Goal: Task Accomplishment & Management: Use online tool/utility

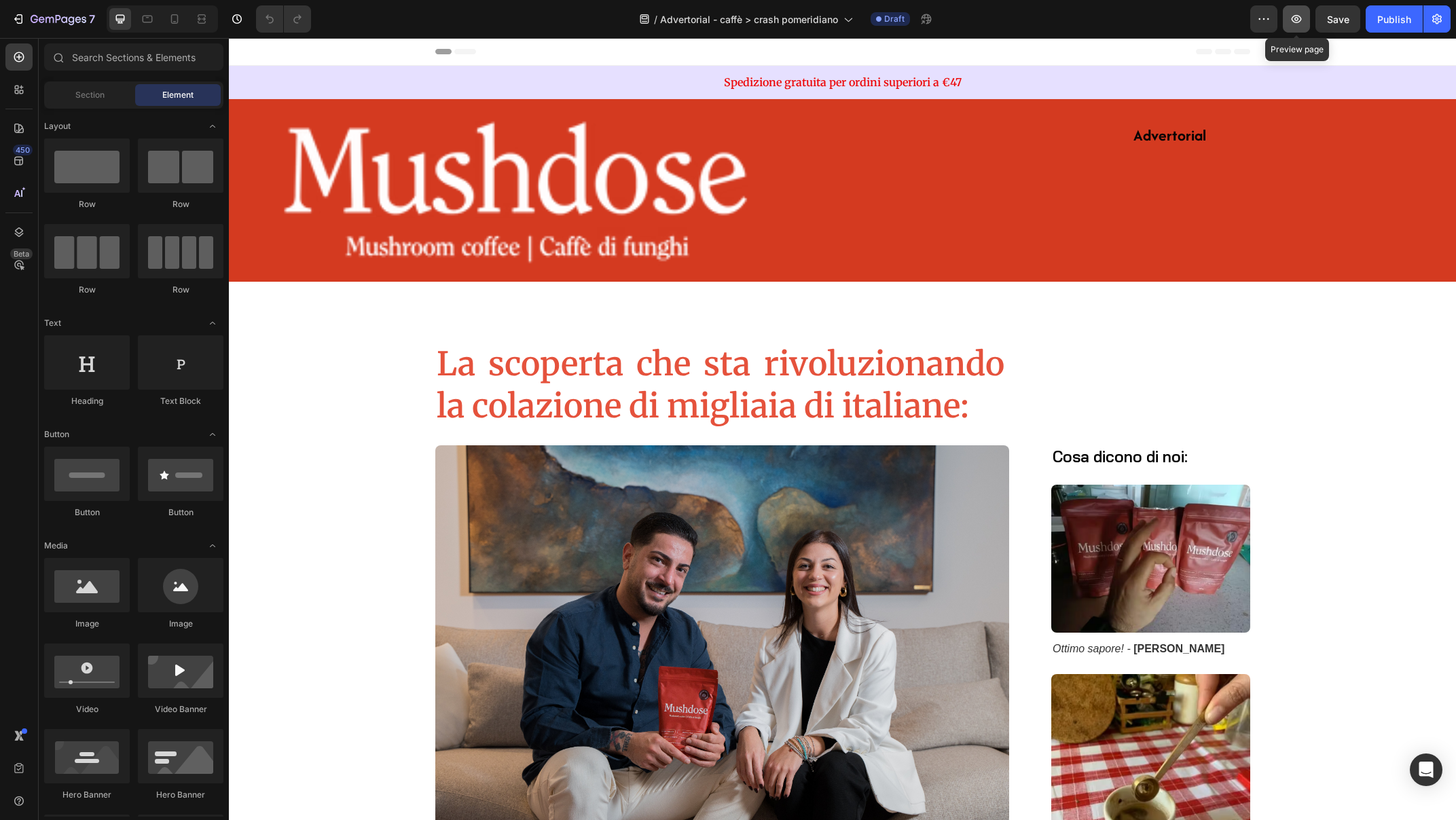
click at [1295, 17] on icon "button" at bounding box center [1296, 19] width 14 height 14
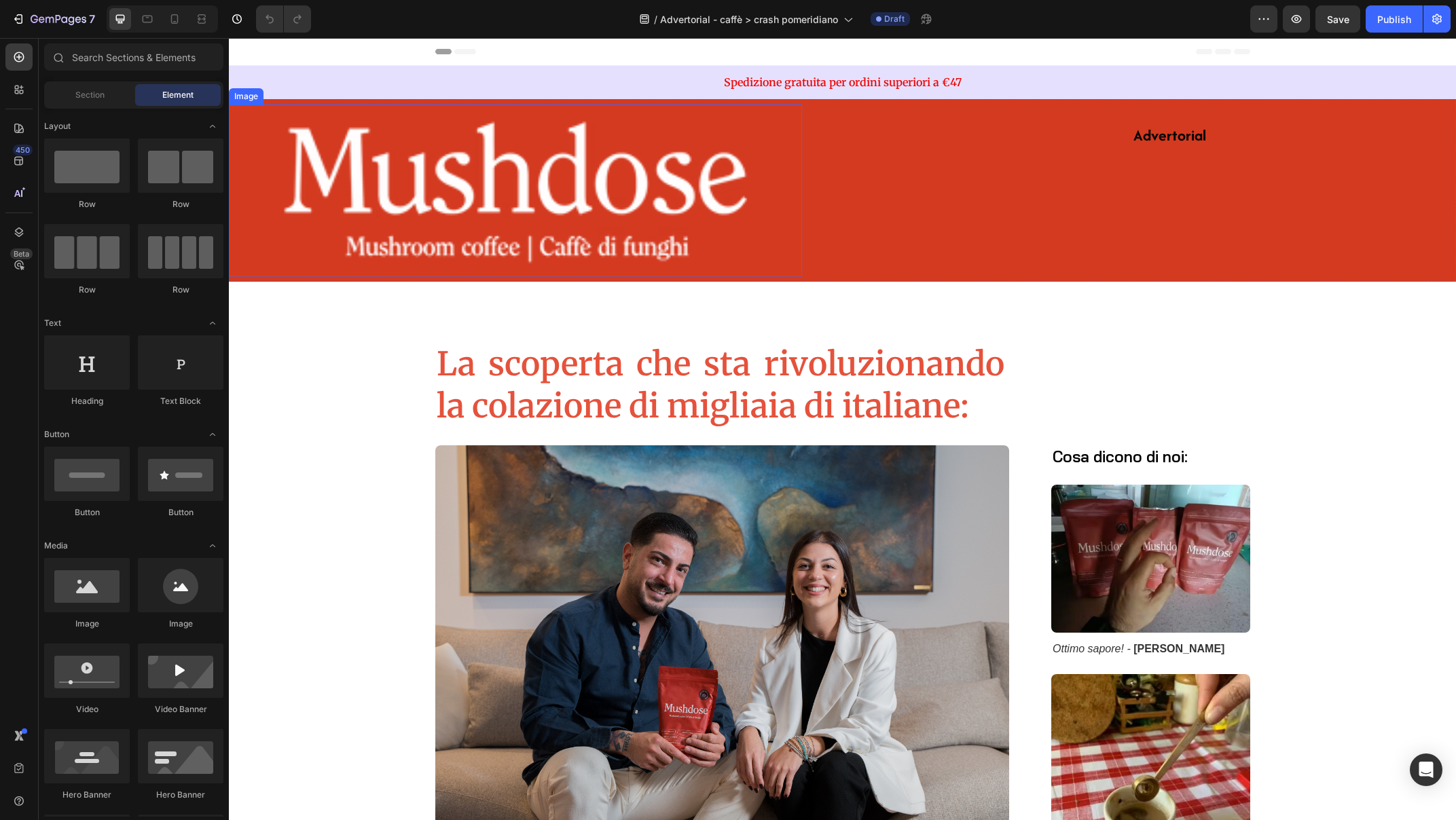
click at [458, 182] on img at bounding box center [515, 190] width 573 height 171
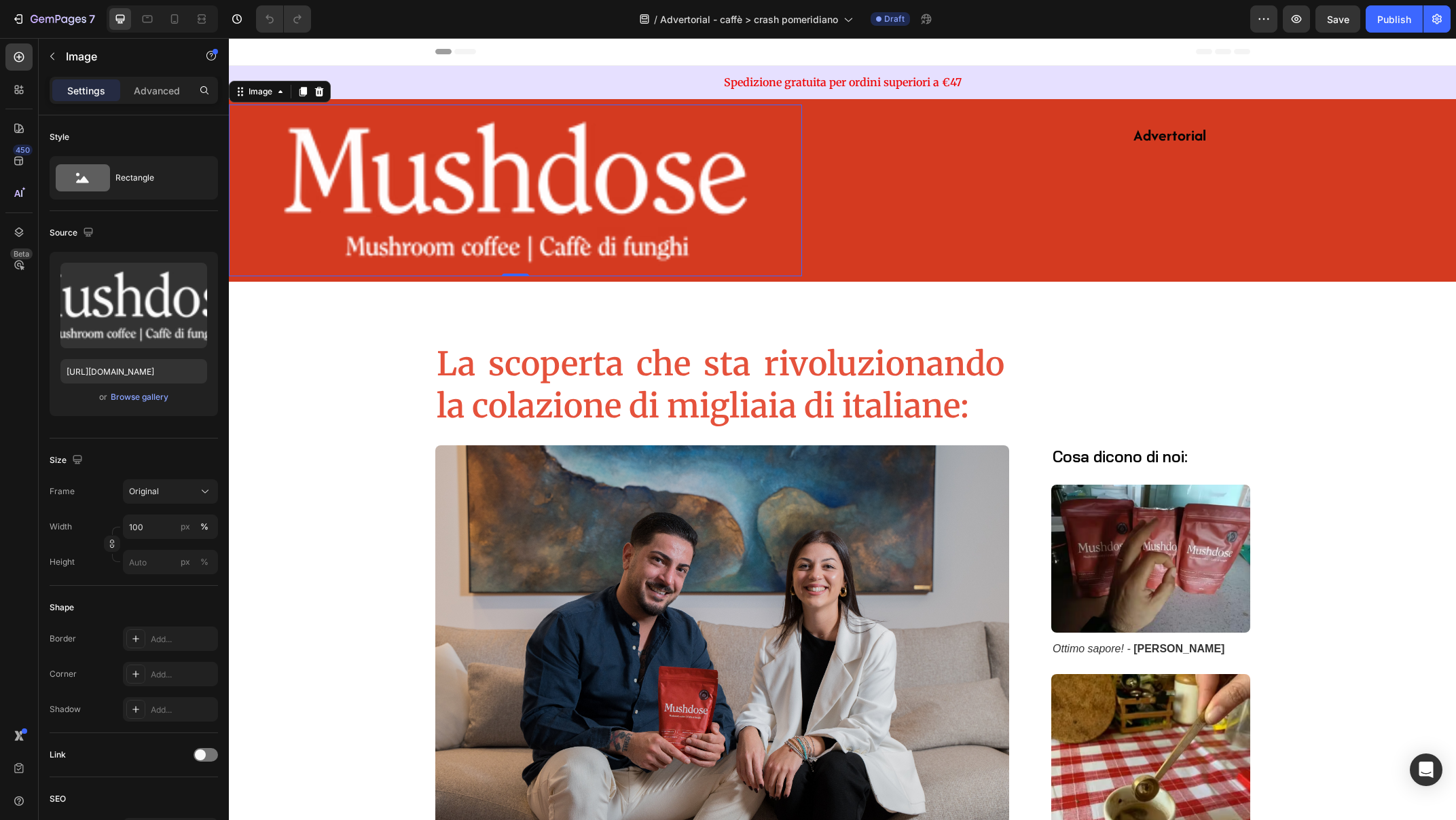
click at [442, 161] on img at bounding box center [515, 190] width 573 height 171
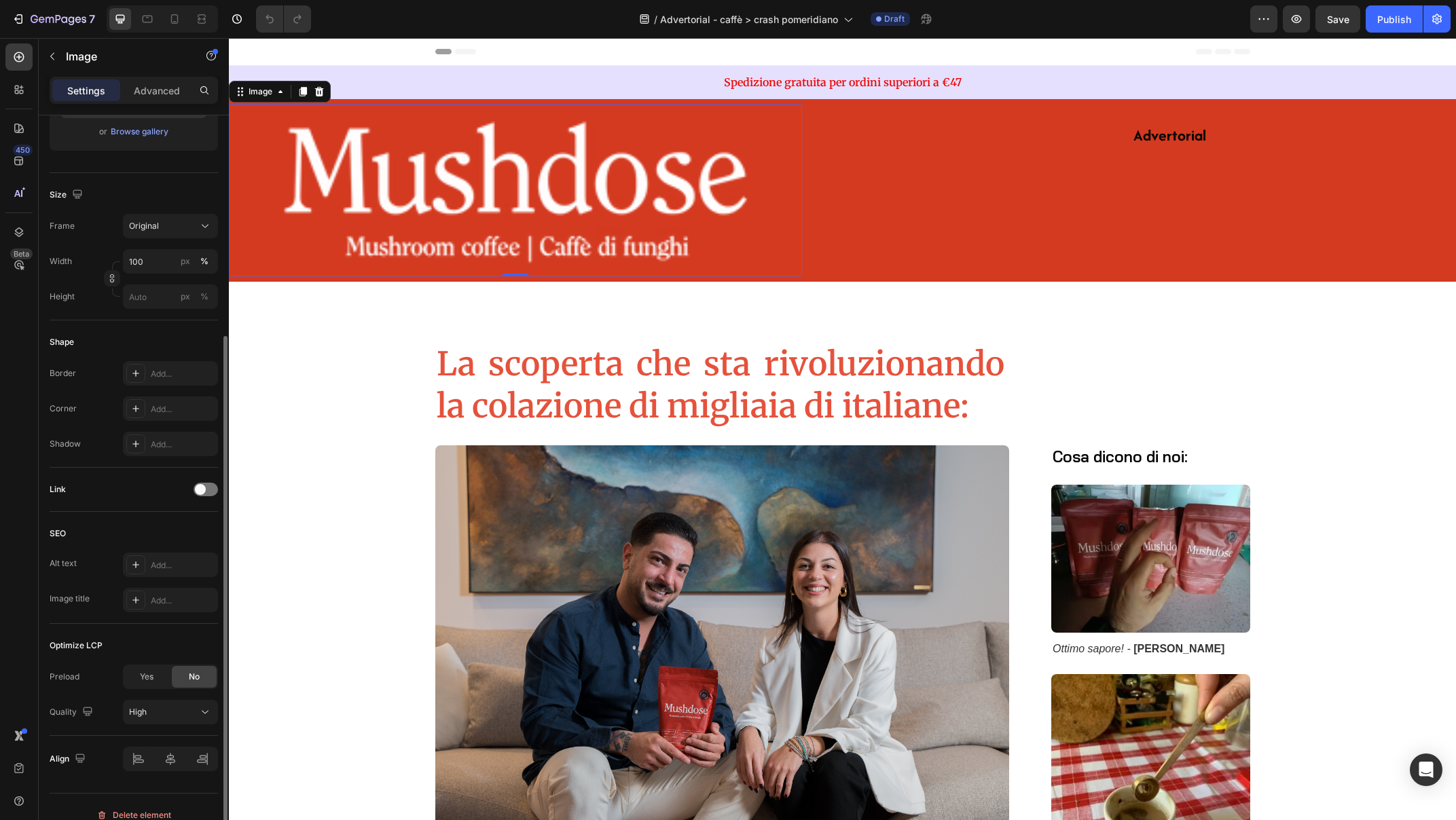
scroll to position [282, 0]
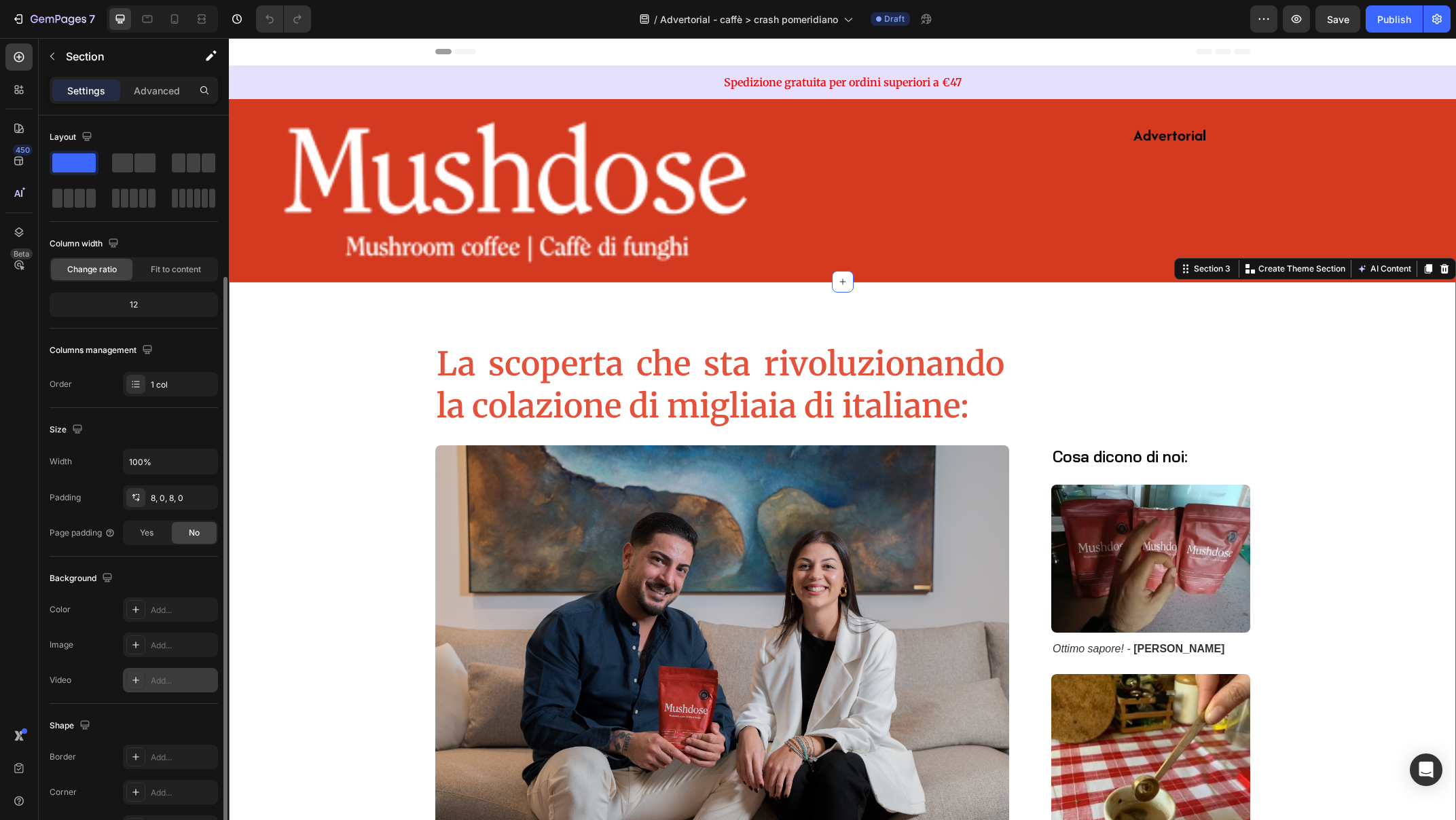
scroll to position [85, 0]
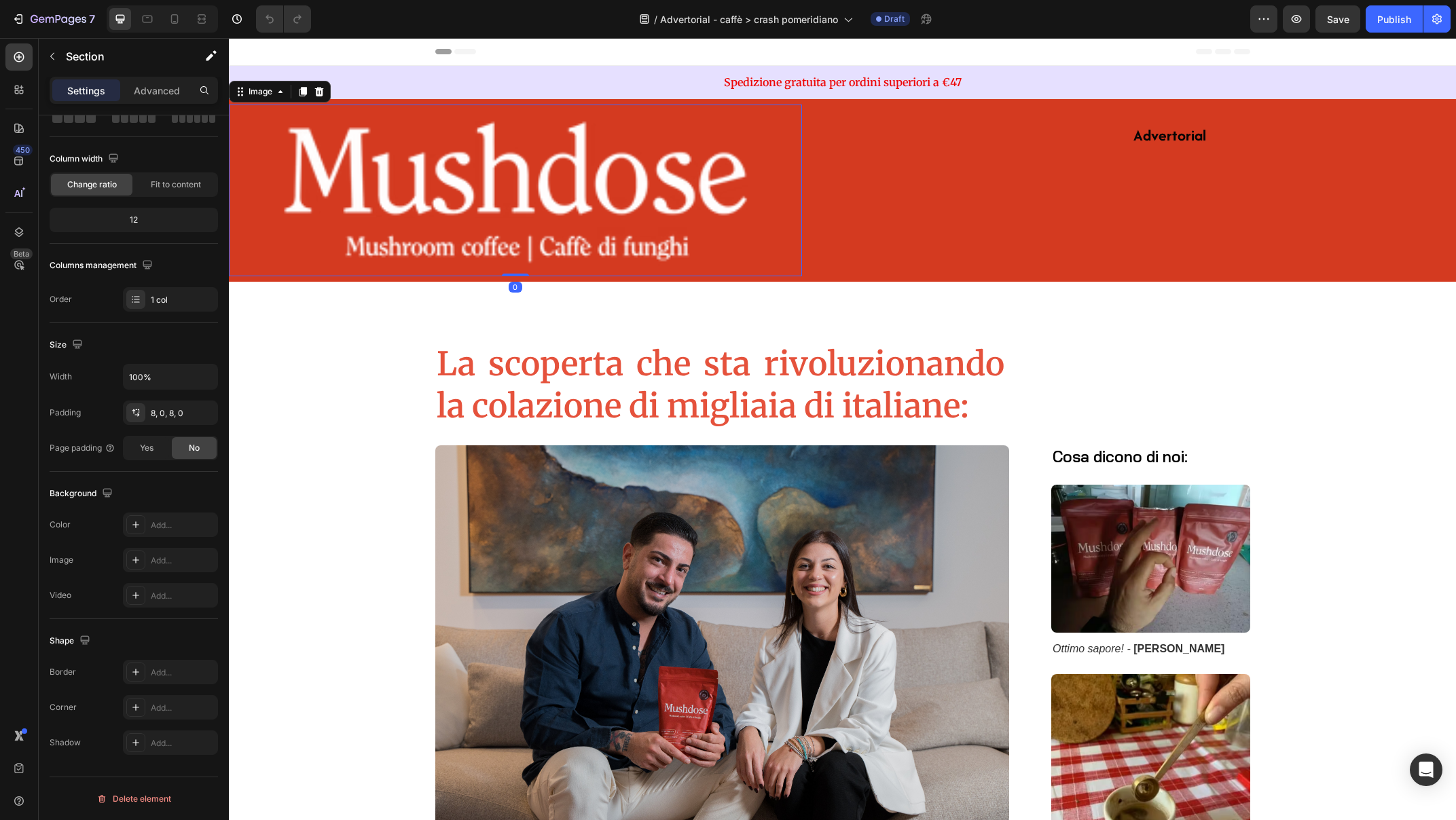
click at [330, 177] on img at bounding box center [515, 190] width 573 height 171
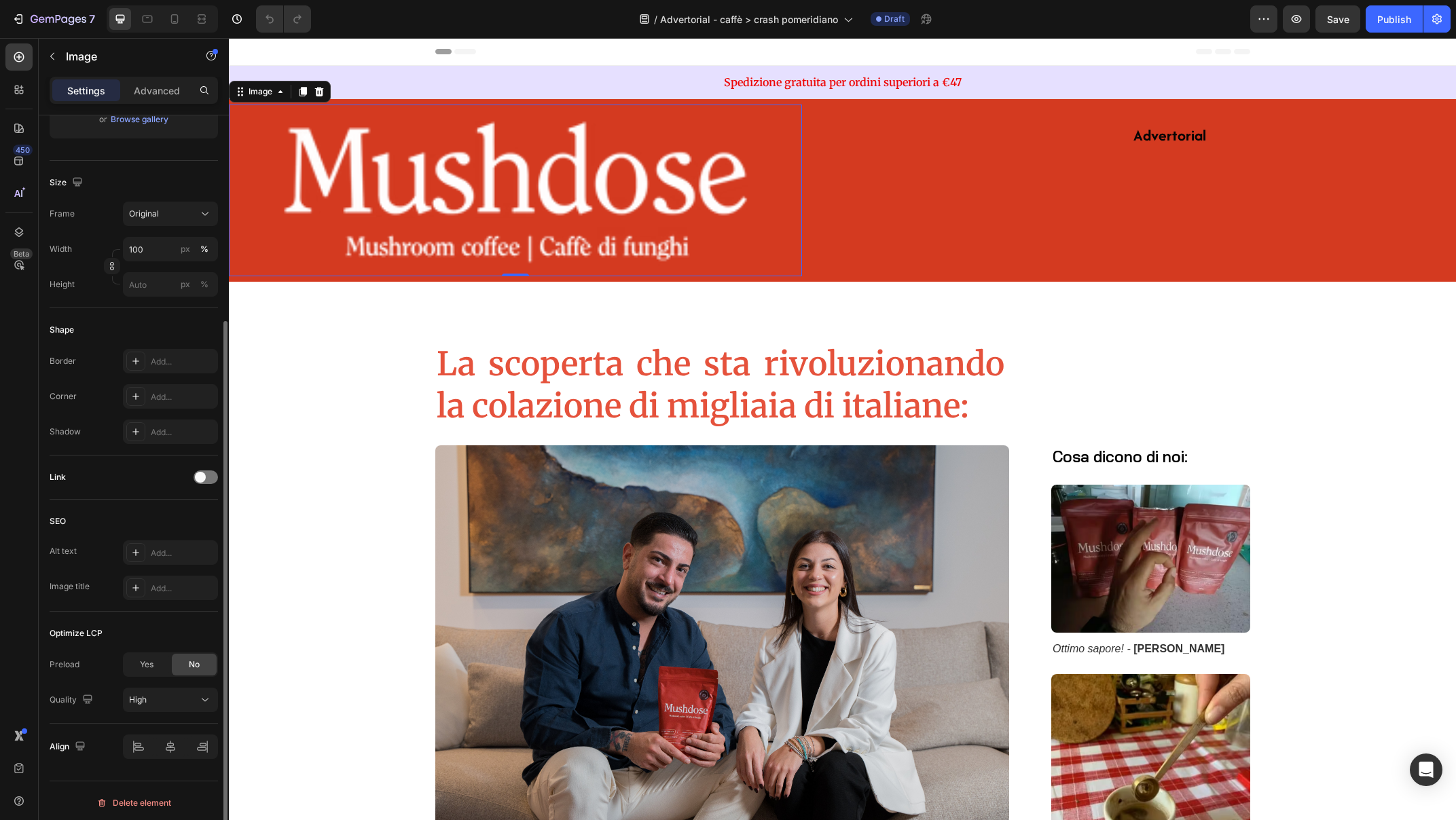
scroll to position [282, 0]
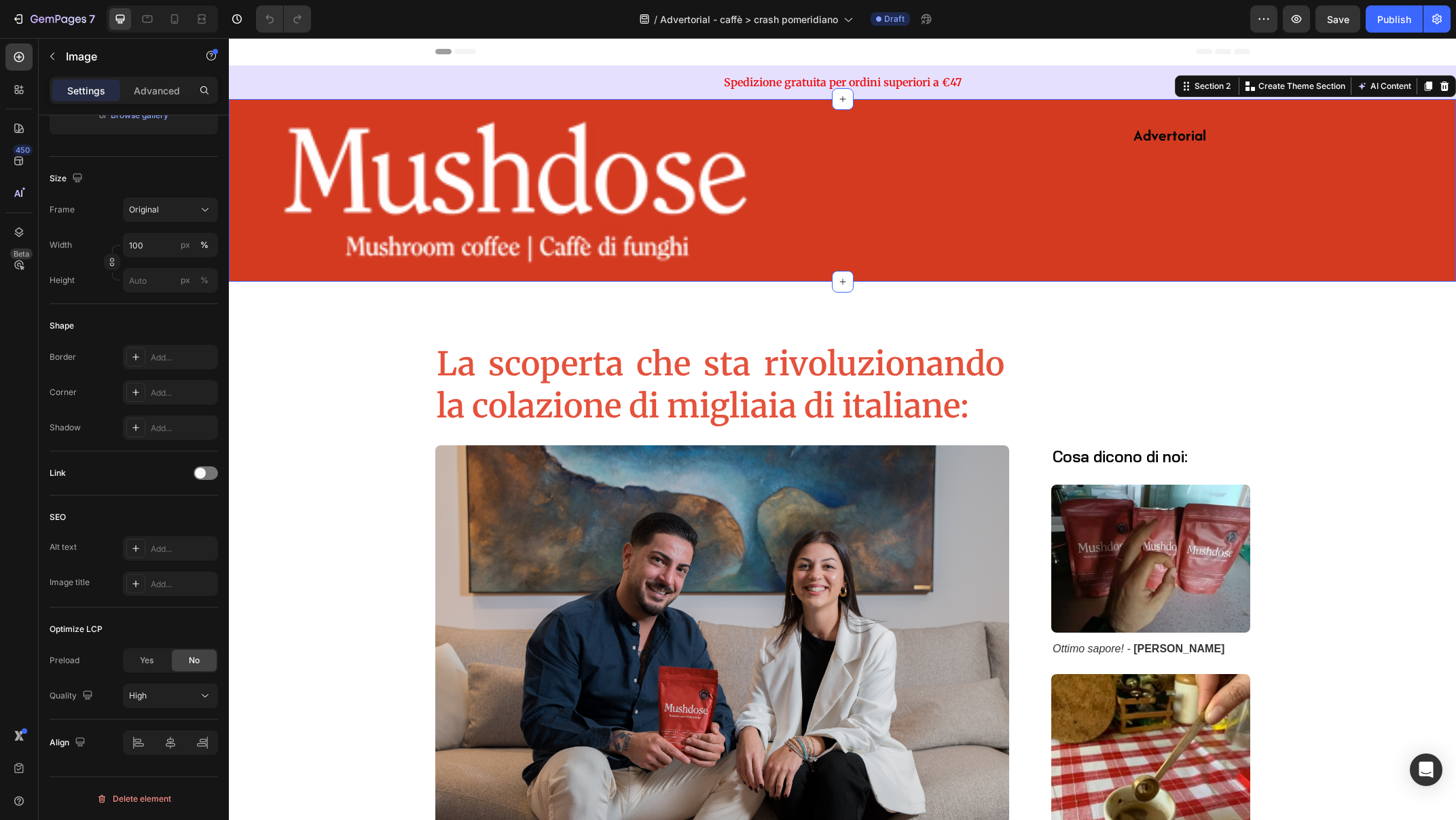
click at [864, 204] on div "Image Advertorial Text Block Section 2 Create Theme Section AI Content Write wi…" at bounding box center [842, 190] width 1227 height 182
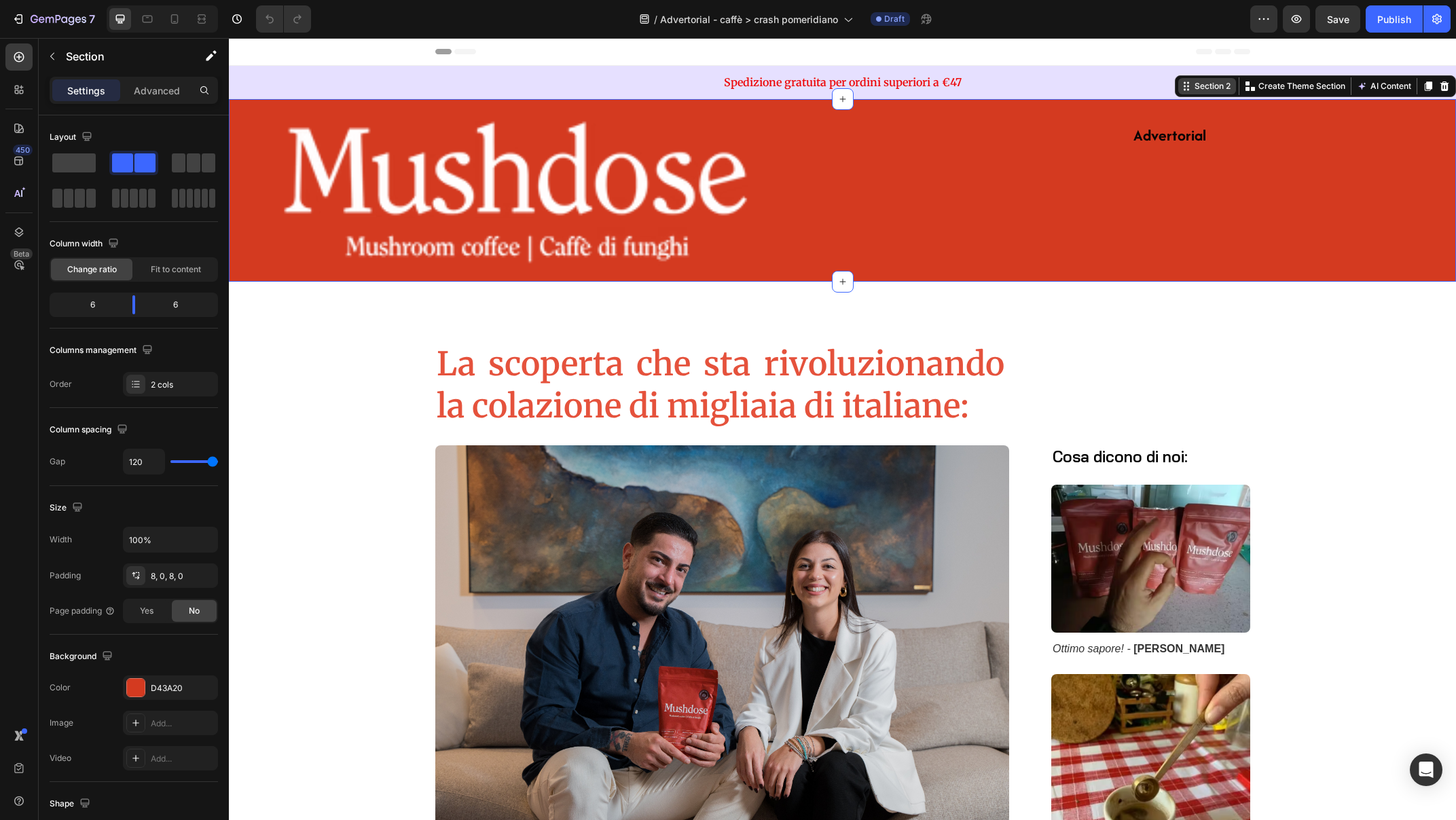
click at [1201, 86] on div "Section 2" at bounding box center [1212, 86] width 41 height 12
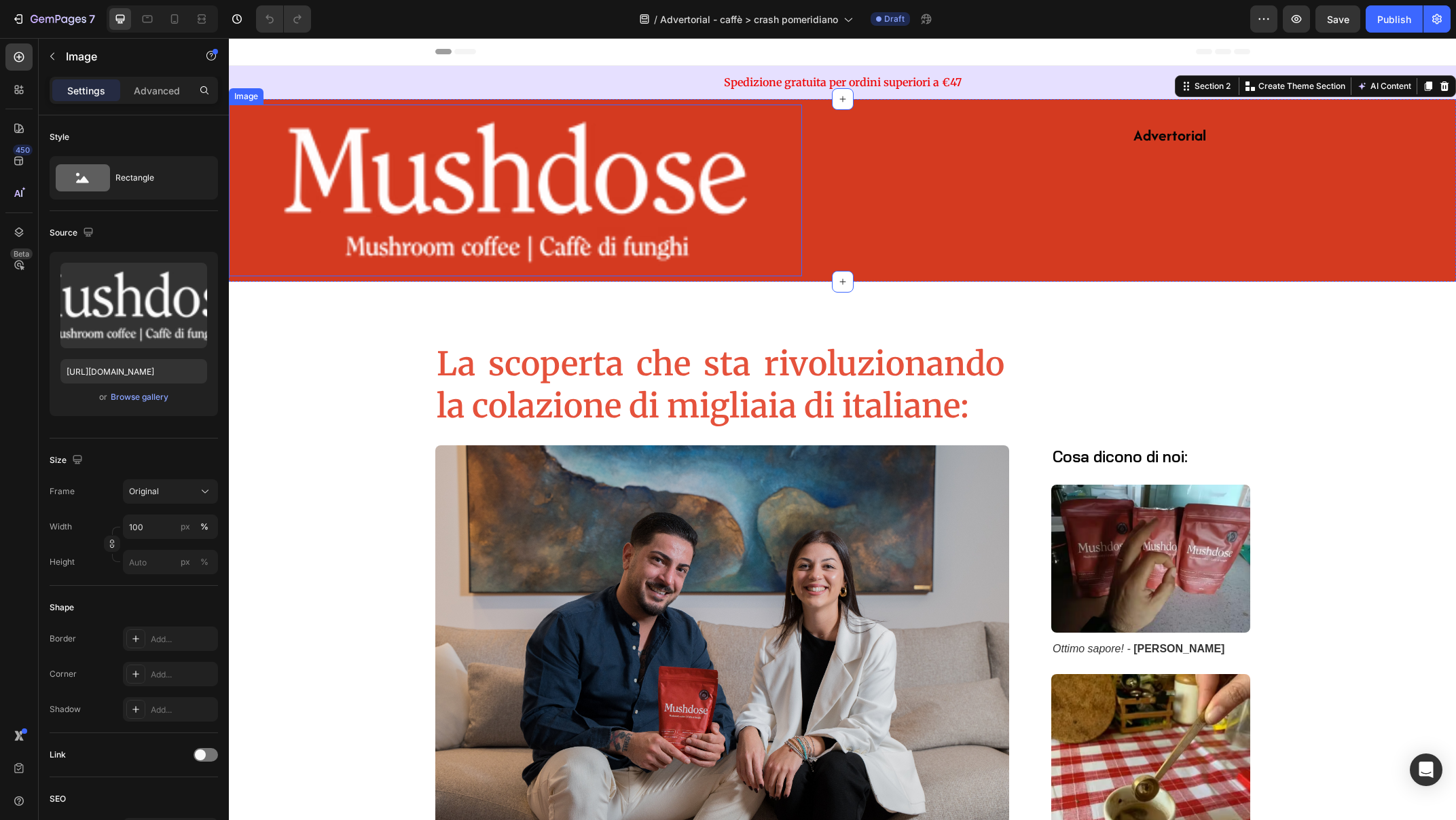
click at [407, 155] on img at bounding box center [515, 190] width 573 height 171
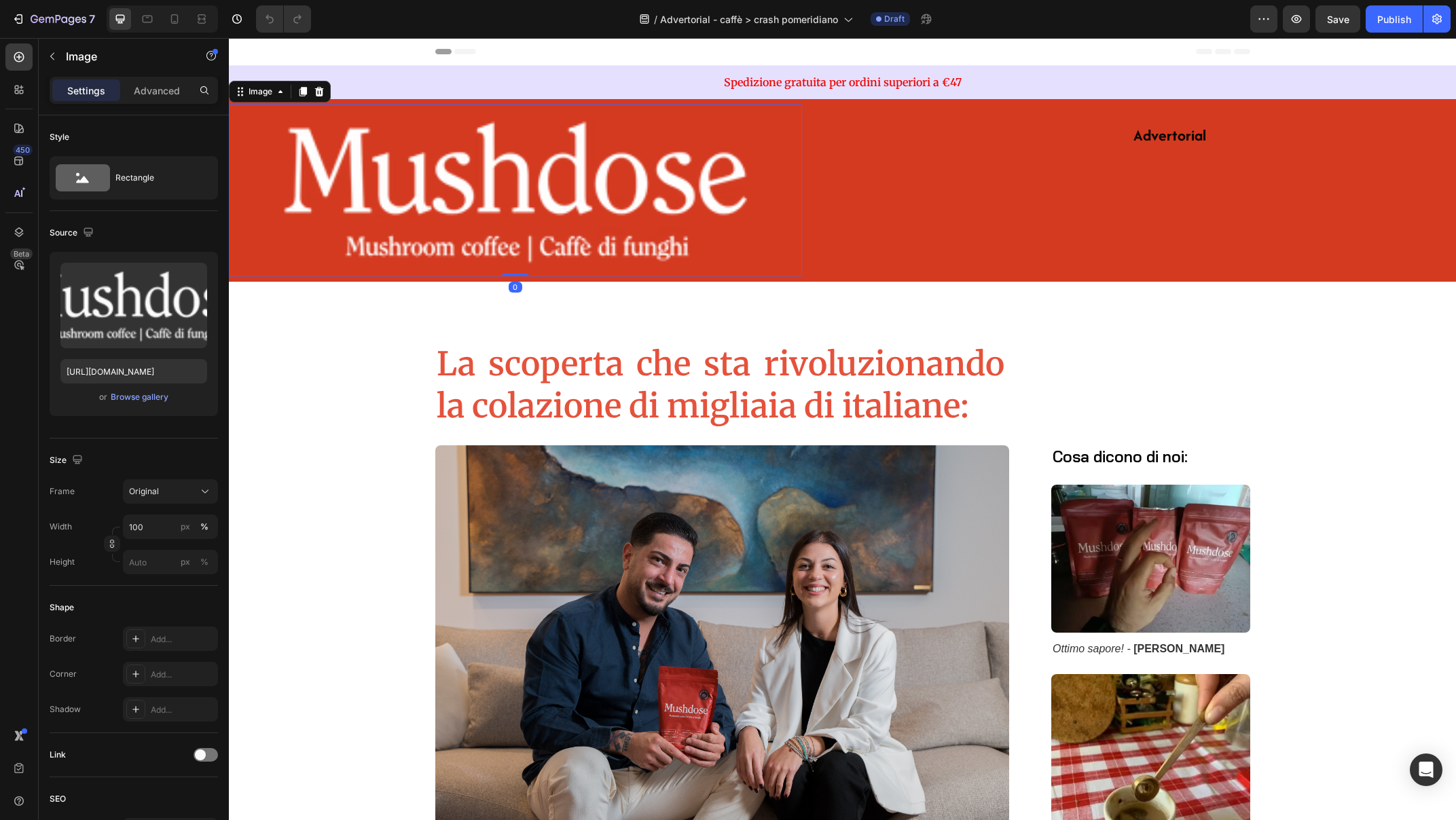
click at [439, 160] on img at bounding box center [515, 190] width 573 height 171
click at [152, 90] on p "Advanced" at bounding box center [156, 90] width 46 height 14
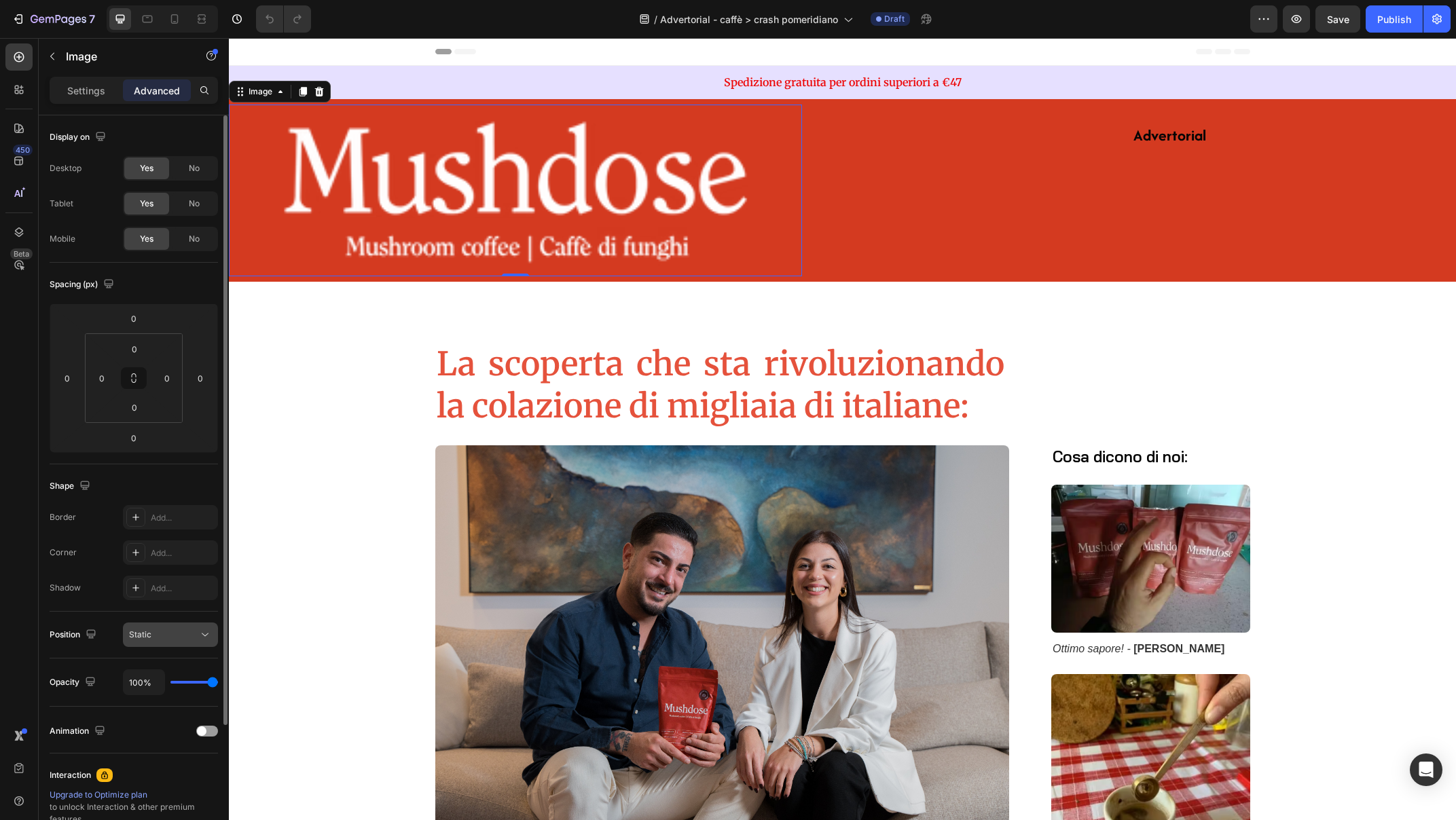
click at [160, 635] on div "Static" at bounding box center [164, 635] width 69 height 12
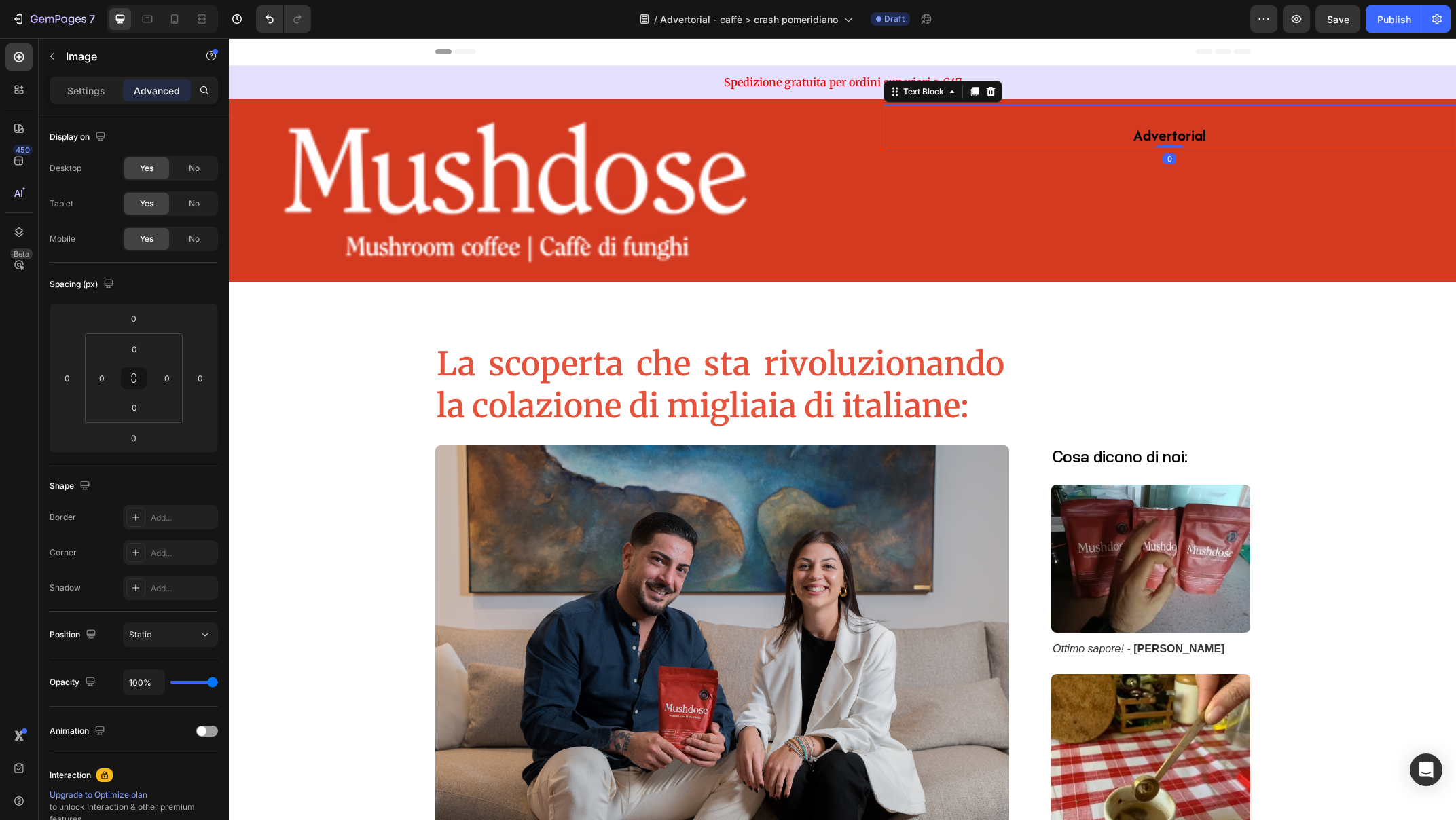
click at [1420, 133] on p "Advertorial" at bounding box center [1170, 137] width 570 height 22
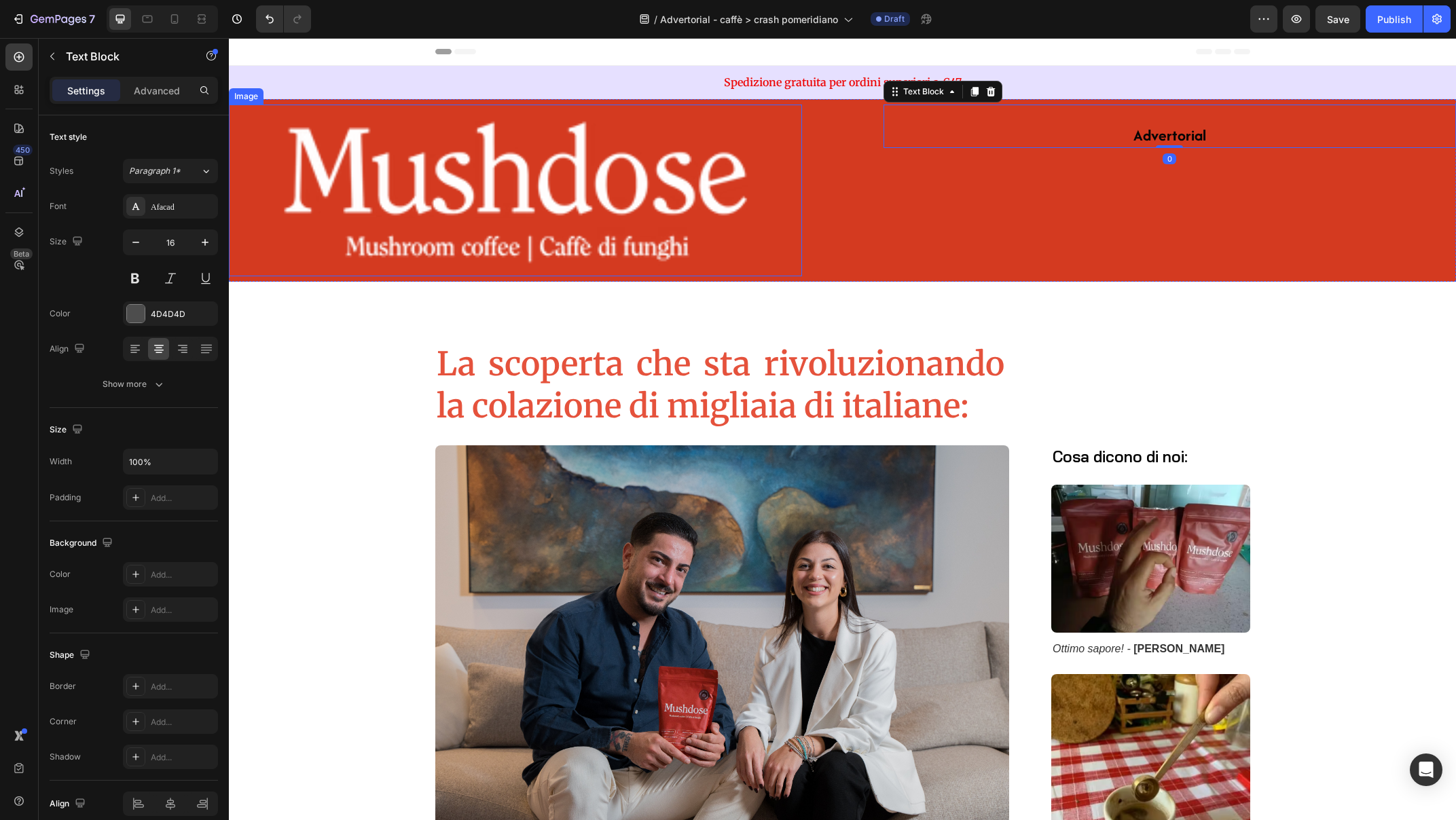
click at [784, 174] on img at bounding box center [515, 190] width 573 height 171
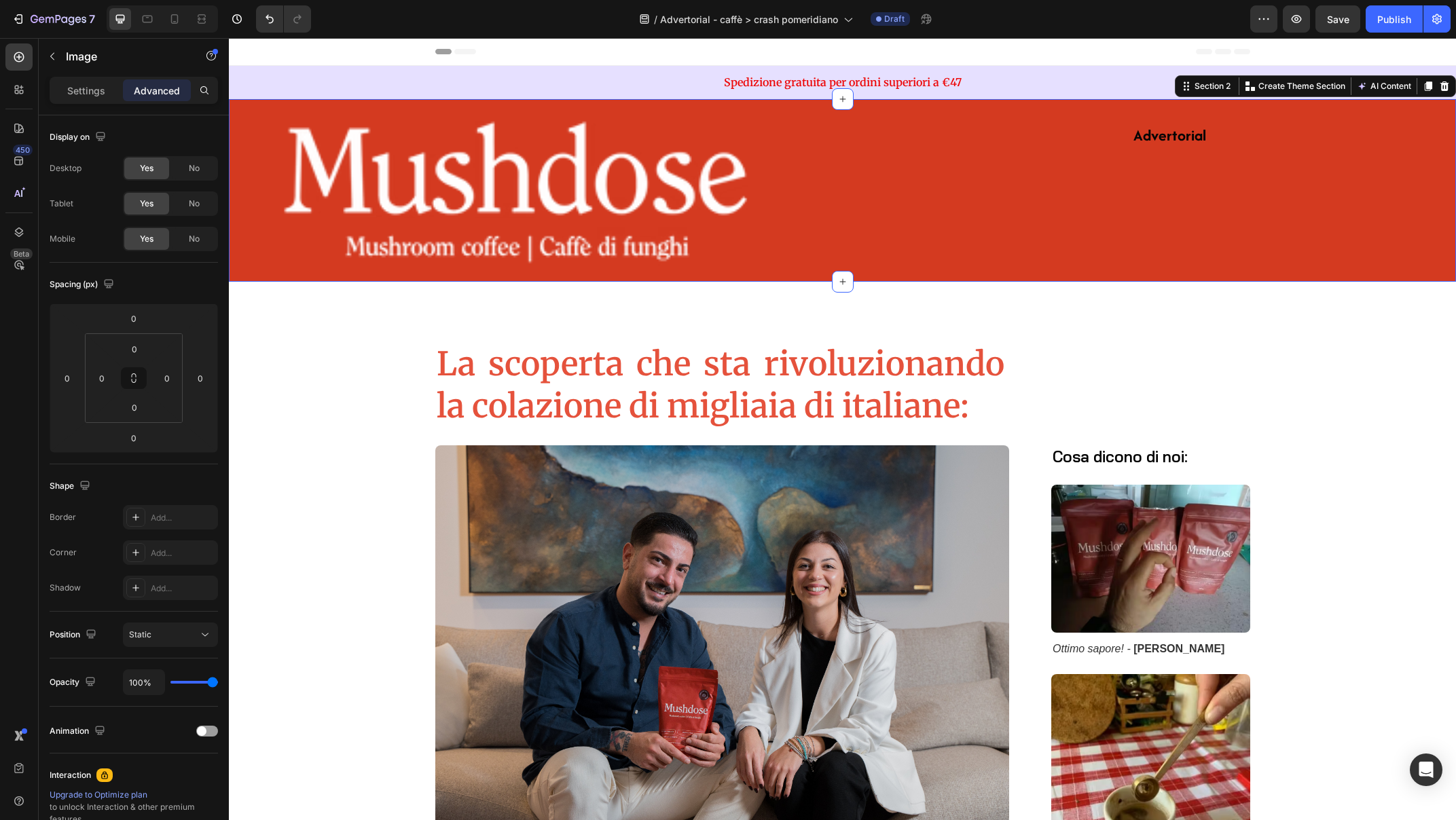
click at [846, 165] on div "Image Advertorial Text Block Section 2 Create Theme Section AI Content Write wi…" at bounding box center [842, 190] width 1227 height 182
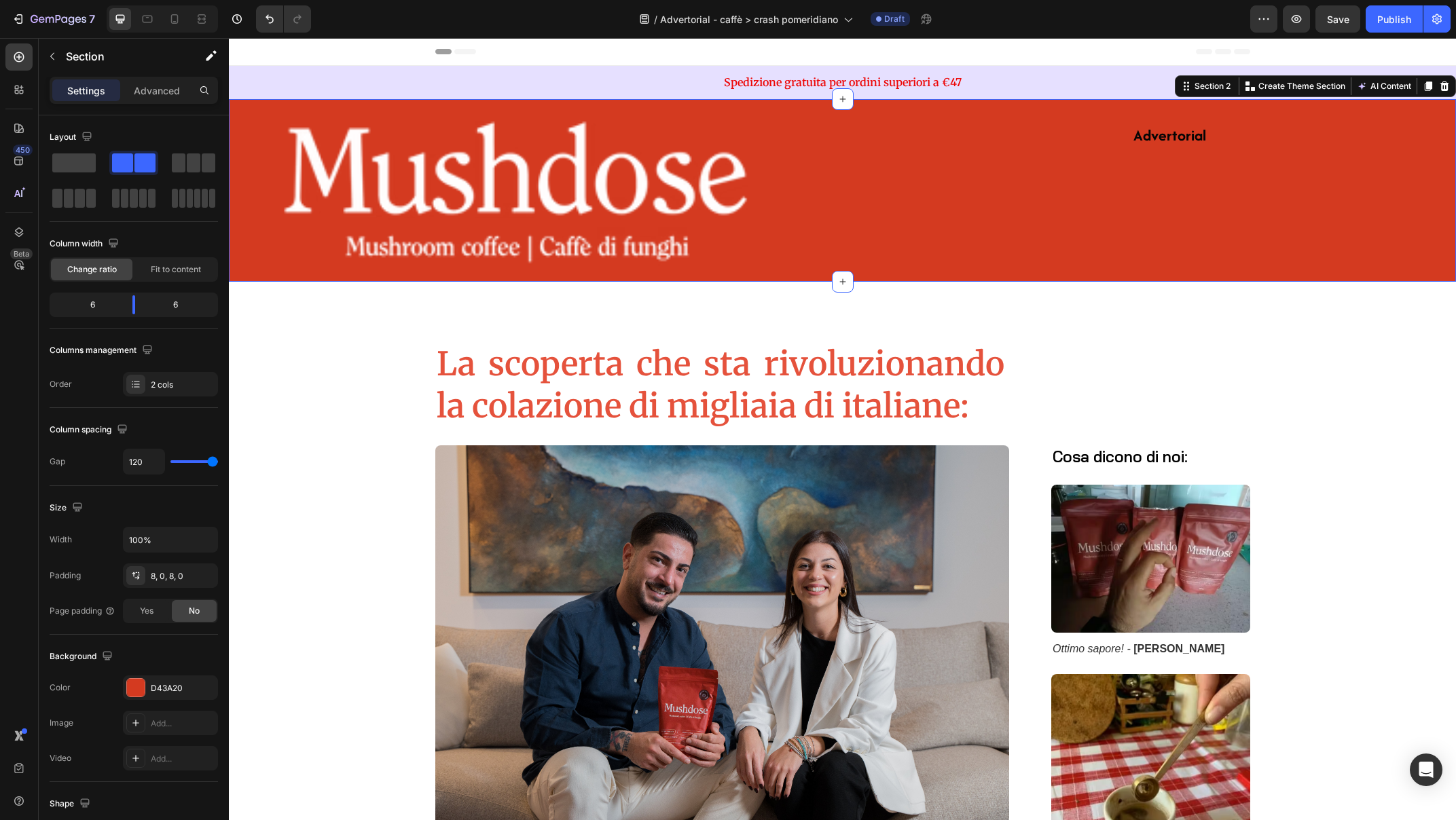
click at [801, 160] on div "Image Advertorial Text Block Section 2 Create Theme Section AI Content Write wi…" at bounding box center [842, 190] width 1227 height 182
click at [1205, 91] on div "Section 2" at bounding box center [1212, 86] width 41 height 12
click at [487, 155] on img at bounding box center [515, 190] width 573 height 171
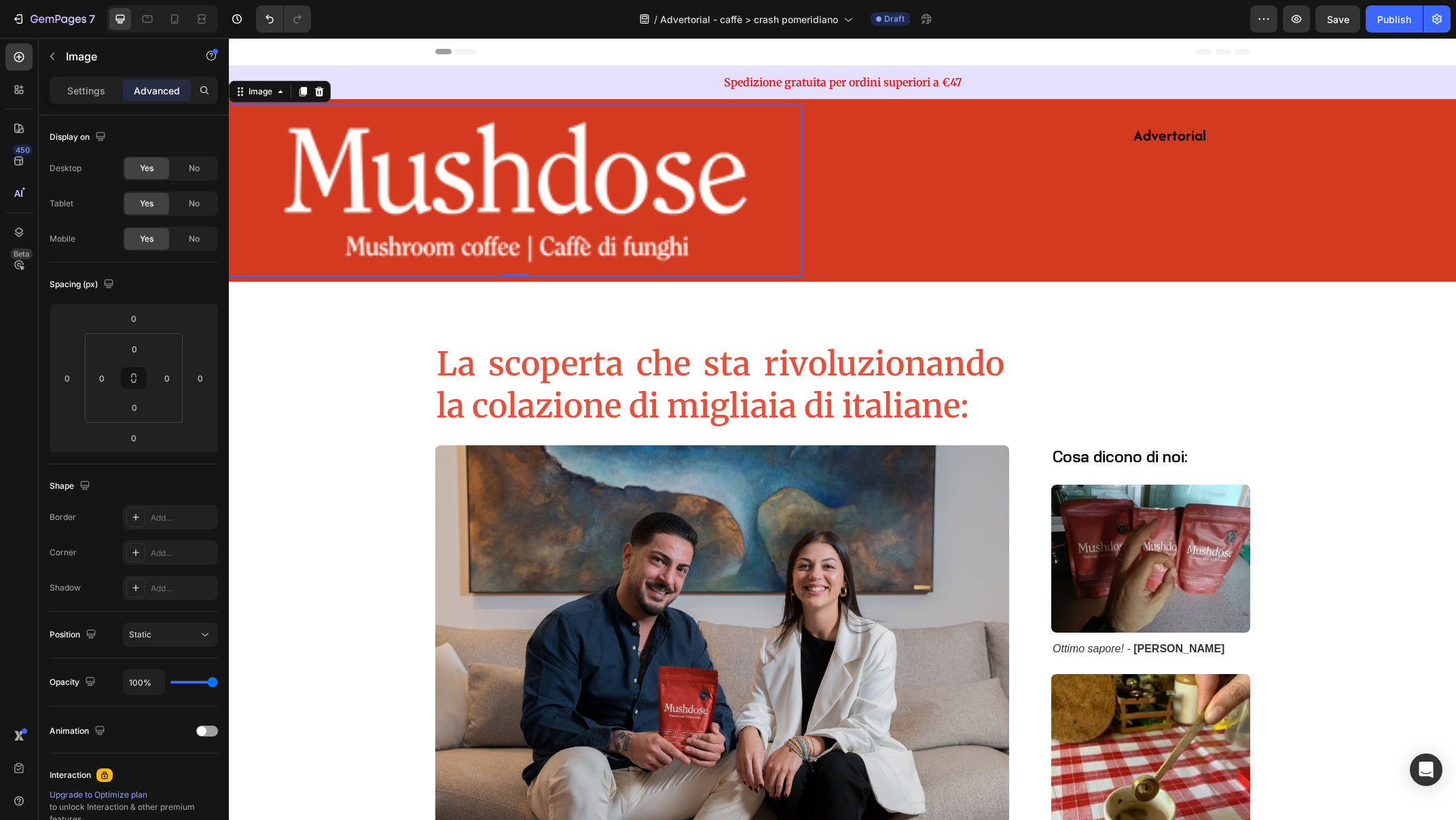
click at [487, 164] on img at bounding box center [515, 190] width 573 height 171
click at [96, 85] on p "Settings" at bounding box center [86, 90] width 38 height 14
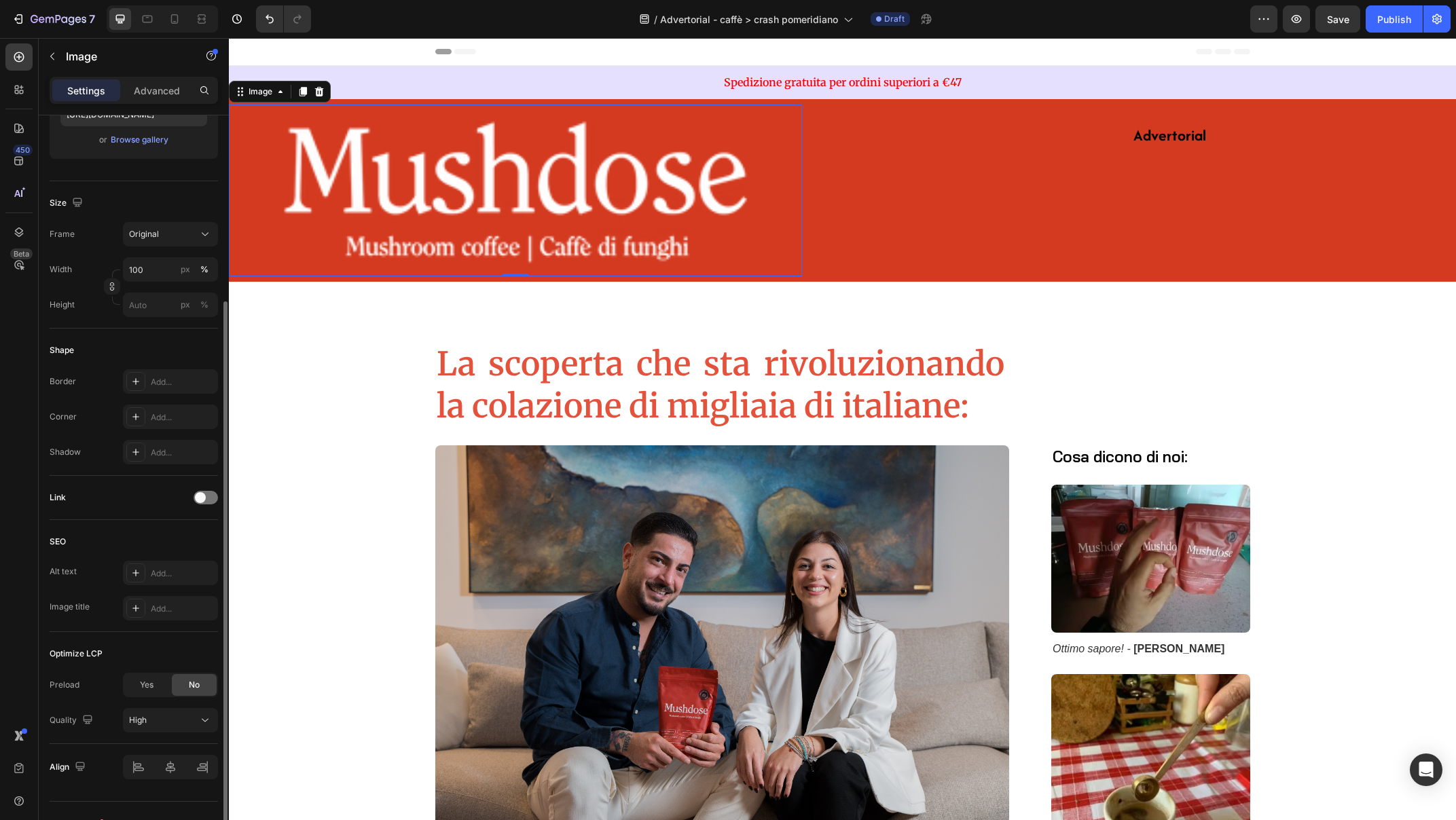
scroll to position [282, 0]
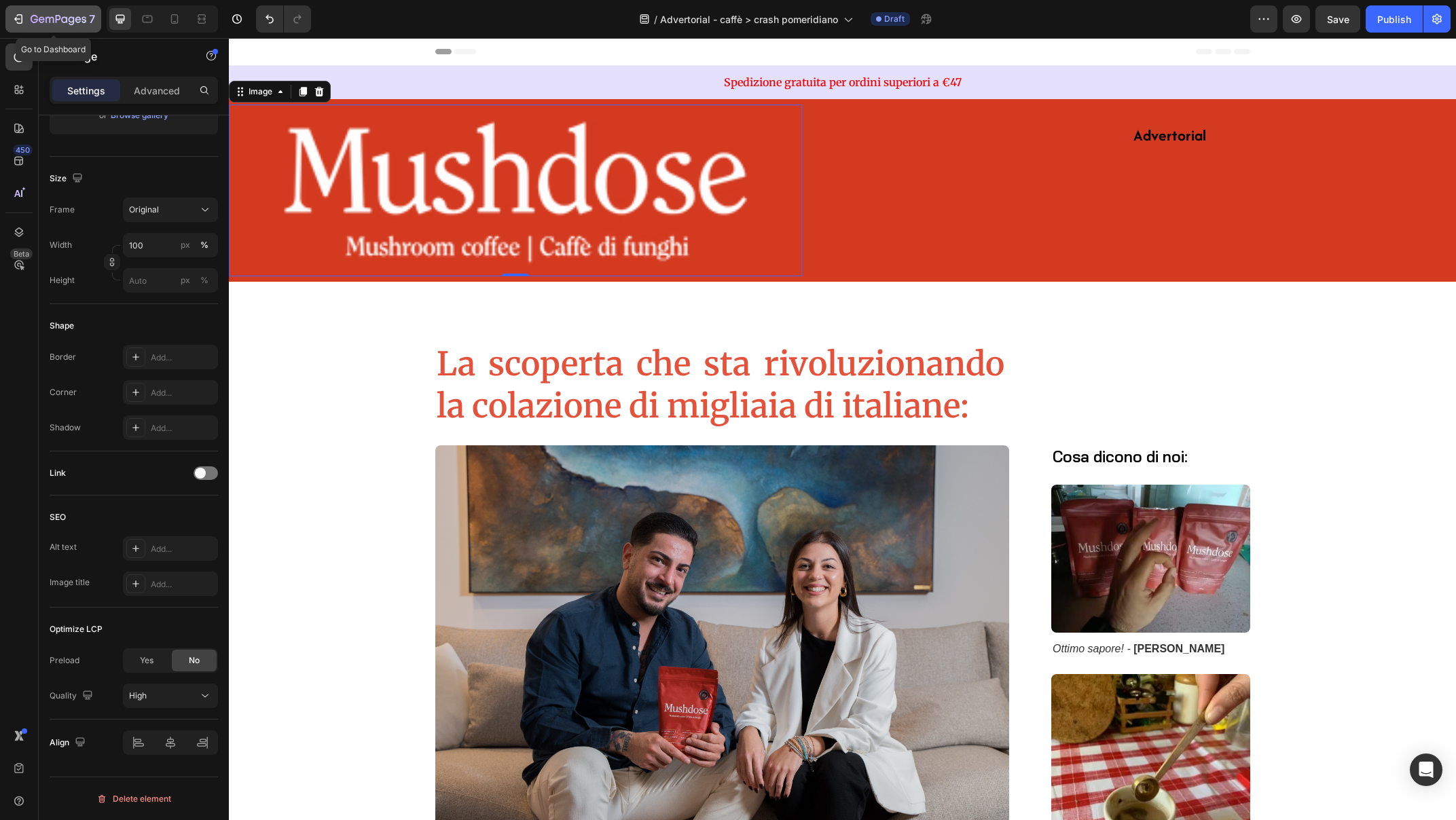
click at [27, 21] on div "7" at bounding box center [53, 19] width 84 height 16
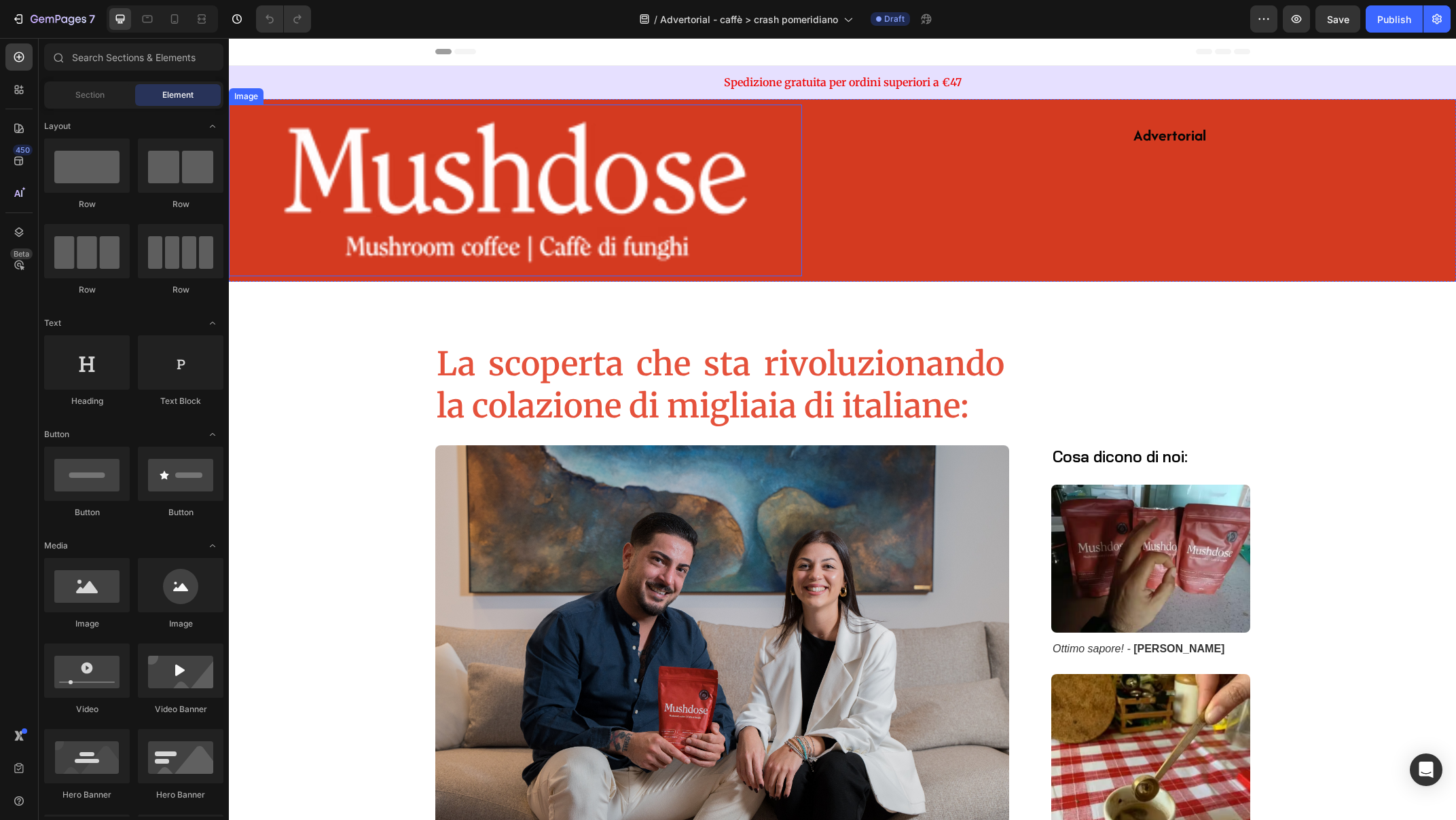
click at [438, 165] on img at bounding box center [515, 190] width 573 height 171
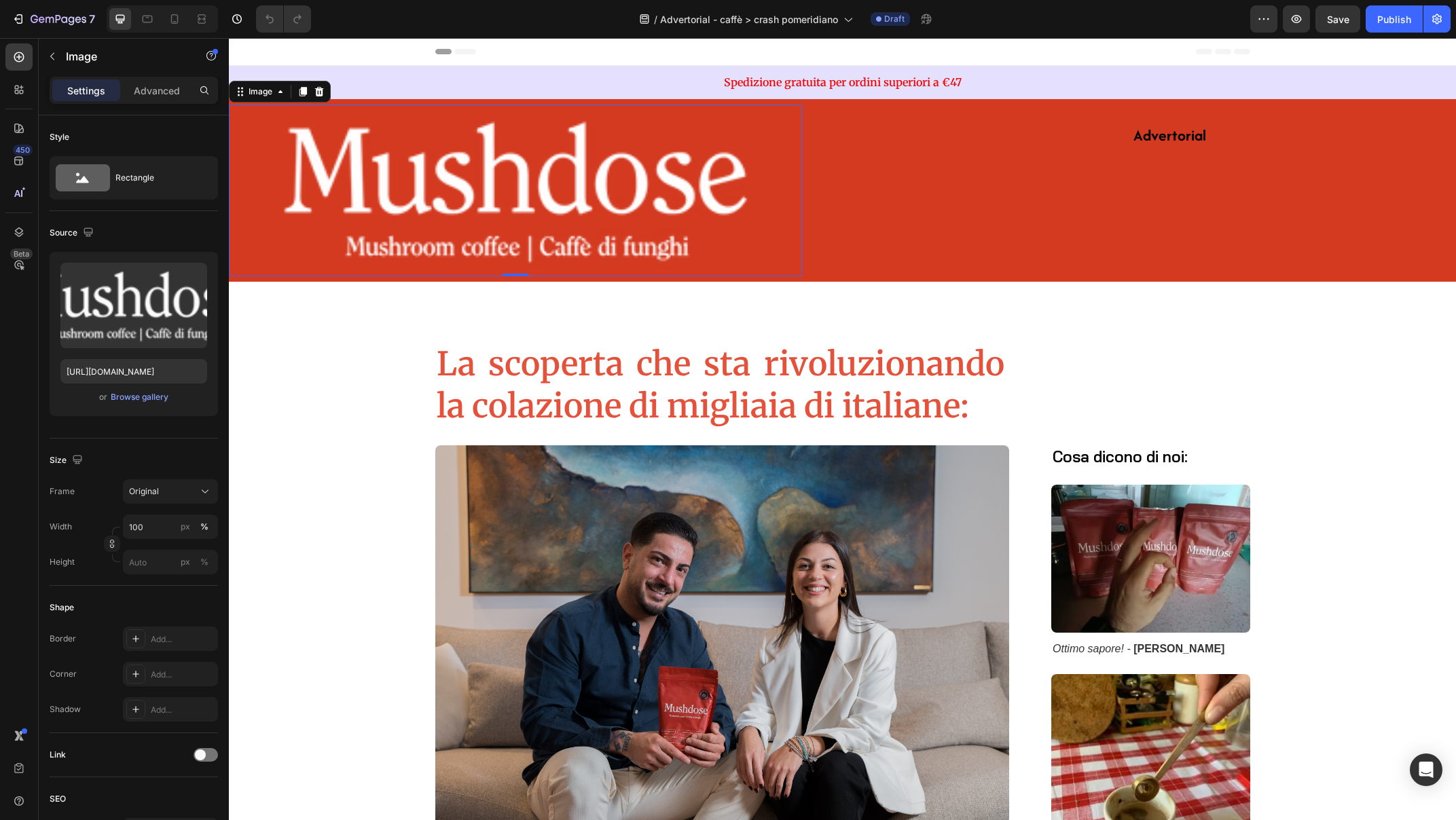
click at [448, 162] on img at bounding box center [515, 190] width 573 height 171
click at [265, 90] on div "Image" at bounding box center [260, 91] width 30 height 12
click at [161, 90] on p "Advanced" at bounding box center [156, 90] width 46 height 14
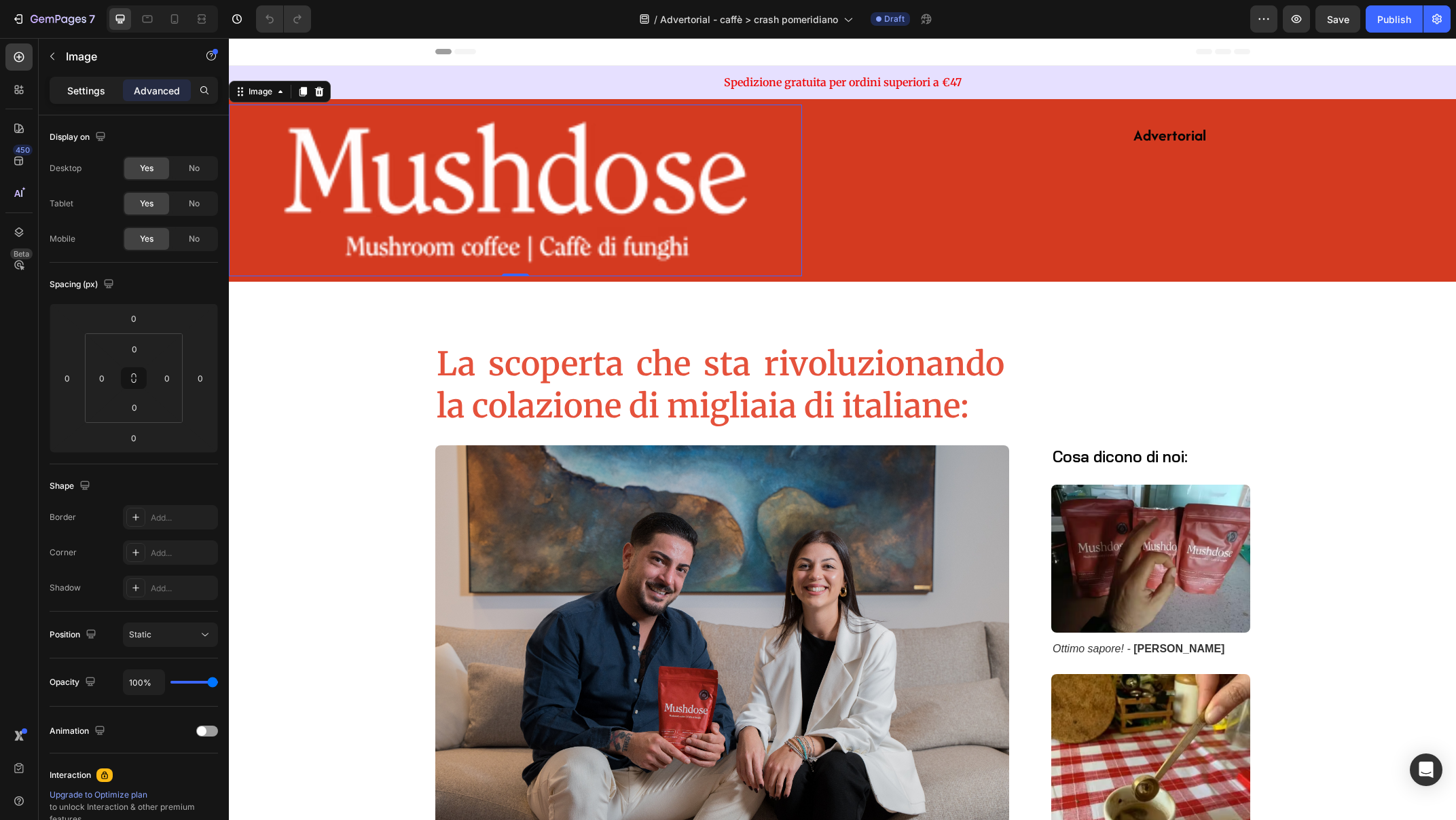
click at [86, 85] on p "Settings" at bounding box center [86, 90] width 38 height 14
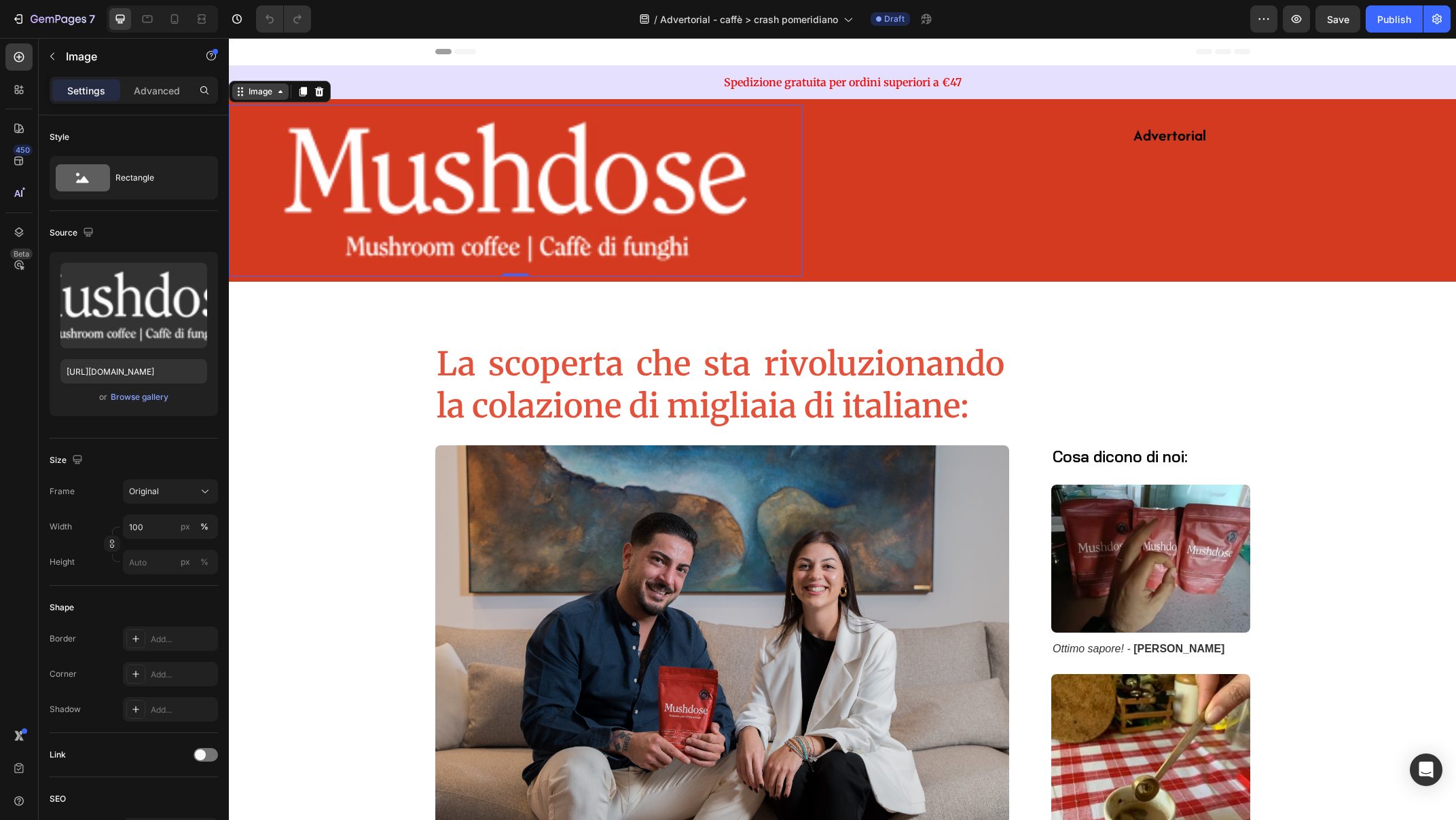
click at [260, 95] on div "Image" at bounding box center [260, 91] width 30 height 12
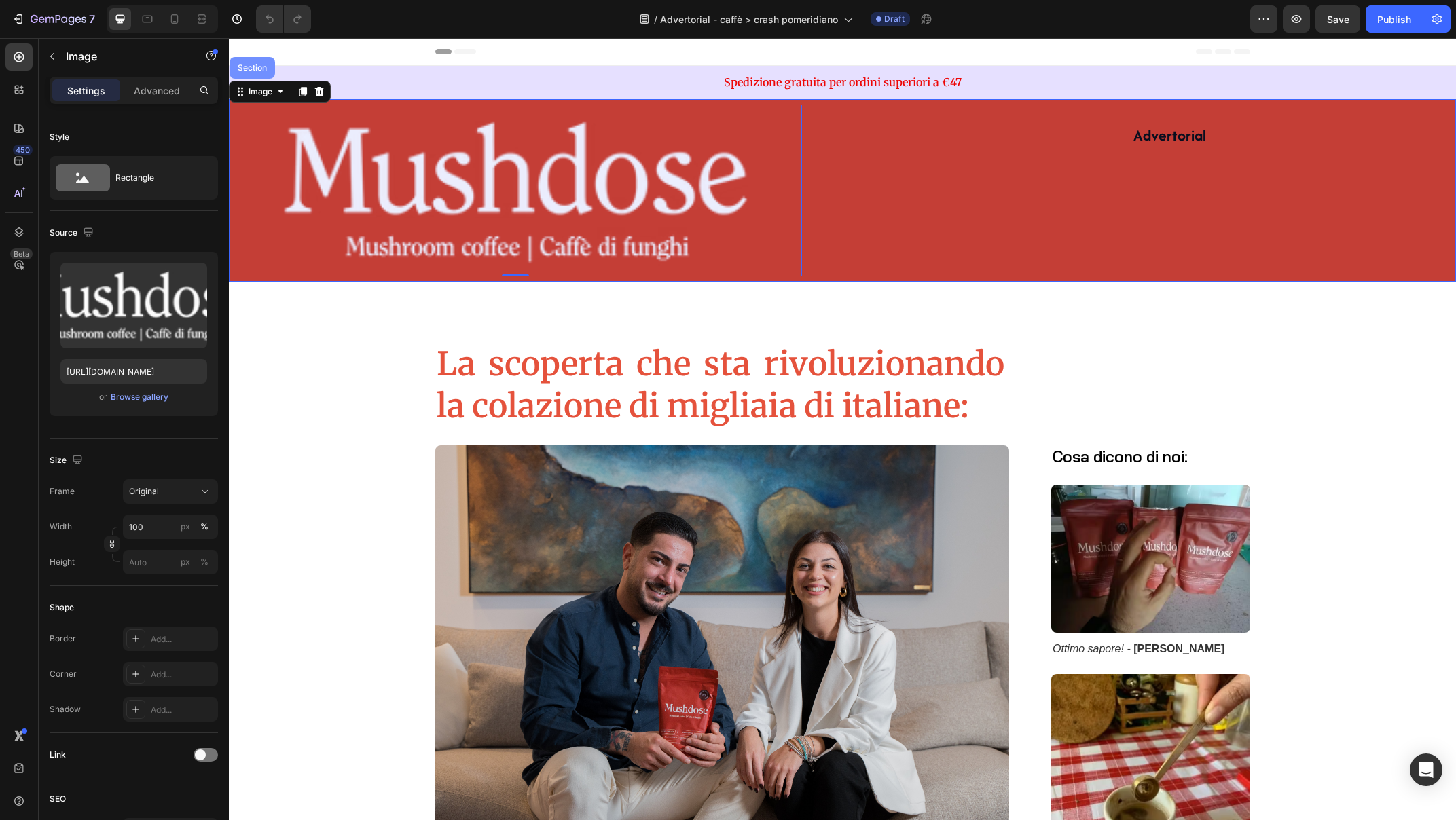
click at [256, 64] on div "Section" at bounding box center [252, 68] width 35 height 8
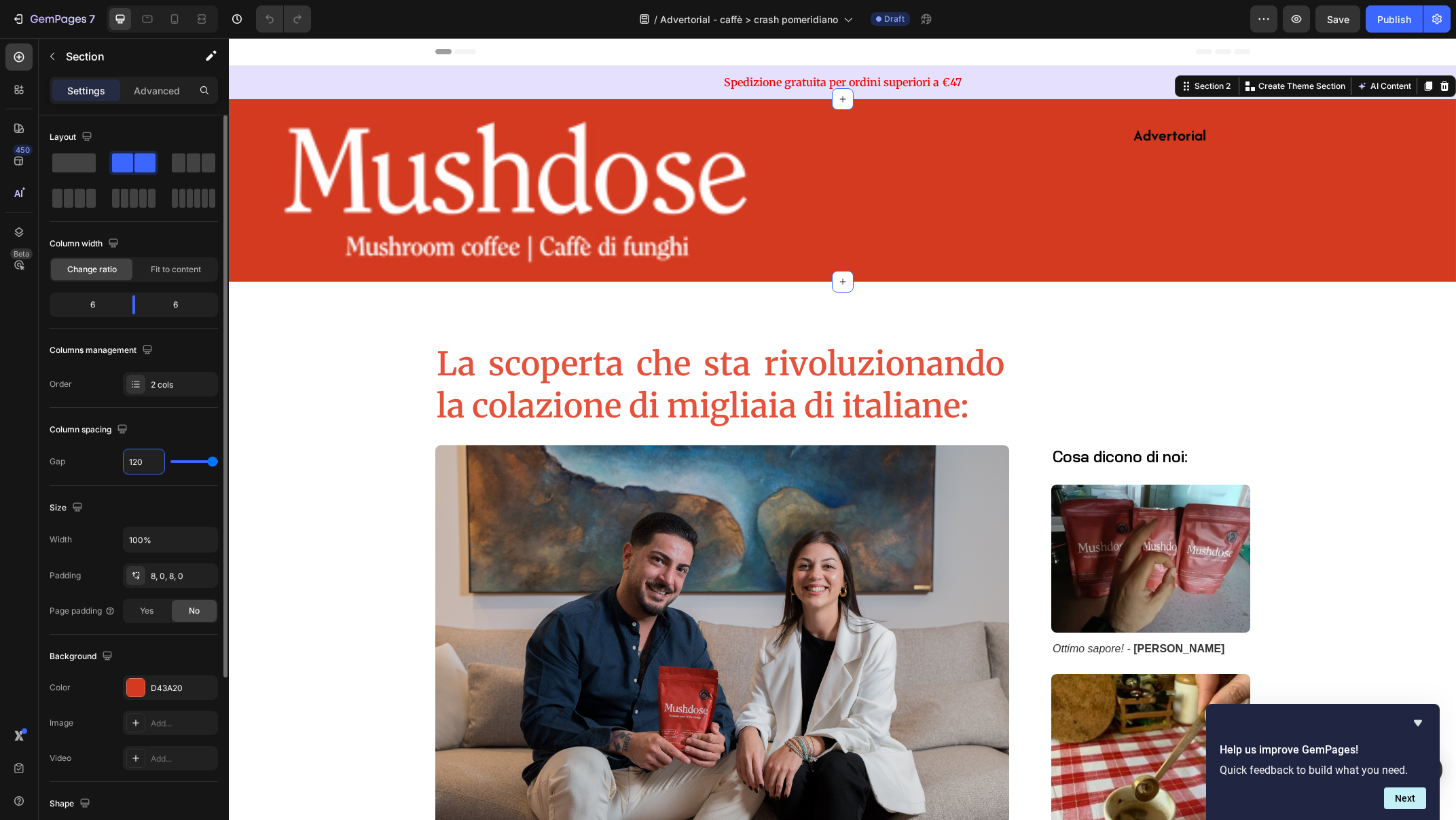
click at [135, 463] on input "120" at bounding box center [144, 461] width 41 height 24
type input "1"
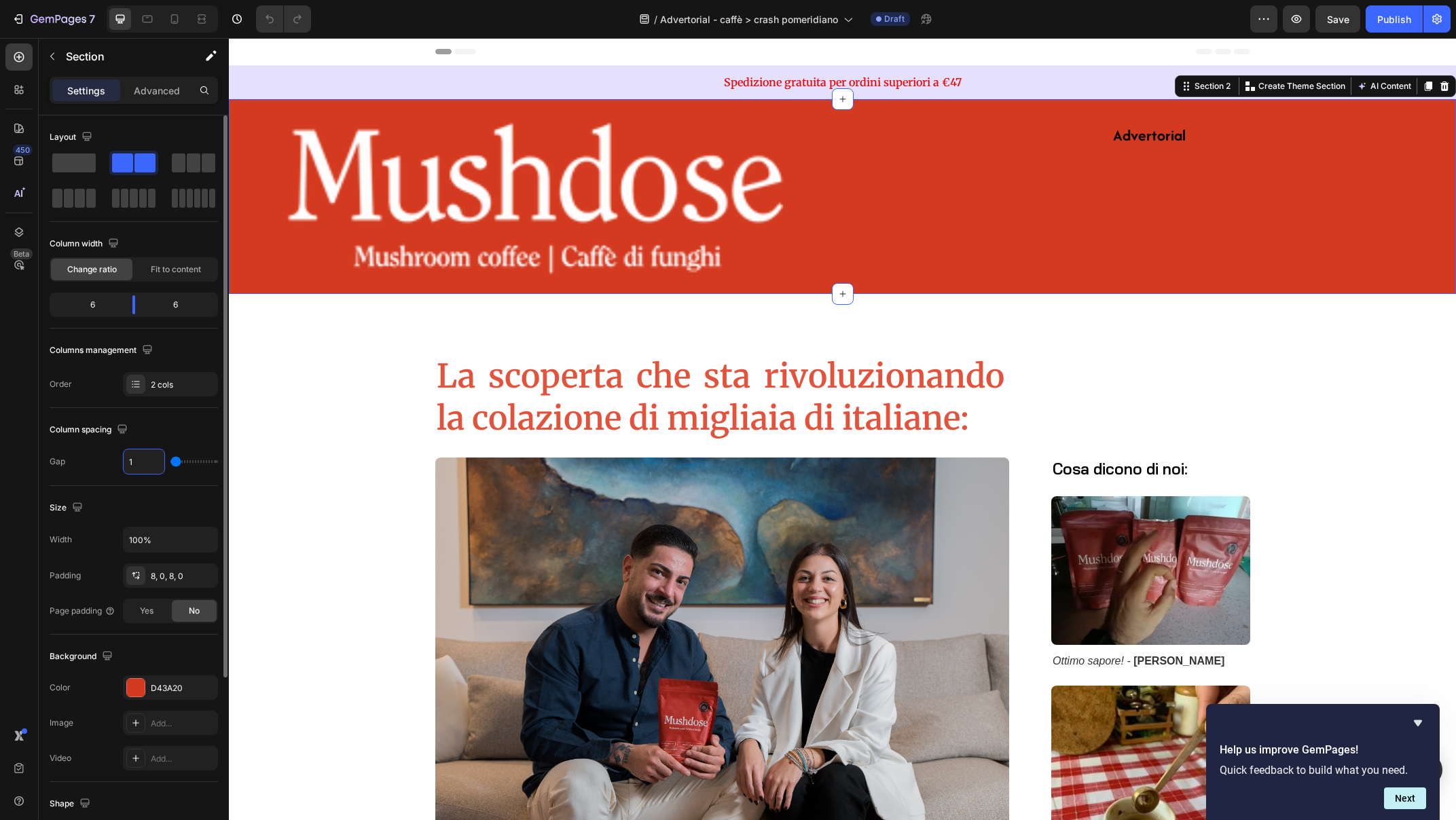
type input "16"
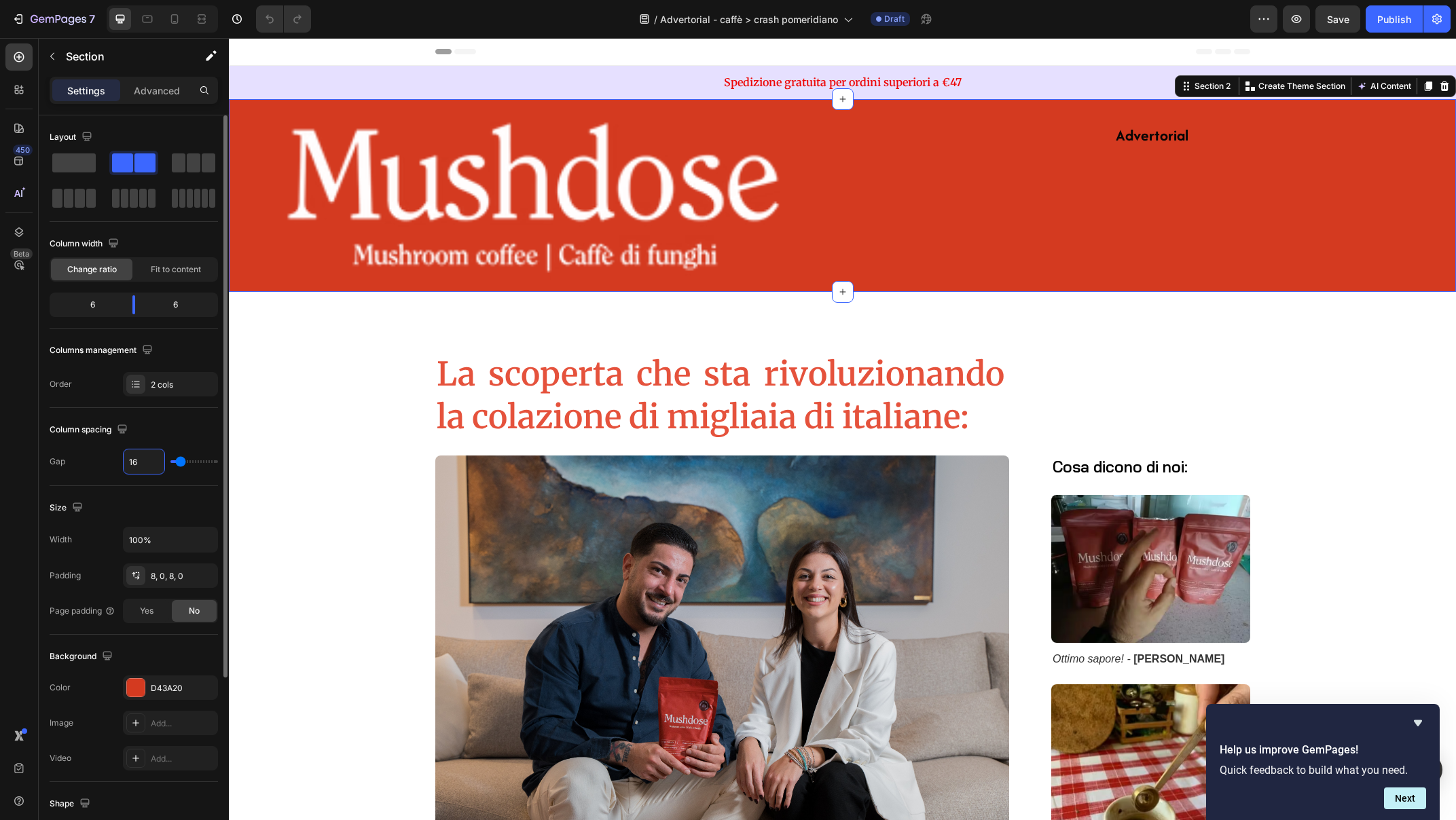
click at [201, 435] on div "Column spacing" at bounding box center [133, 430] width 168 height 22
type input "15"
type input "14"
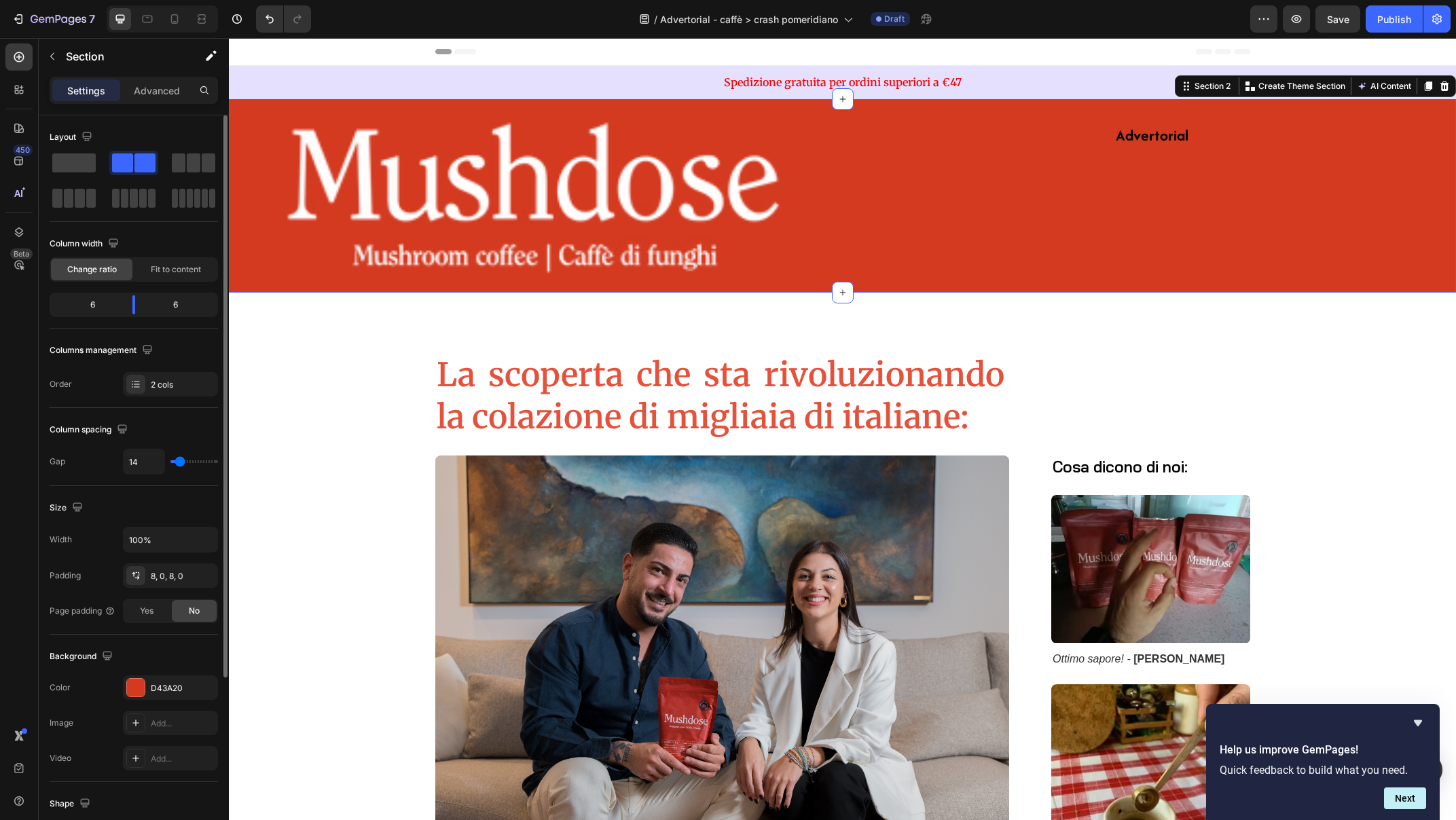
type input "13"
type input "12"
type input "10"
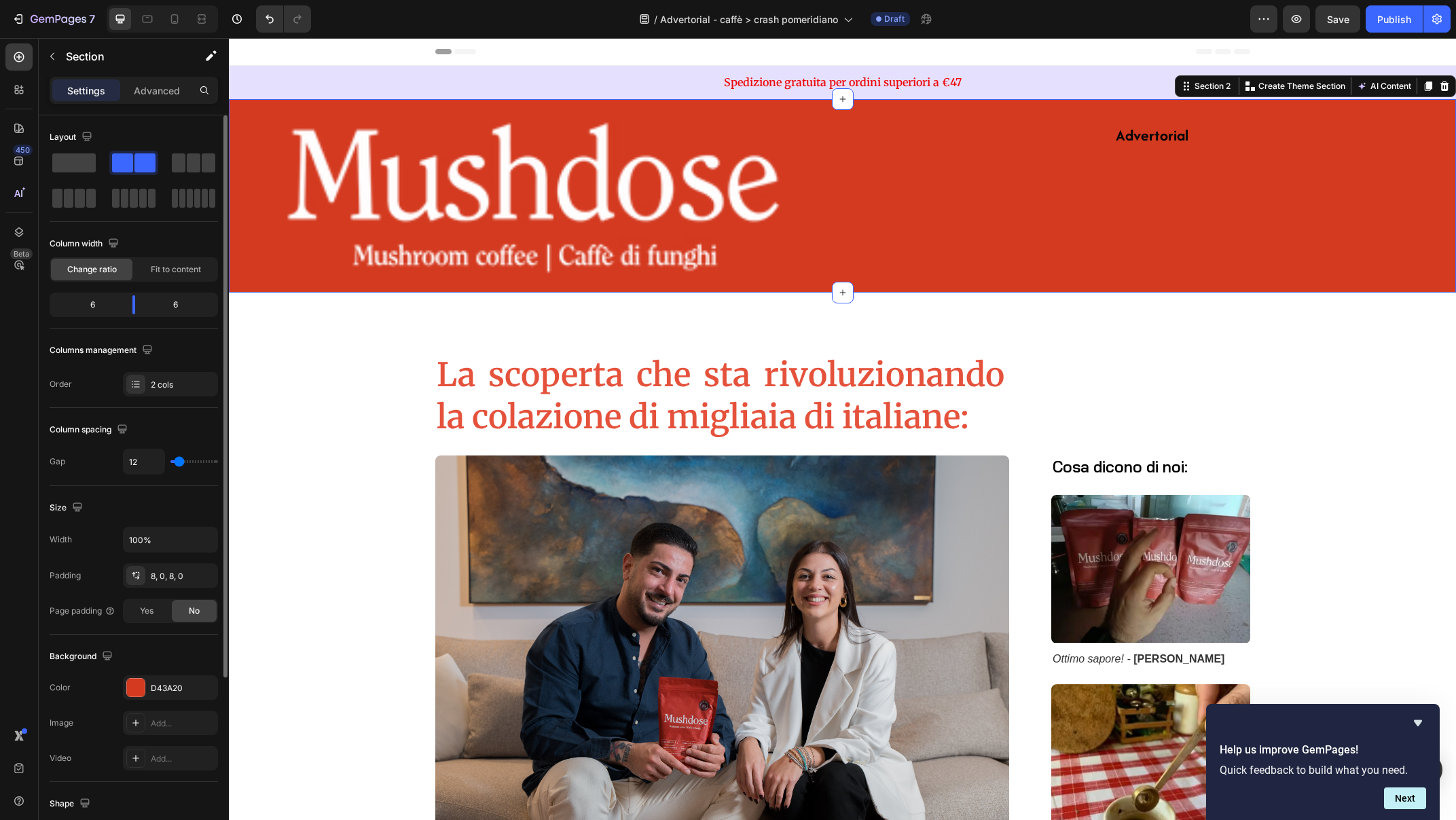
type input "10"
type input "9"
type input "7"
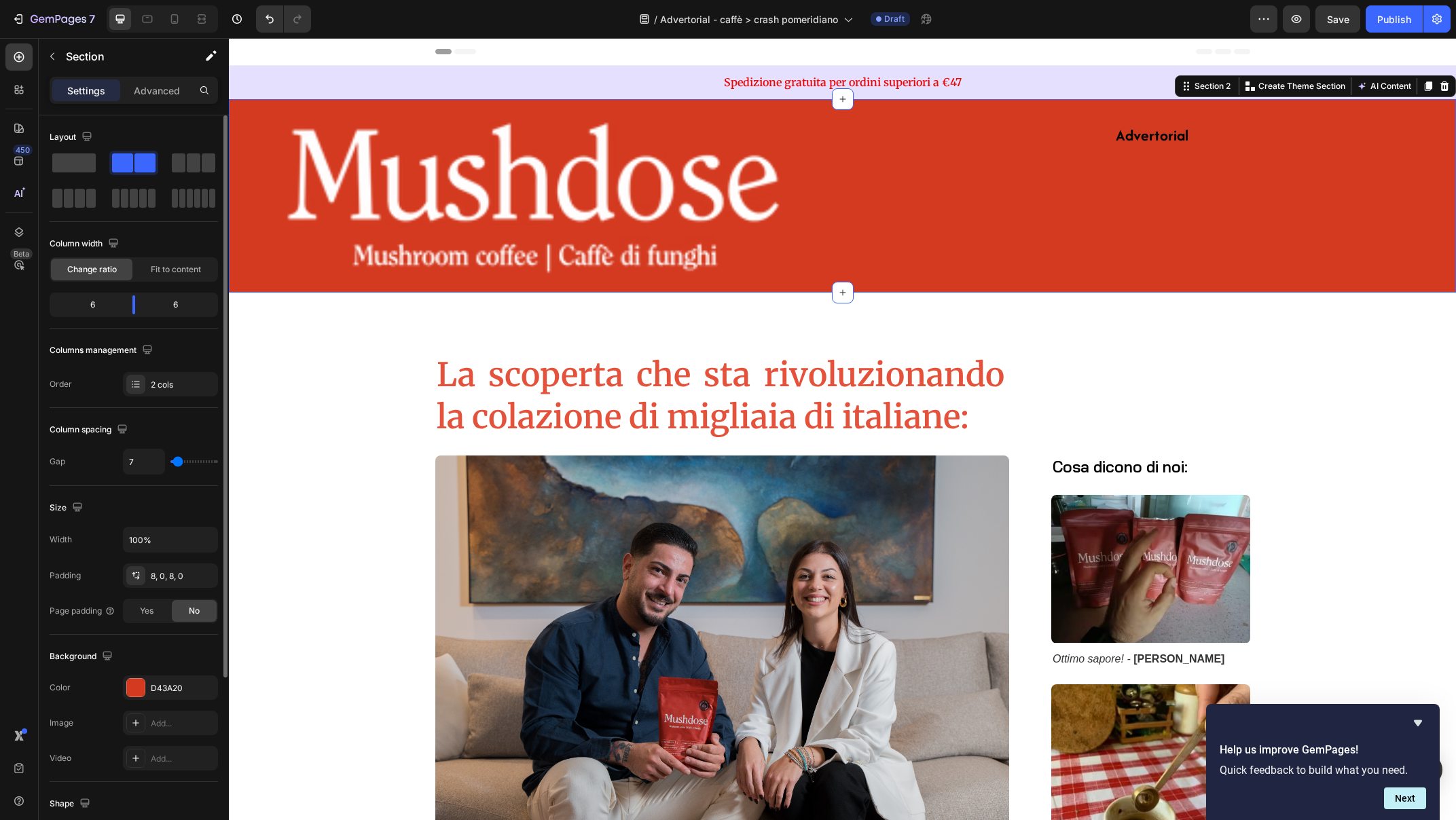
type input "6"
type input "5"
type input "3"
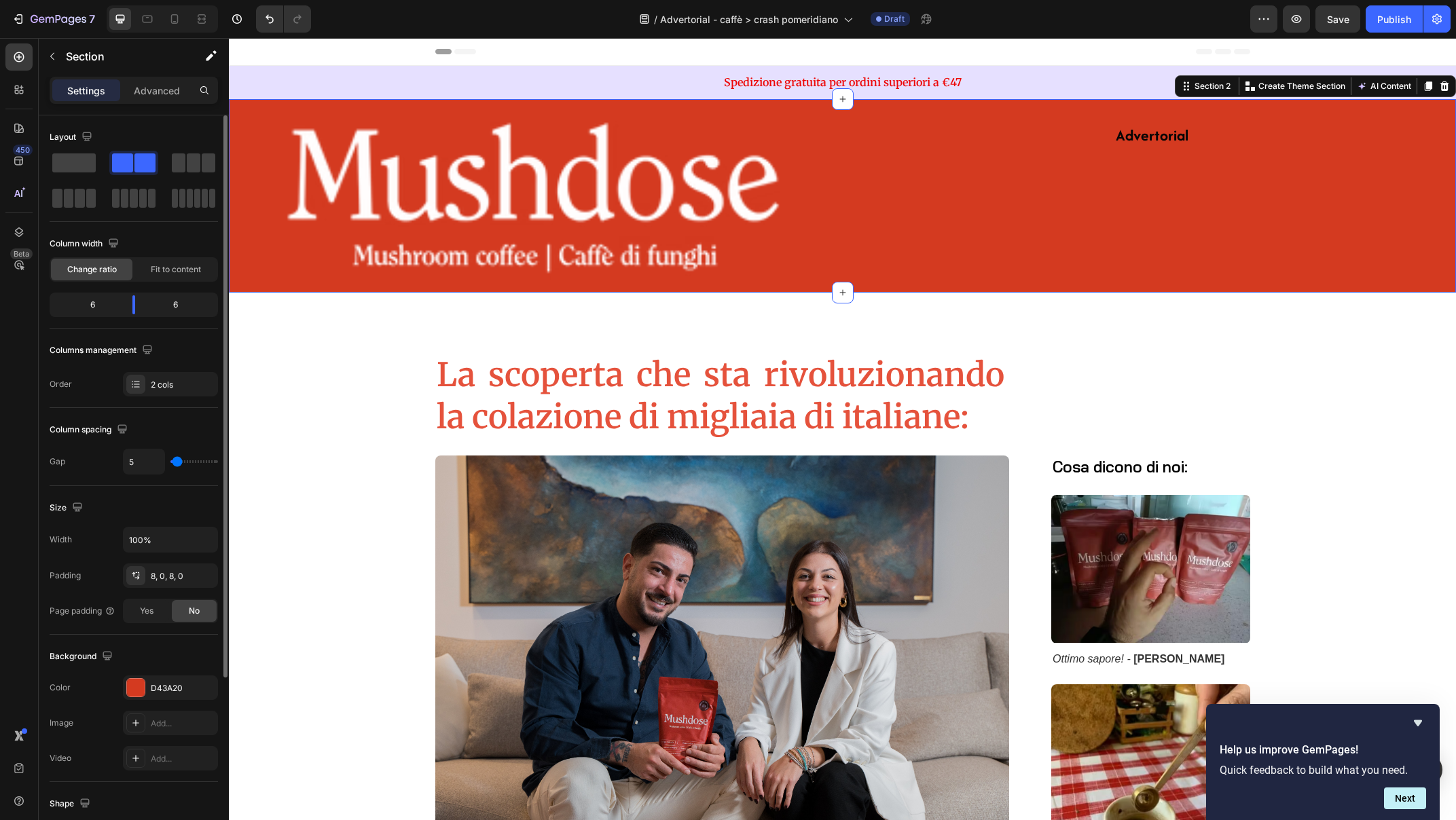
type input "3"
type input "1"
type input "0"
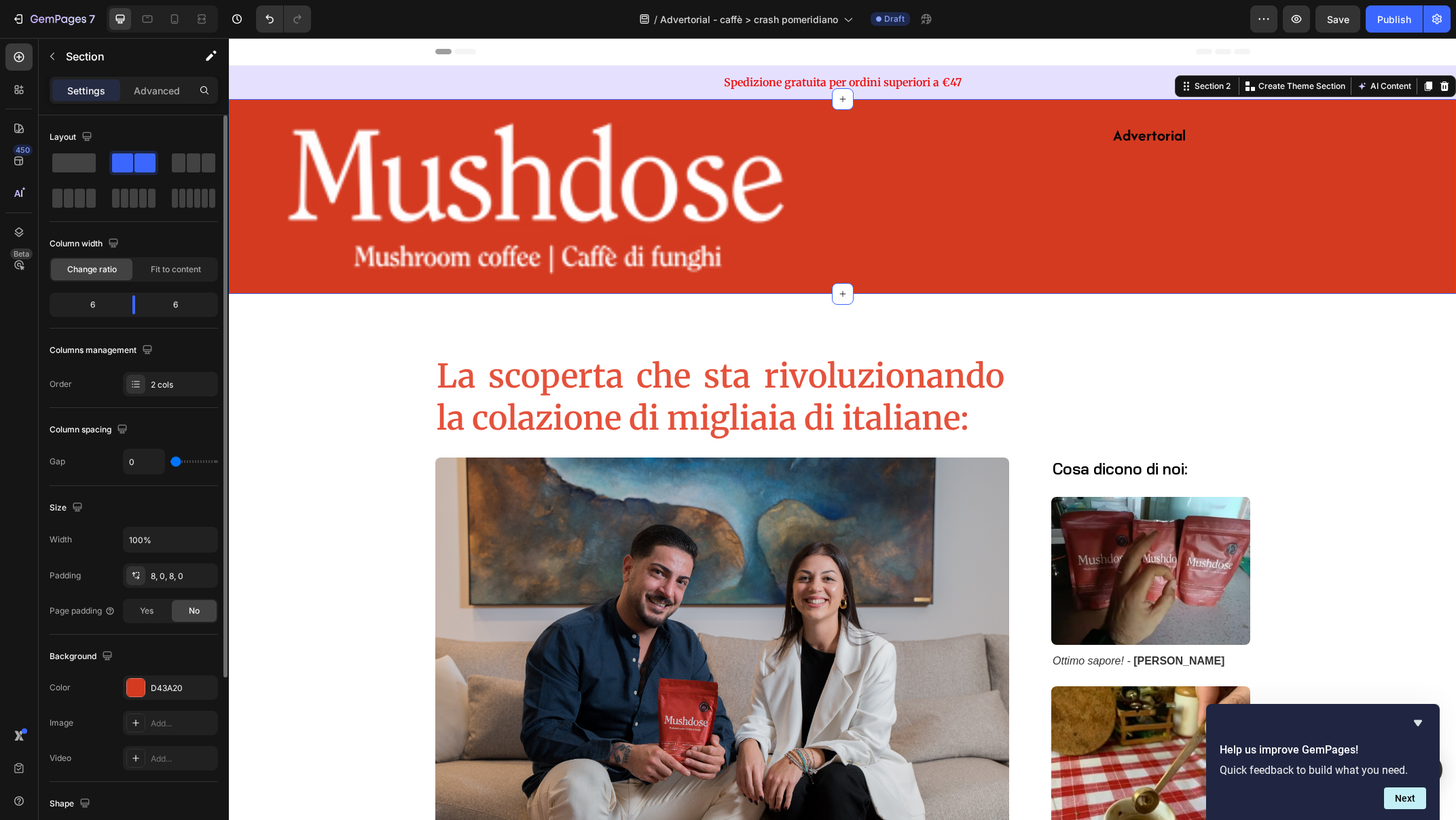
type input "9"
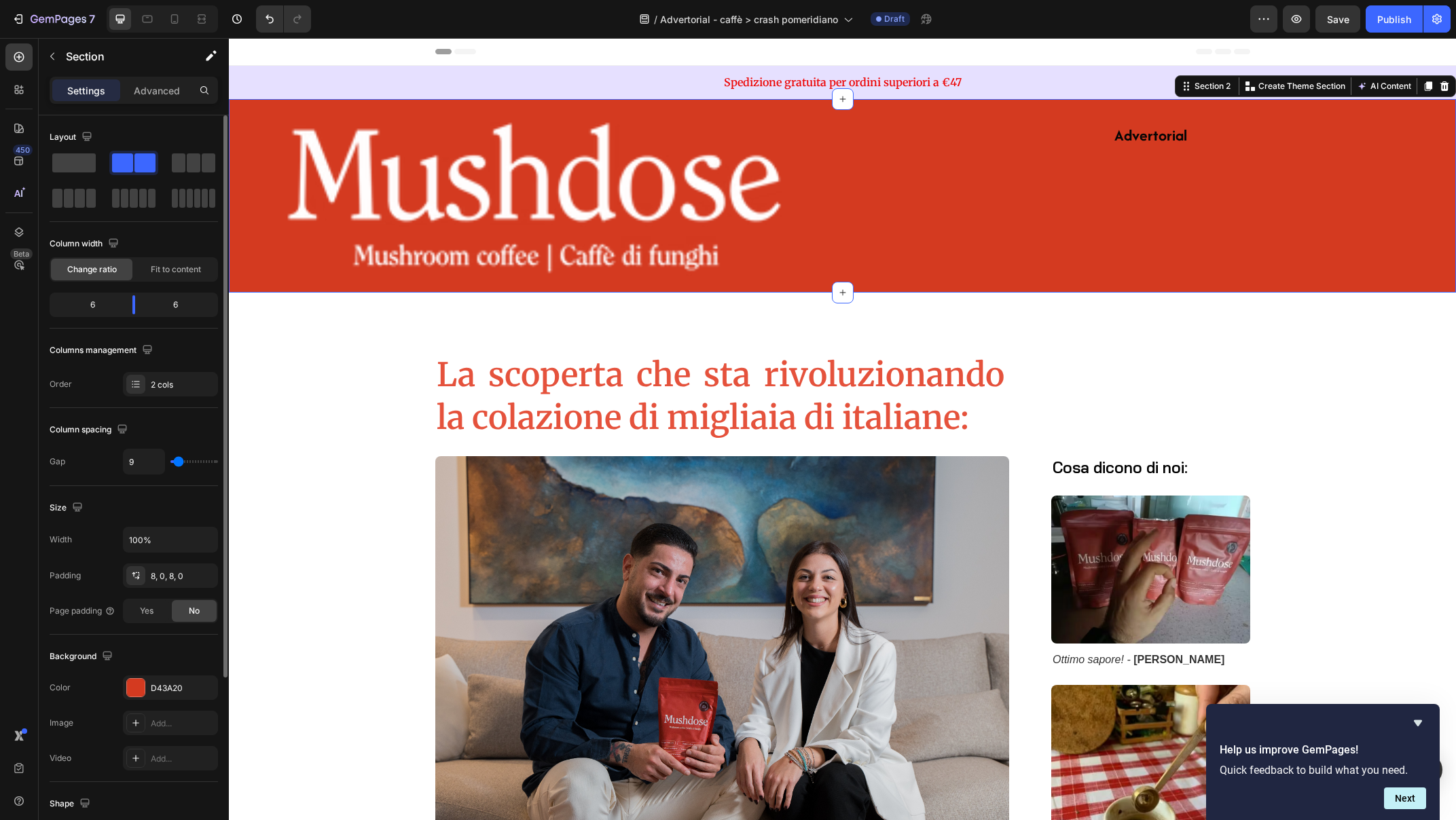
type input "11"
type input "14"
type input "15"
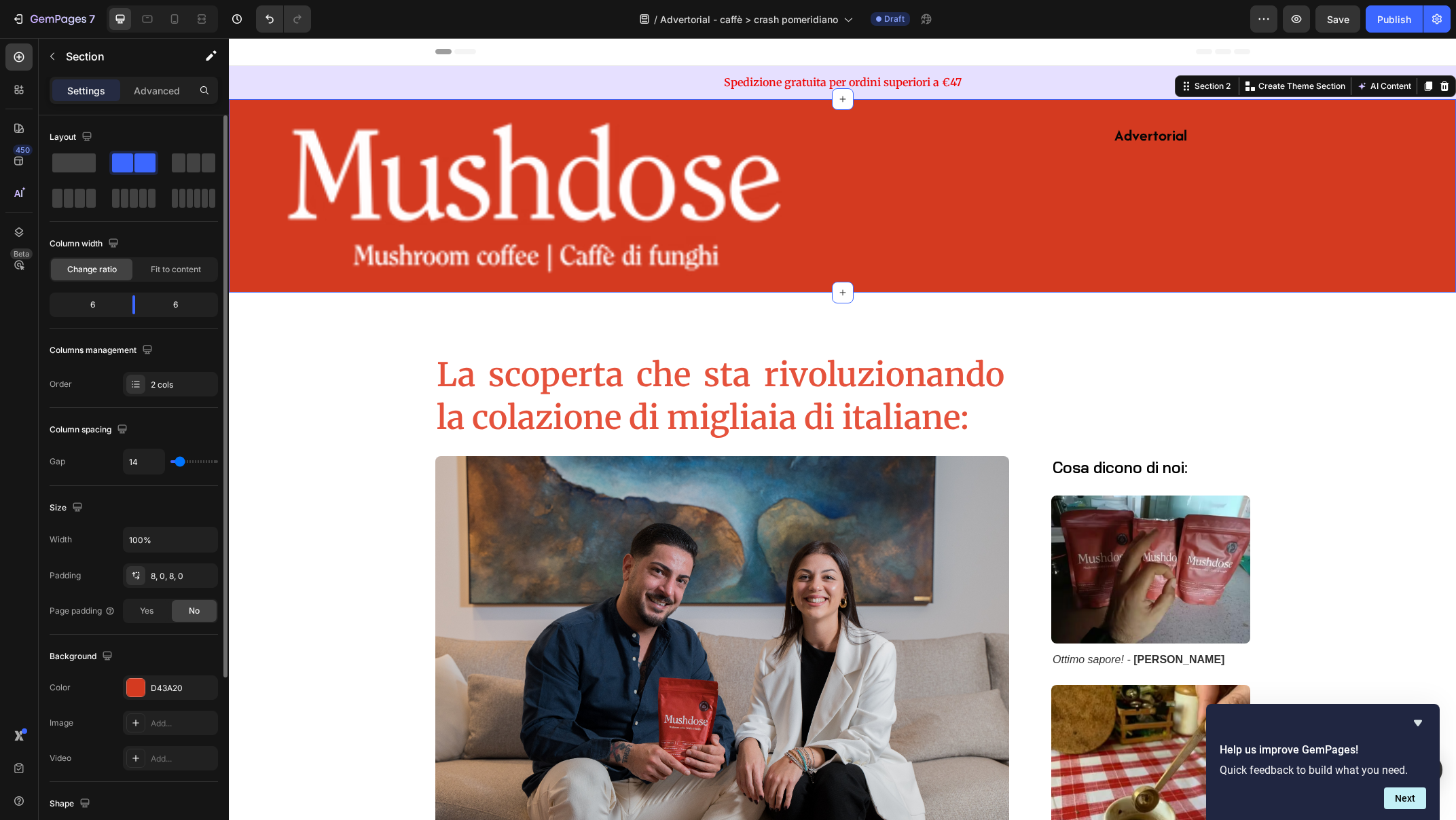
type input "15"
type input "22"
type input "31"
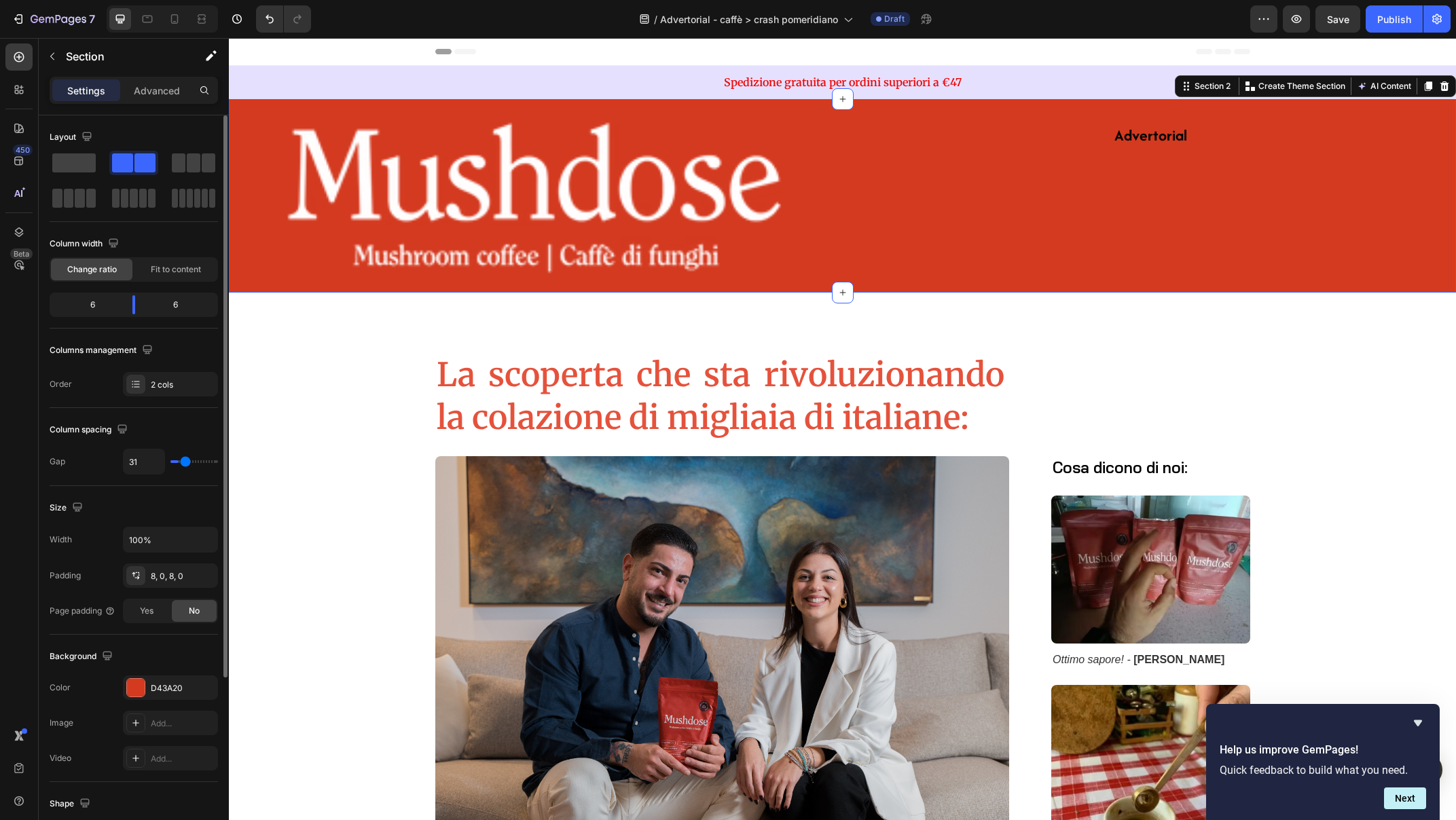
type input "37"
type input "49"
type input "63"
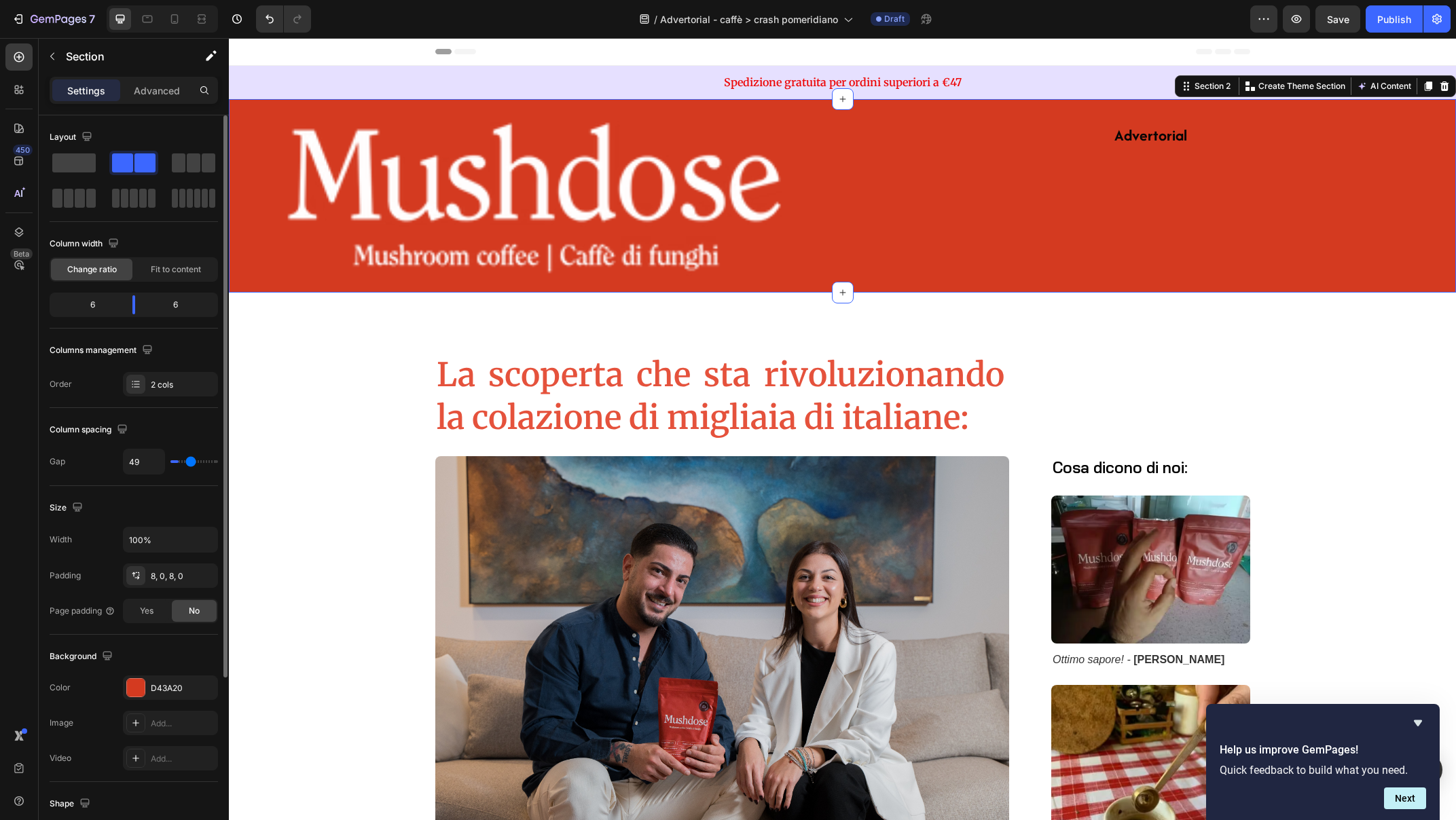
type input "63"
type input "71"
type input "84"
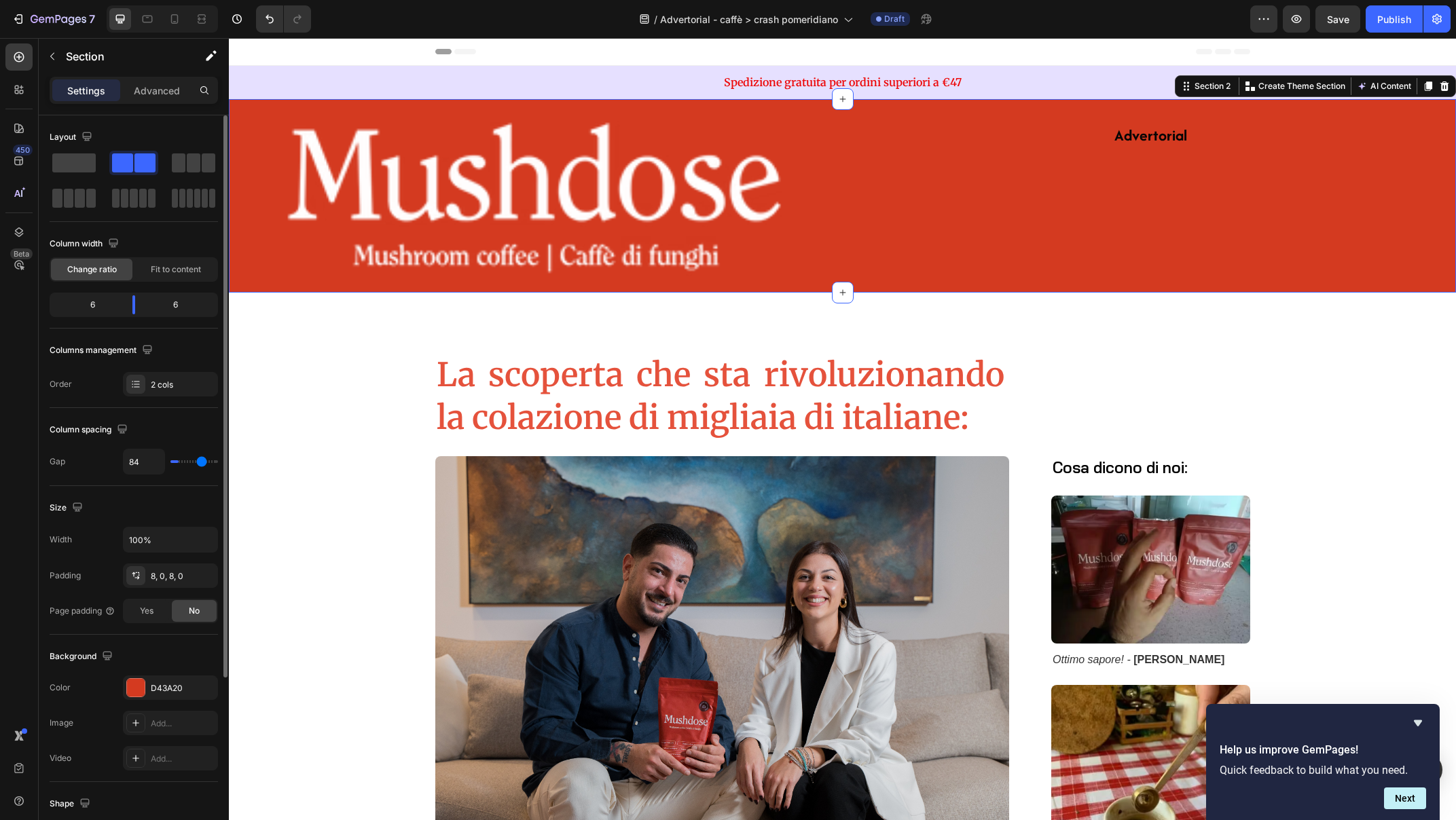
type input "96"
type input "100"
type input "108"
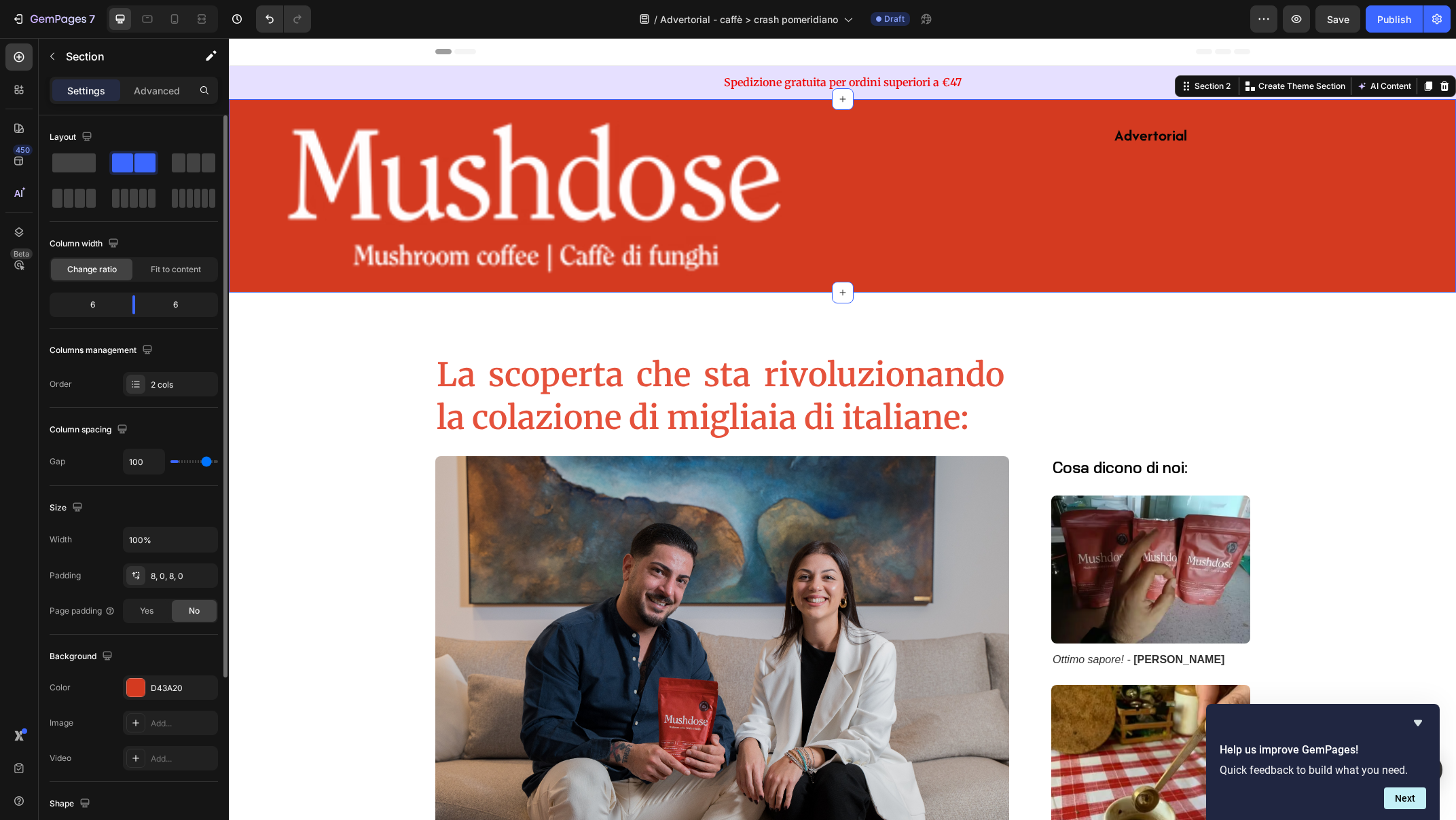
type input "108"
type input "115"
type input "117"
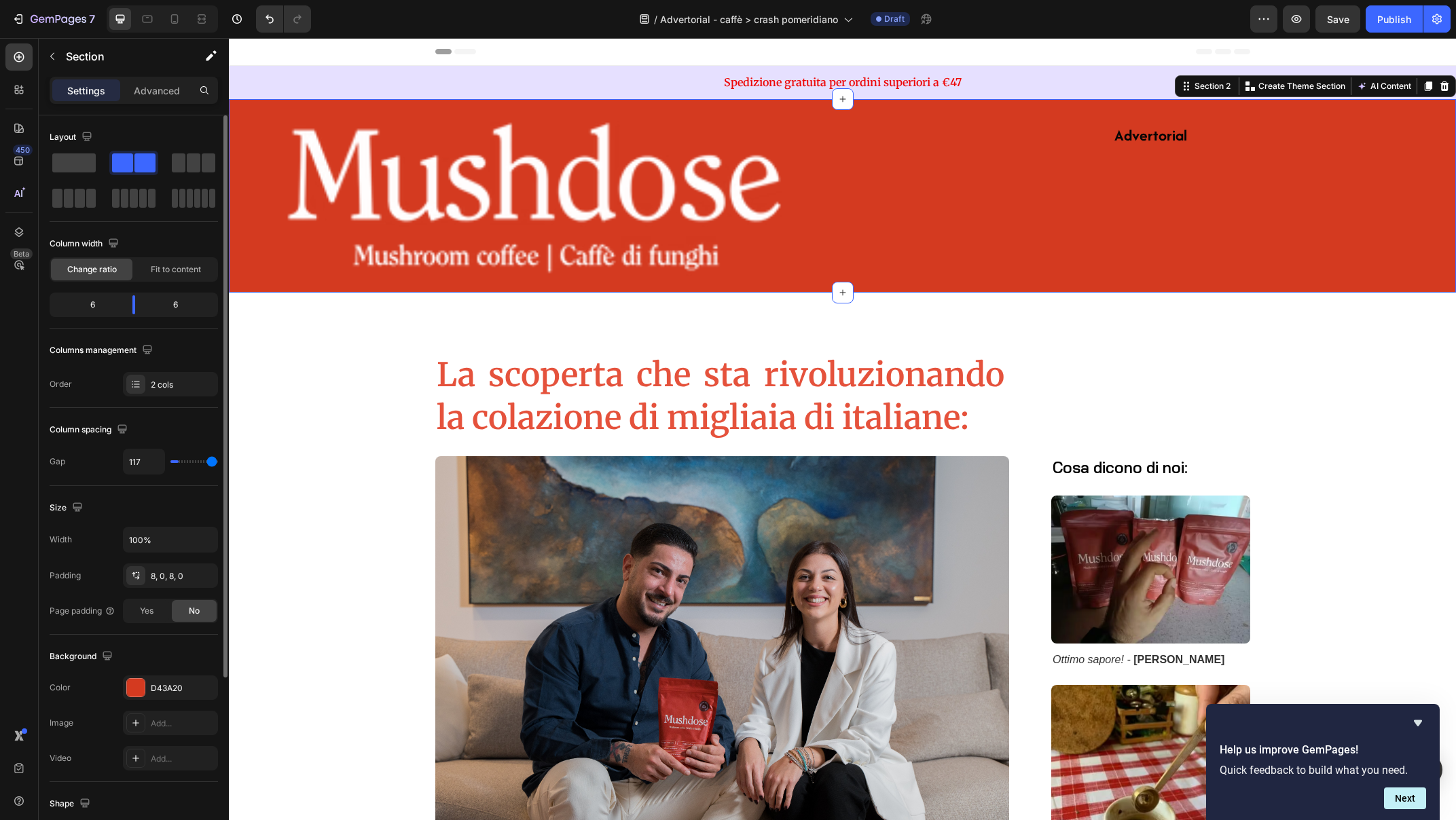
type input "120"
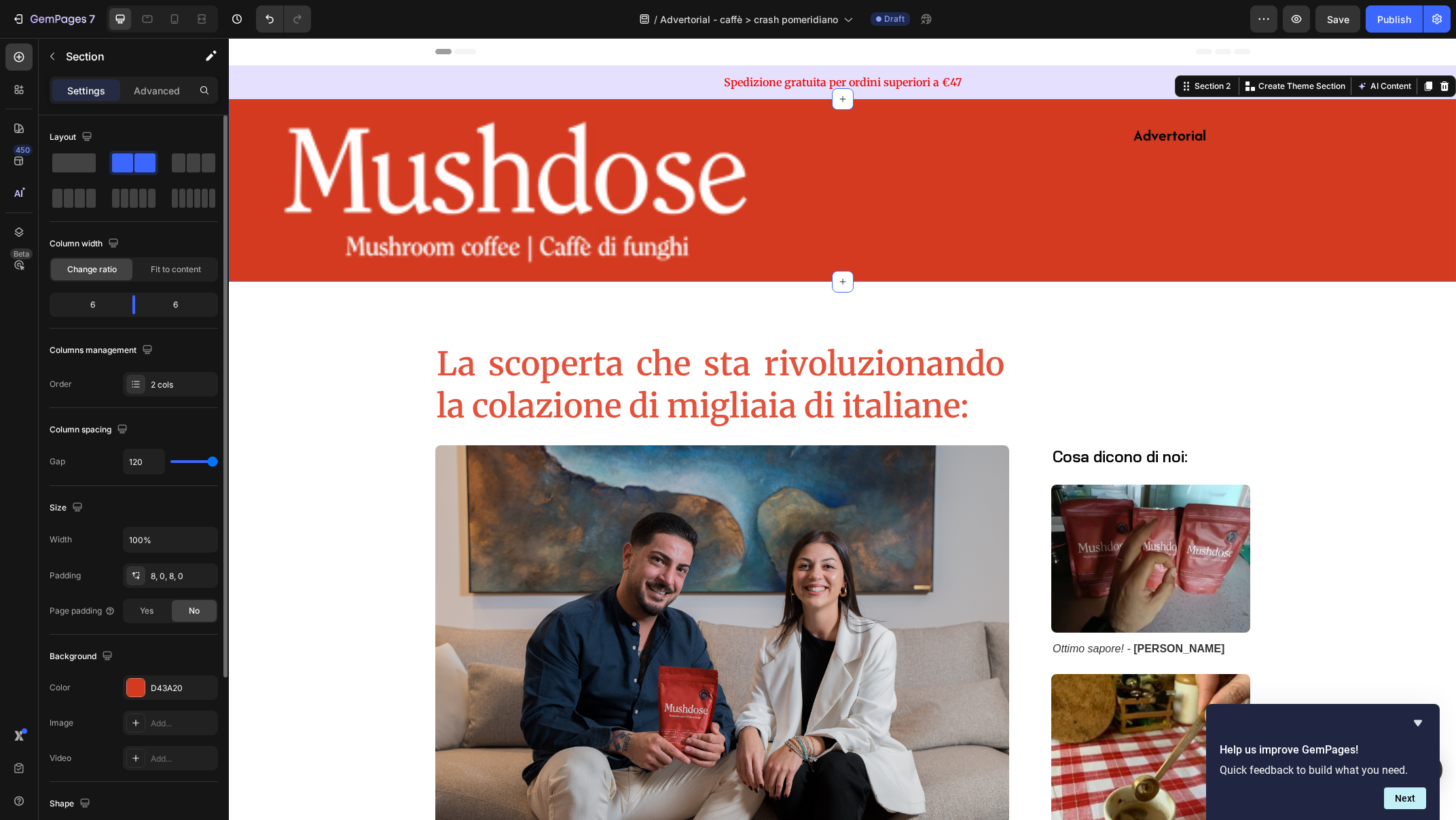
type input "0"
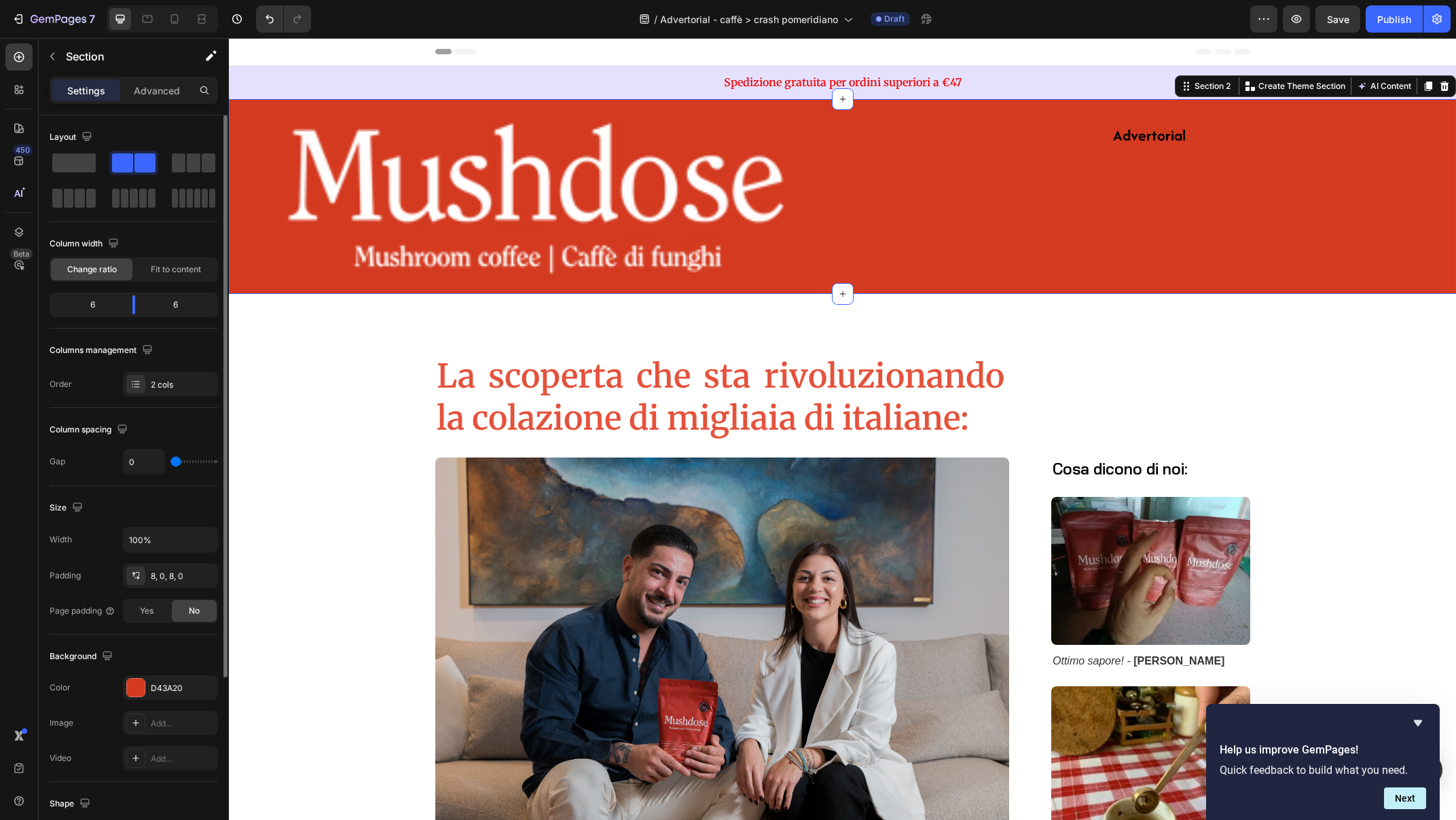
type input "23"
type input "33"
type input "39"
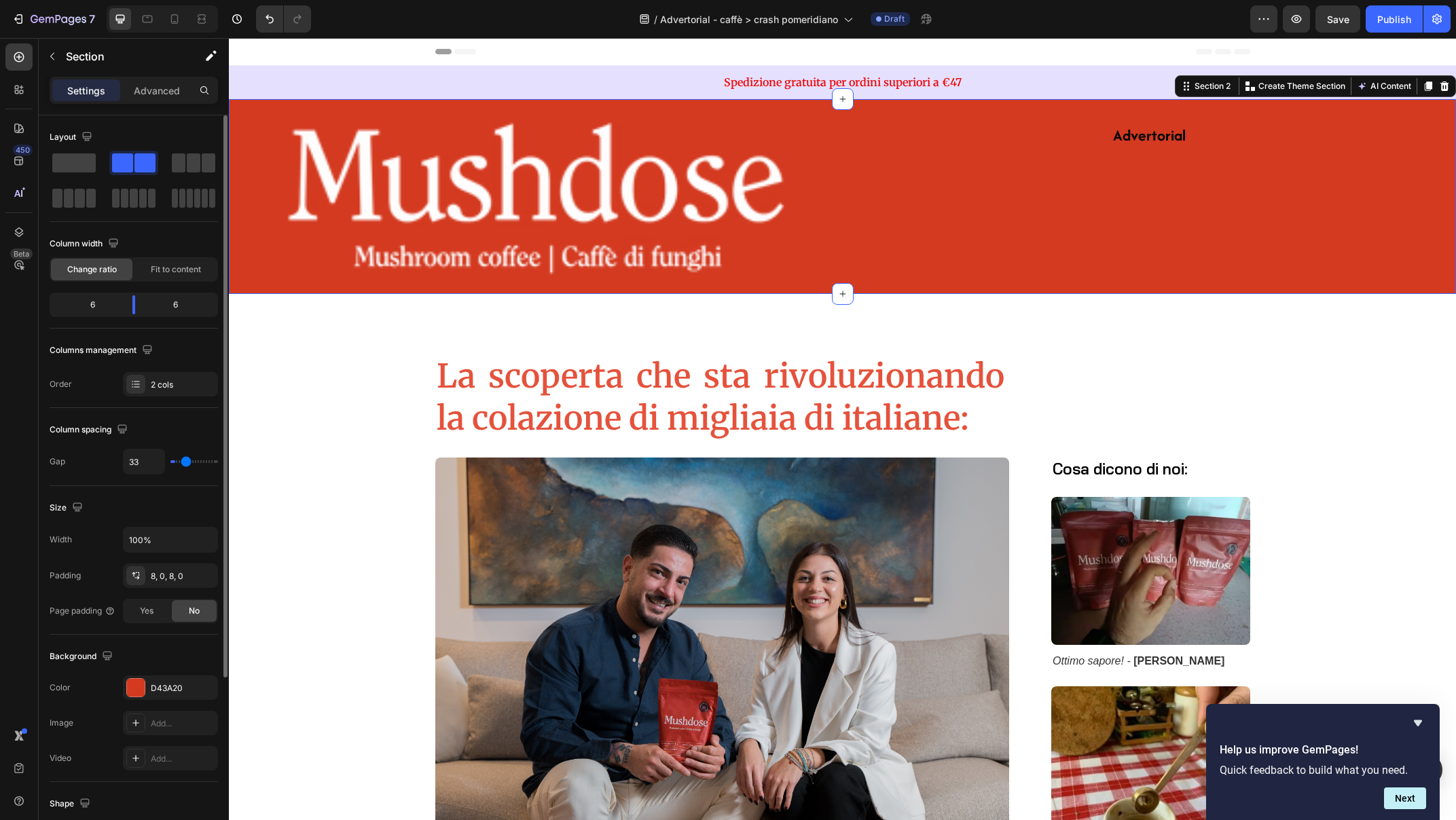
type input "39"
type input "49"
type input "63"
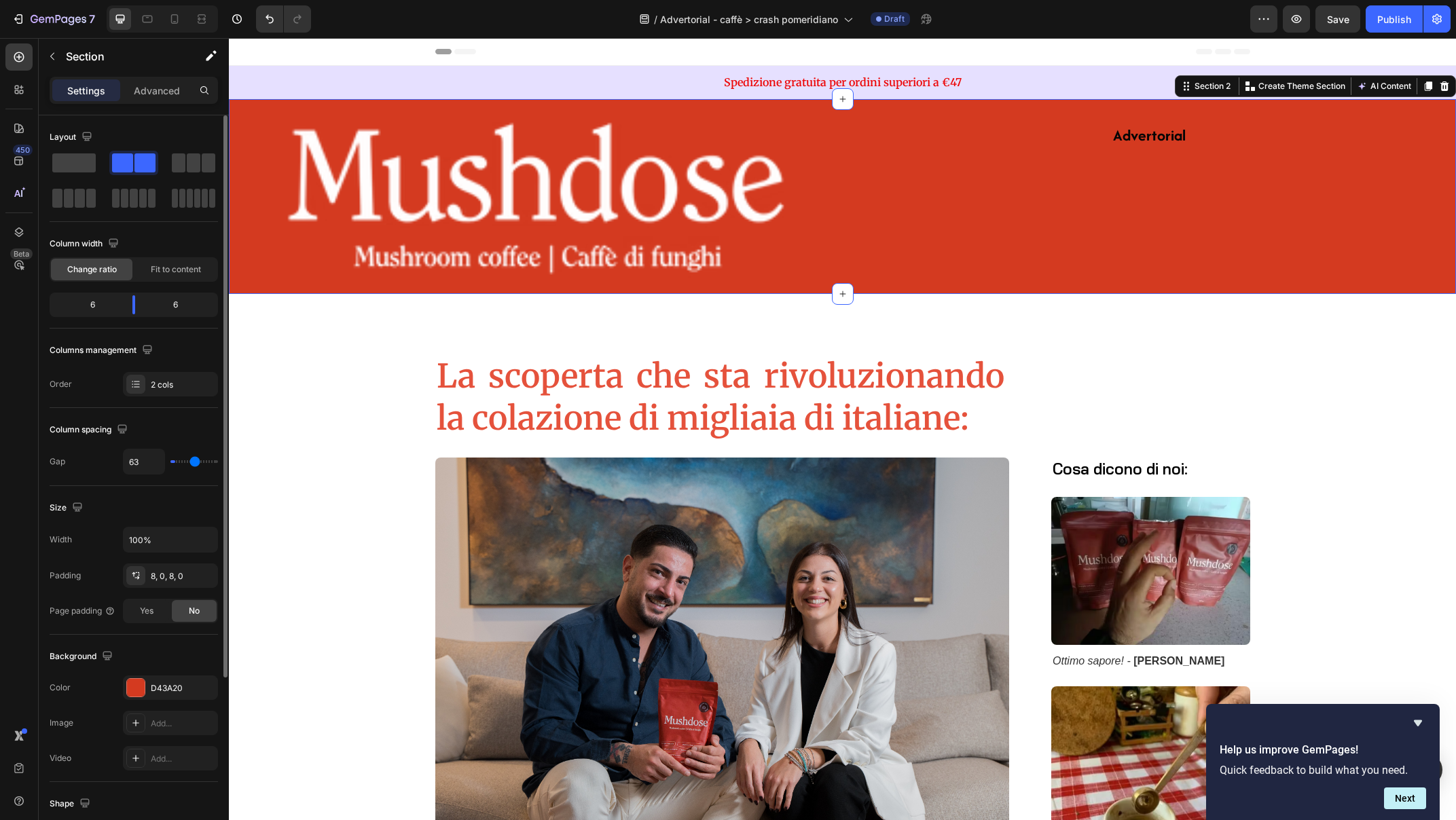
type input "73"
type input "91"
type input "111"
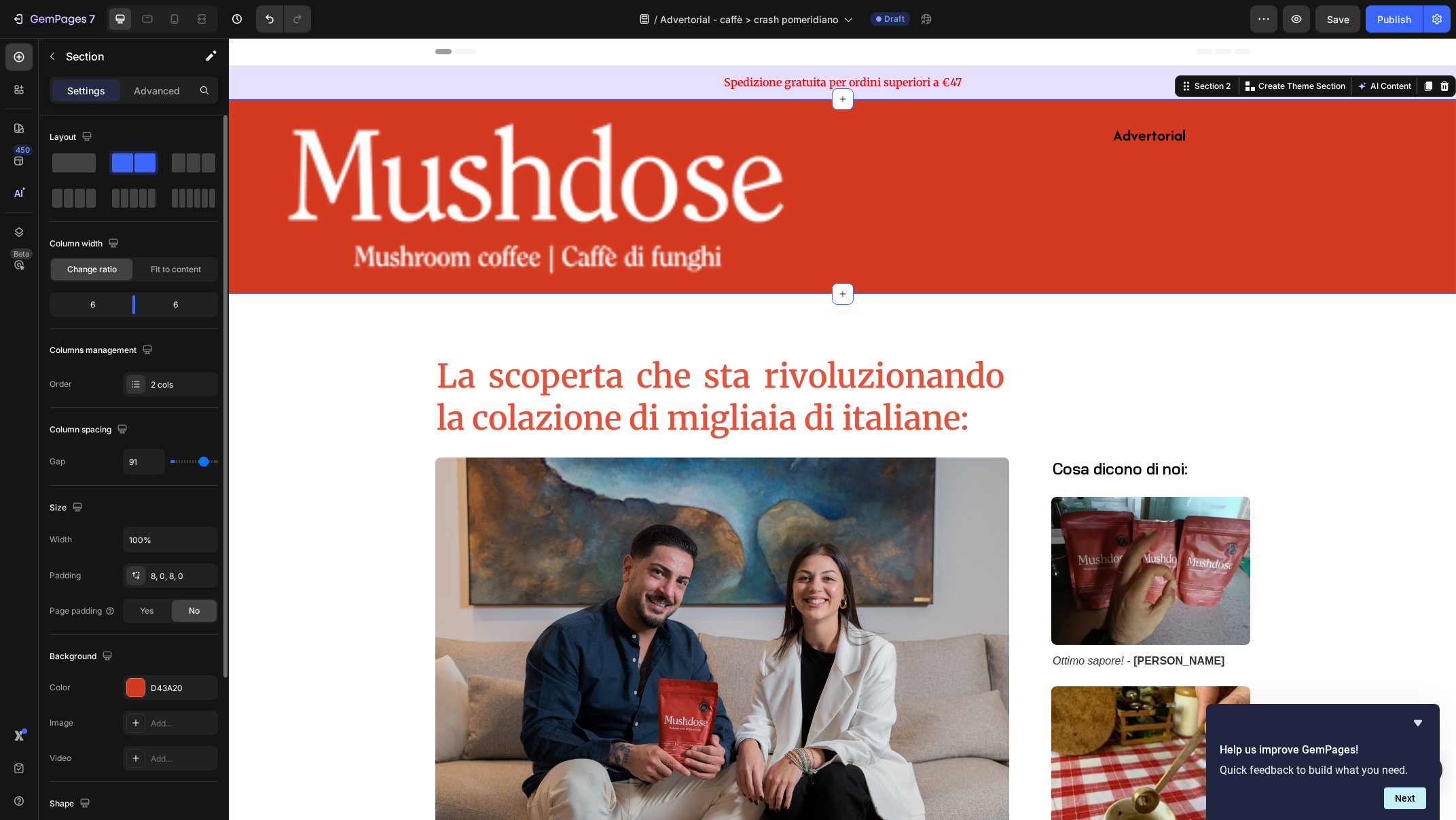
type input "111"
type input "120"
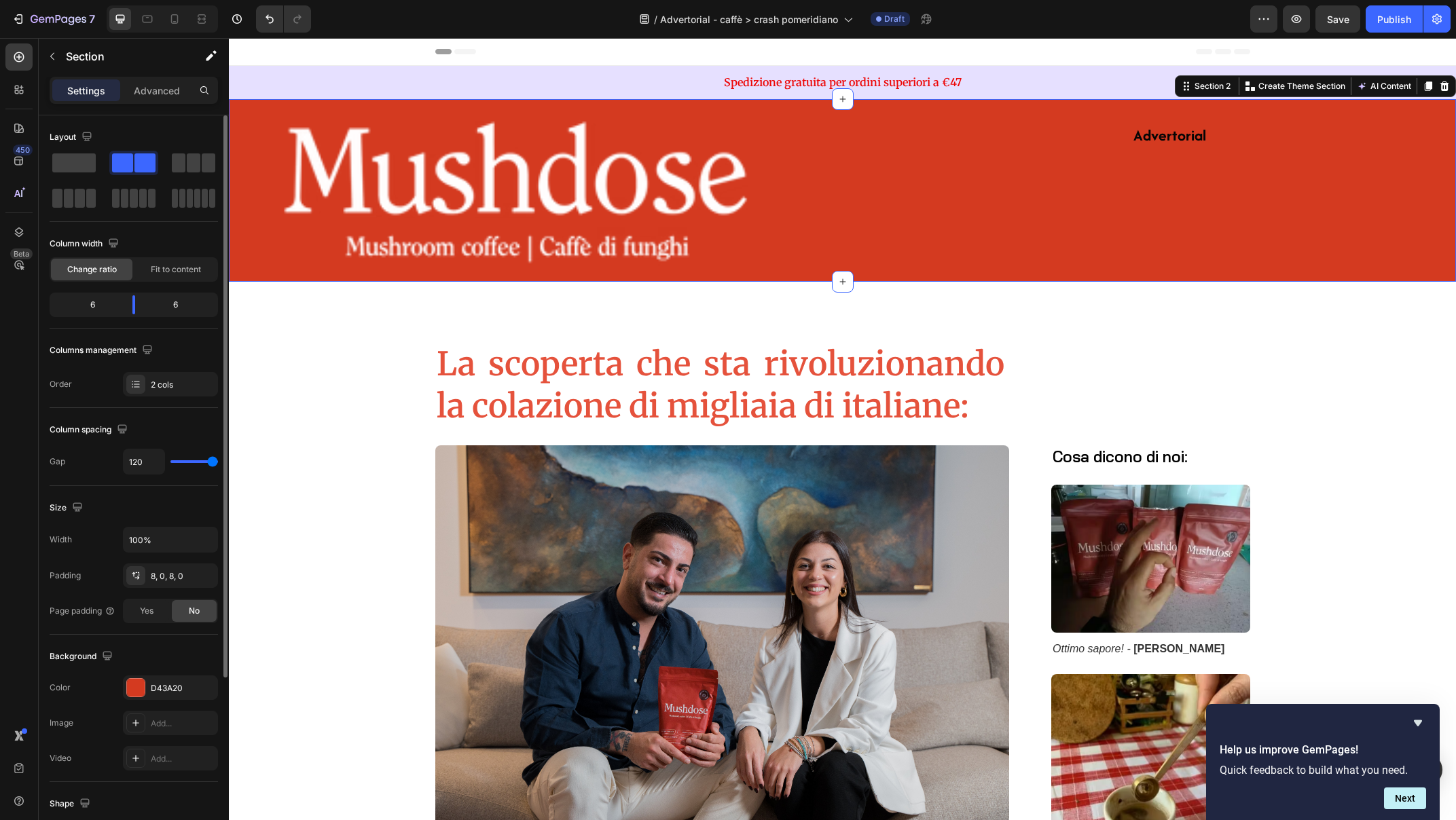
type input "0"
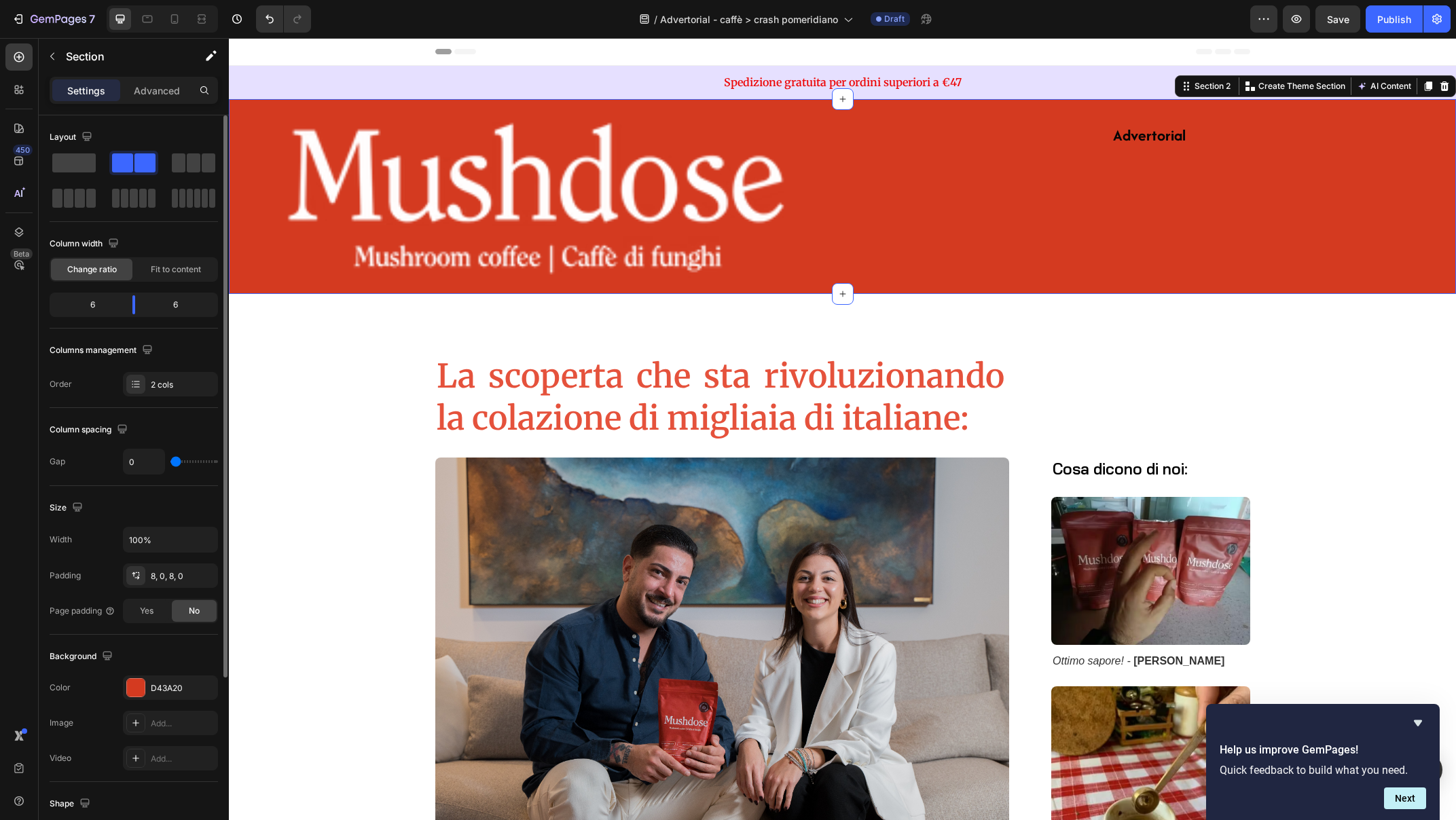
drag, startPoint x: 180, startPoint y: 462, endPoint x: 75, endPoint y: 459, distance: 105.0
type input "0"
click at [171, 460] on input "range" at bounding box center [194, 461] width 47 height 3
type input "4"
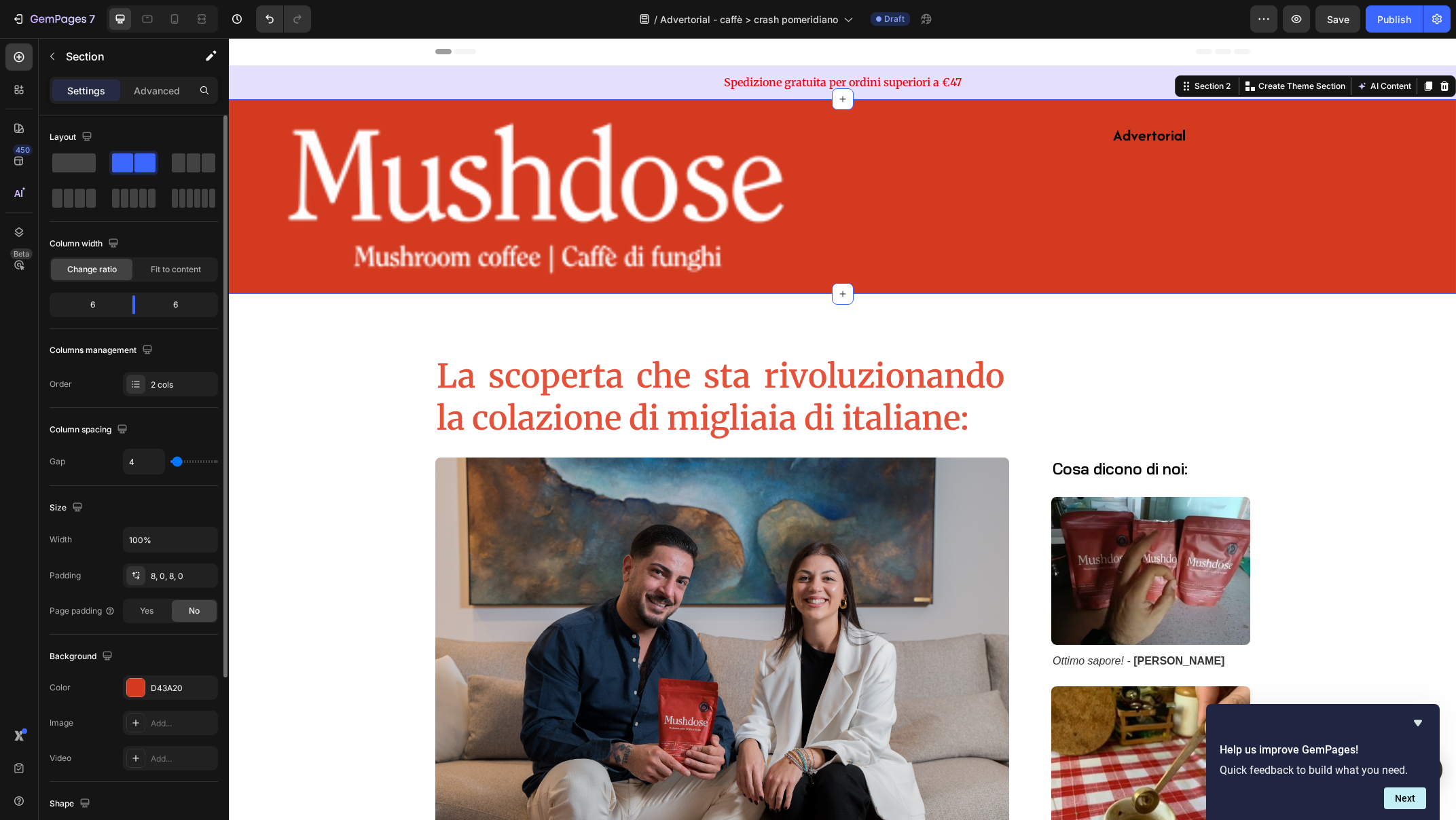
type input "5"
type input "6"
type input "7"
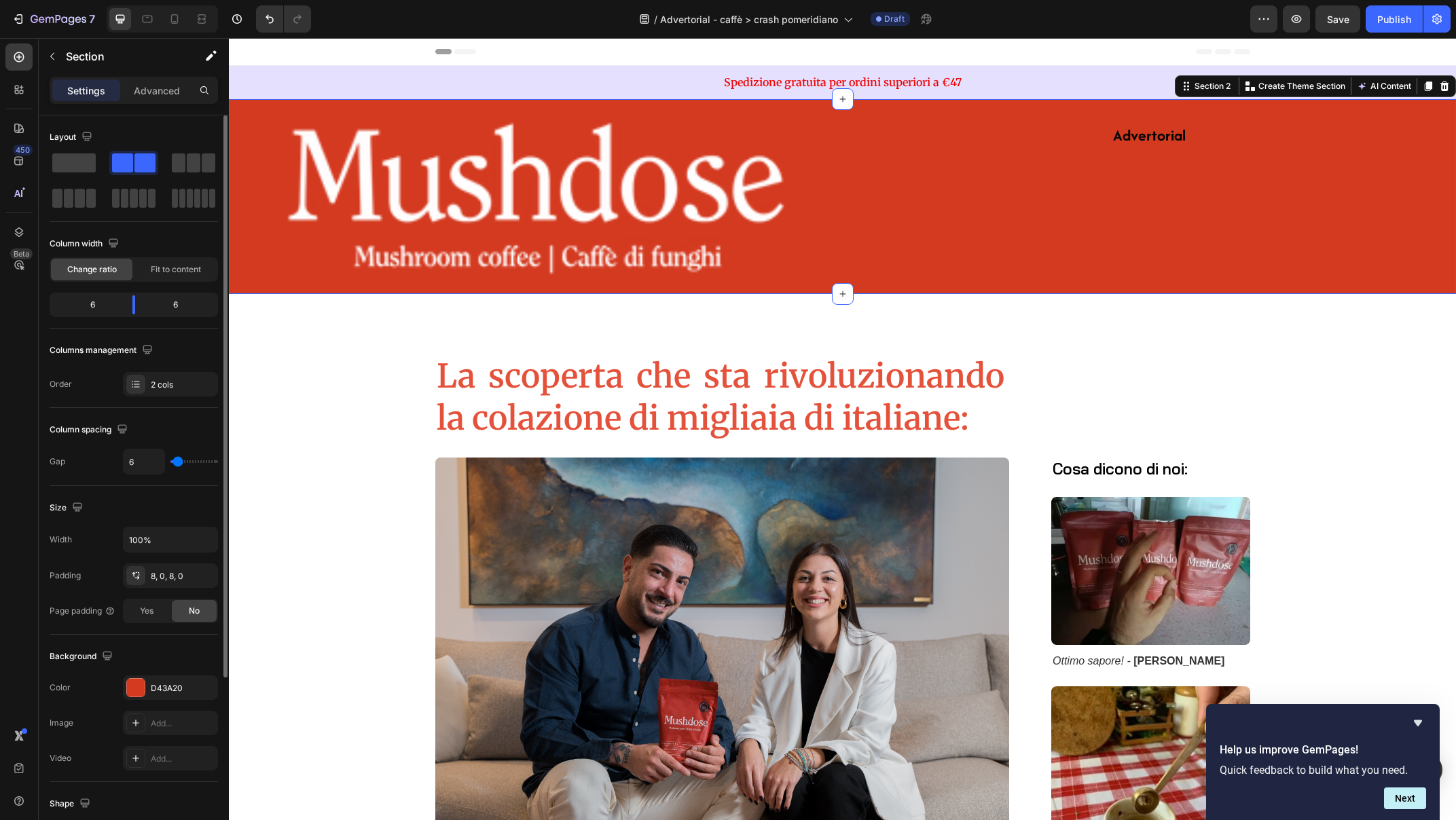
type input "7"
type input "8"
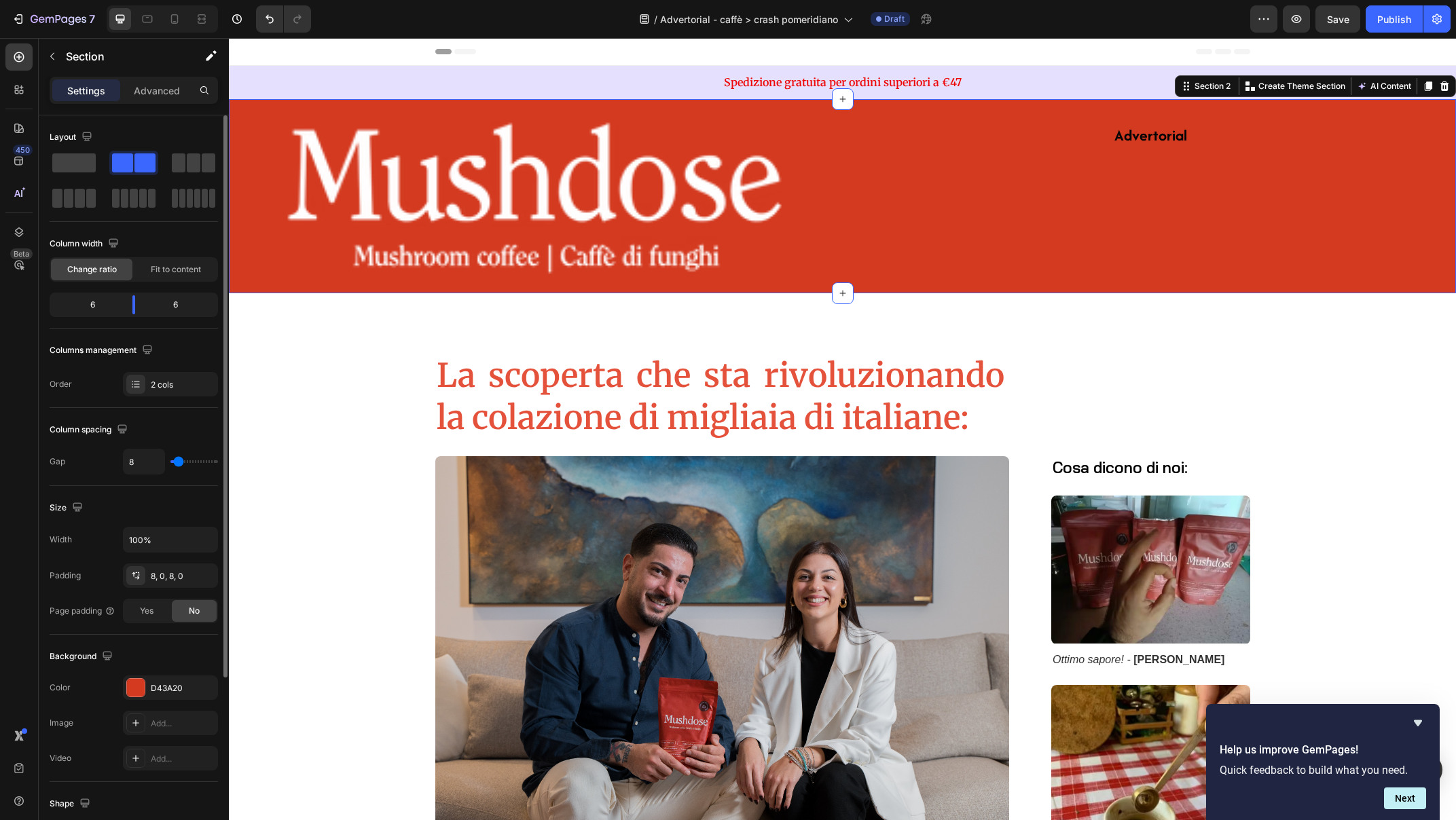
type input "9"
type input "10"
type input "11"
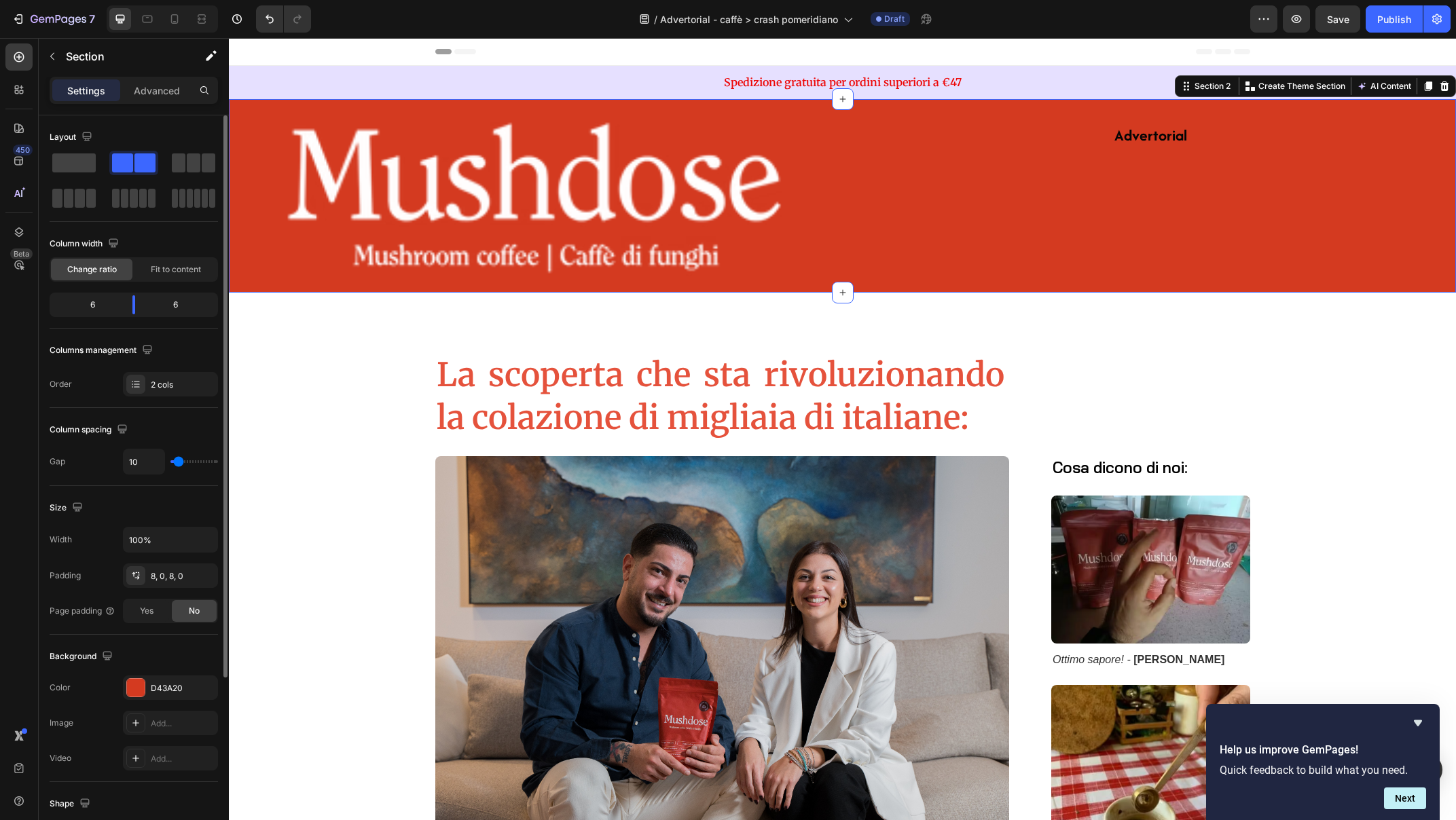
type input "11"
type input "13"
type input "14"
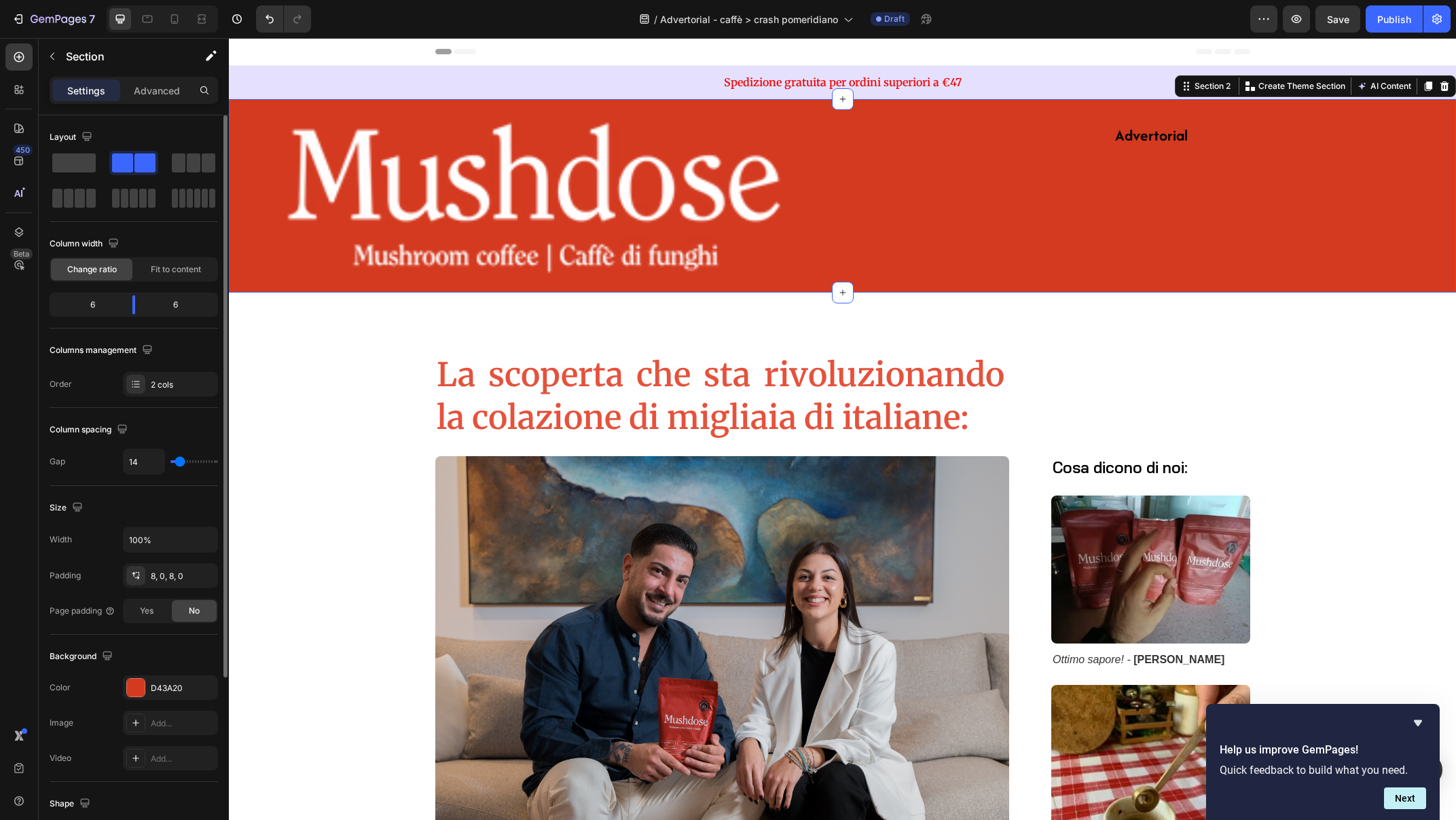
type input "16"
type input "17"
type input "18"
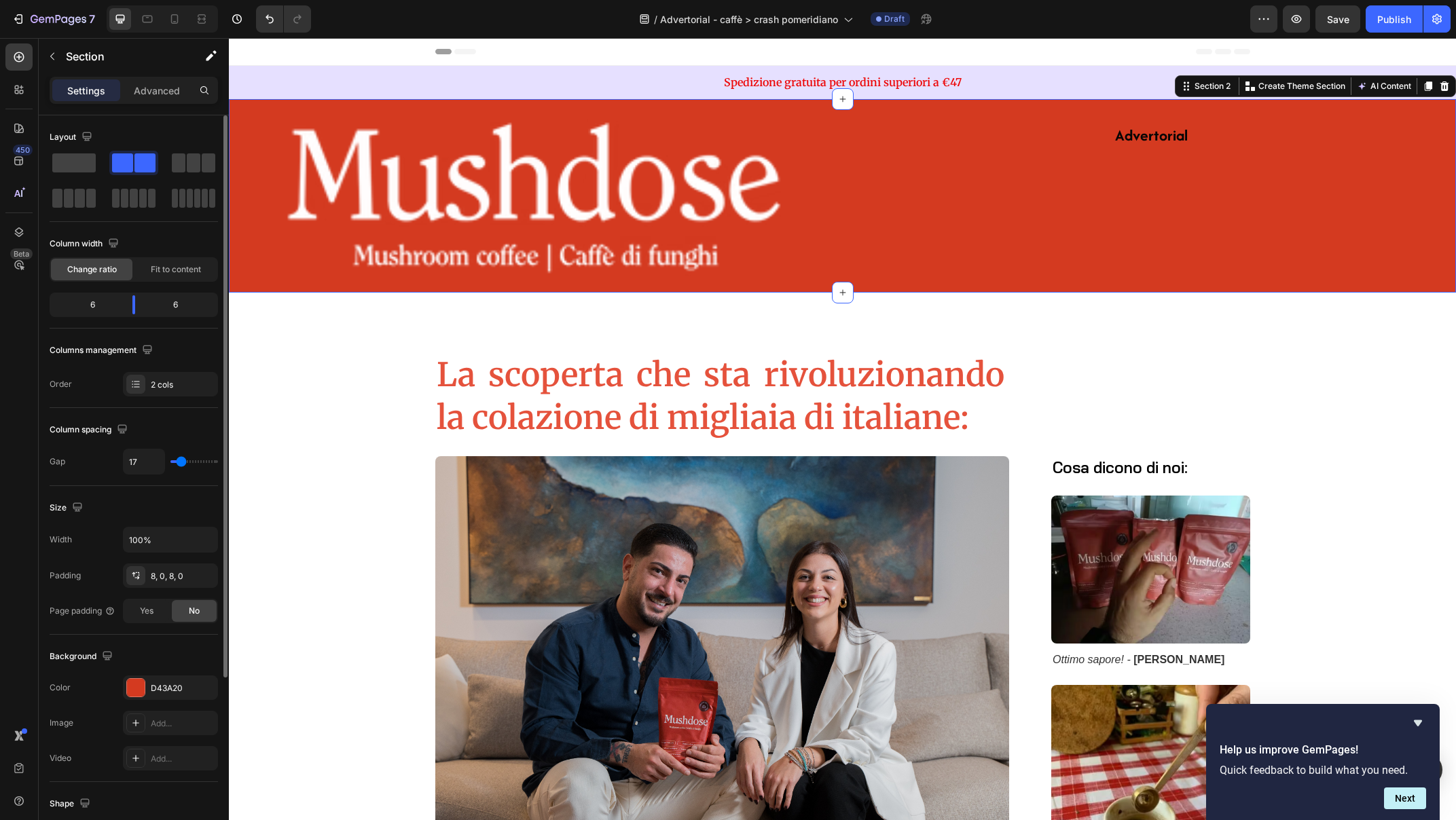
type input "18"
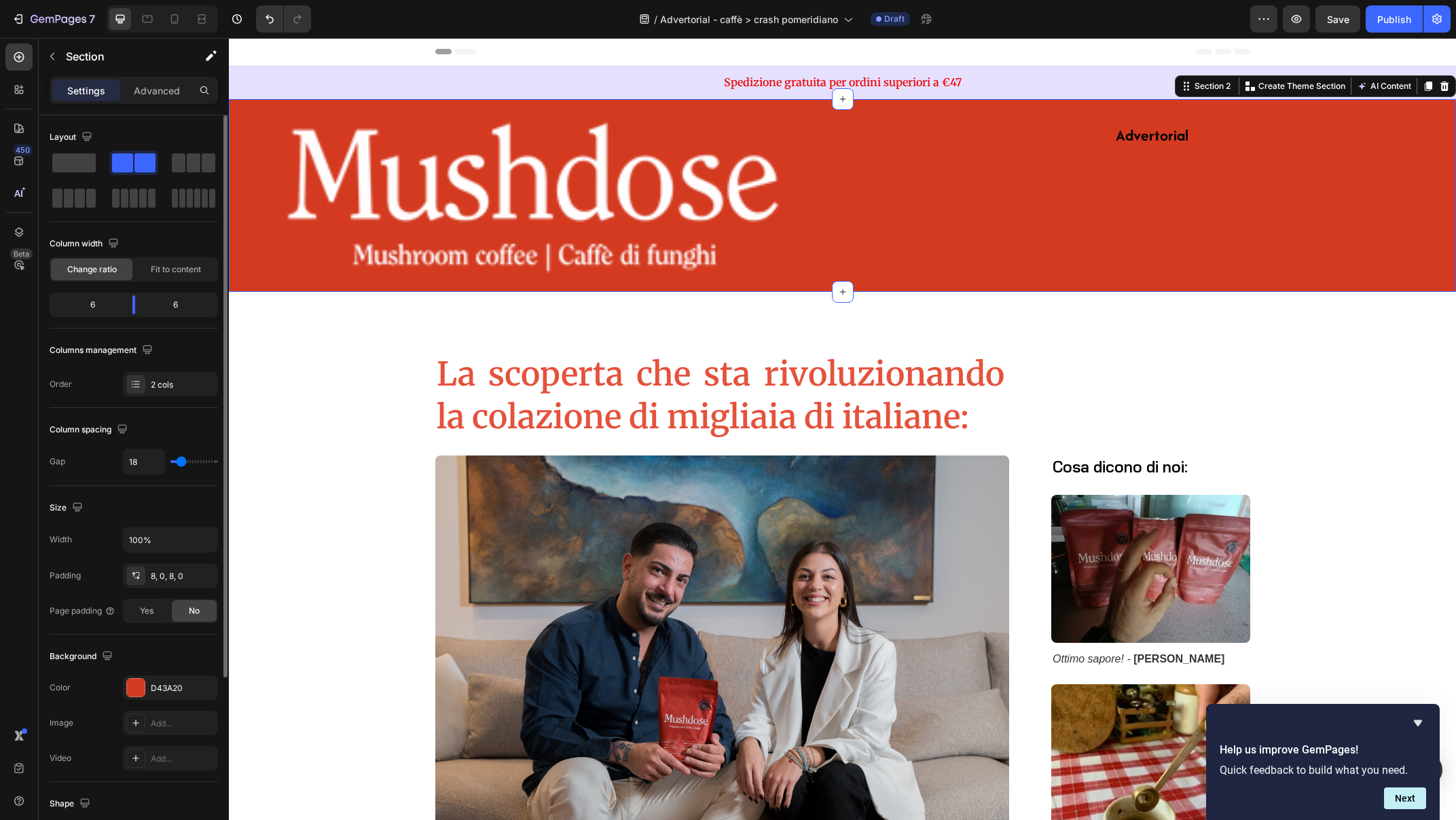
type input "19"
type input "20"
type input "21"
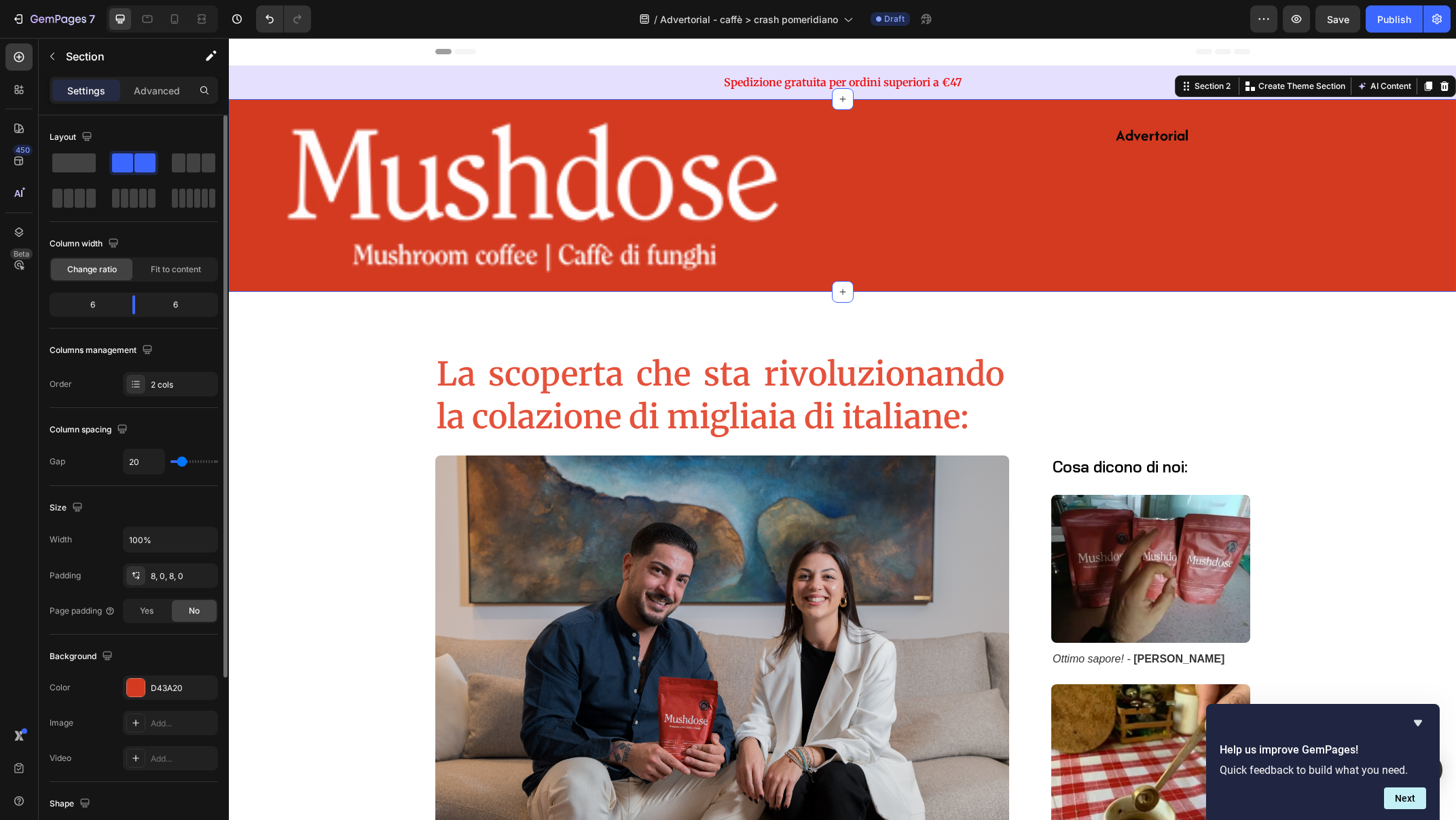
type input "21"
type input "24"
type input "25"
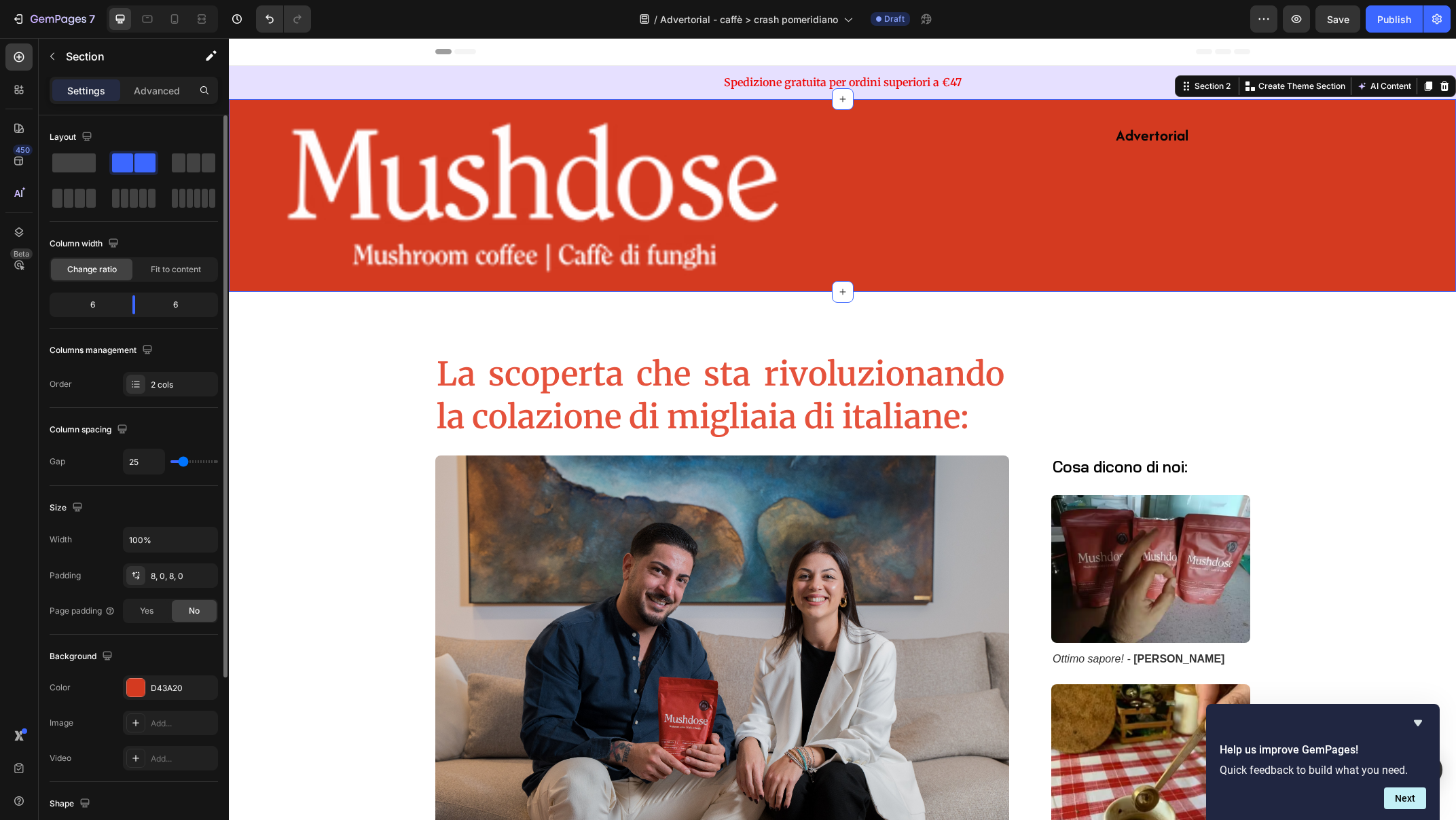
type input "26"
type input "27"
type input "26"
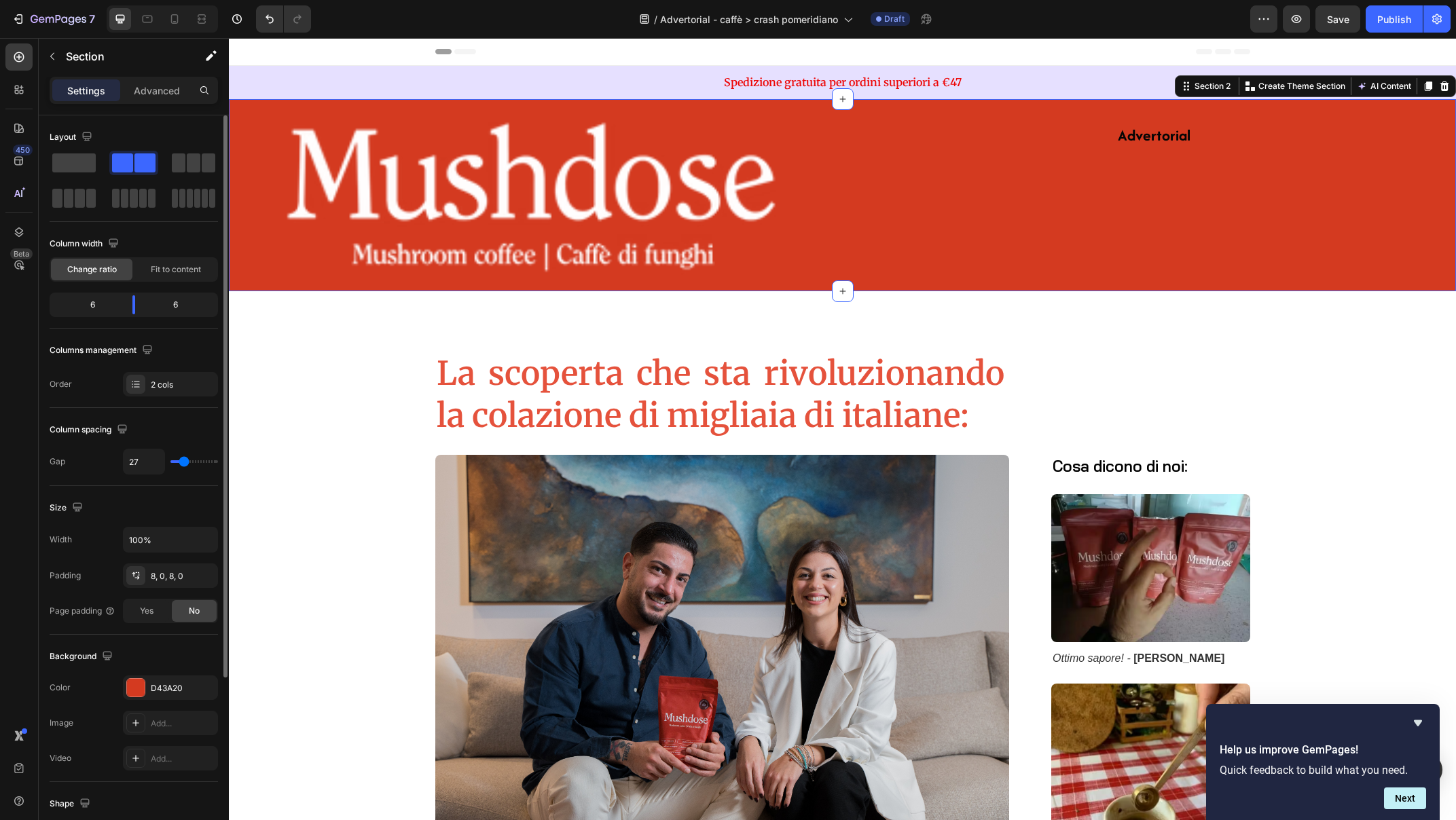
type input "26"
type input "25"
type input "24"
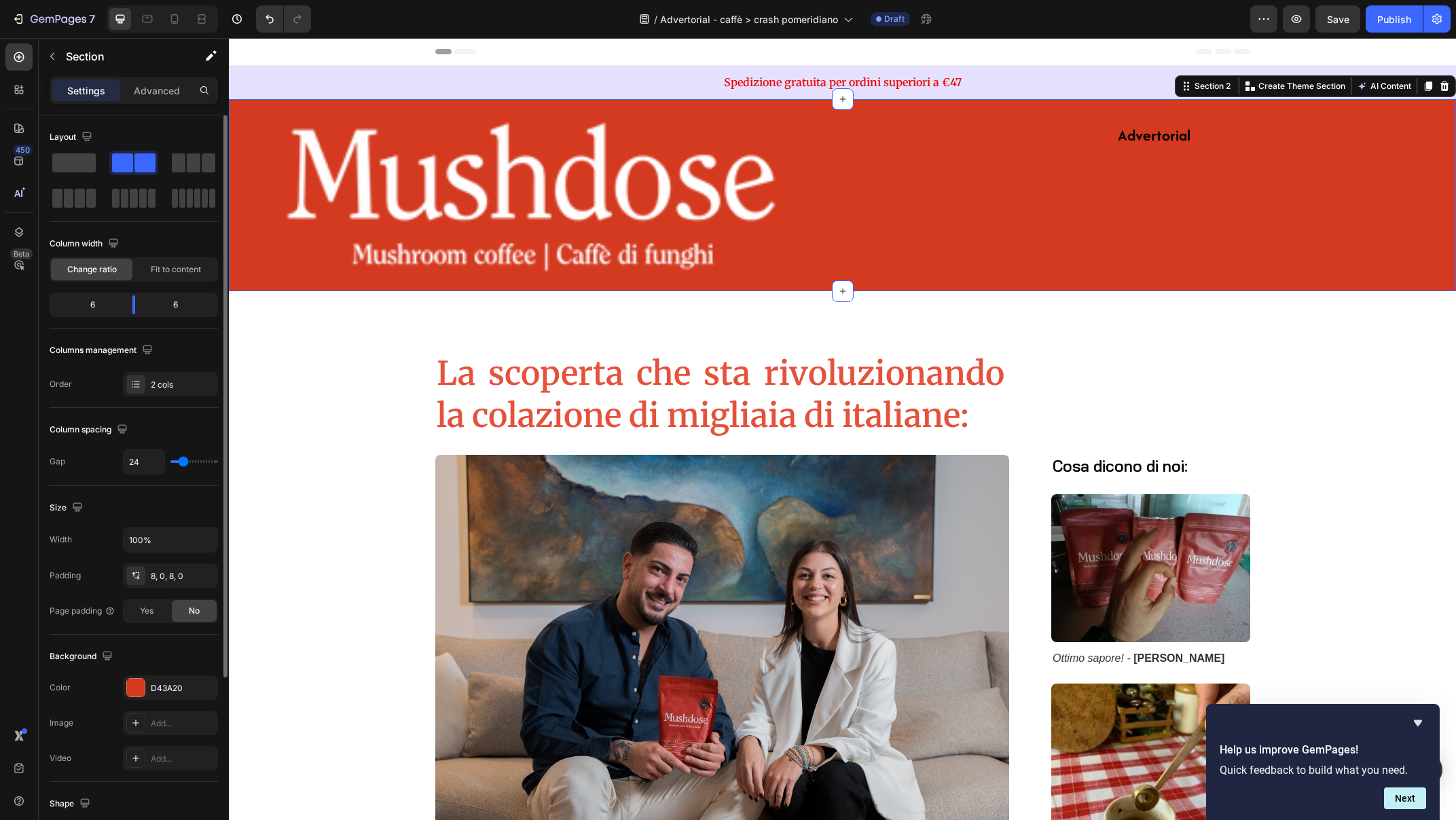
type input "23"
type input "21"
type input "20"
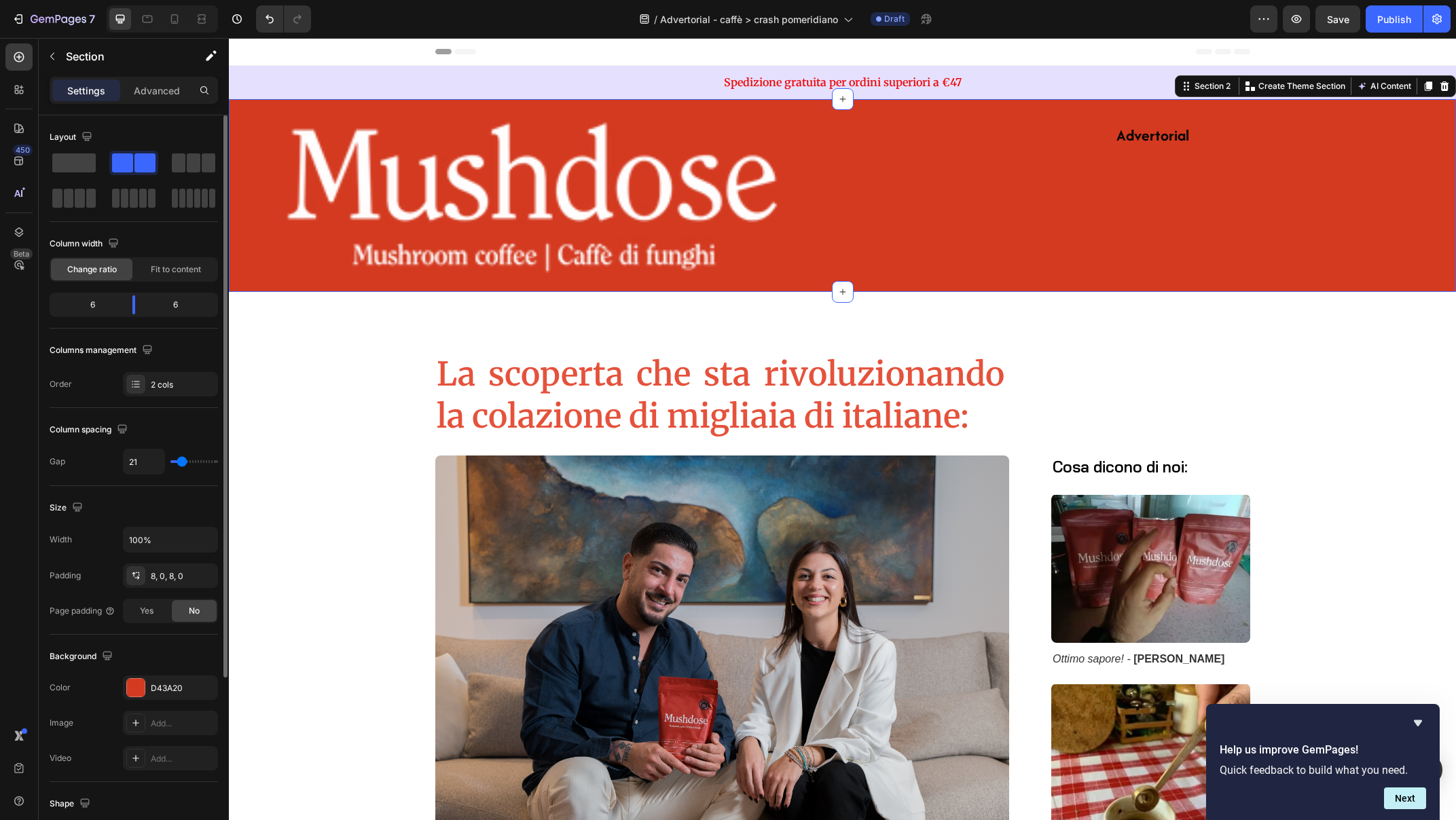
type input "20"
type input "19"
type input "18"
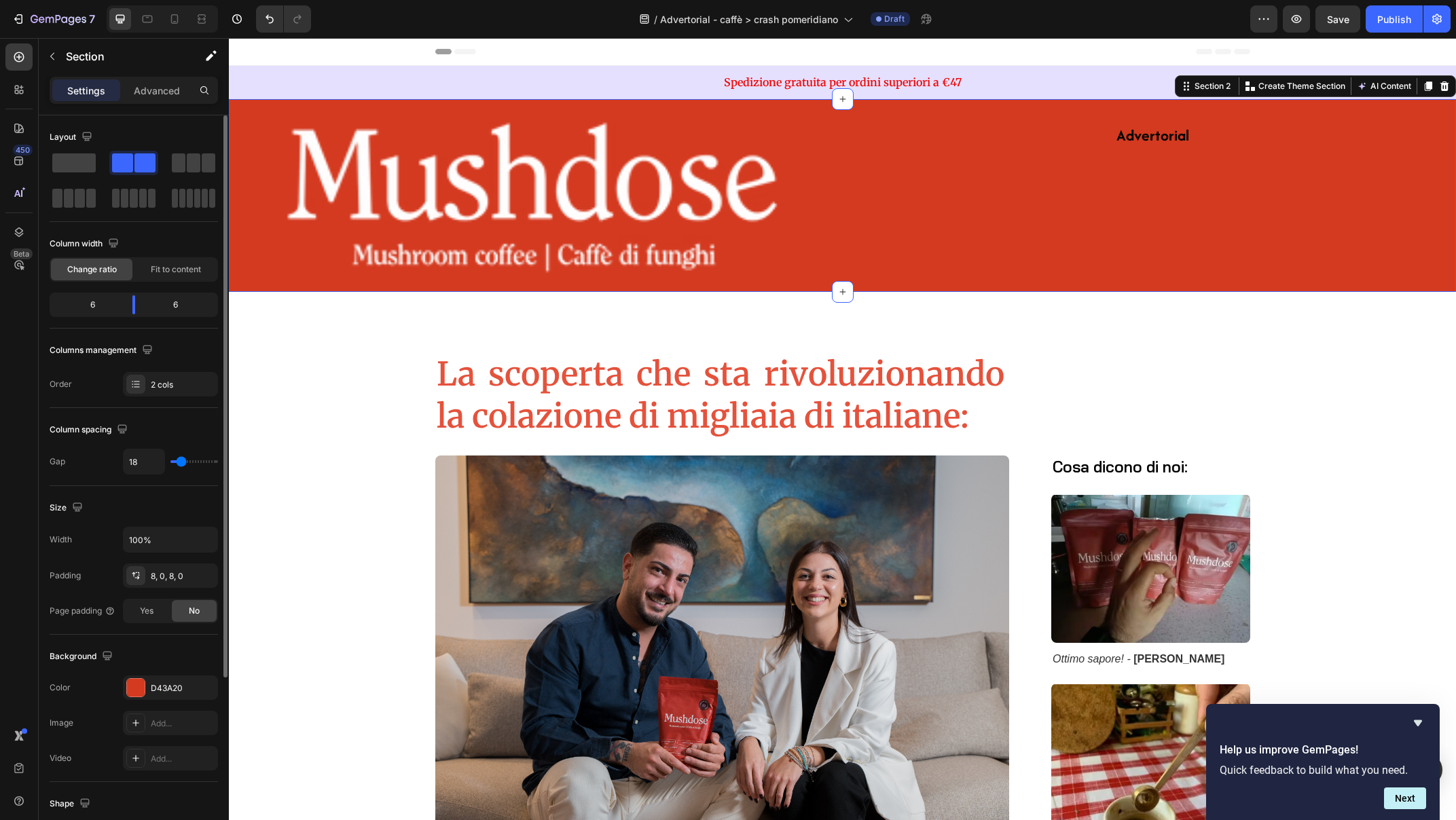
type input "16"
type input "15"
type input "14"
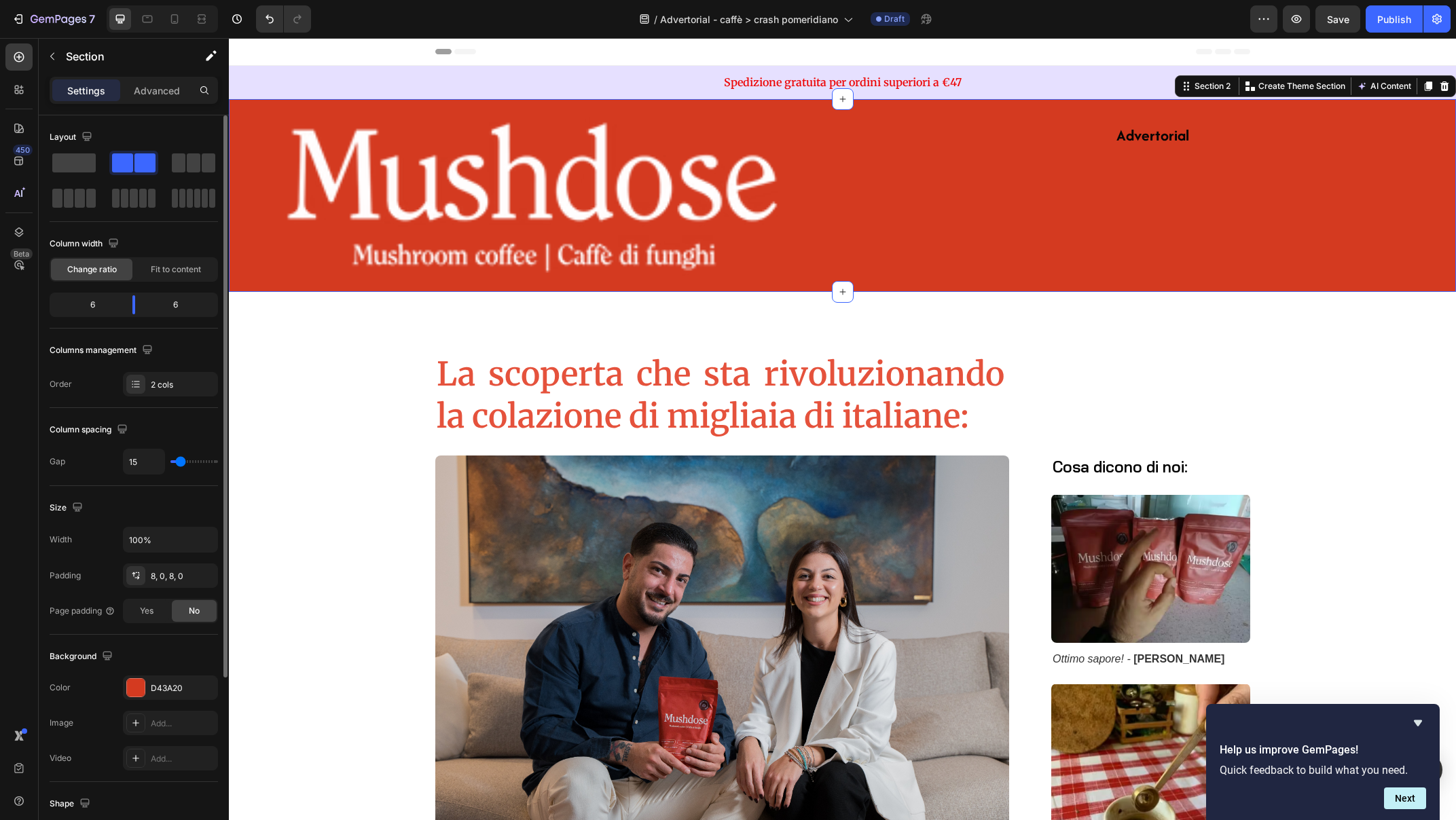
type input "14"
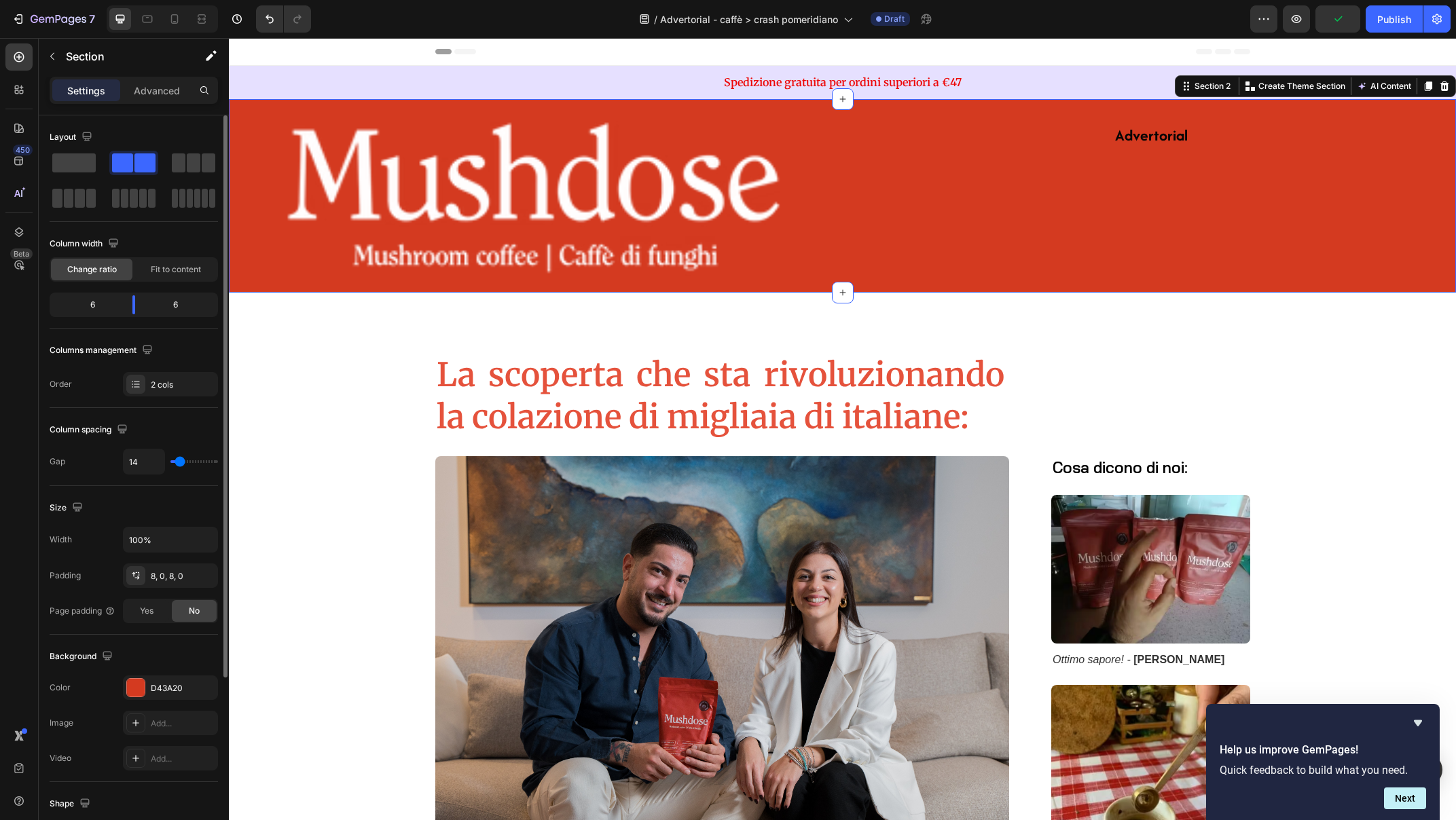
type input "11"
type input "10"
type input "4"
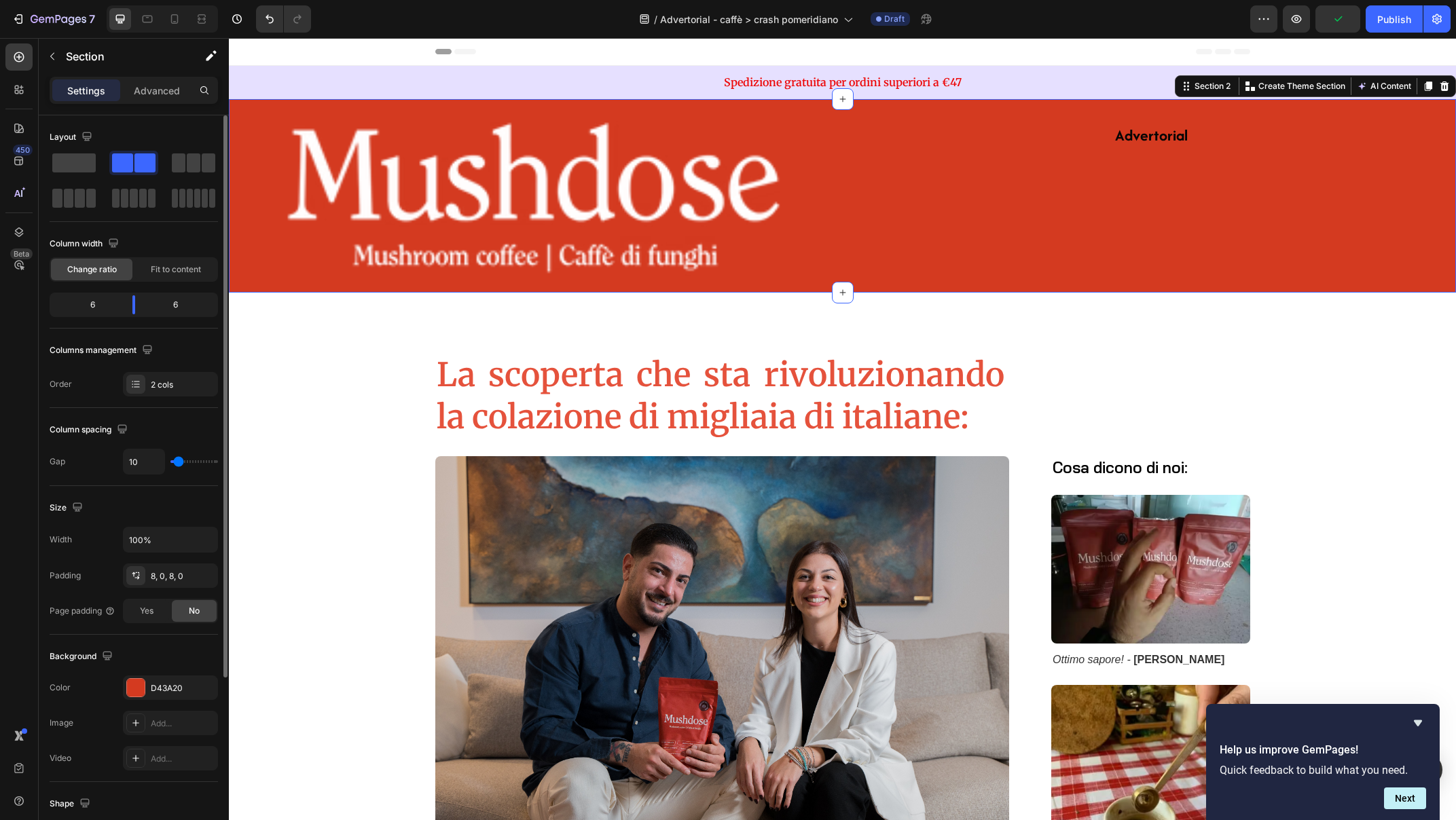
type input "4"
type input "1"
type input "0"
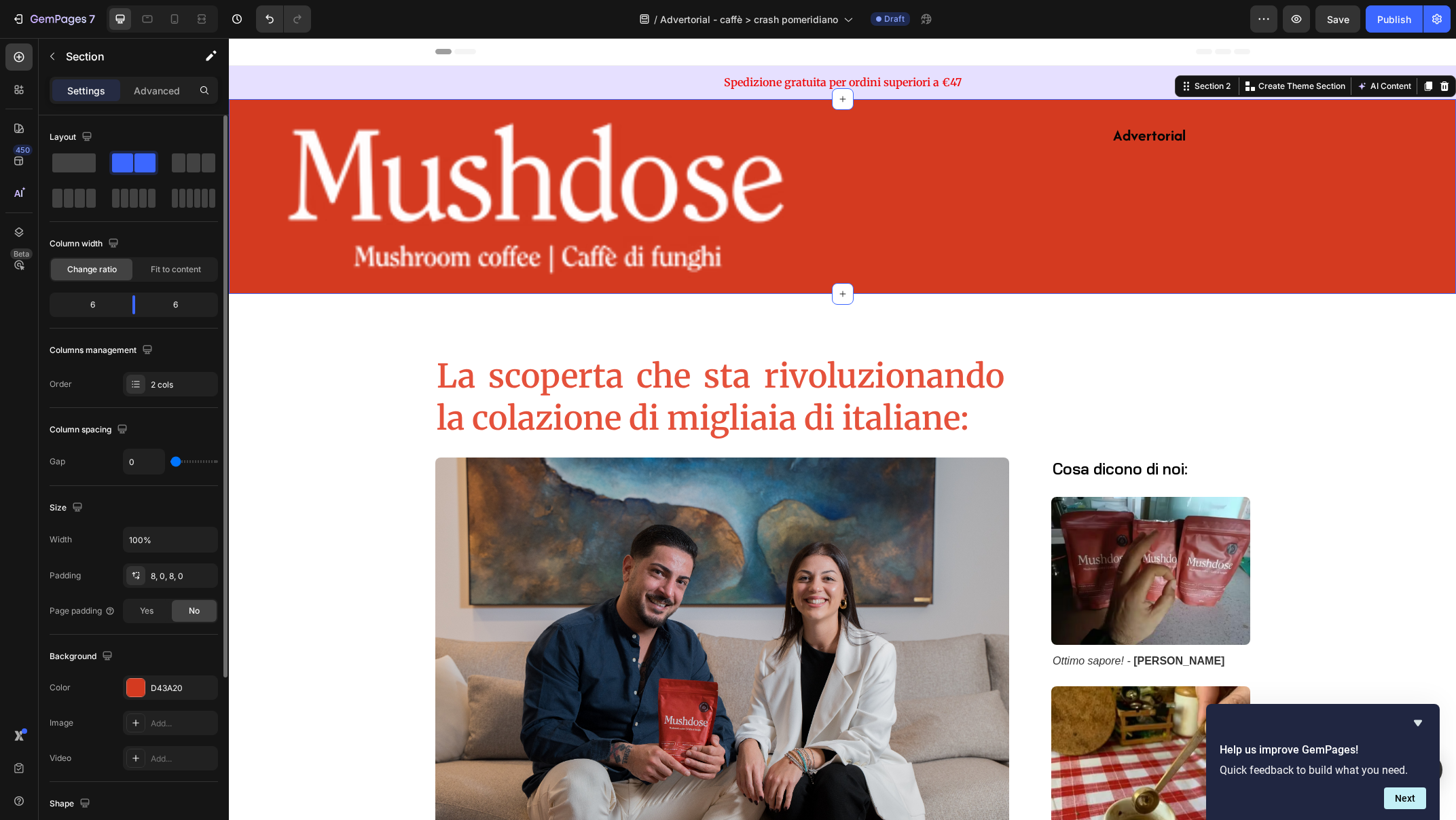
type input "1"
type input "2"
type input "3"
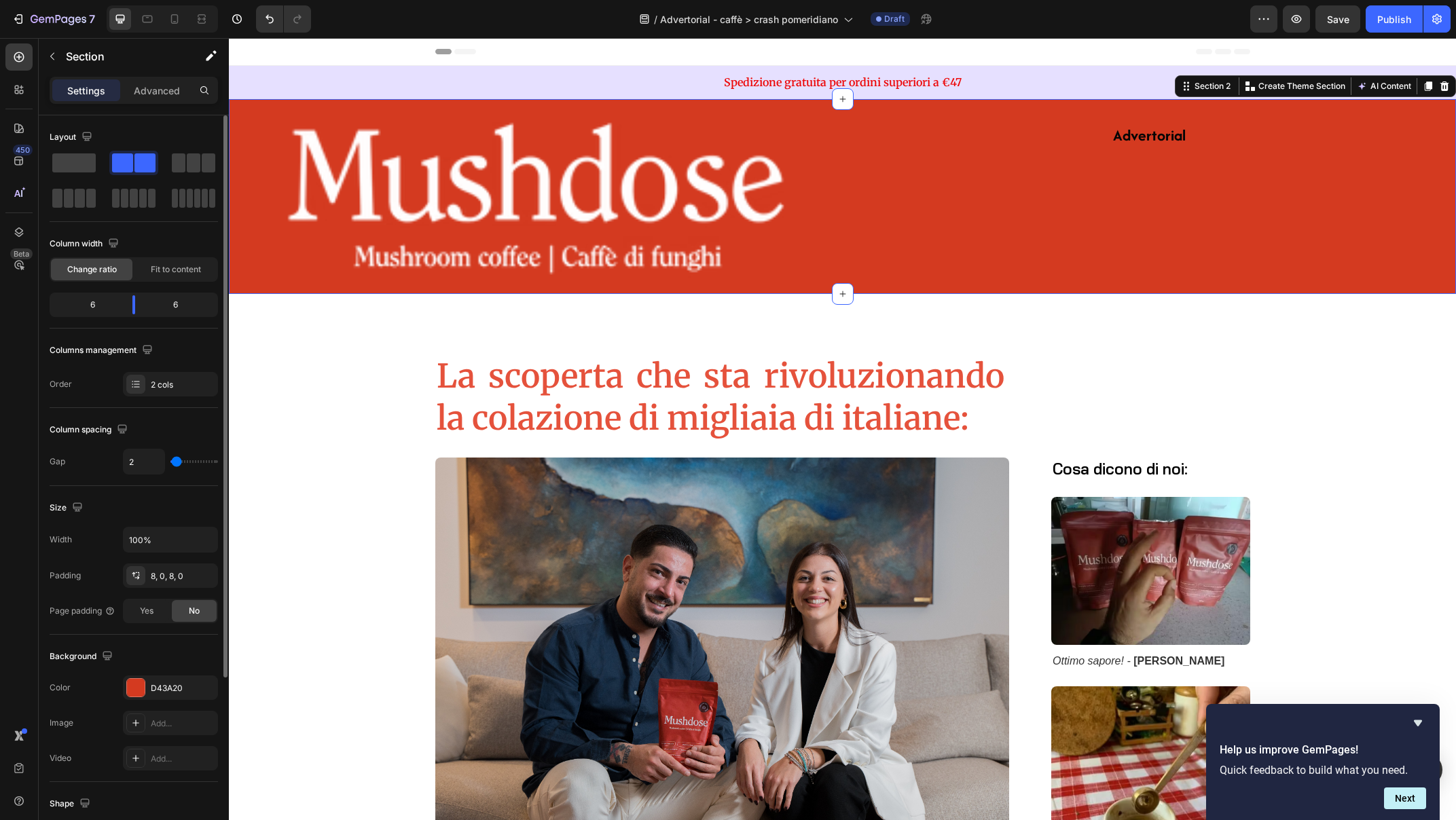
type input "3"
type input "5"
type input "7"
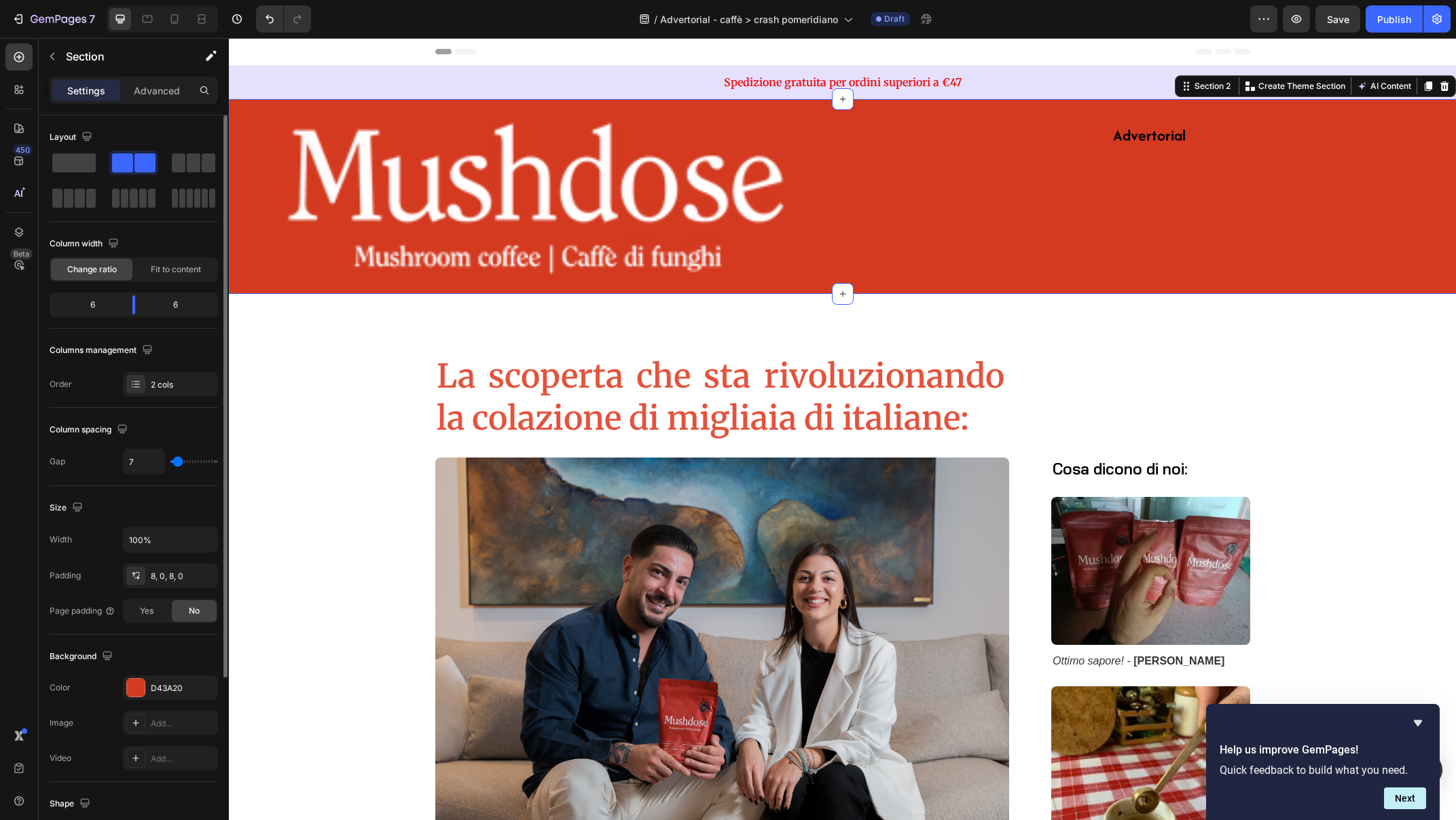
type input "8"
type input "10"
type input "11"
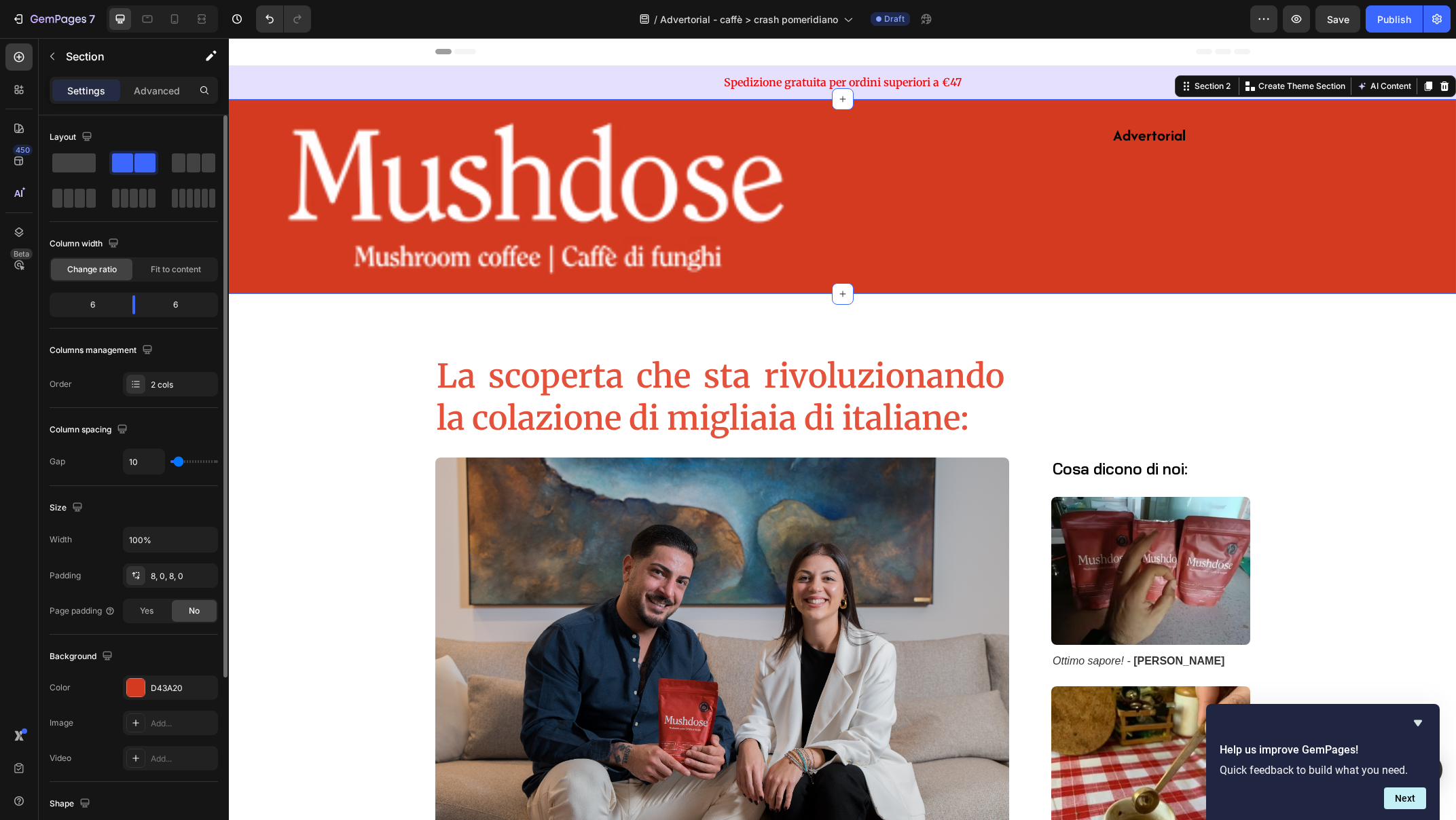
type input "11"
type input "13"
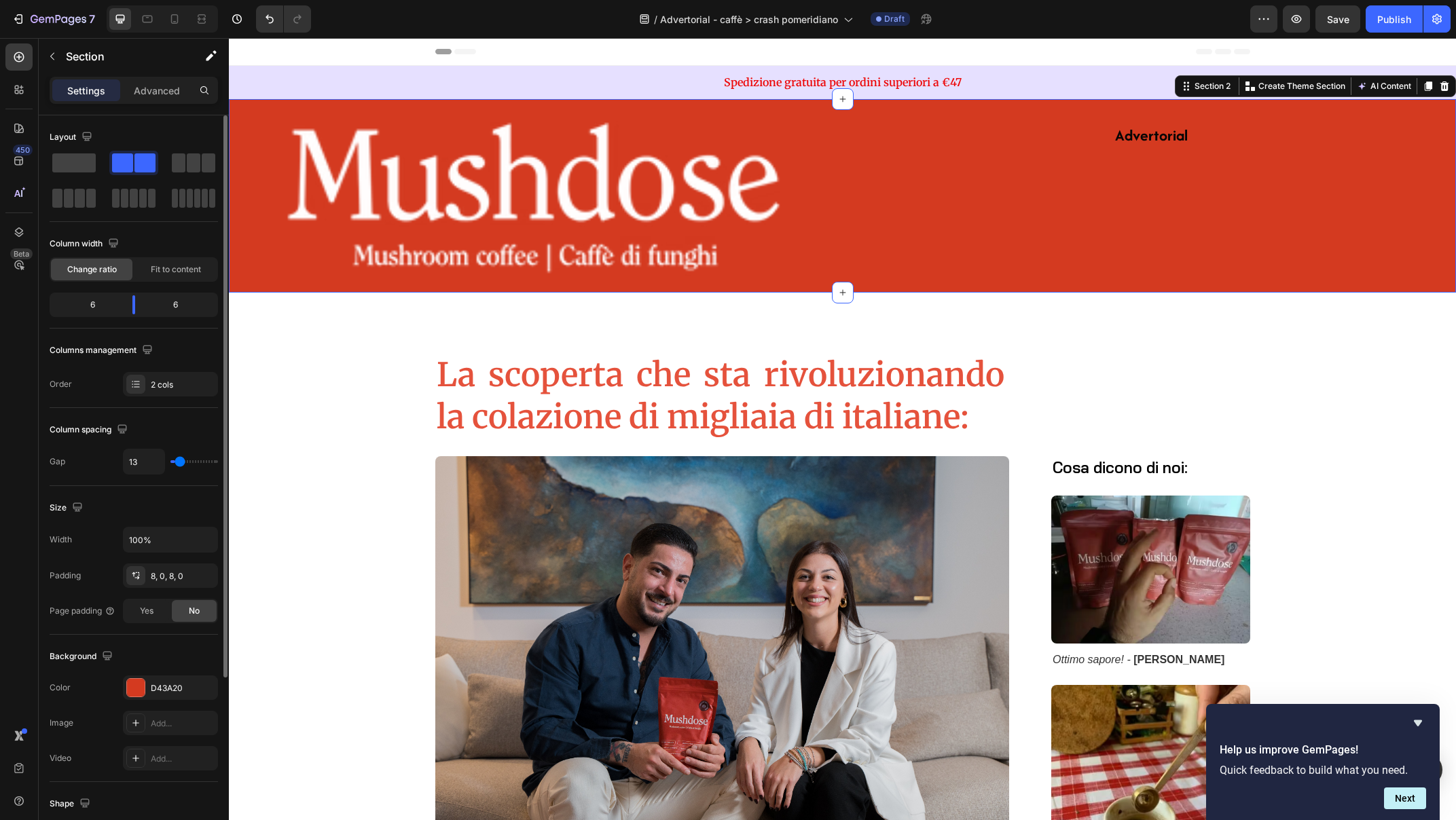
type input "14"
type input "15"
type input "17"
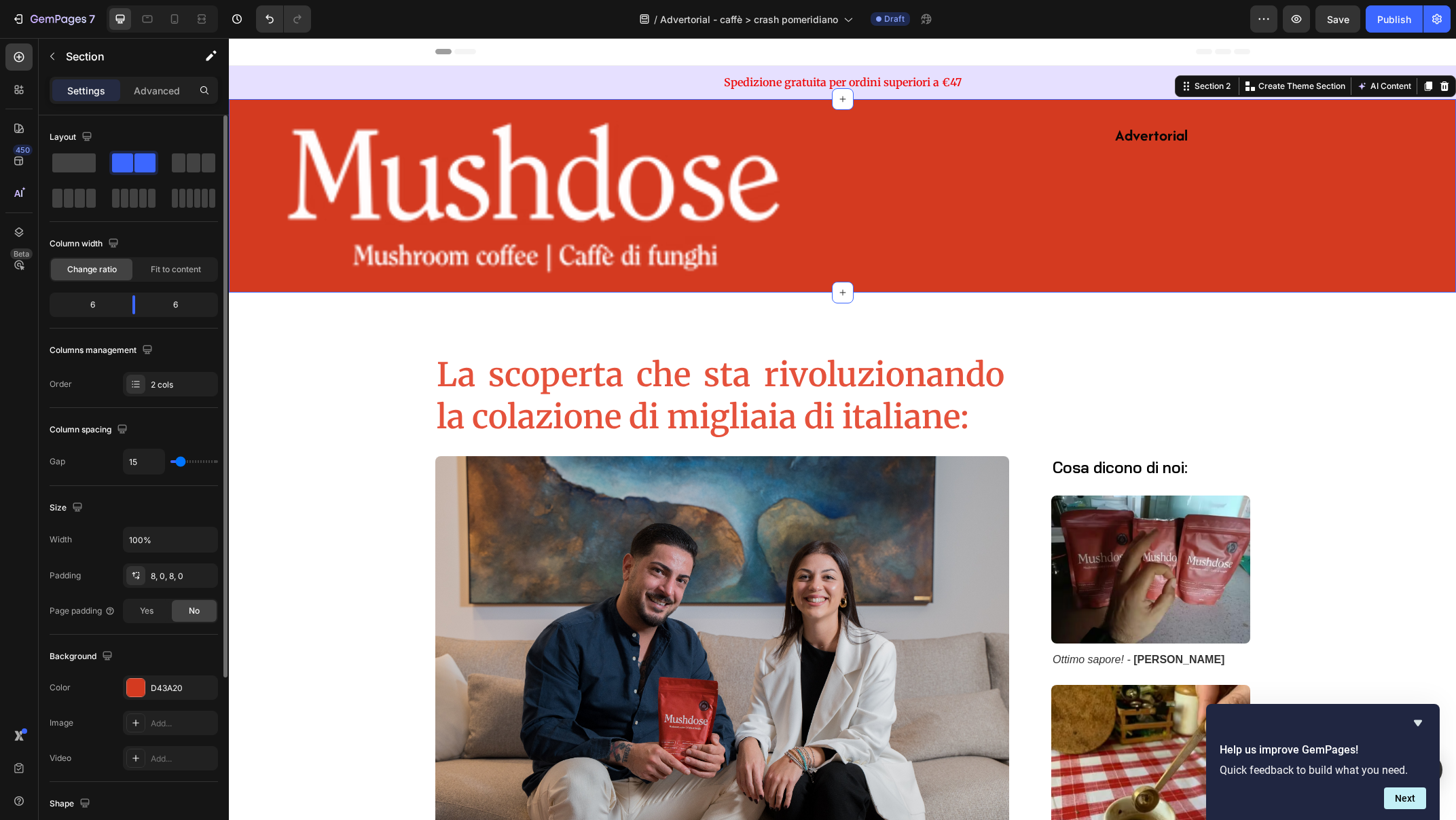
type input "17"
type input "18"
type input "19"
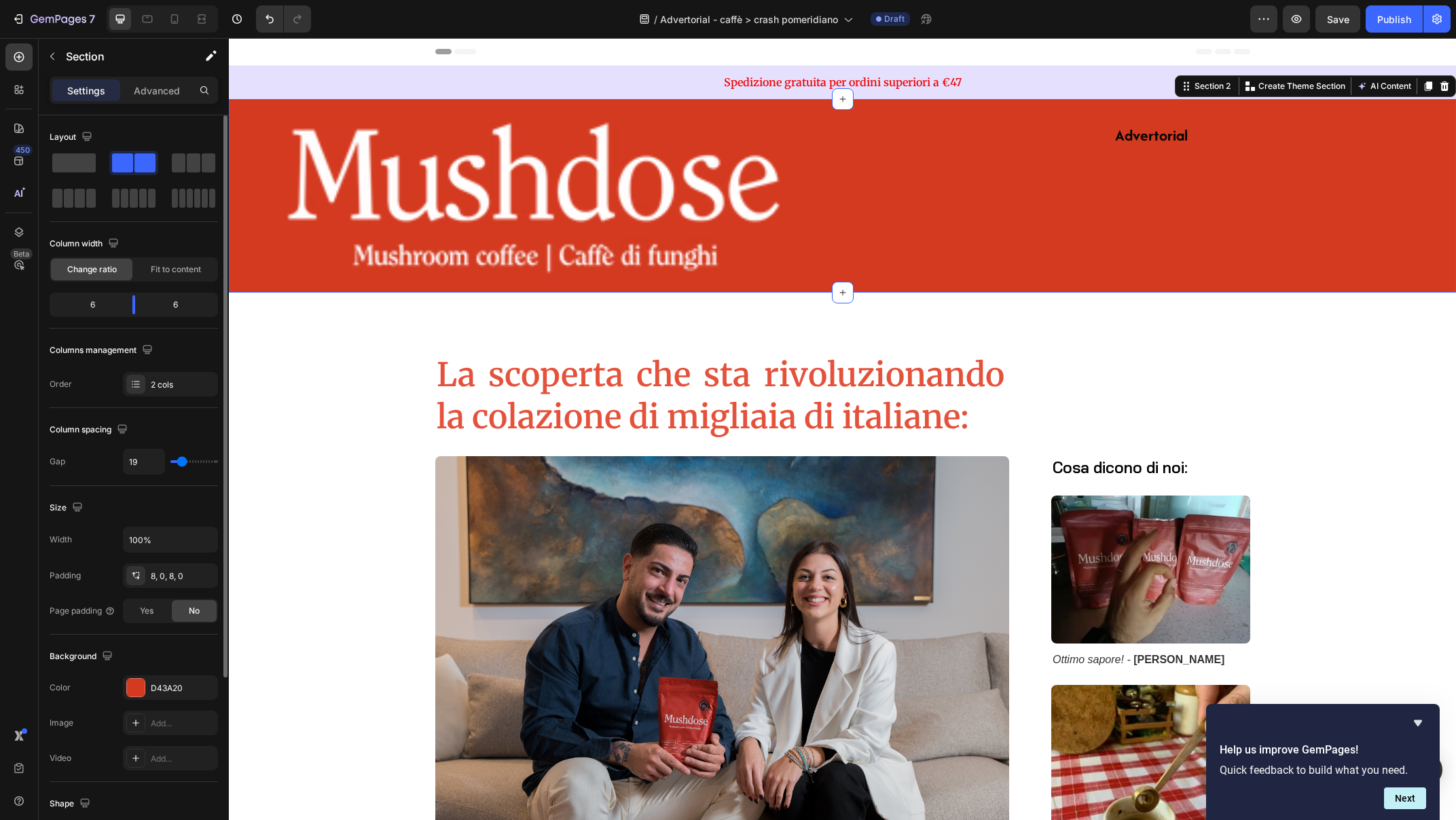
type input "20"
type input "21"
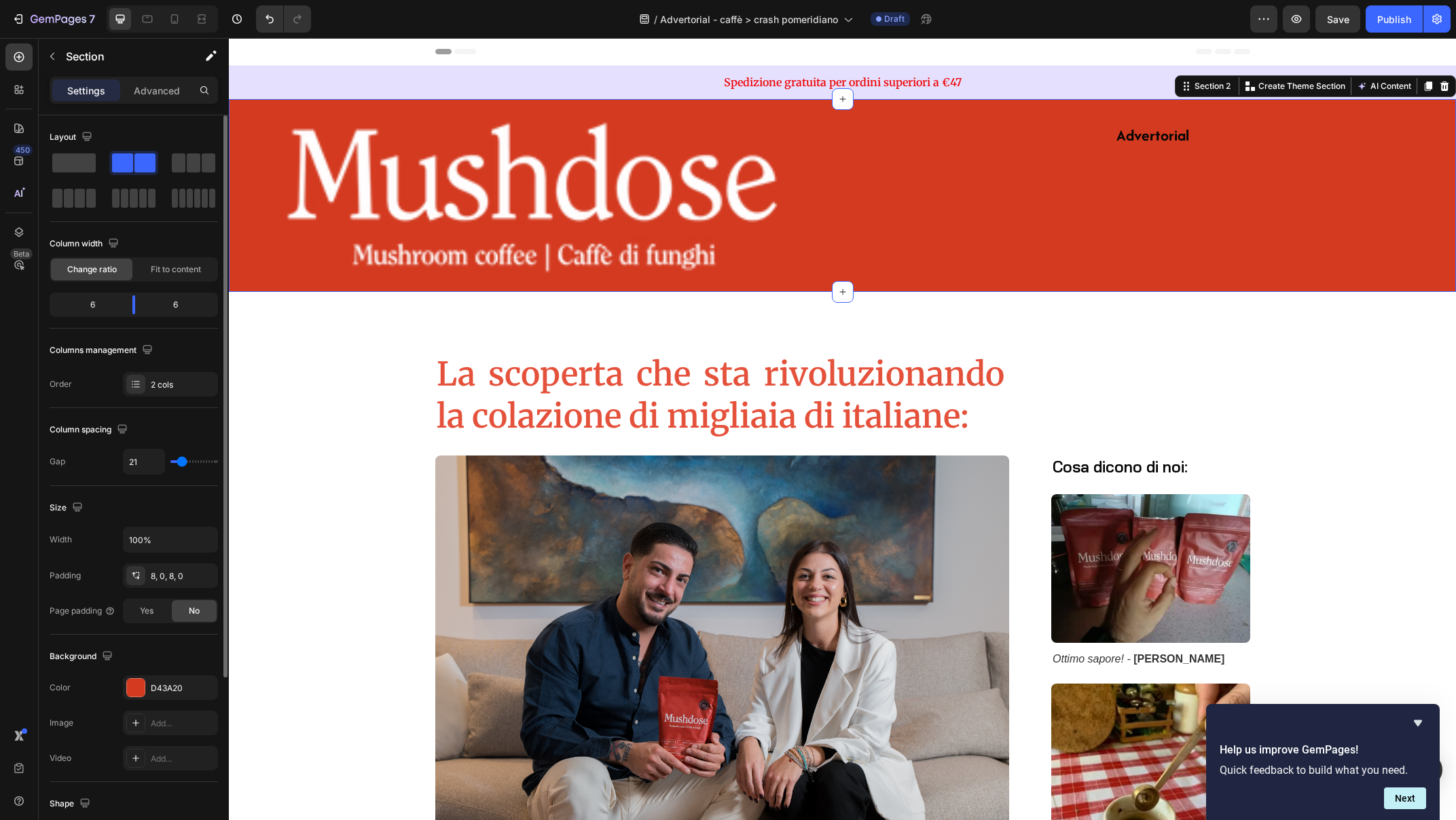
type input "17"
type input "16"
type input "15"
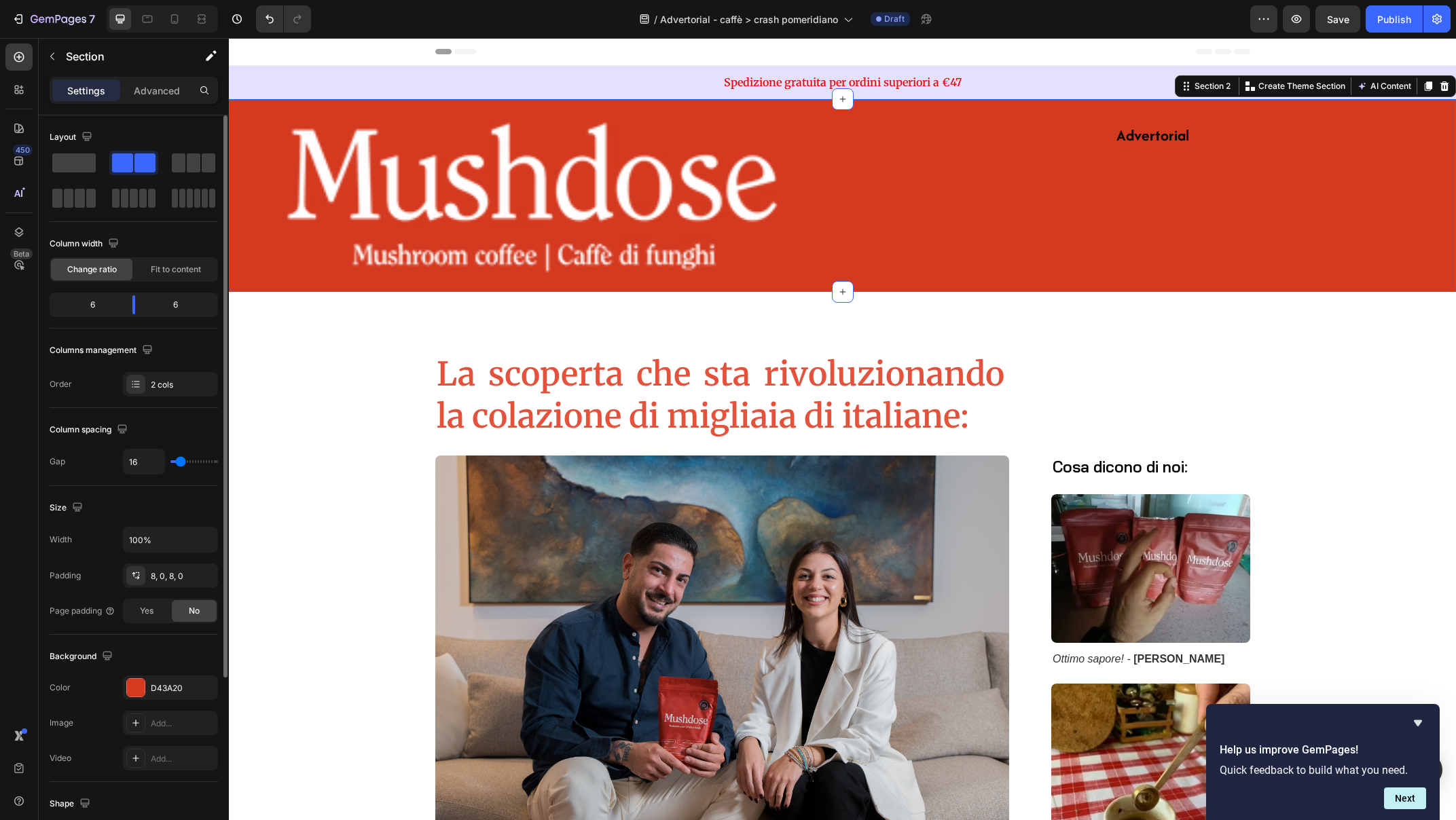
type input "15"
type input "14"
type input "13"
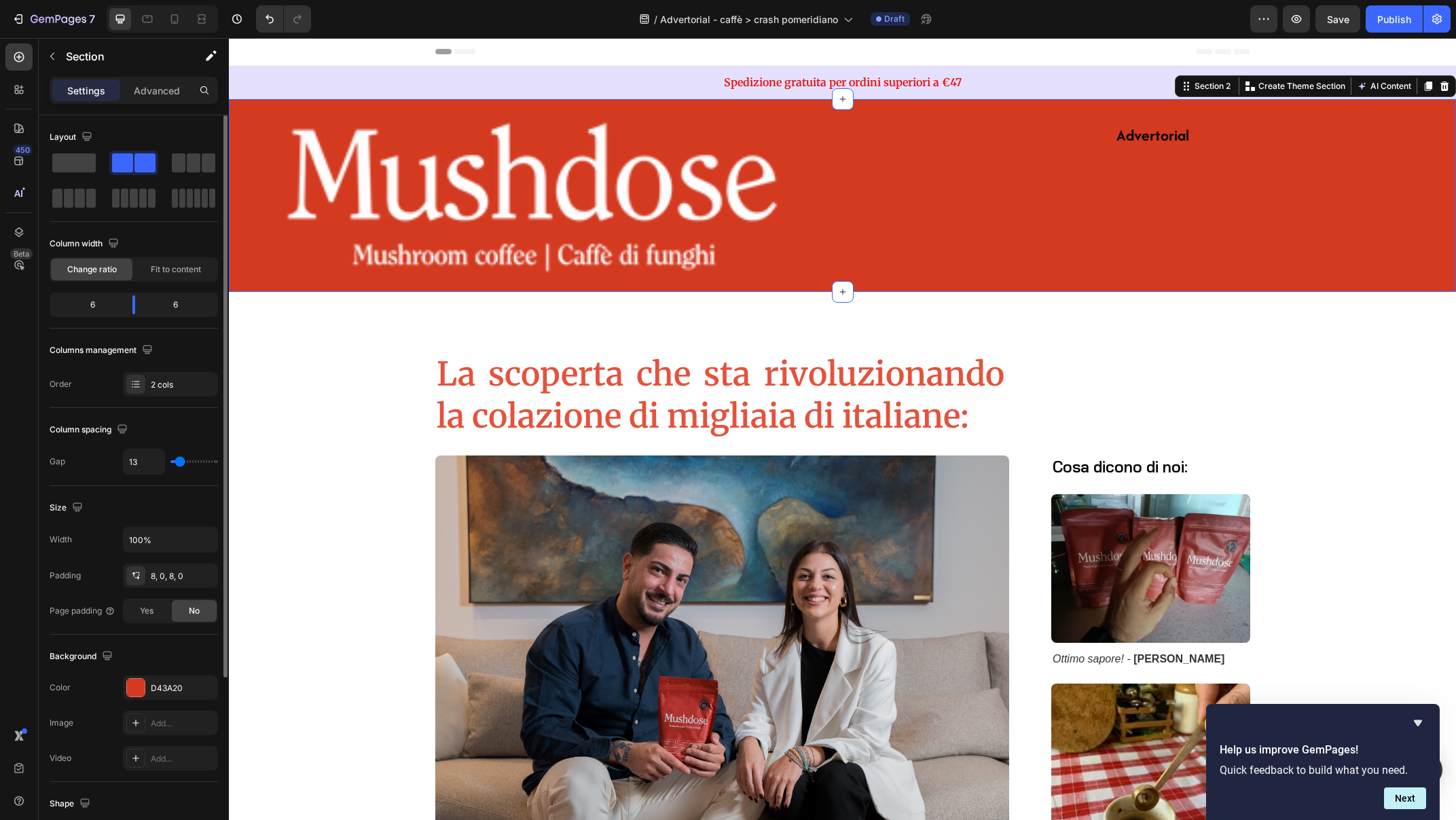
type input "11"
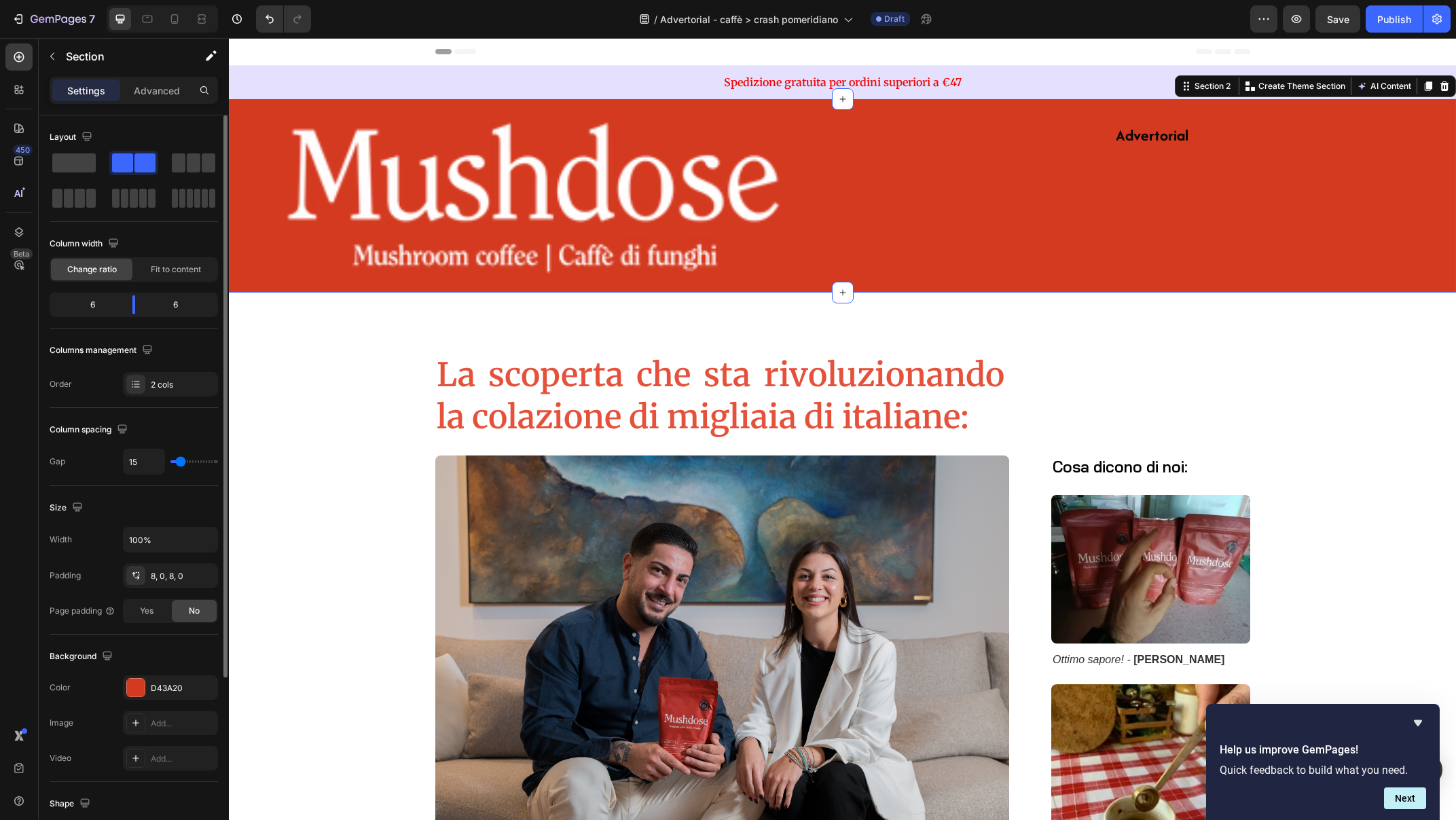
click at [180, 463] on input "range" at bounding box center [194, 461] width 47 height 3
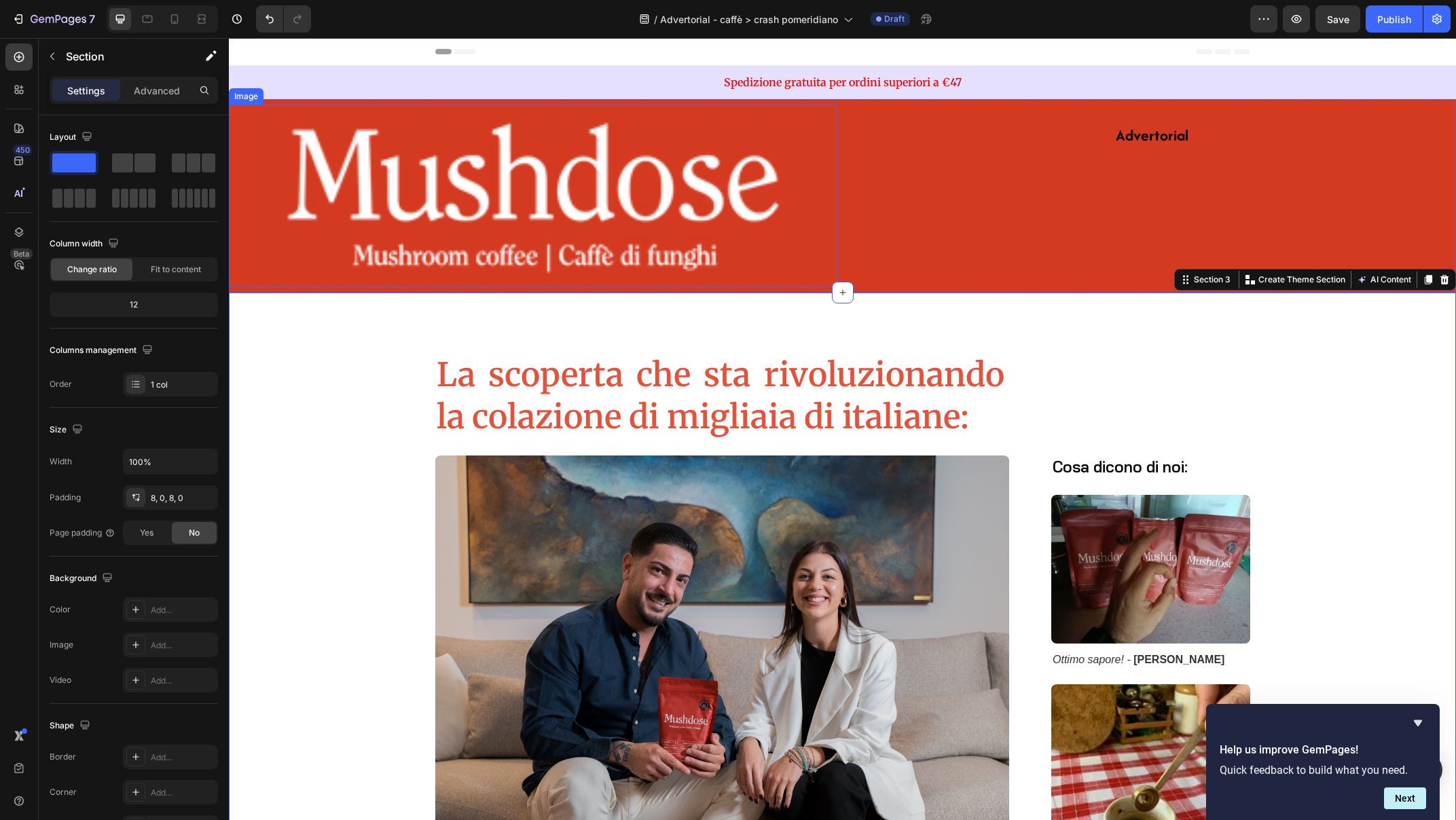
click at [302, 165] on img at bounding box center [533, 196] width 609 height 182
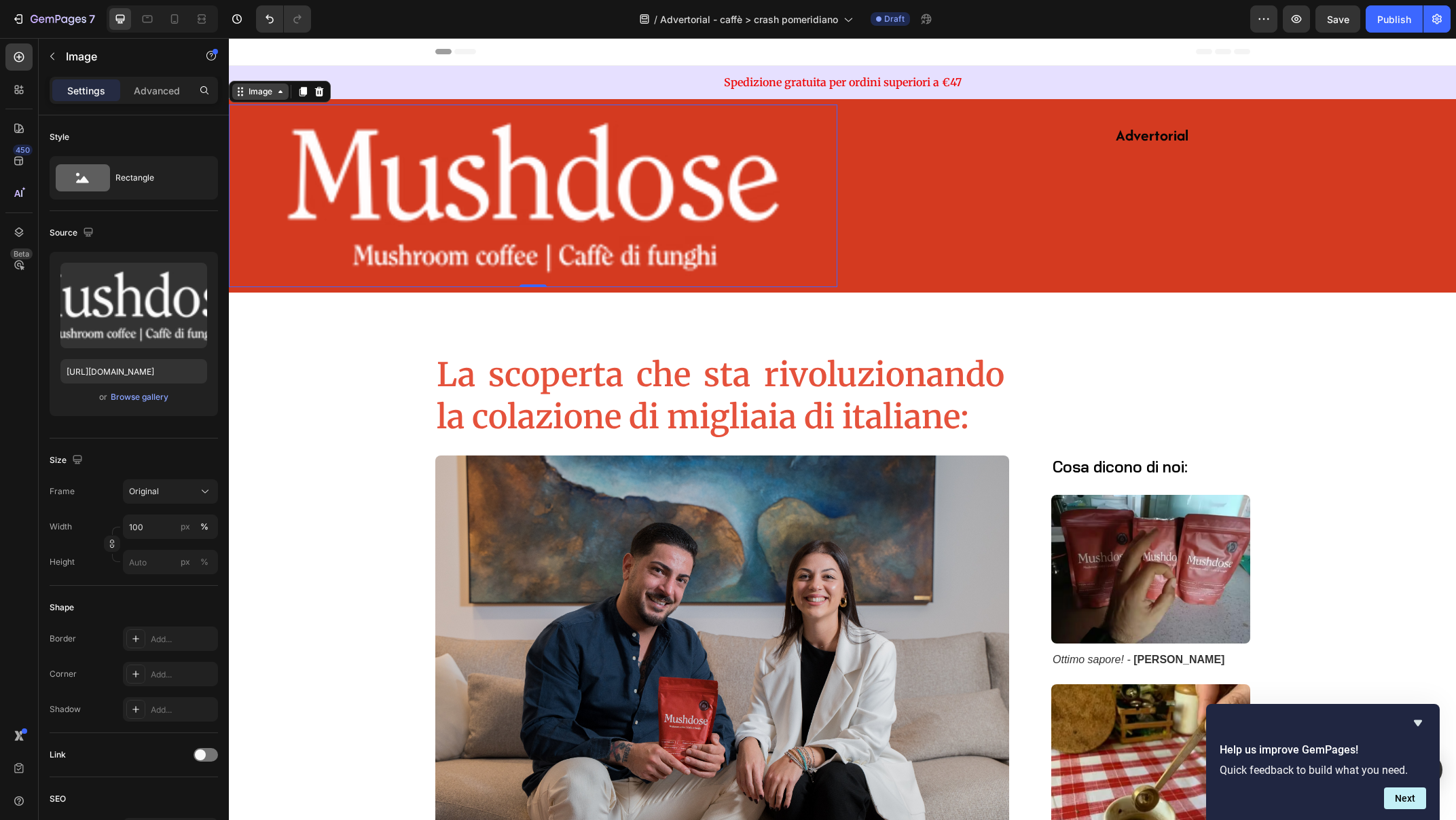
click at [246, 91] on div "Image" at bounding box center [260, 91] width 30 height 12
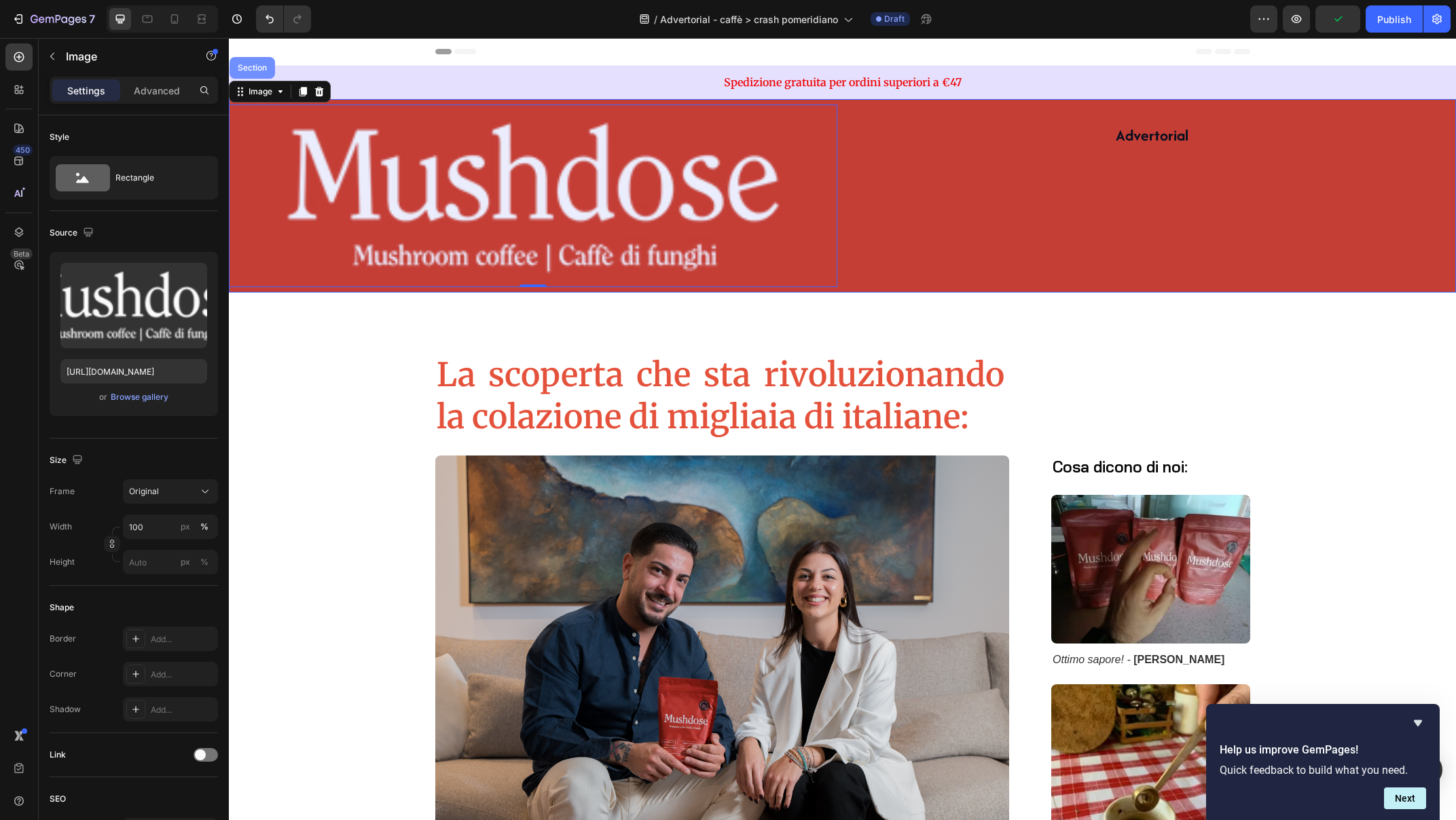
click at [248, 69] on div "Section" at bounding box center [252, 68] width 35 height 8
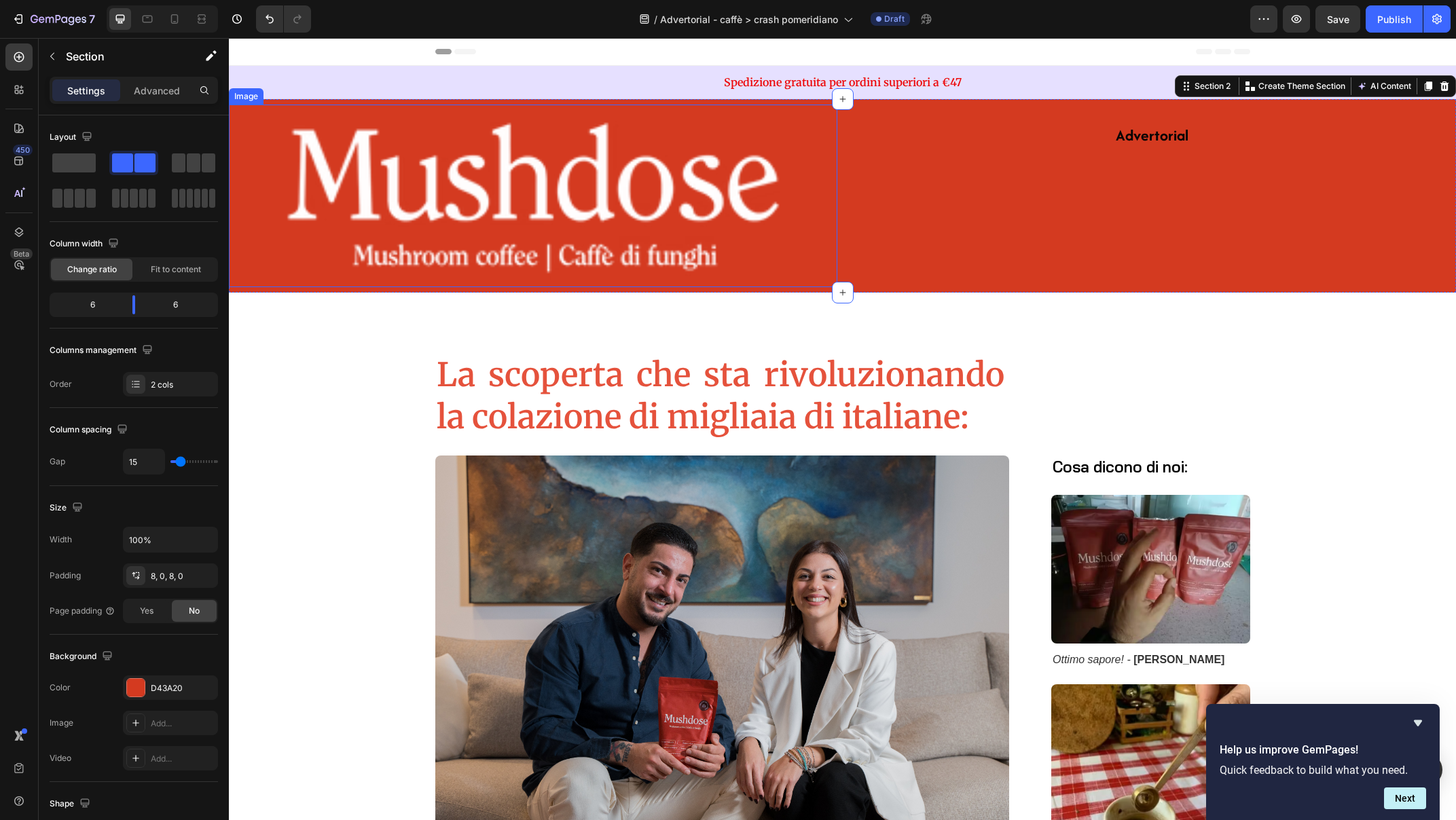
click at [475, 186] on img at bounding box center [533, 196] width 609 height 182
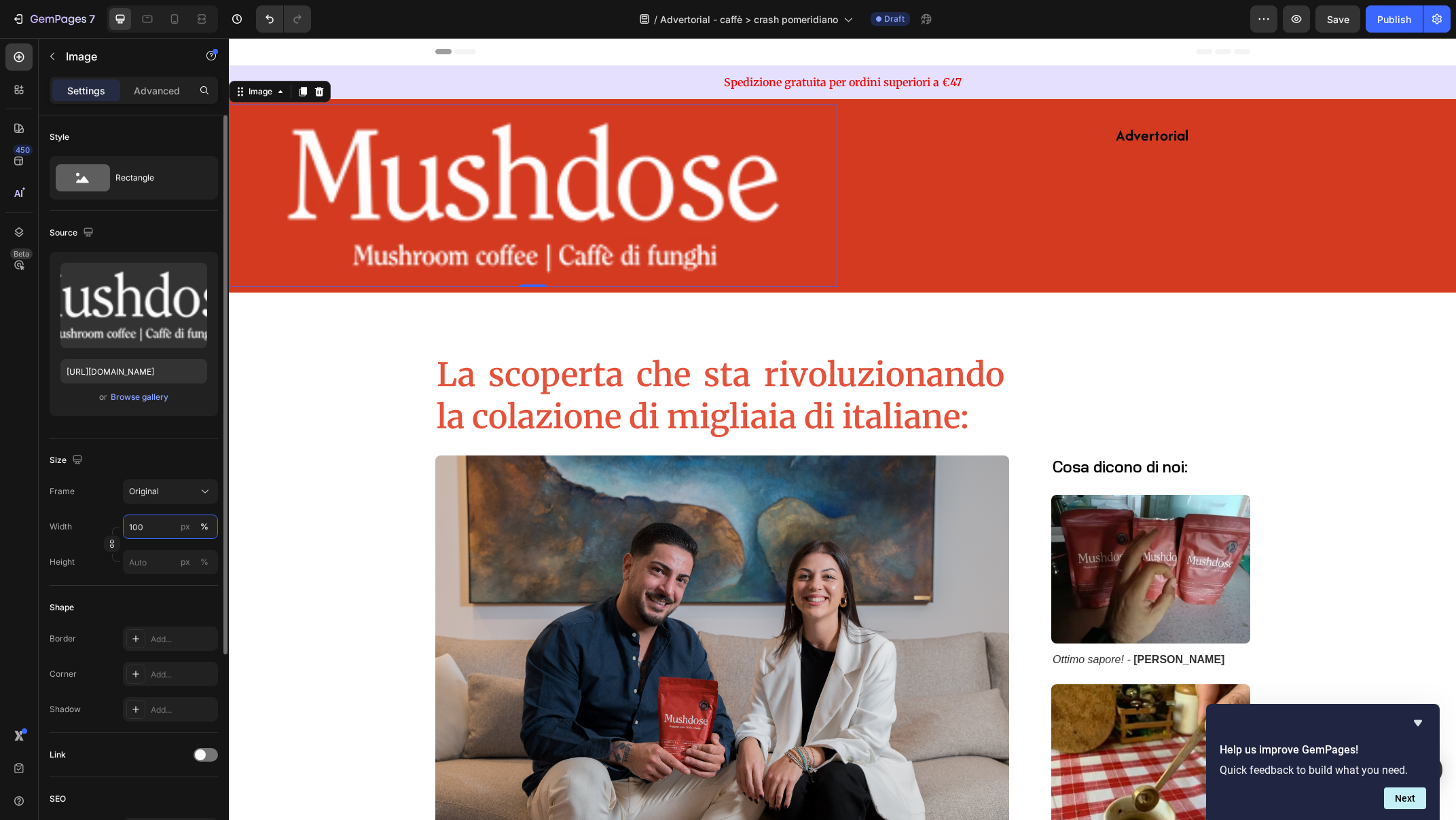
click at [137, 529] on input "100" at bounding box center [171, 527] width 95 height 24
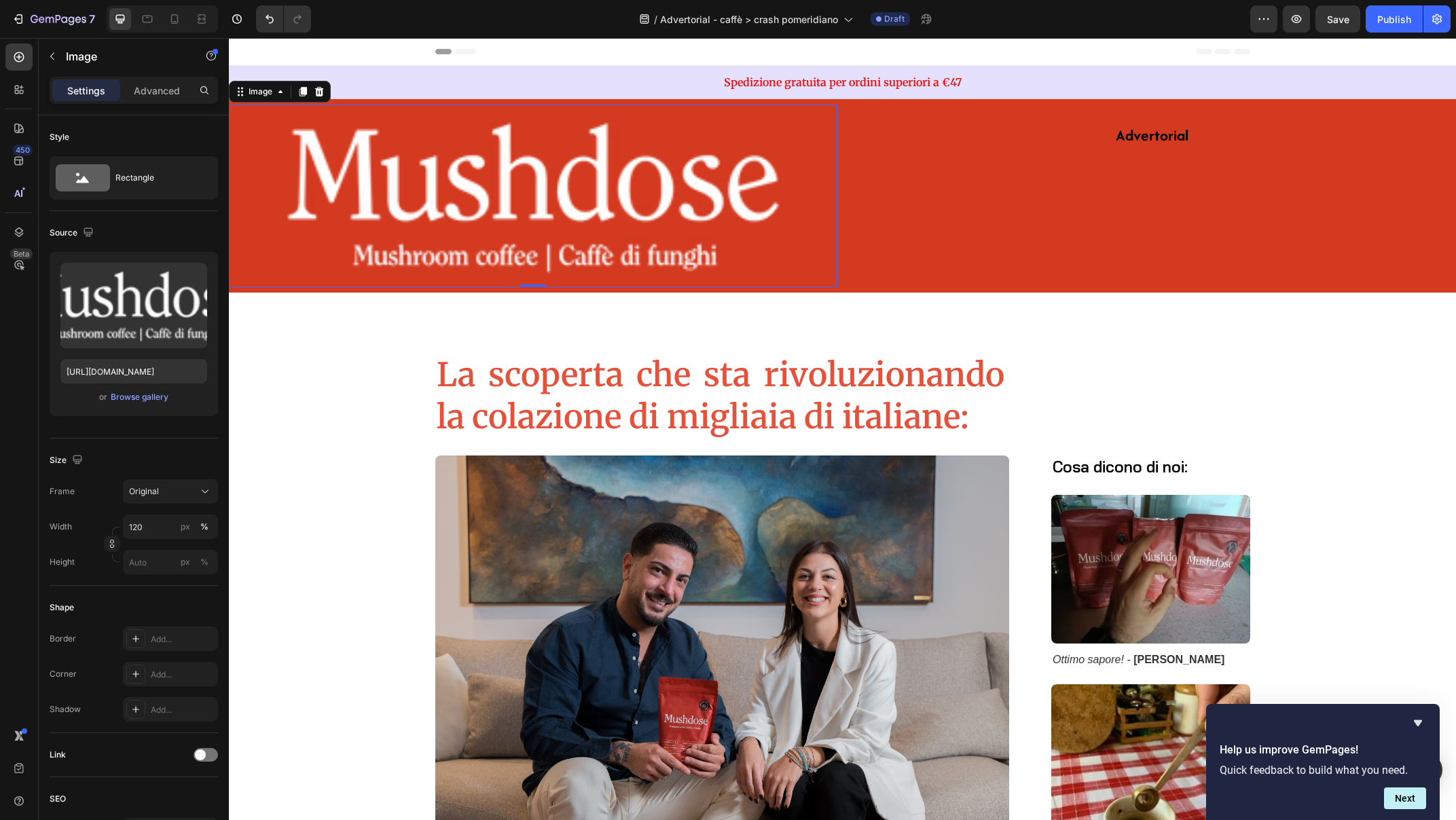
click at [404, 148] on img at bounding box center [533, 196] width 609 height 182
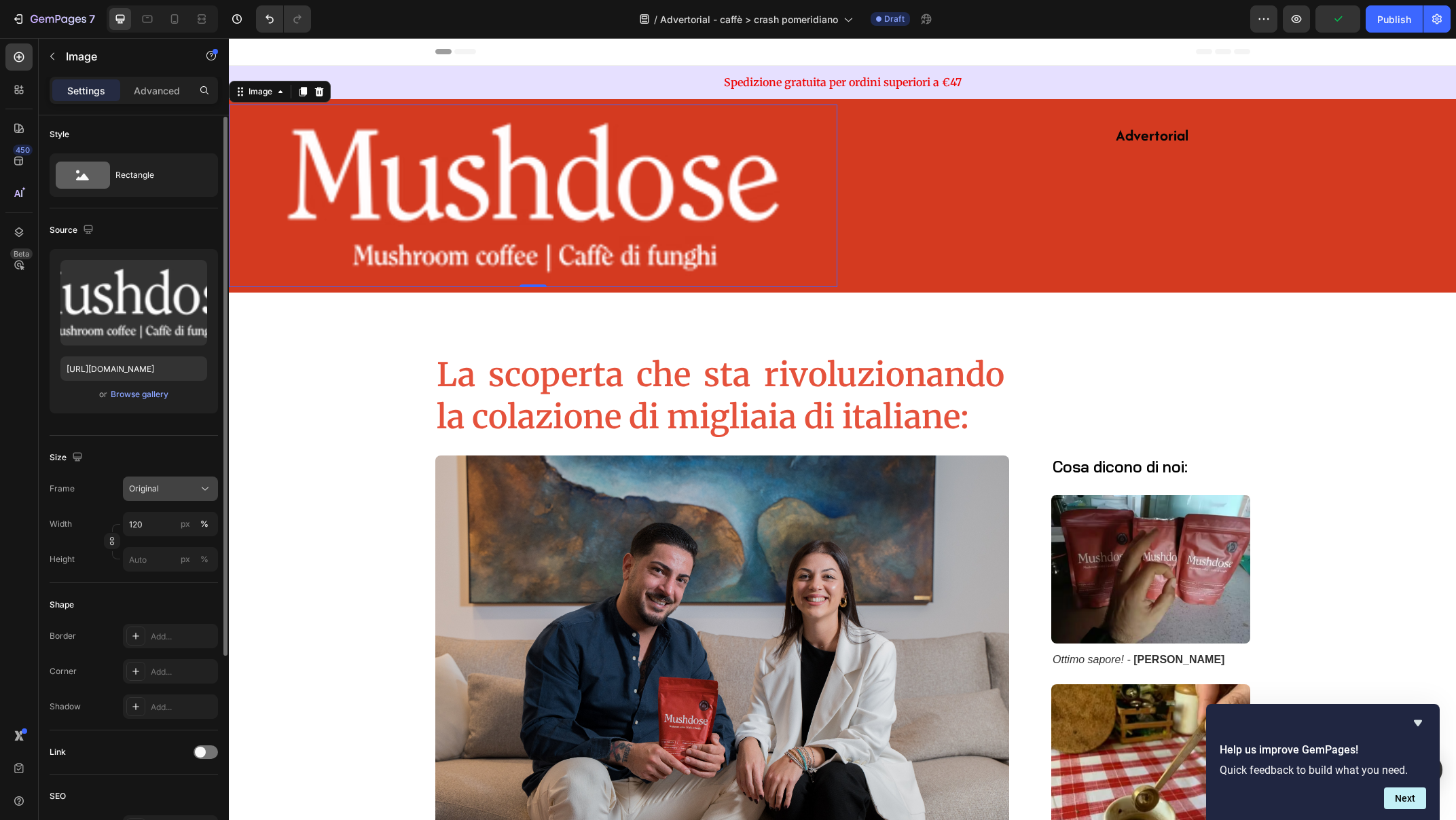
click at [190, 489] on div "Original" at bounding box center [162, 489] width 67 height 12
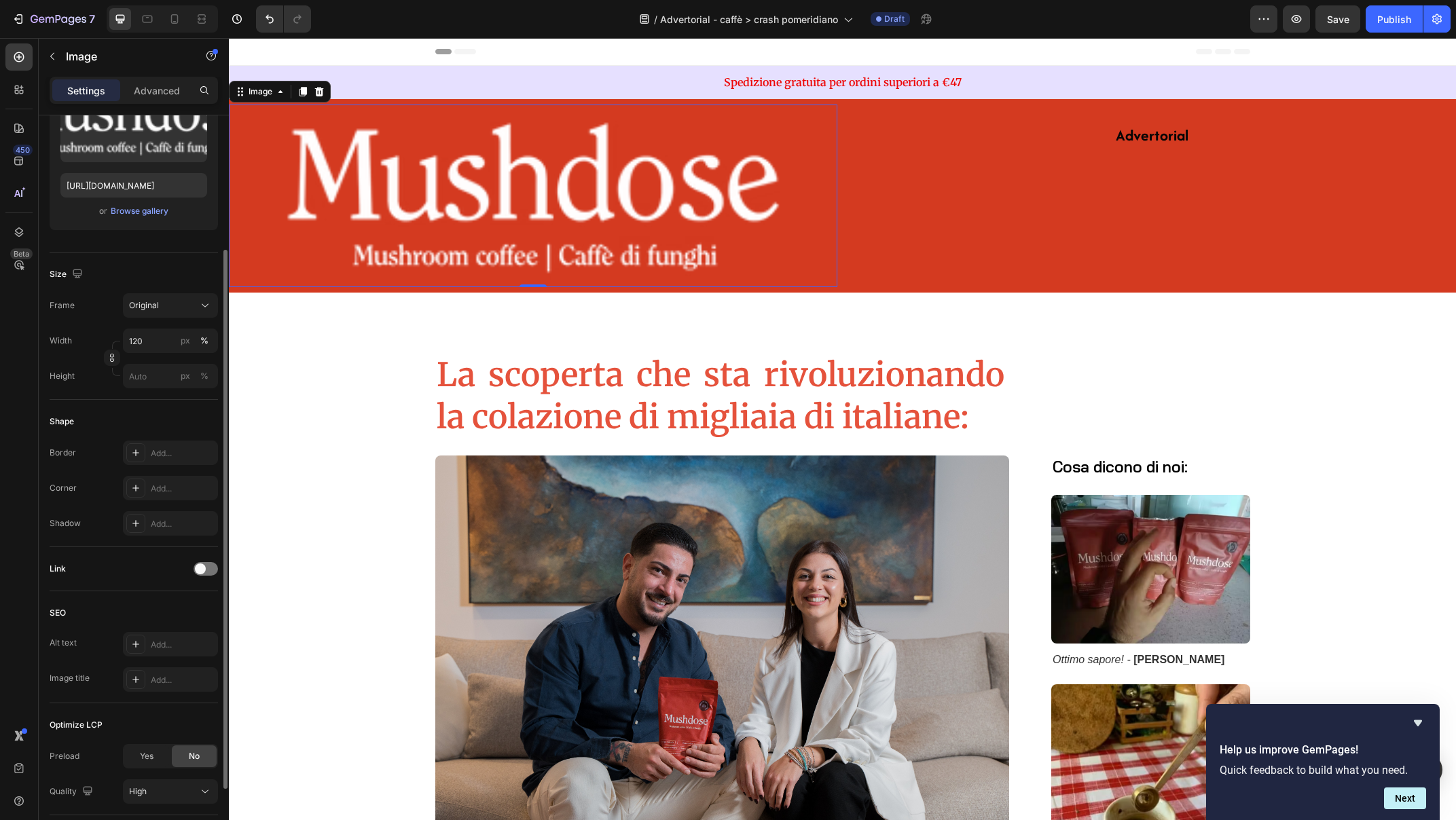
scroll to position [282, 0]
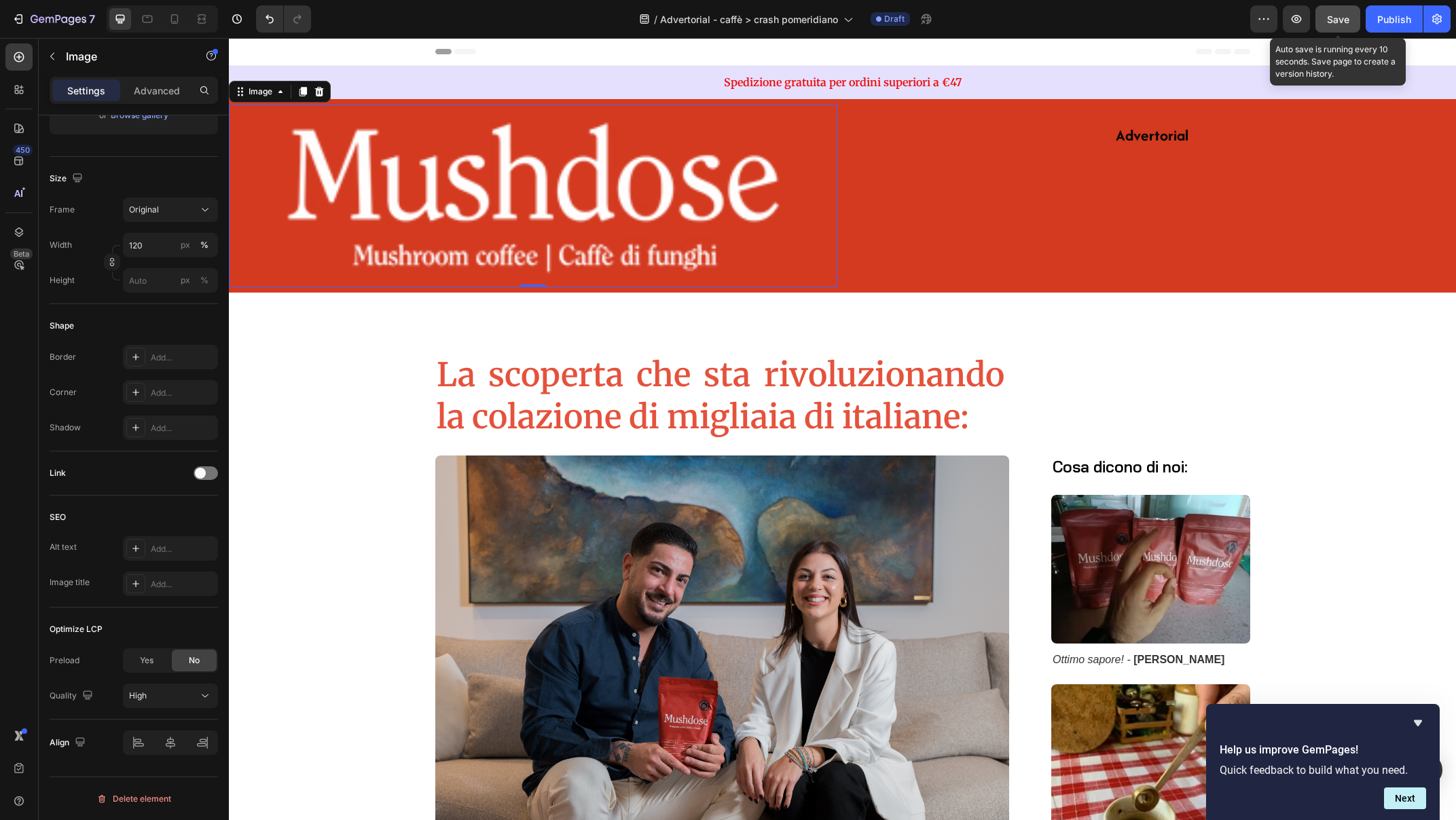
click at [1335, 8] on button "Save" at bounding box center [1338, 19] width 45 height 27
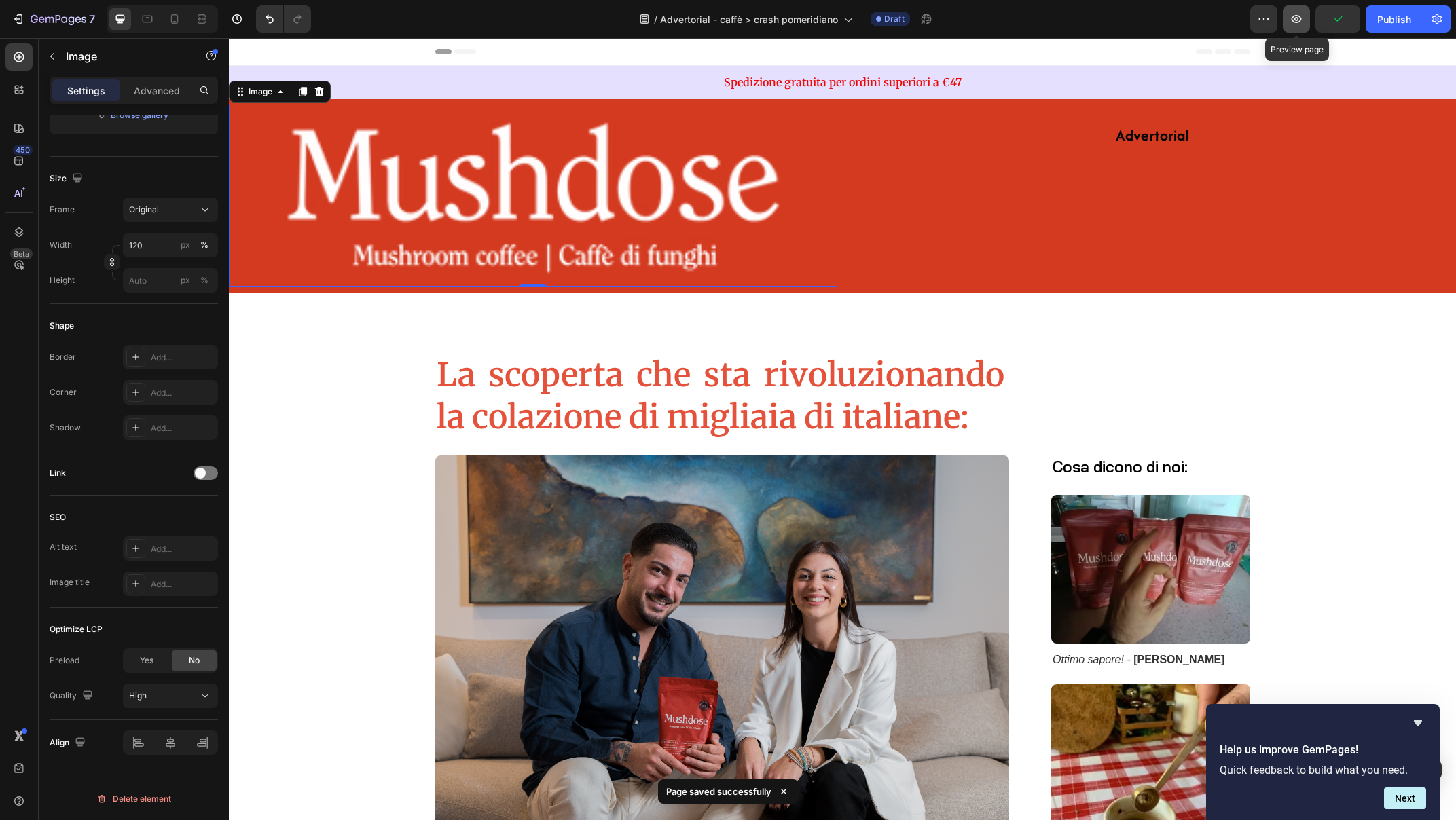
click at [1296, 19] on icon "button" at bounding box center [1296, 19] width 4 height 4
click at [421, 181] on img at bounding box center [533, 196] width 609 height 182
click at [345, 186] on img at bounding box center [533, 196] width 609 height 182
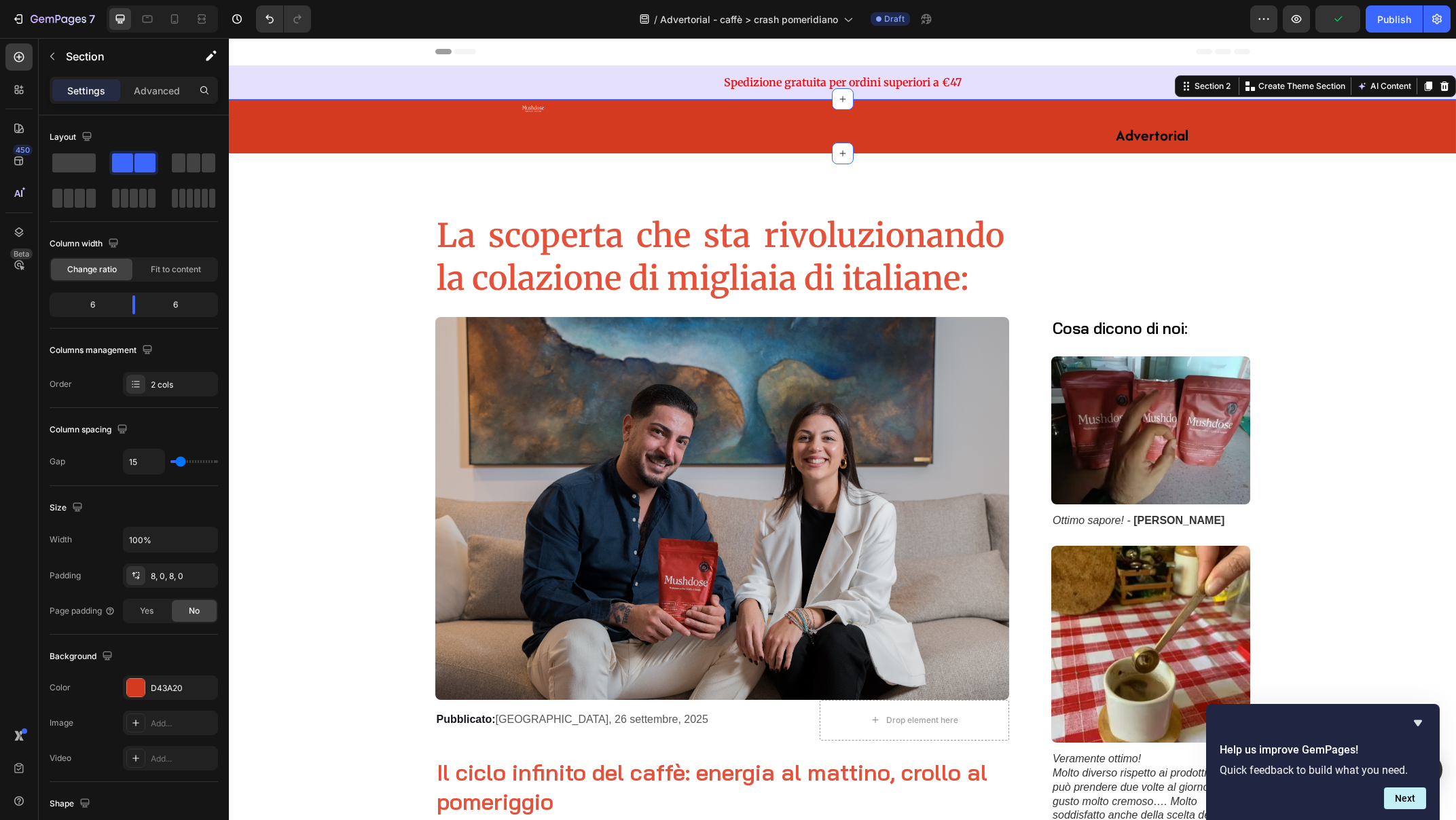
click at [380, 112] on div "Image" at bounding box center [533, 127] width 609 height 44
click at [529, 108] on div "Image" at bounding box center [533, 109] width 609 height 8
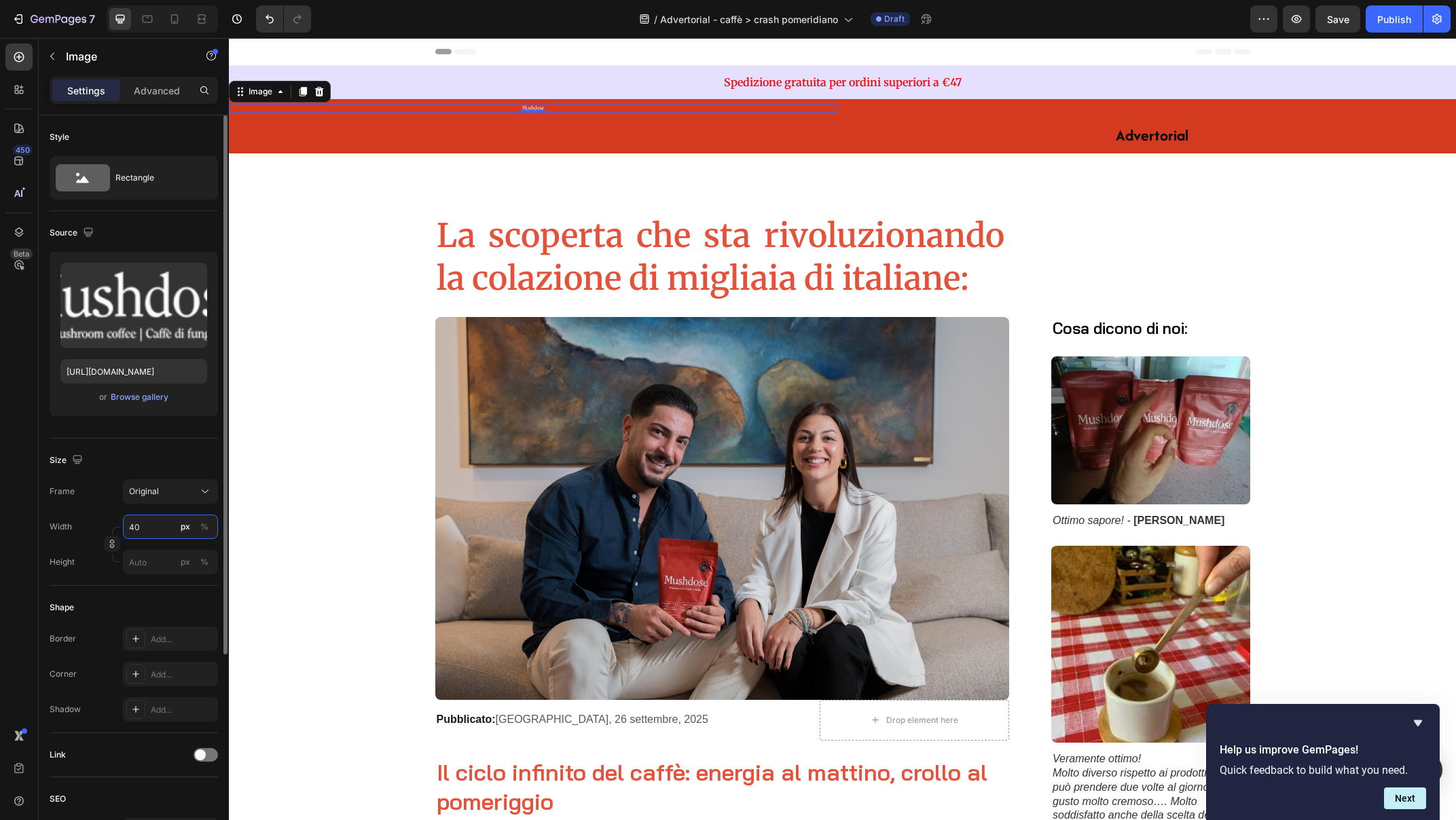
click at [131, 528] on input "40" at bounding box center [171, 527] width 95 height 24
click at [133, 522] on input "40" at bounding box center [171, 527] width 95 height 24
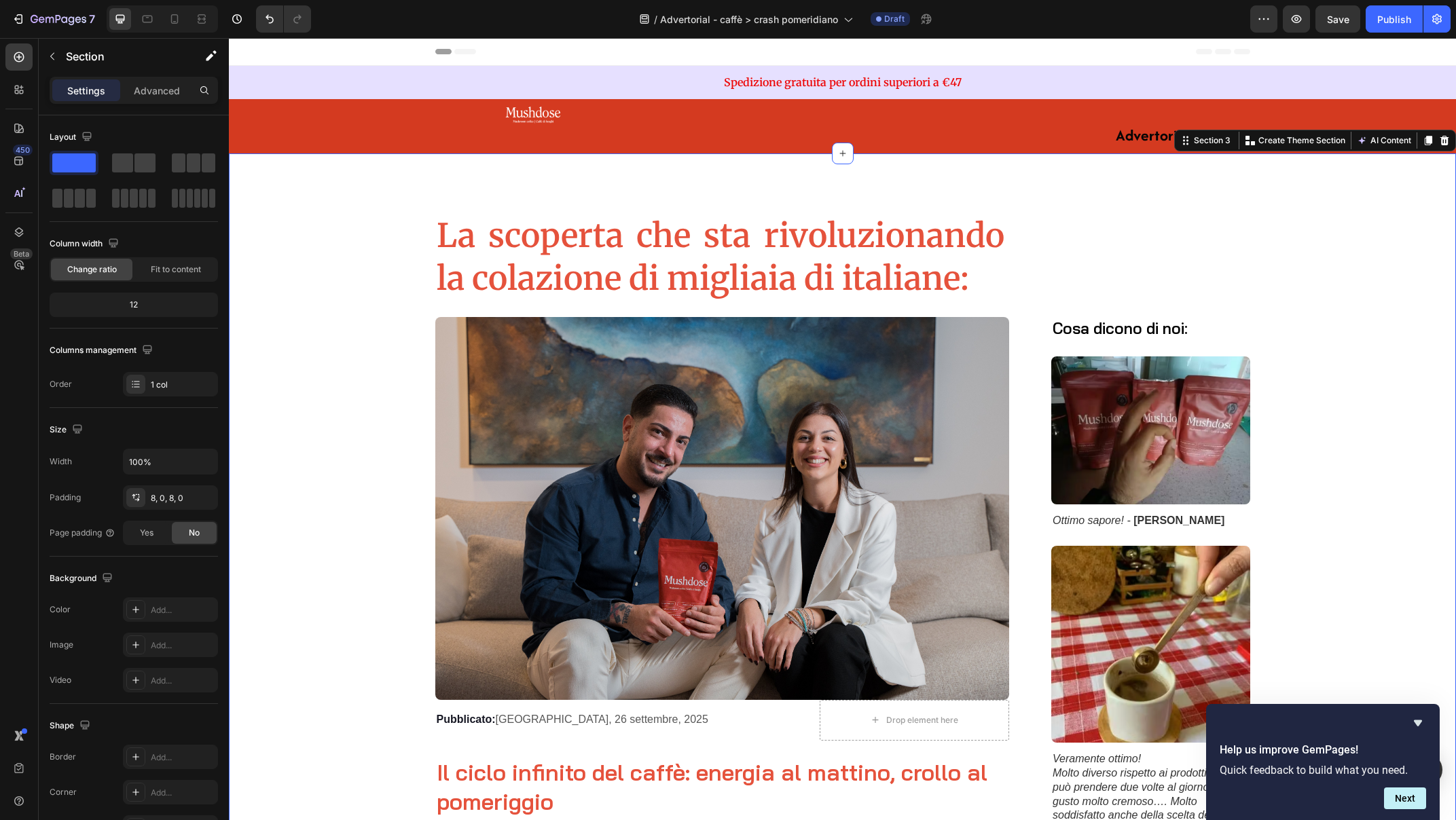
click at [650, 116] on div at bounding box center [533, 115] width 609 height 20
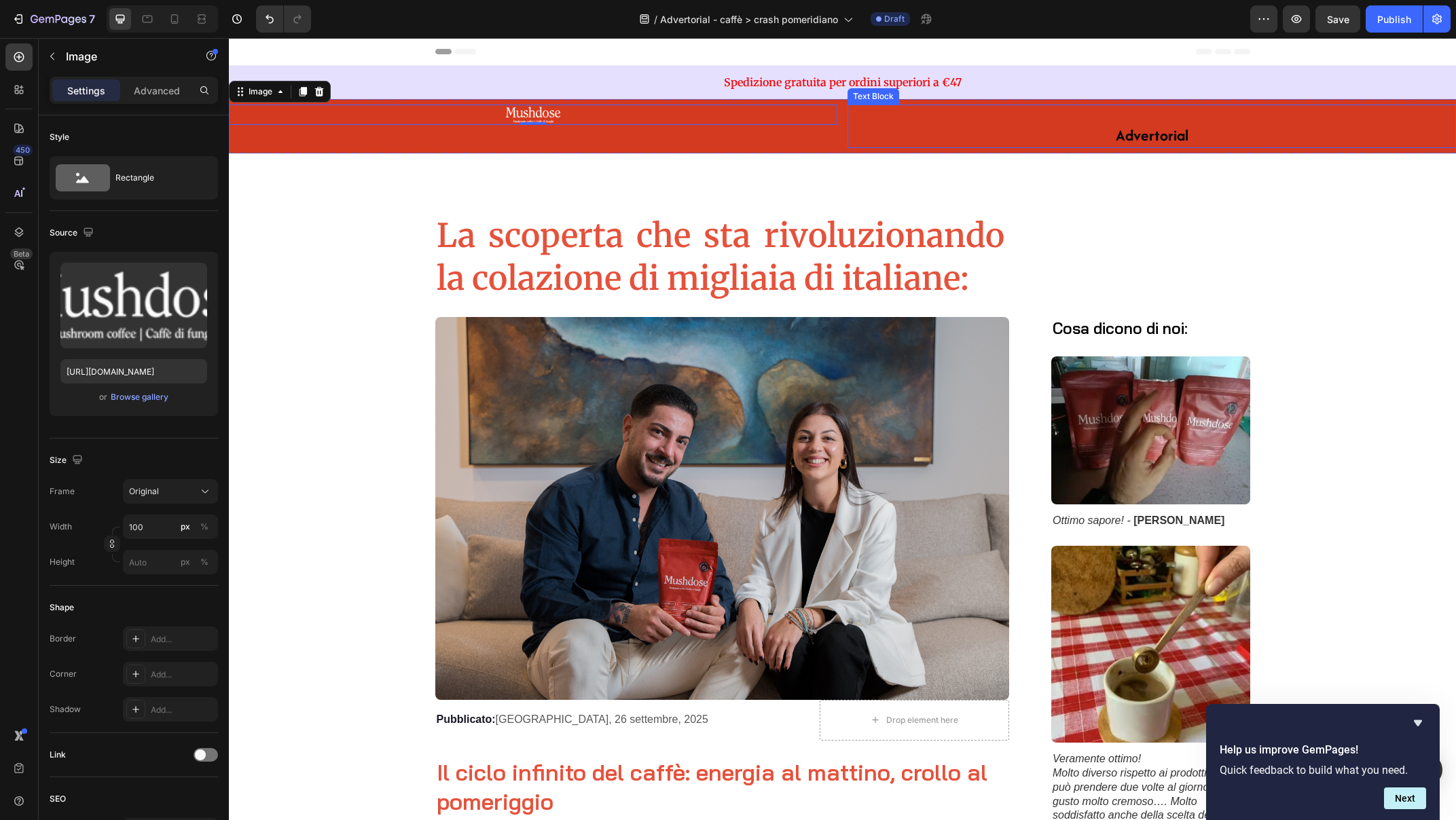
click at [905, 121] on p at bounding box center [1151, 115] width 606 height 19
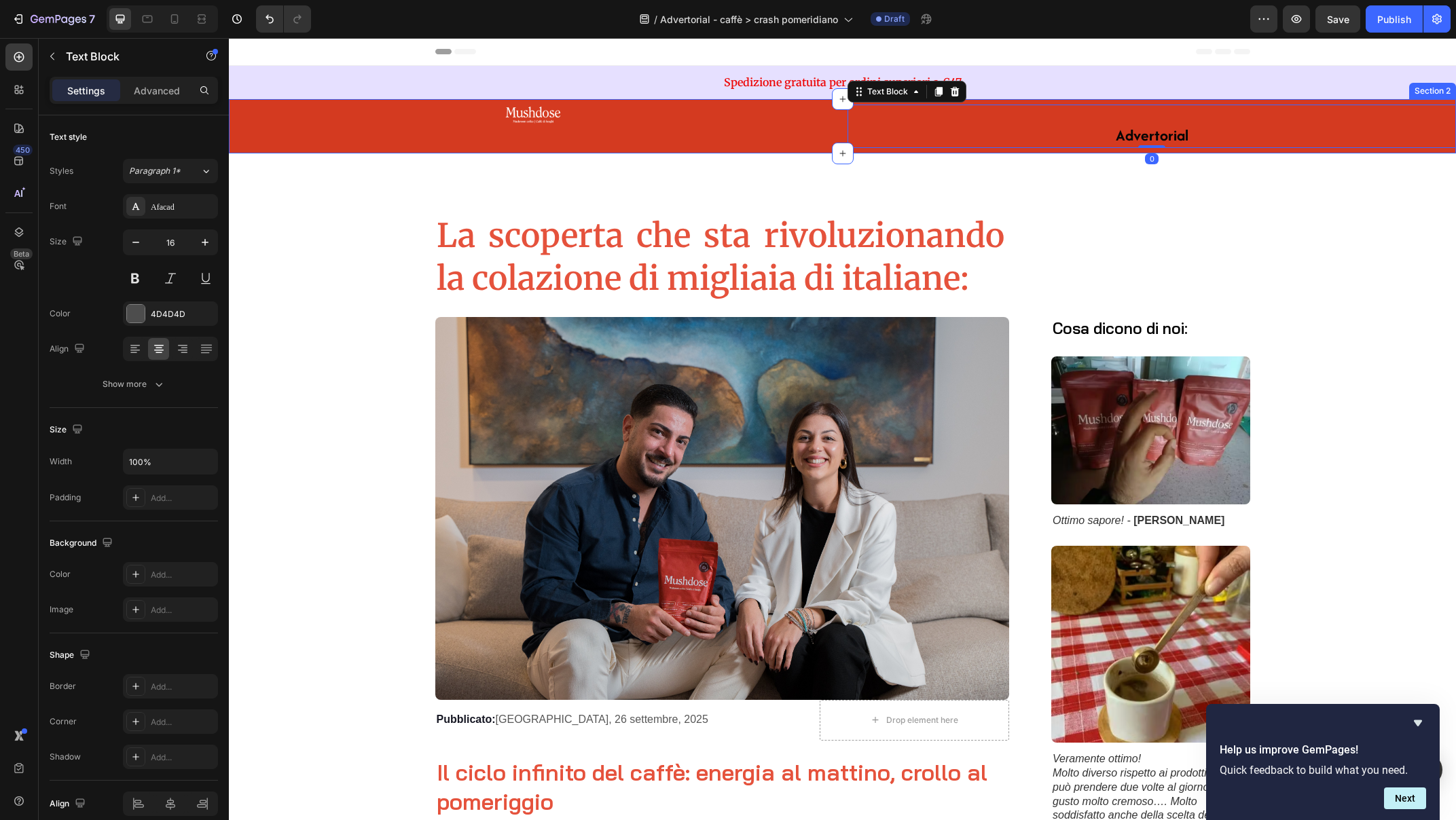
click at [810, 135] on div "Image" at bounding box center [533, 127] width 609 height 44
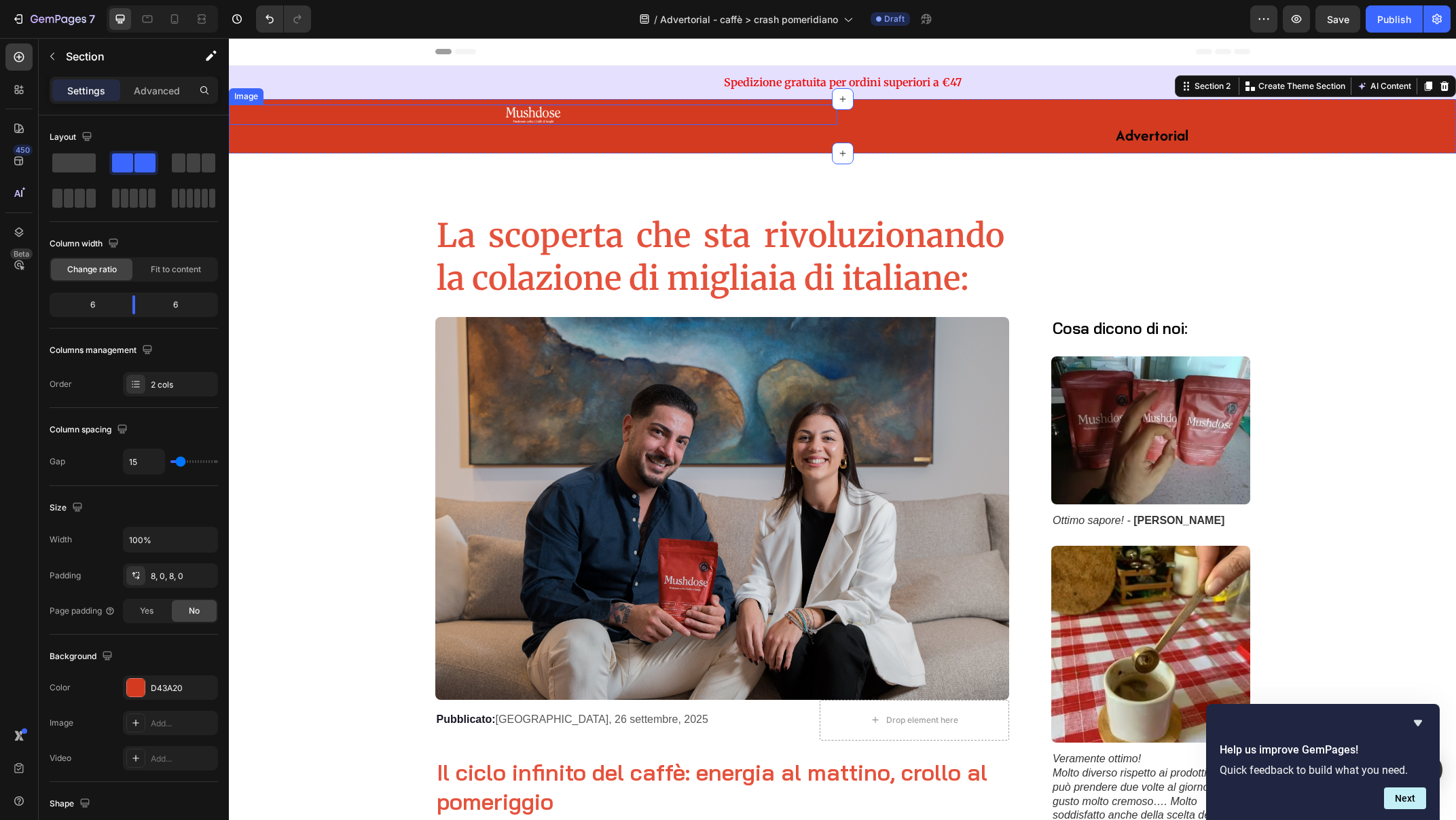
click at [243, 96] on div "Image" at bounding box center [246, 96] width 30 height 12
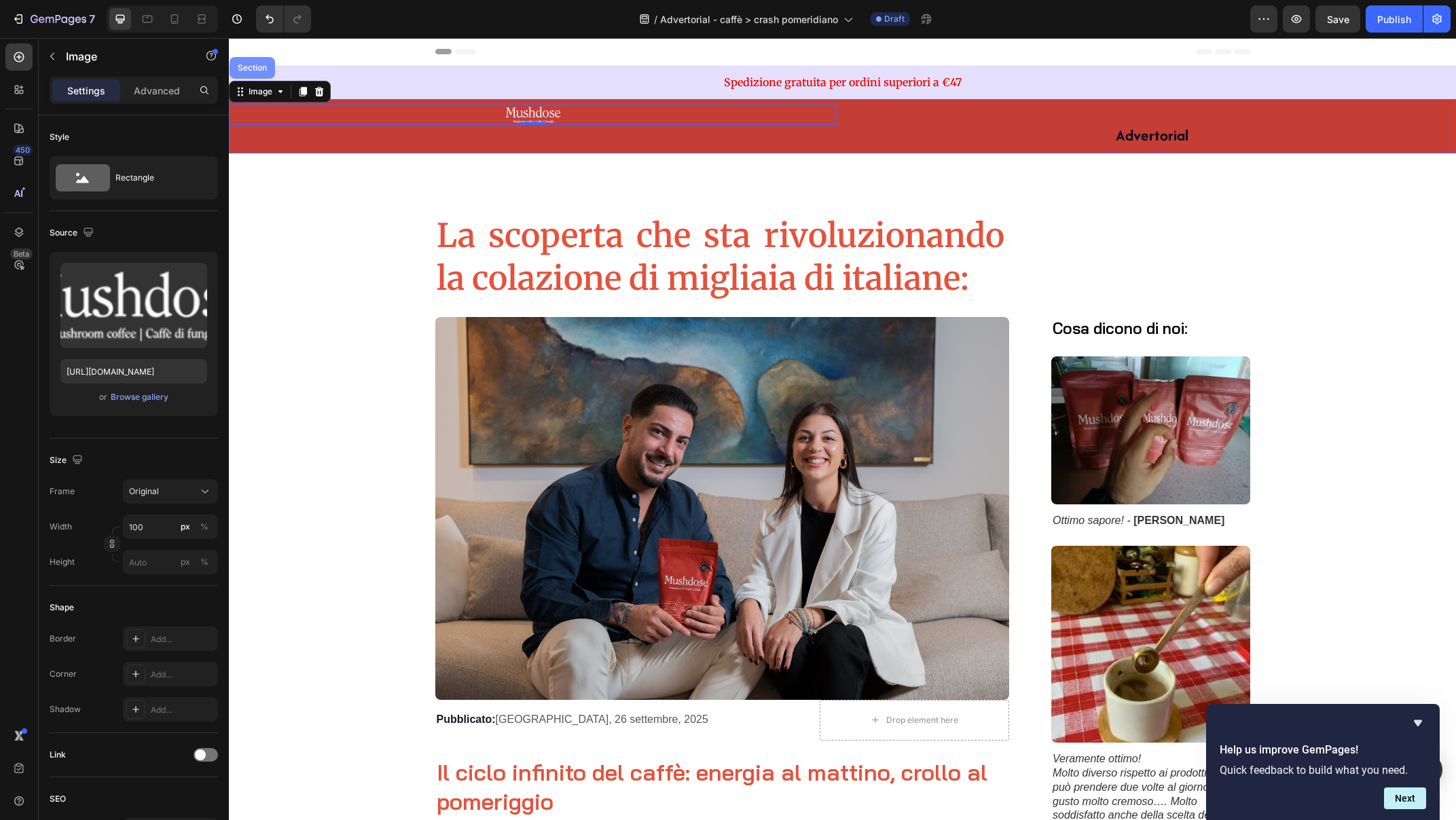
click at [260, 72] on div "Section" at bounding box center [253, 68] width 46 height 22
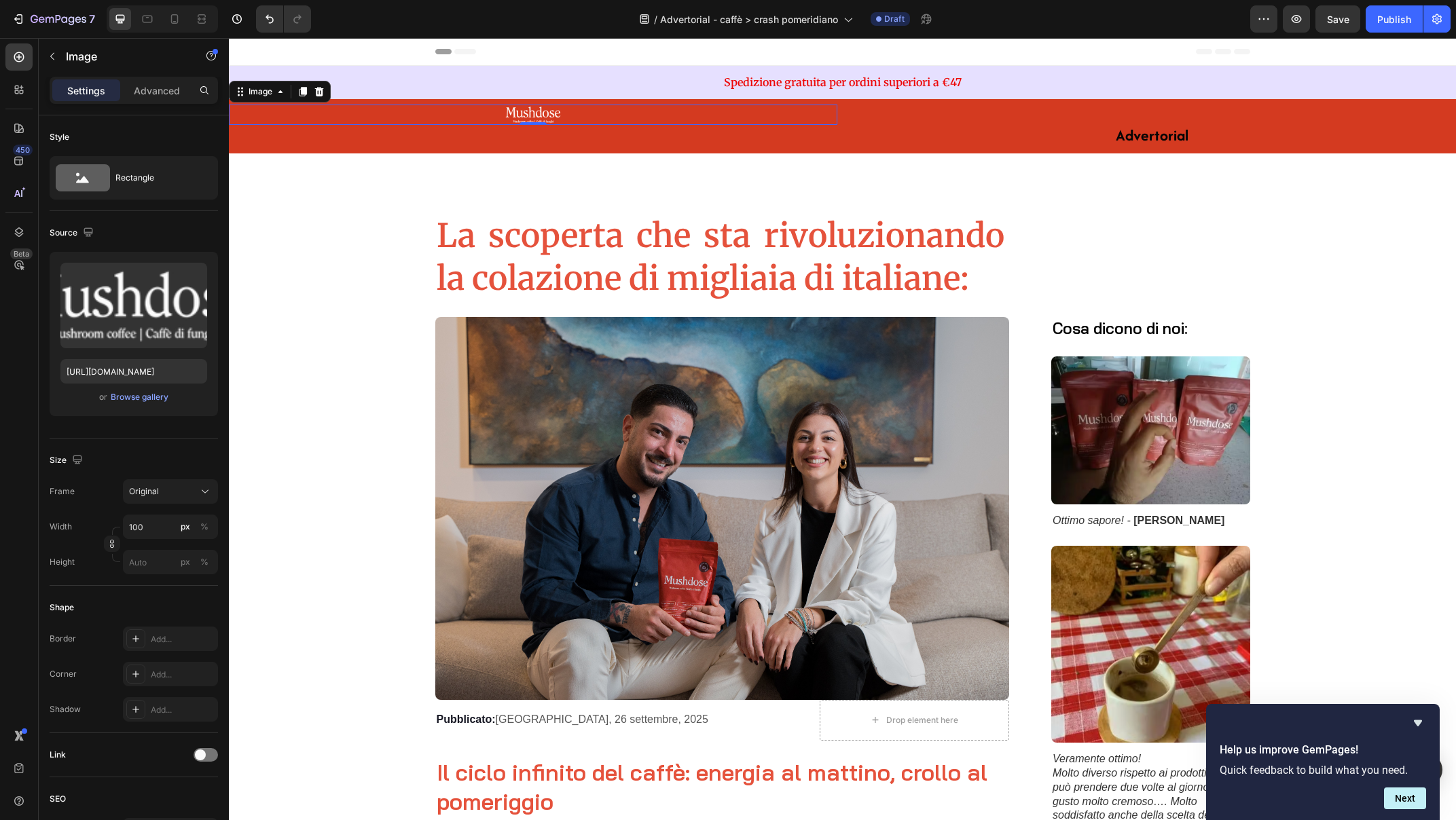
click at [286, 109] on div at bounding box center [533, 115] width 609 height 20
click at [269, 90] on div "Image" at bounding box center [260, 91] width 30 height 12
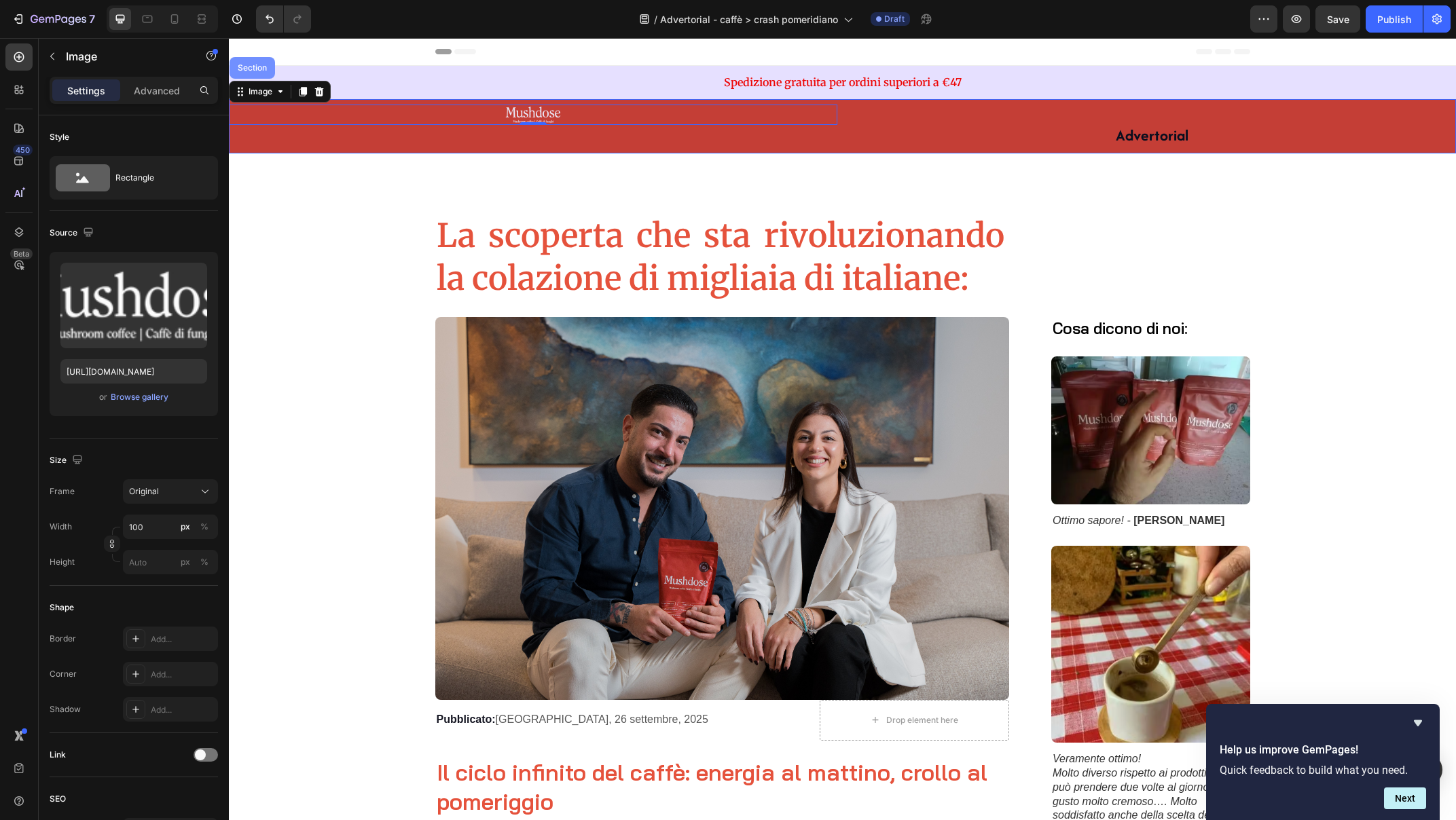
click at [267, 68] on div "Section" at bounding box center [252, 68] width 35 height 8
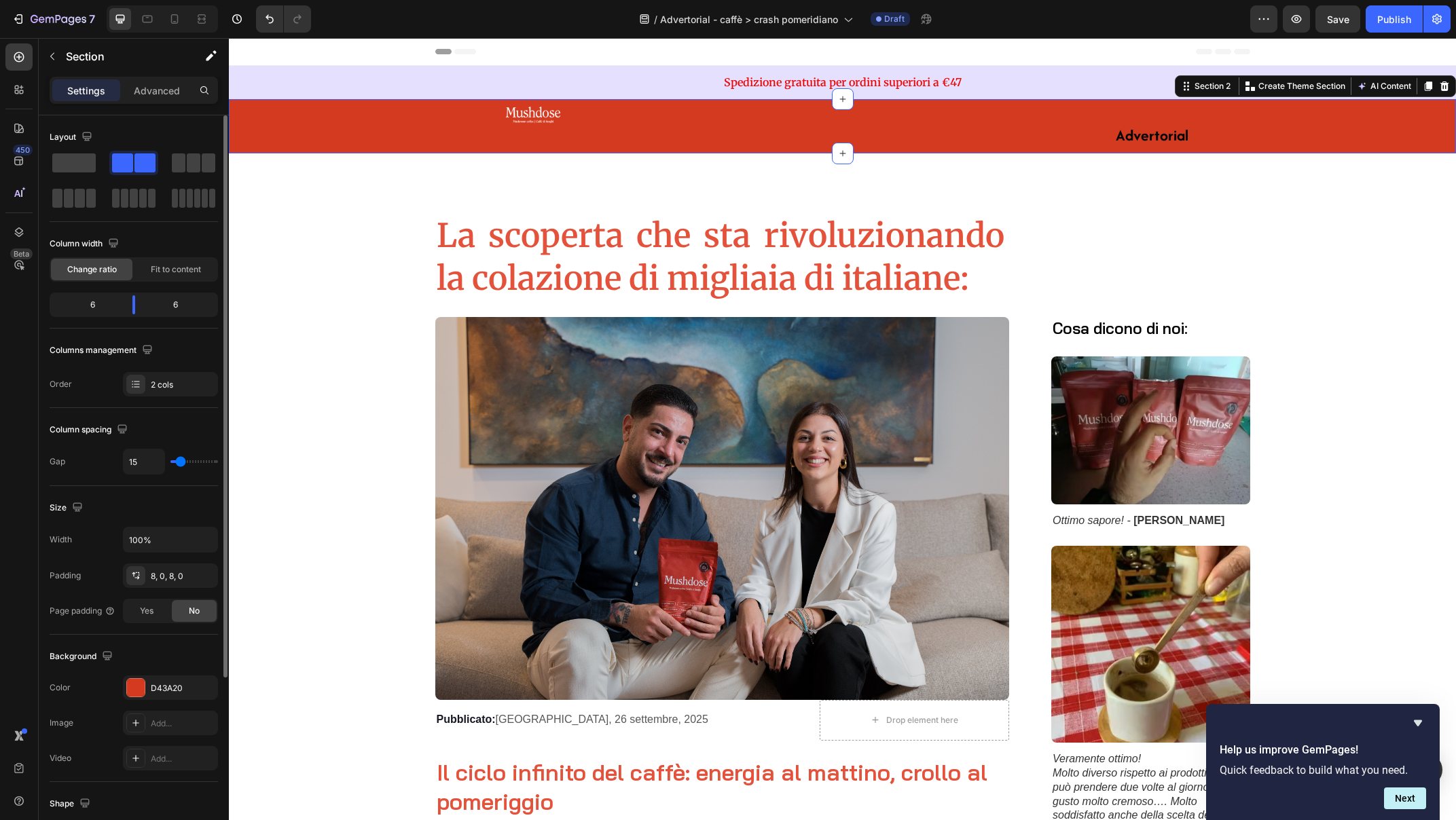
scroll to position [240, 0]
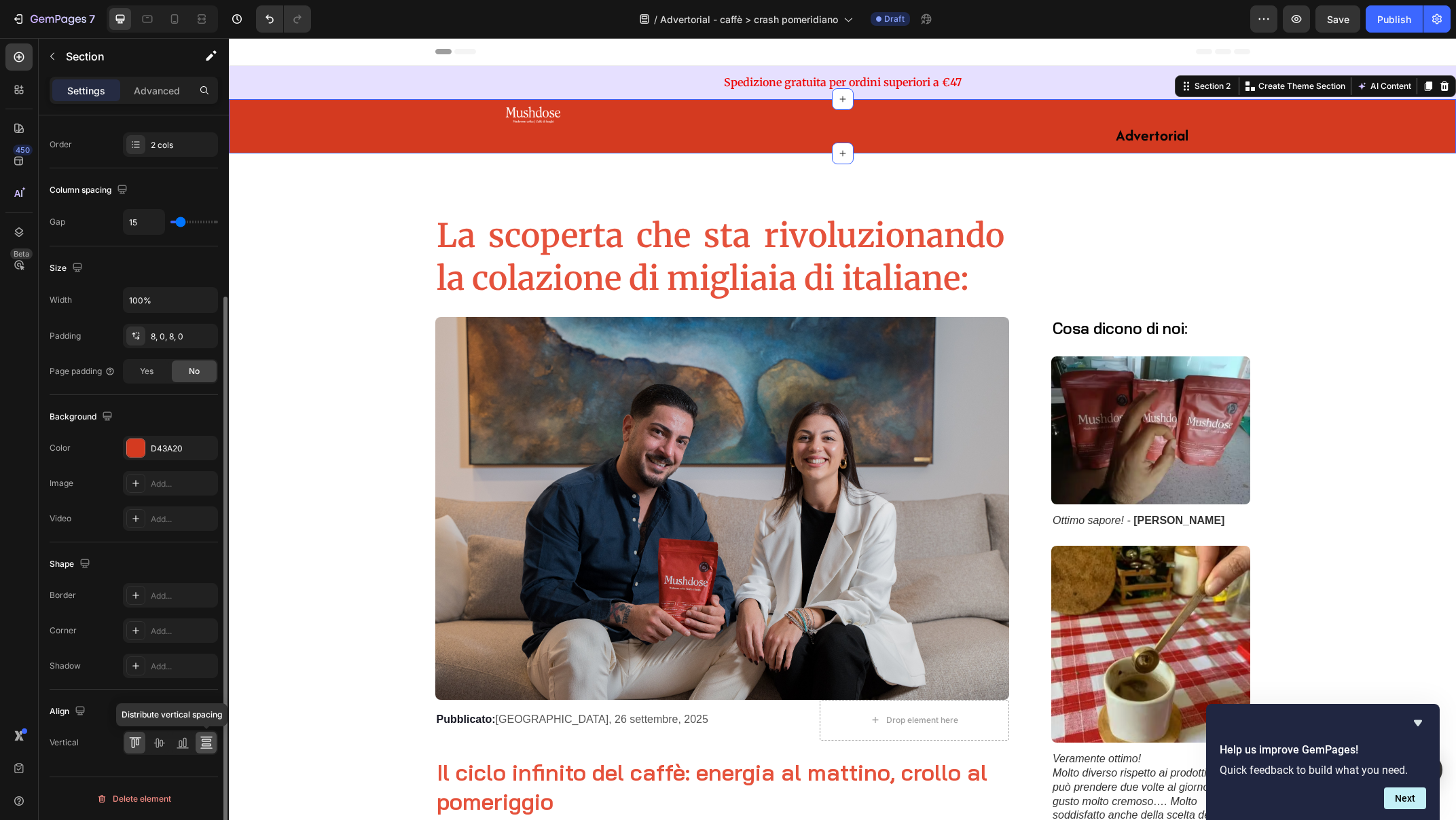
click at [204, 741] on icon at bounding box center [205, 741] width 9 height 3
click at [204, 742] on icon at bounding box center [206, 743] width 14 height 14
click at [159, 743] on icon at bounding box center [159, 743] width 11 height 9
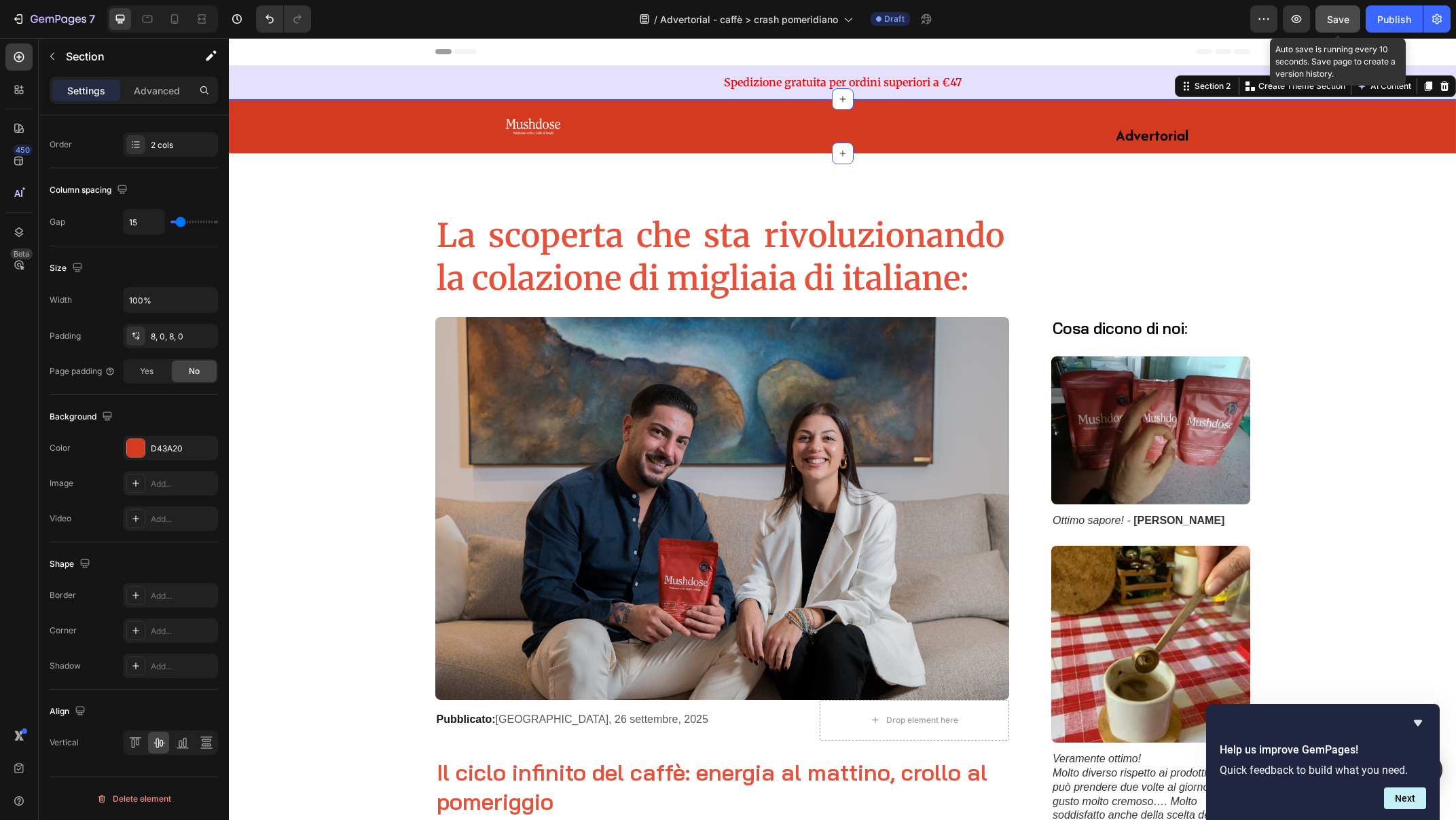
click at [1339, 19] on span "Save" at bounding box center [1338, 19] width 23 height 12
click at [1296, 23] on icon "button" at bounding box center [1296, 19] width 10 height 8
click at [1165, 140] on strong "Advertorial" at bounding box center [1152, 135] width 73 height 22
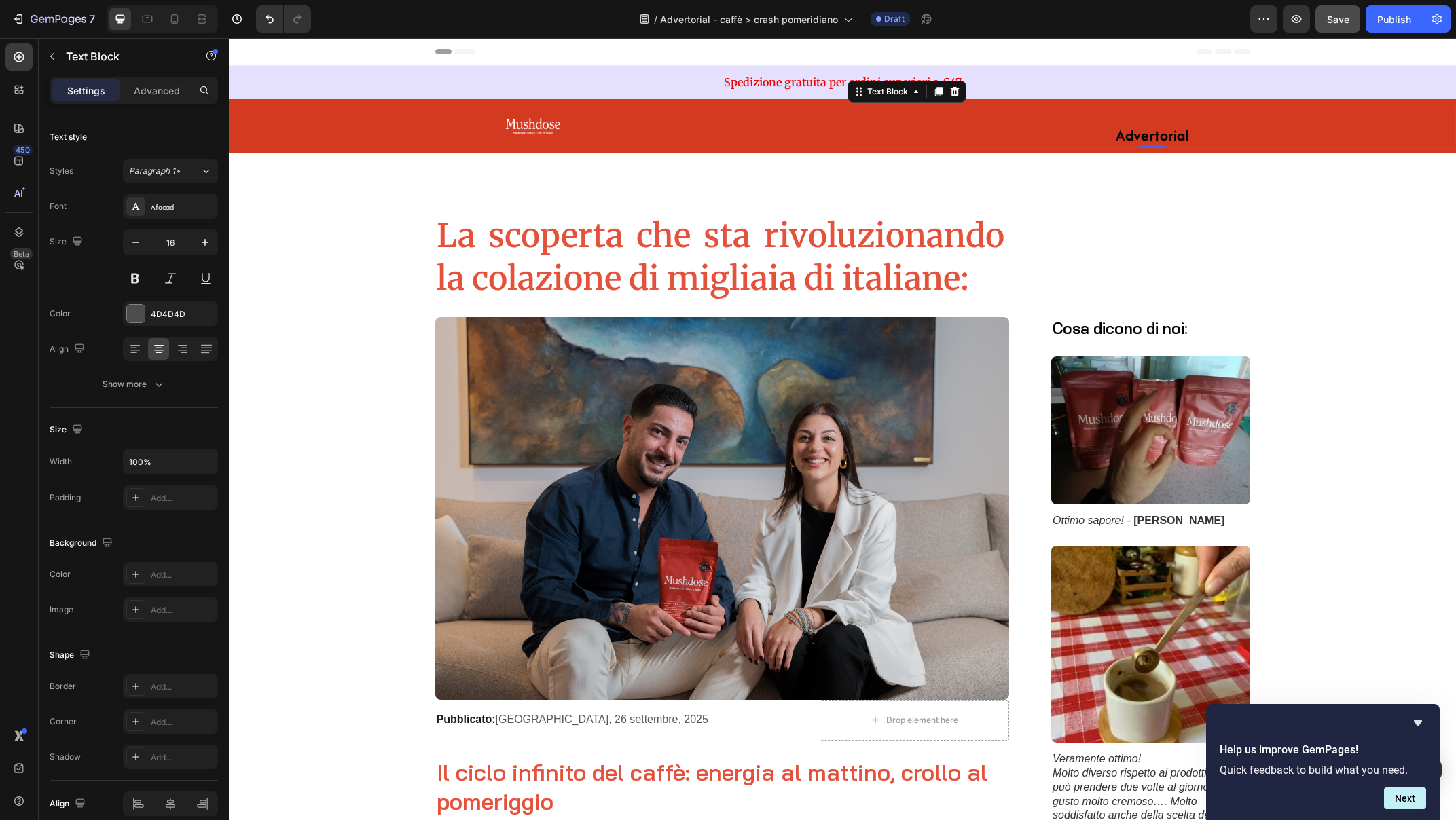
click at [1137, 138] on strong "Advertorial" at bounding box center [1152, 135] width 73 height 22
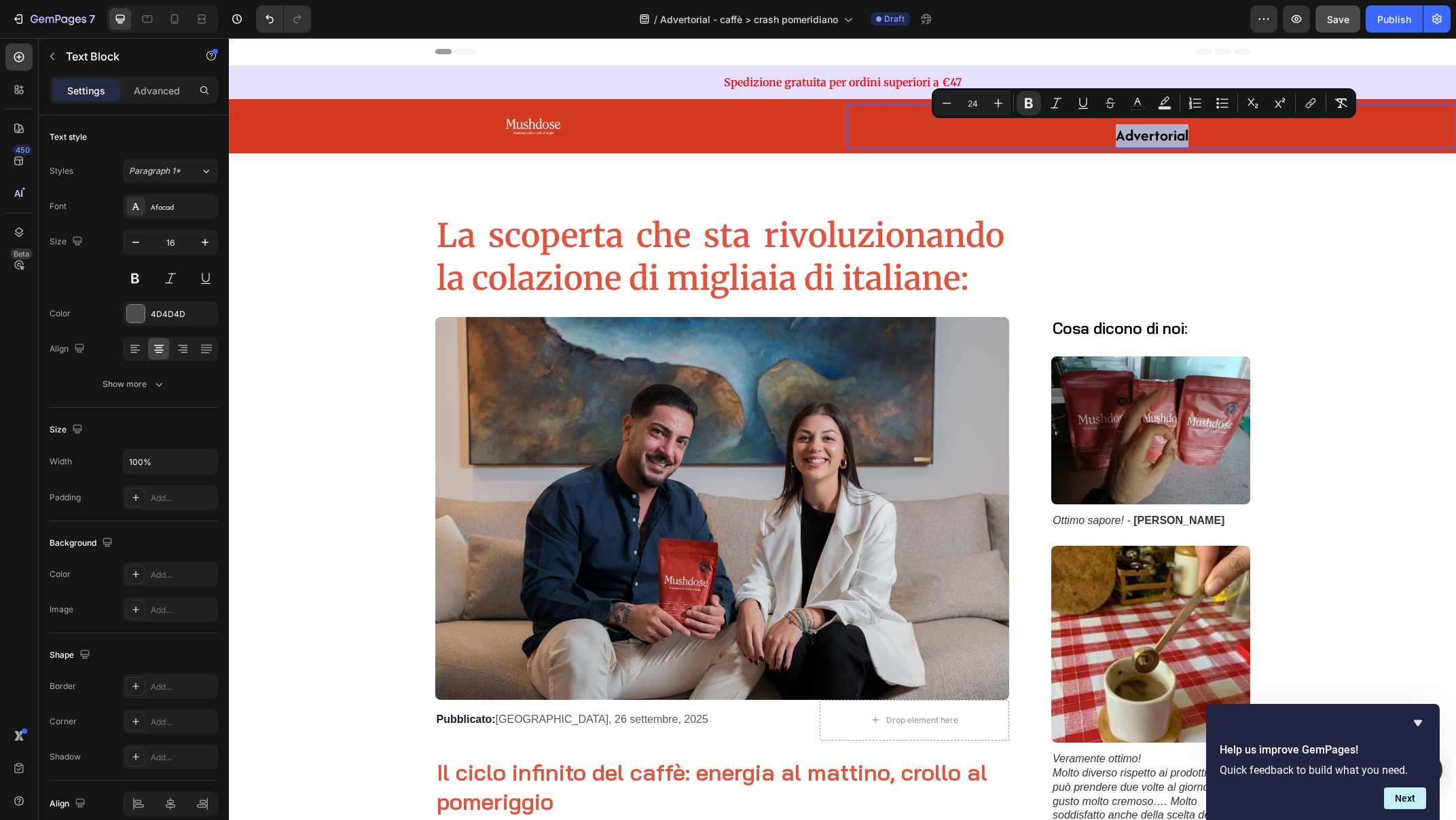
click at [1046, 138] on p "Advertorial" at bounding box center [1151, 137] width 606 height 22
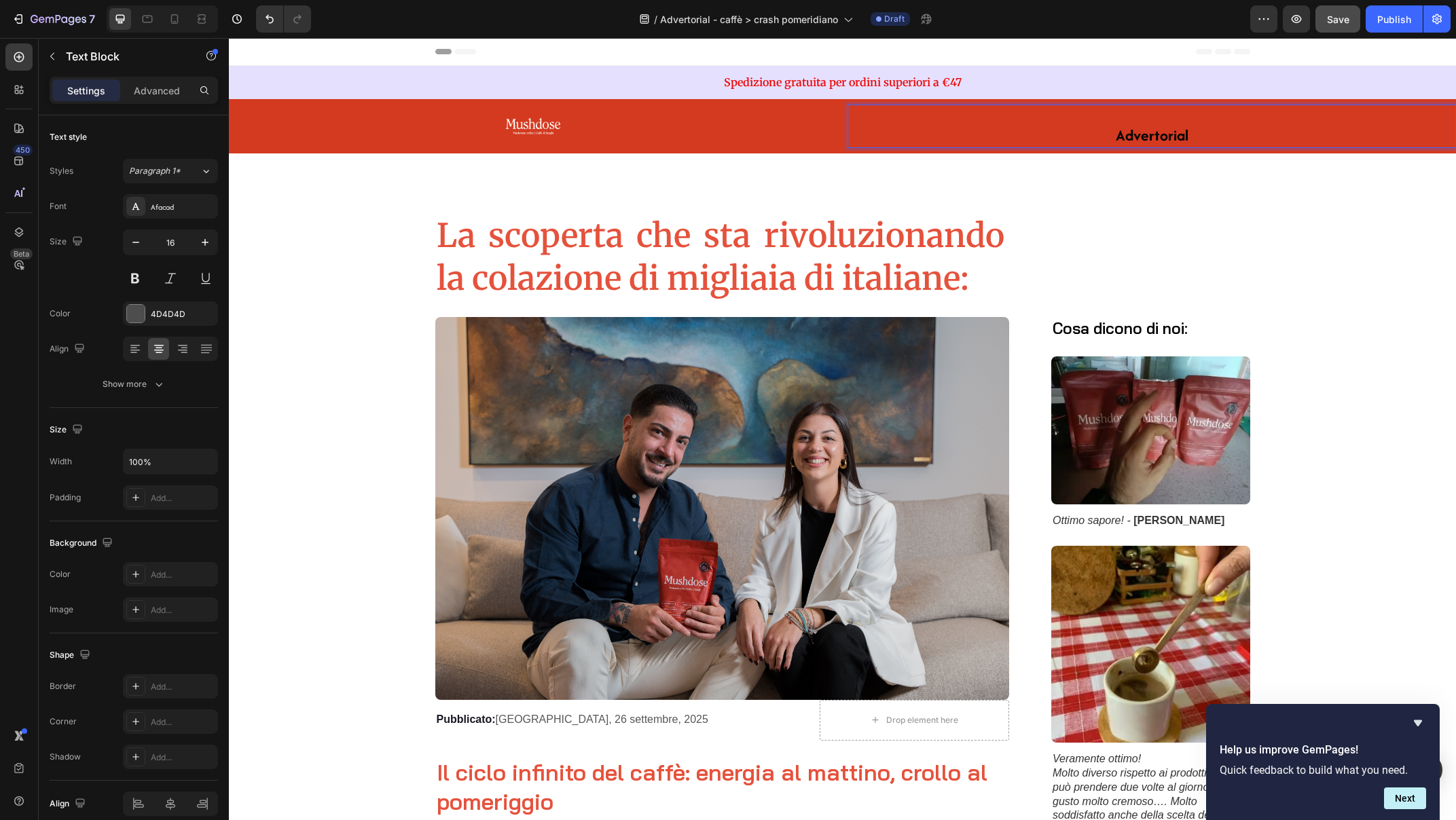
click at [1226, 142] on p "Advertorial" at bounding box center [1151, 137] width 606 height 22
click at [1222, 97] on div "Spedizione gratuita per ordini superiori a €47 Text Block Section 1" at bounding box center [842, 82] width 1227 height 33
click at [1191, 138] on p "Advertorial" at bounding box center [1151, 137] width 606 height 22
click at [806, 138] on div "Image" at bounding box center [533, 127] width 609 height 44
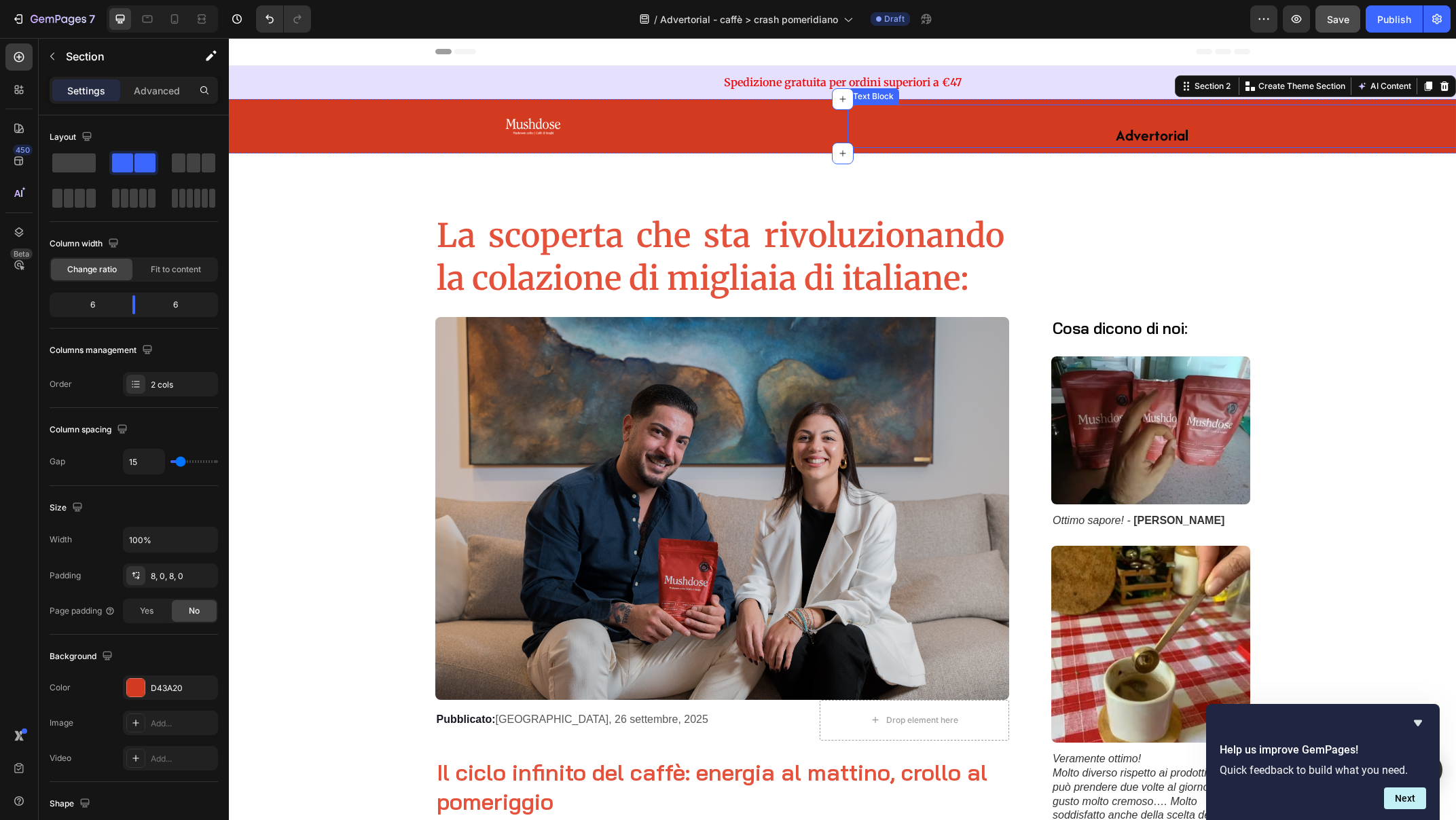
click at [878, 97] on div "Text Block" at bounding box center [873, 96] width 46 height 12
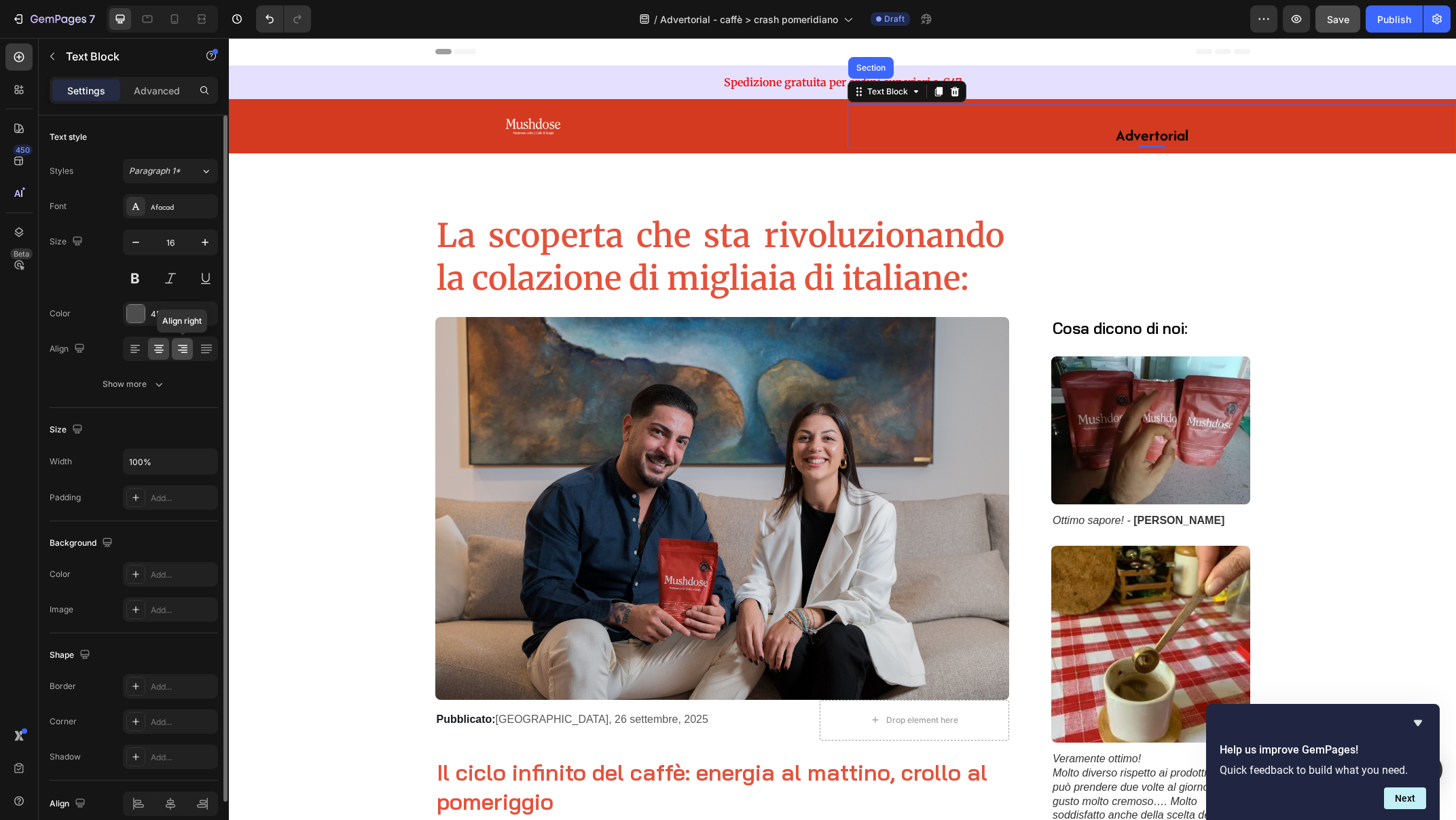
click at [180, 349] on icon at bounding box center [182, 349] width 14 height 14
click at [152, 350] on icon at bounding box center [159, 349] width 14 height 14
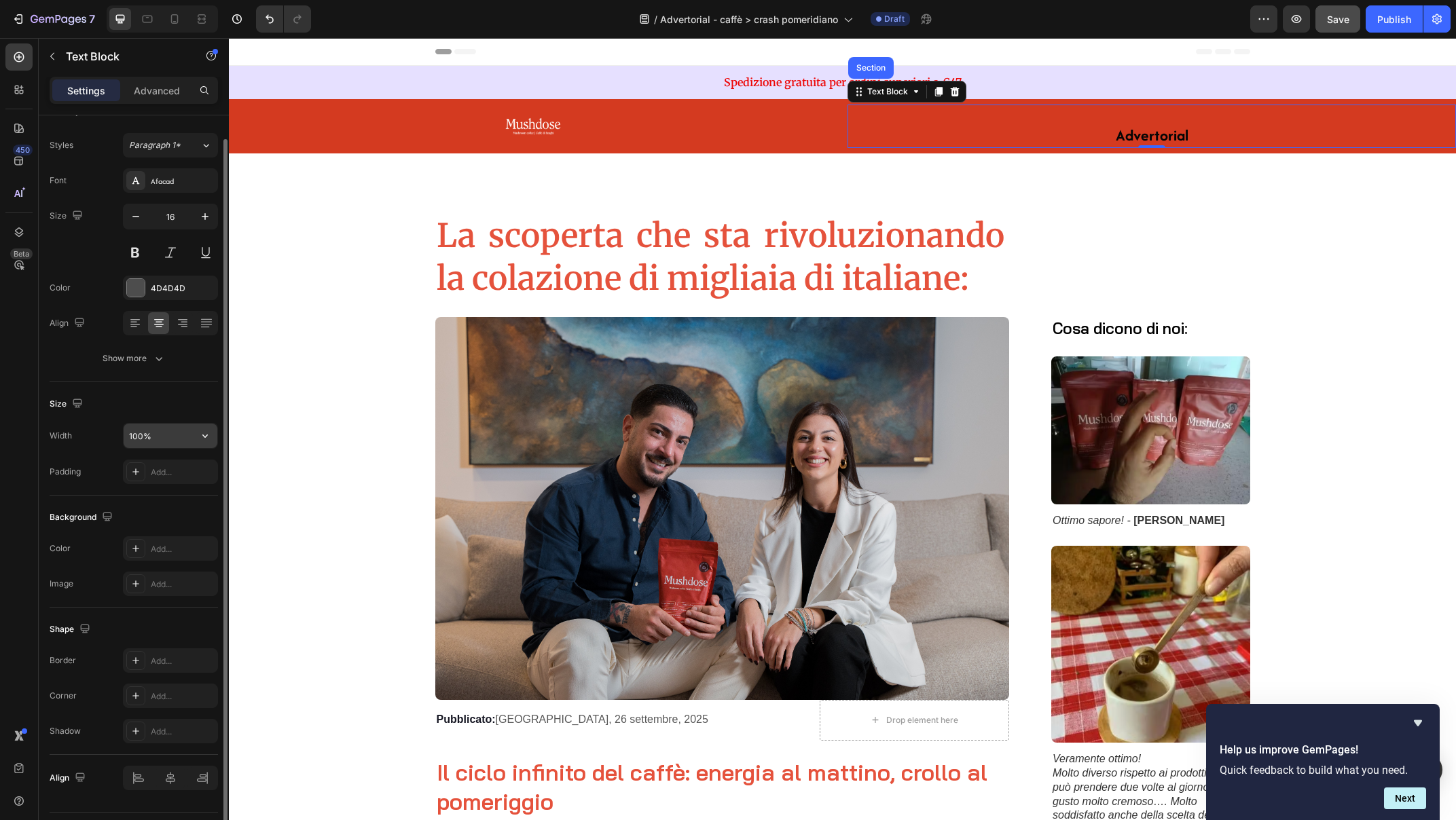
click at [142, 439] on input "100%" at bounding box center [170, 436] width 94 height 24
click at [204, 437] on icon "button" at bounding box center [205, 436] width 14 height 14
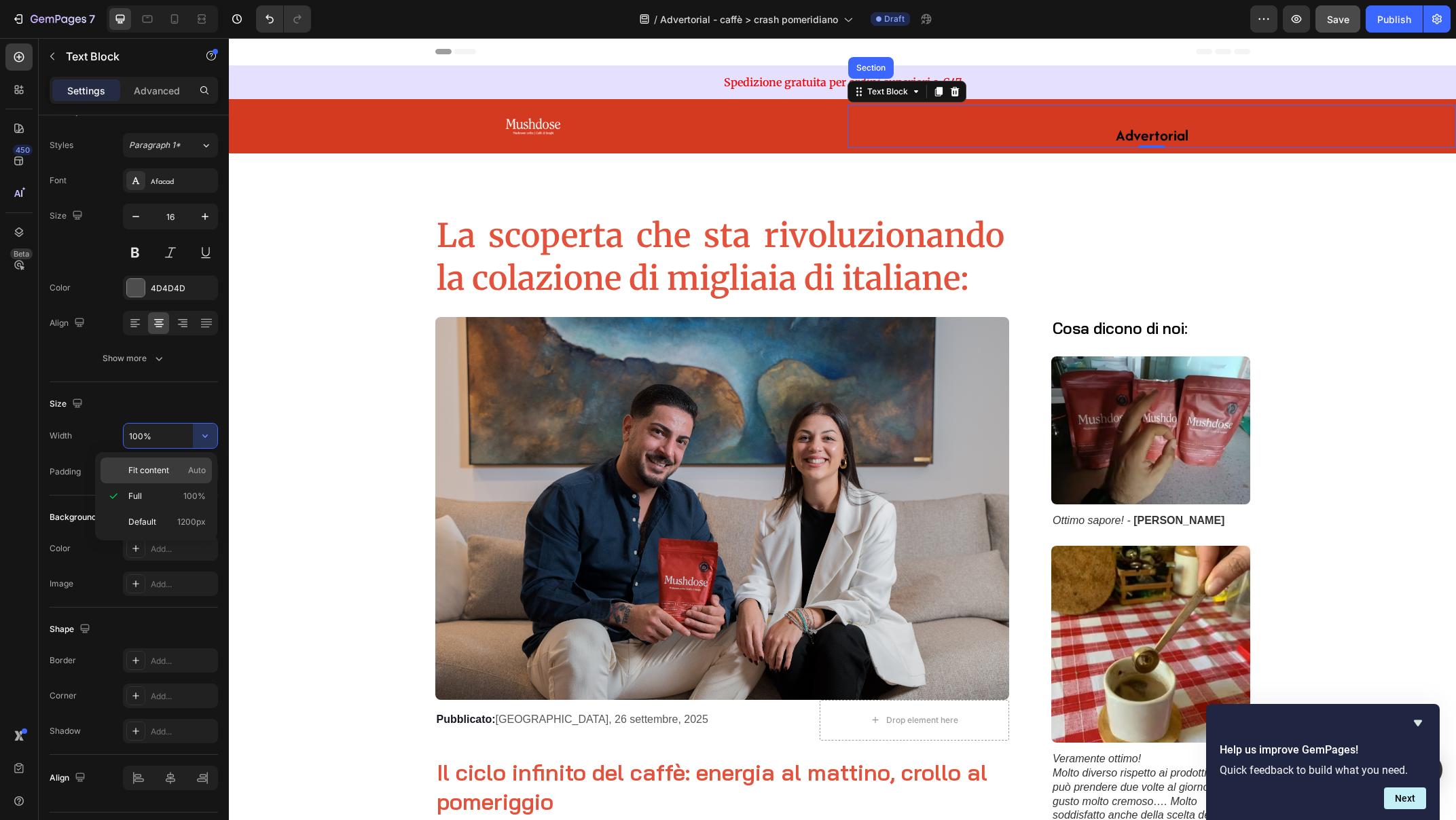
click at [199, 470] on span "Auto" at bounding box center [197, 470] width 18 height 12
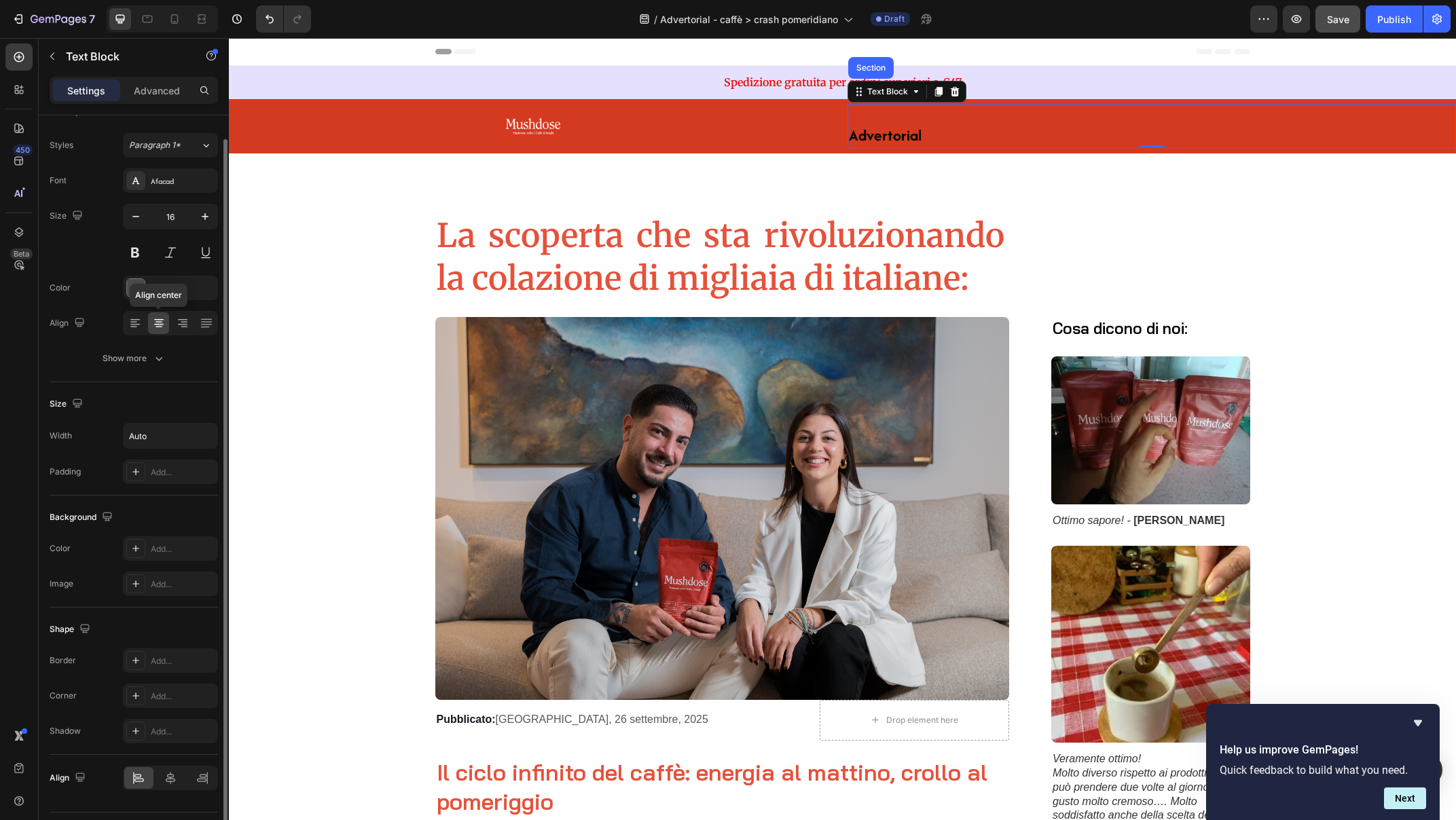
click at [152, 324] on icon at bounding box center [159, 323] width 14 height 14
click at [168, 775] on icon at bounding box center [171, 779] width 14 height 14
click at [161, 331] on div at bounding box center [158, 323] width 21 height 22
click at [168, 774] on icon at bounding box center [170, 778] width 9 height 12
click at [165, 357] on icon "button" at bounding box center [159, 359] width 14 height 14
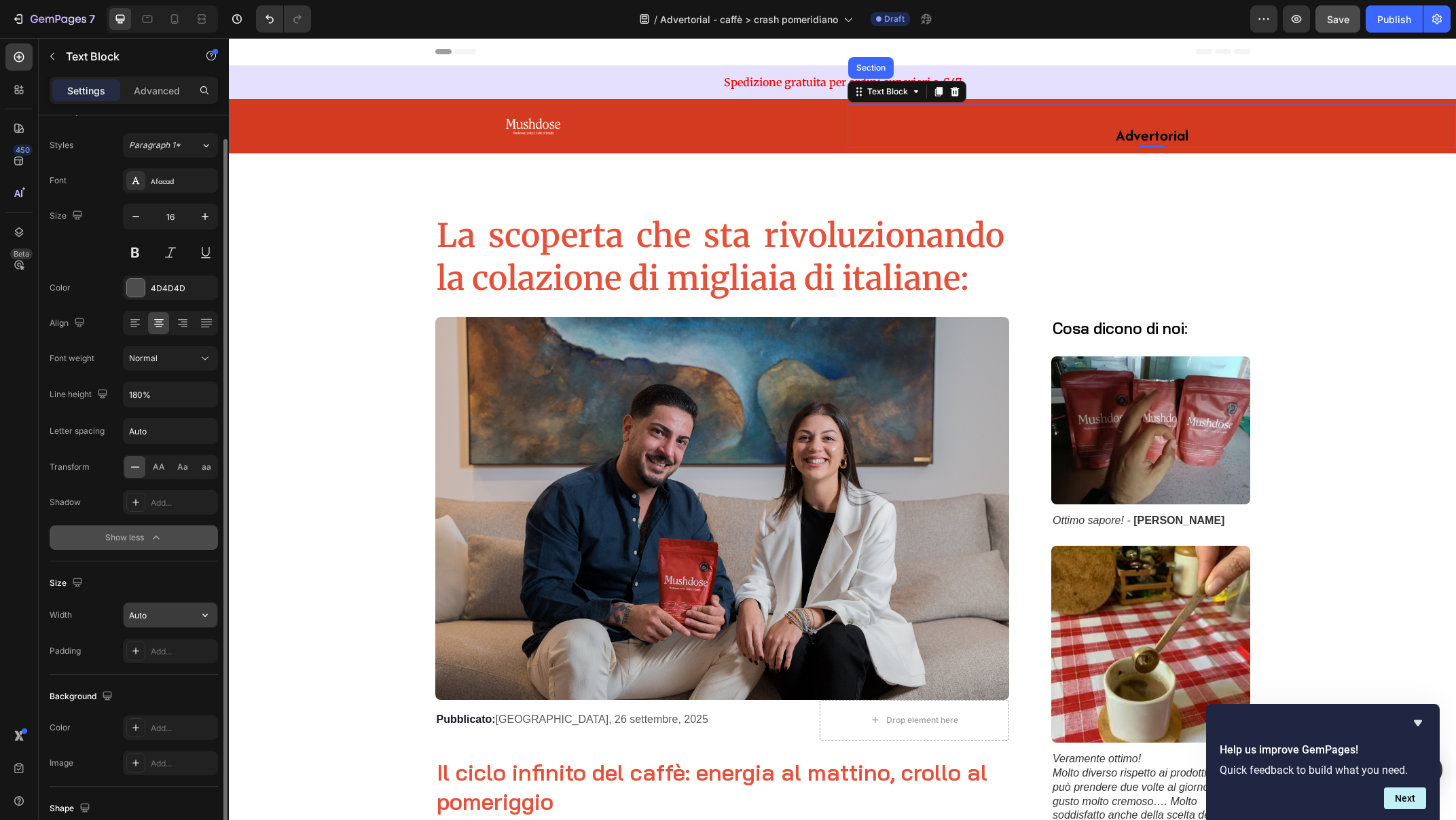
click at [175, 619] on input "Auto" at bounding box center [170, 615] width 94 height 24
click at [166, 617] on input "Auto" at bounding box center [170, 615] width 94 height 24
click at [205, 617] on icon "button" at bounding box center [205, 616] width 14 height 14
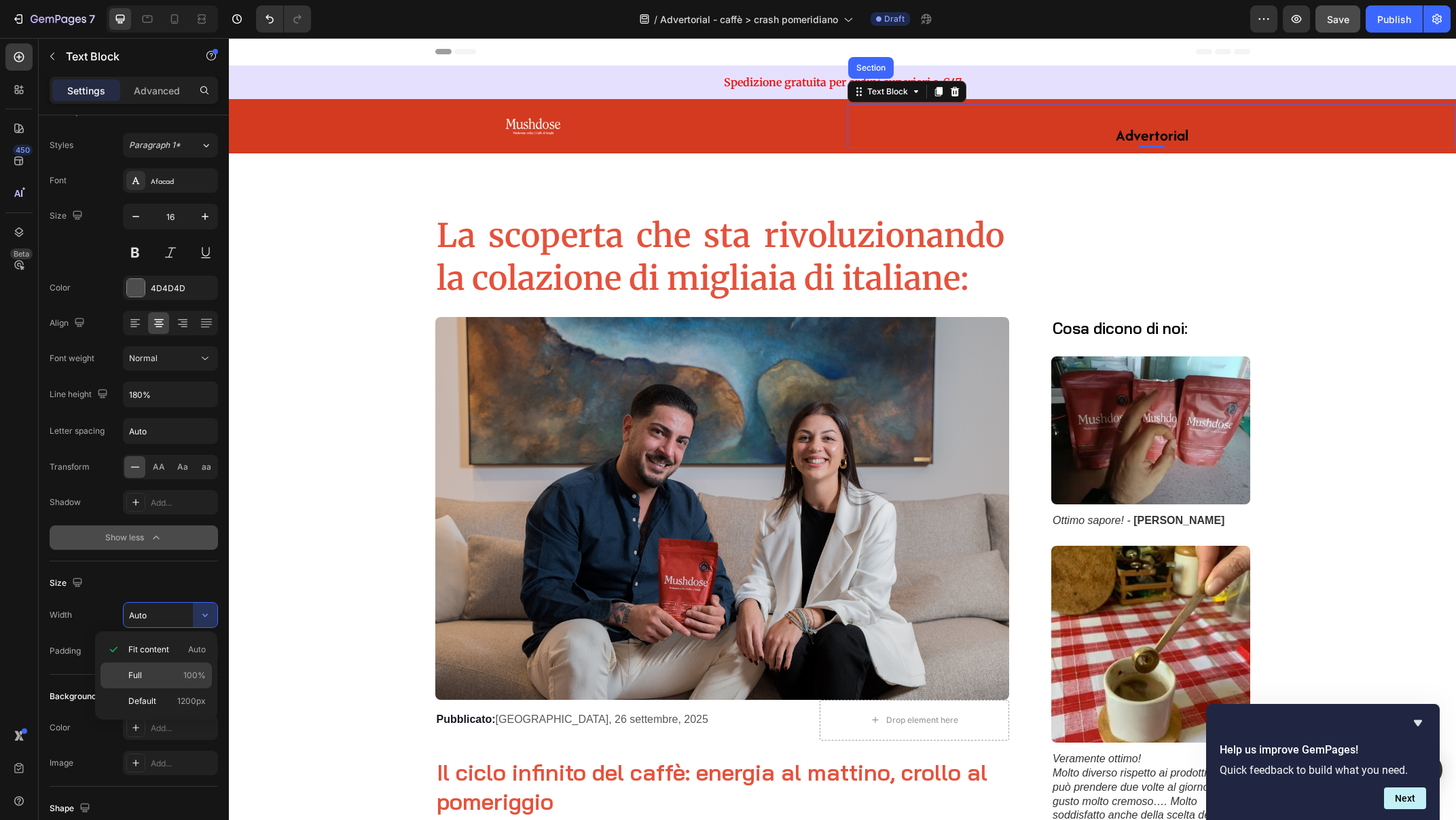
click at [147, 671] on p "Full 100%" at bounding box center [167, 676] width 78 height 12
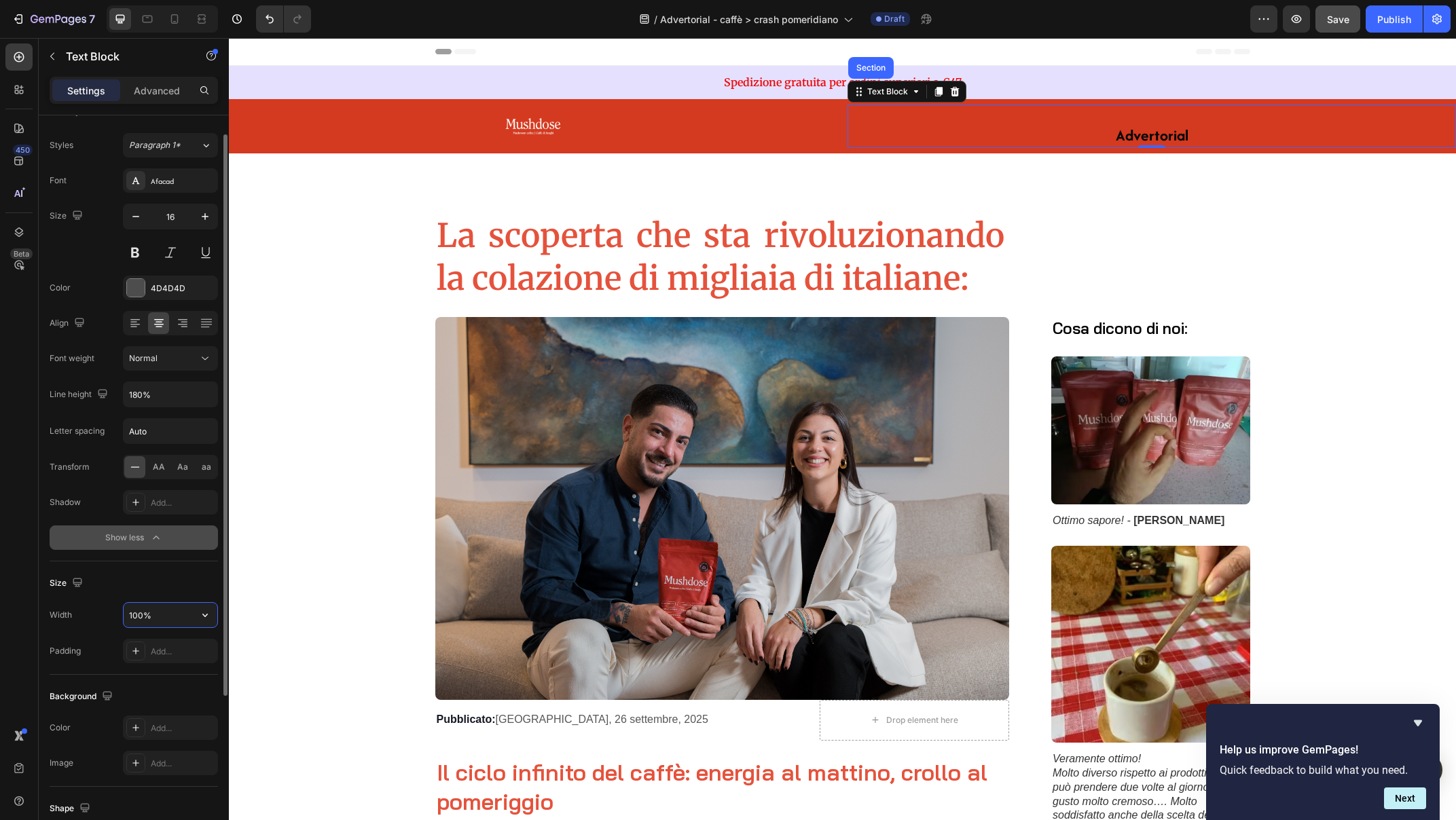
click at [139, 616] on input "100%" at bounding box center [170, 615] width 94 height 24
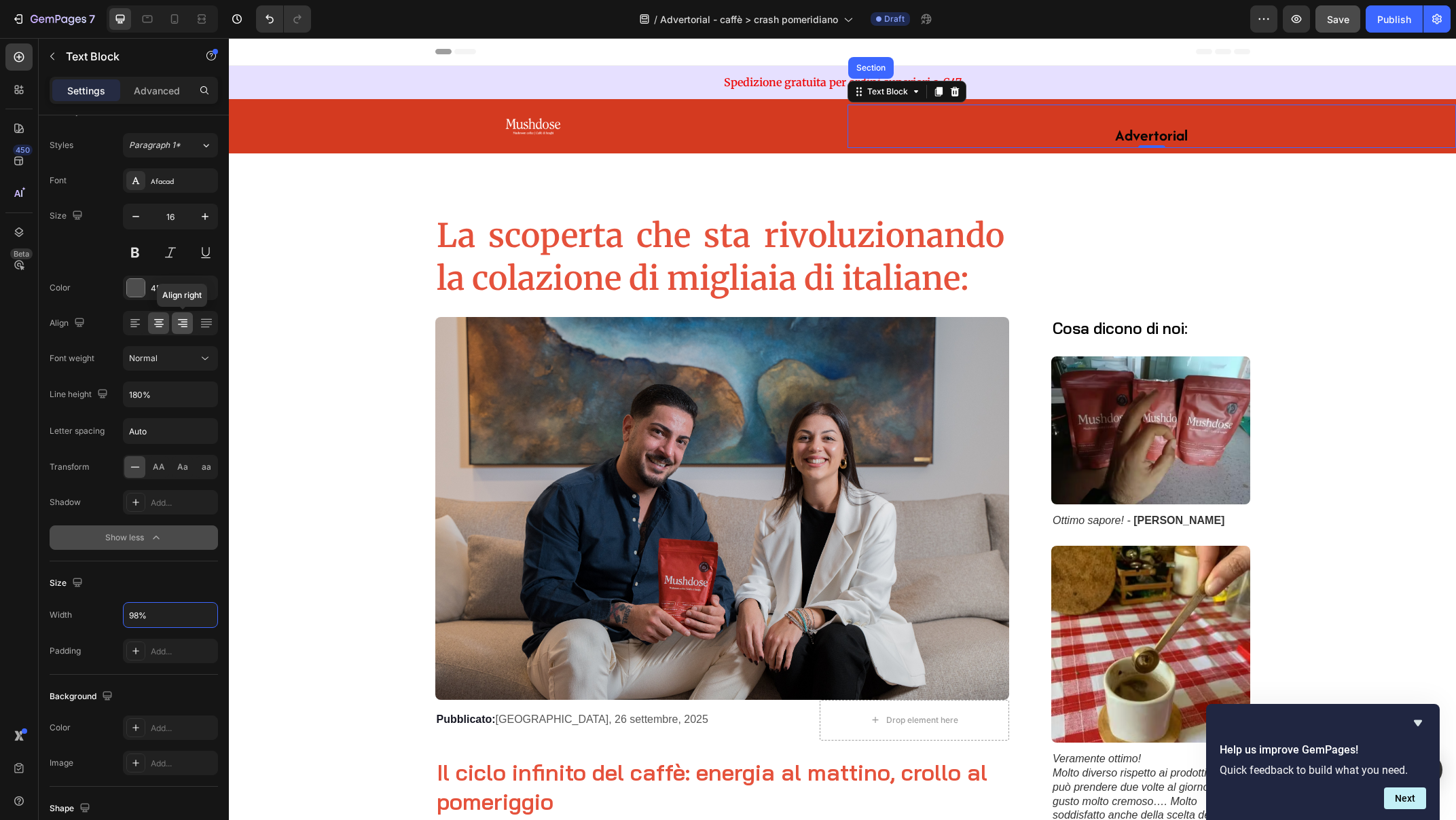
click at [189, 314] on div at bounding box center [182, 323] width 21 height 22
click at [152, 321] on icon at bounding box center [159, 323] width 14 height 14
click at [155, 323] on icon at bounding box center [159, 323] width 14 height 14
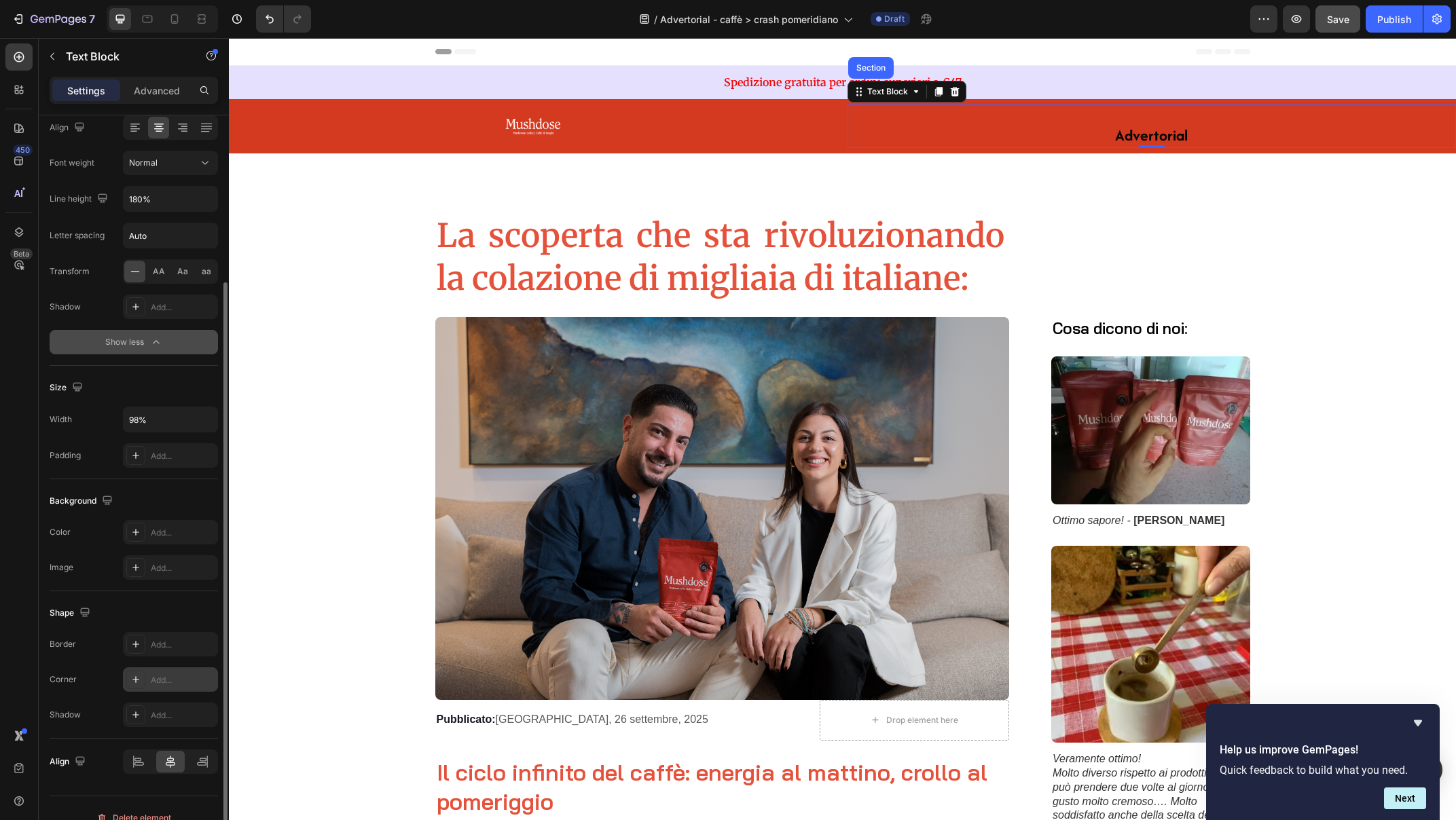
scroll to position [241, 0]
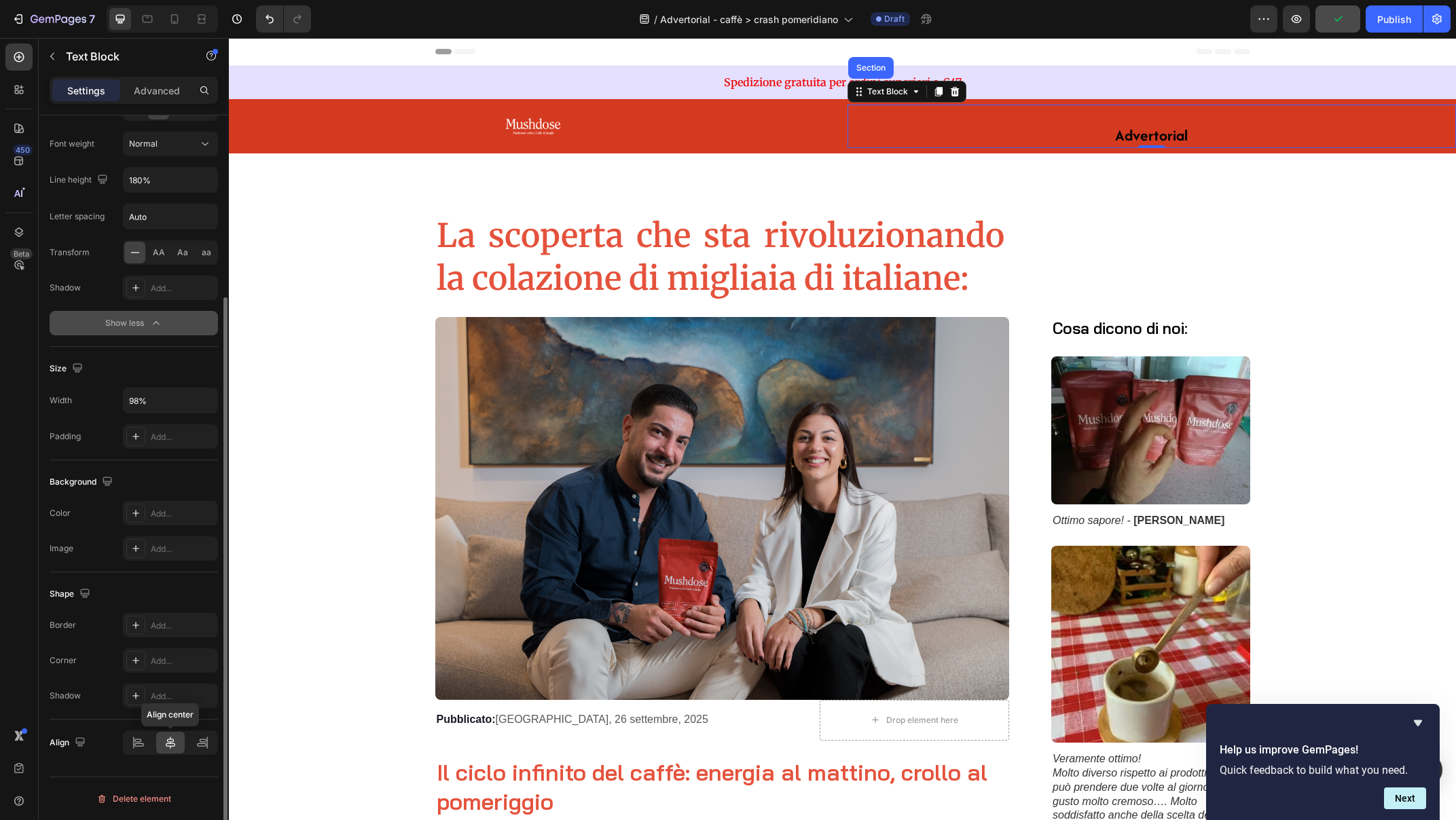
click at [174, 752] on div at bounding box center [171, 743] width 30 height 22
click at [172, 742] on icon at bounding box center [170, 742] width 9 height 12
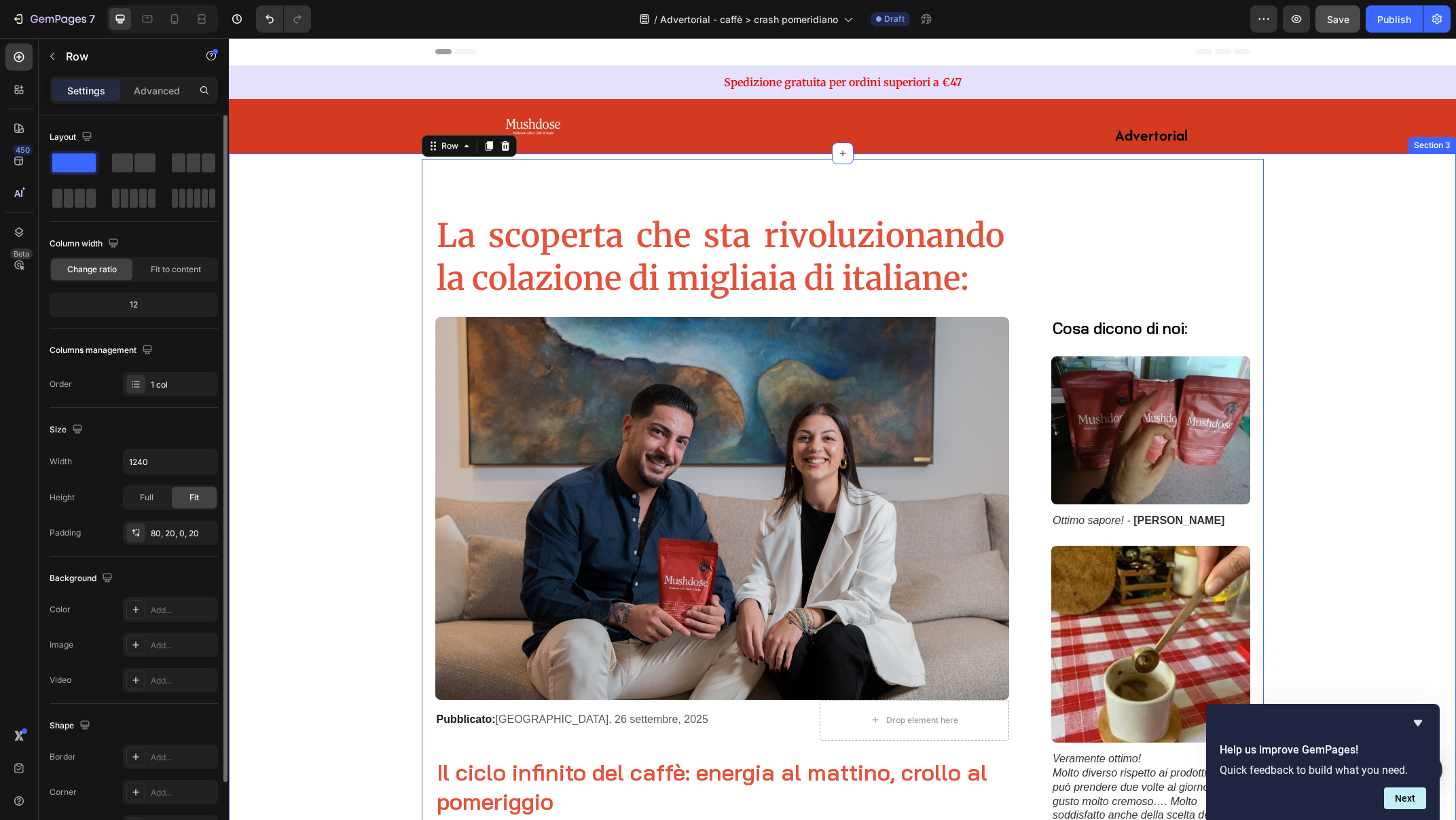
click at [1141, 126] on strong "Advertorial" at bounding box center [1151, 135] width 73 height 22
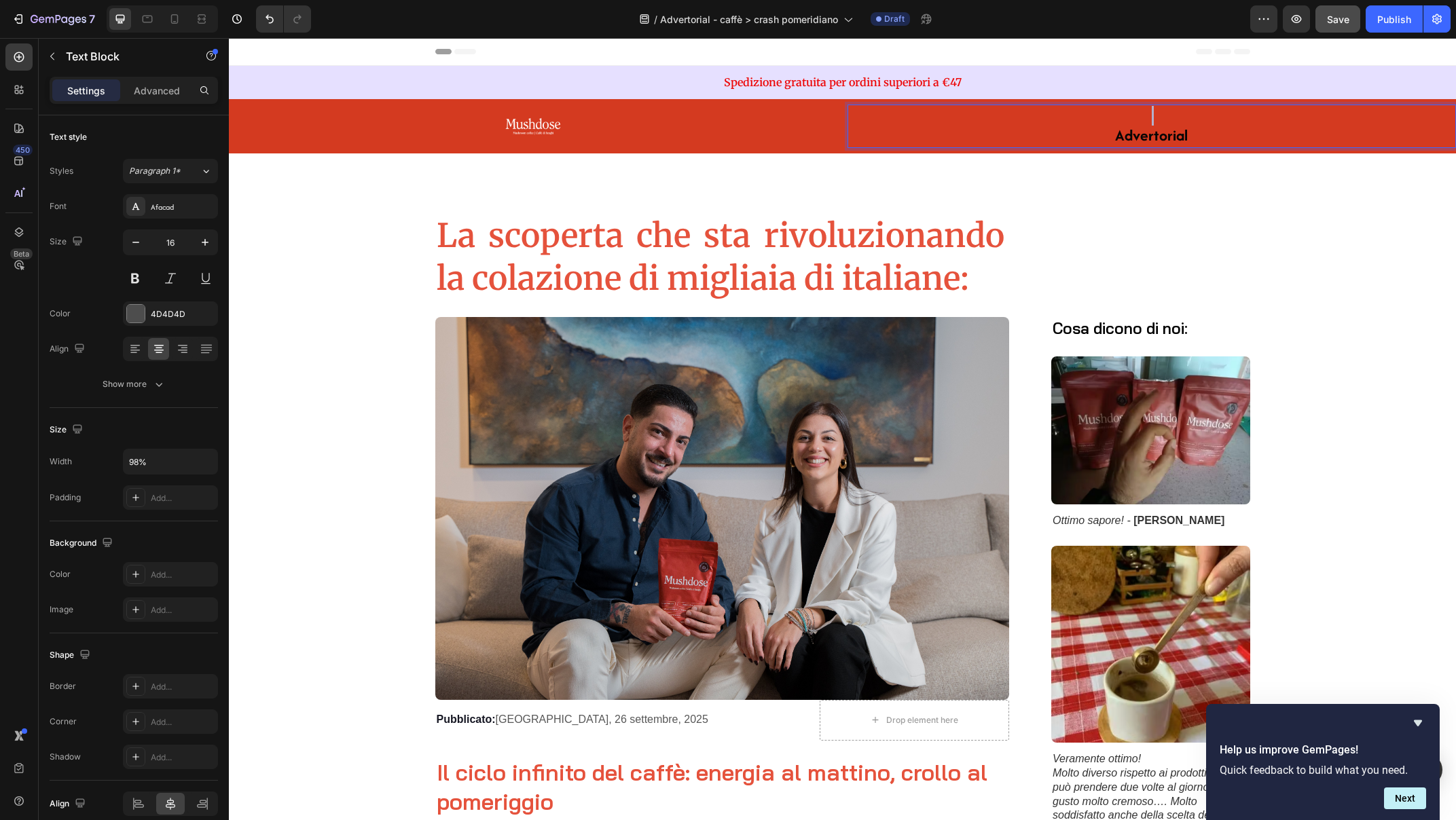
click at [1064, 122] on p "Rich Text Editor. Editing area: main" at bounding box center [1151, 115] width 594 height 19
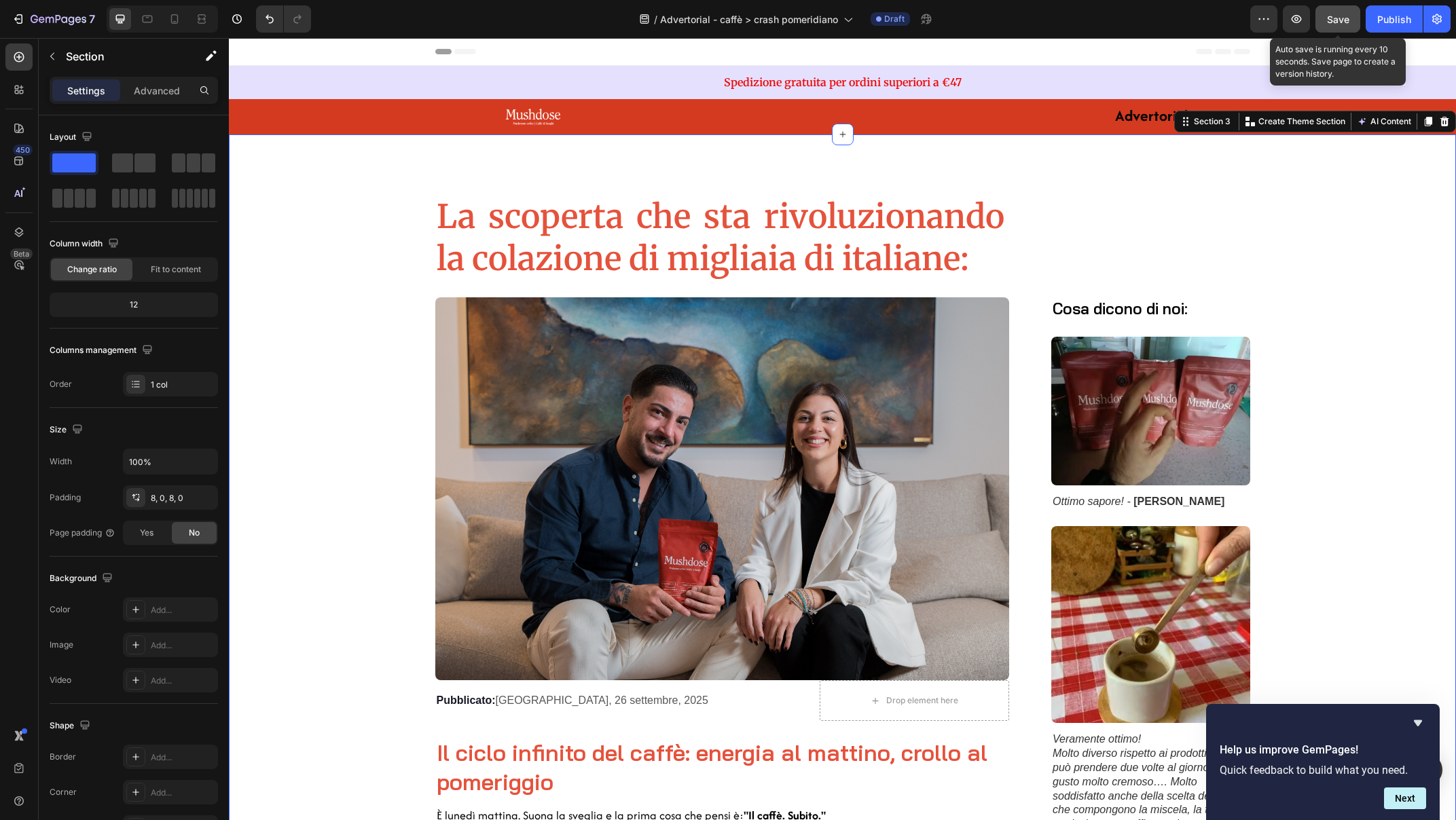
click at [1331, 19] on span "Save" at bounding box center [1338, 19] width 23 height 12
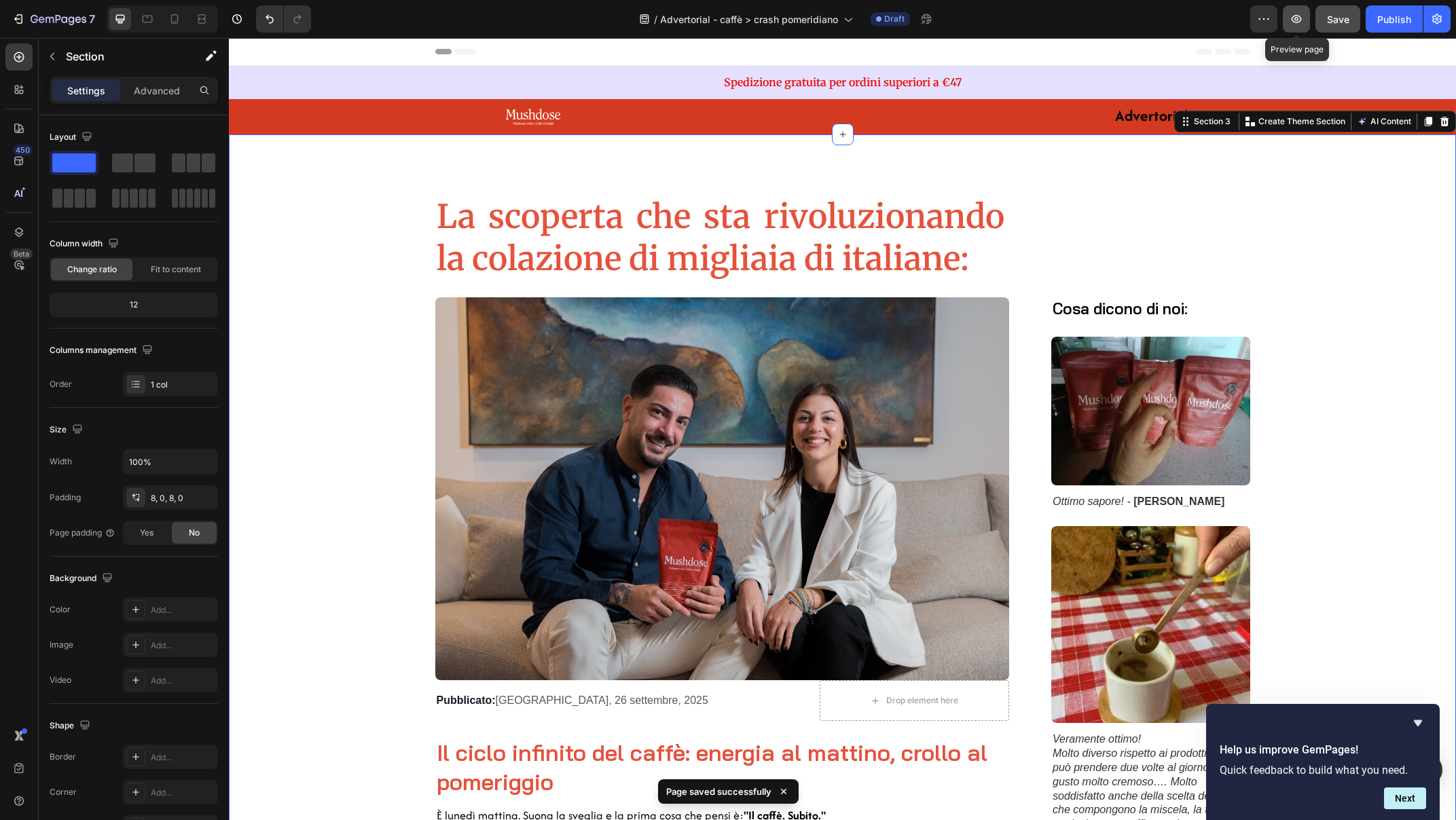
click at [1291, 18] on icon "button" at bounding box center [1296, 19] width 14 height 14
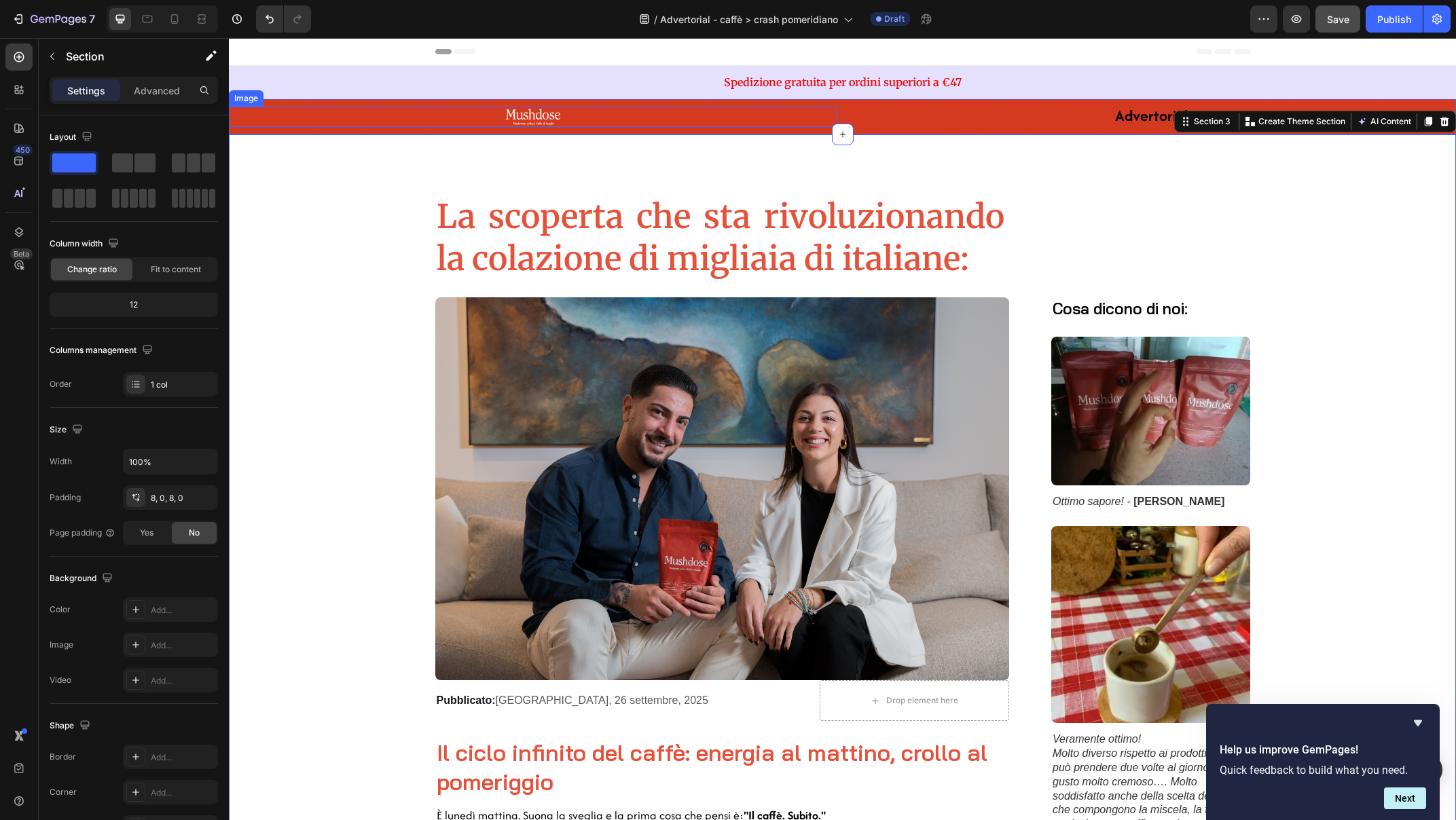
click at [539, 116] on img at bounding box center [533, 117] width 68 height 20
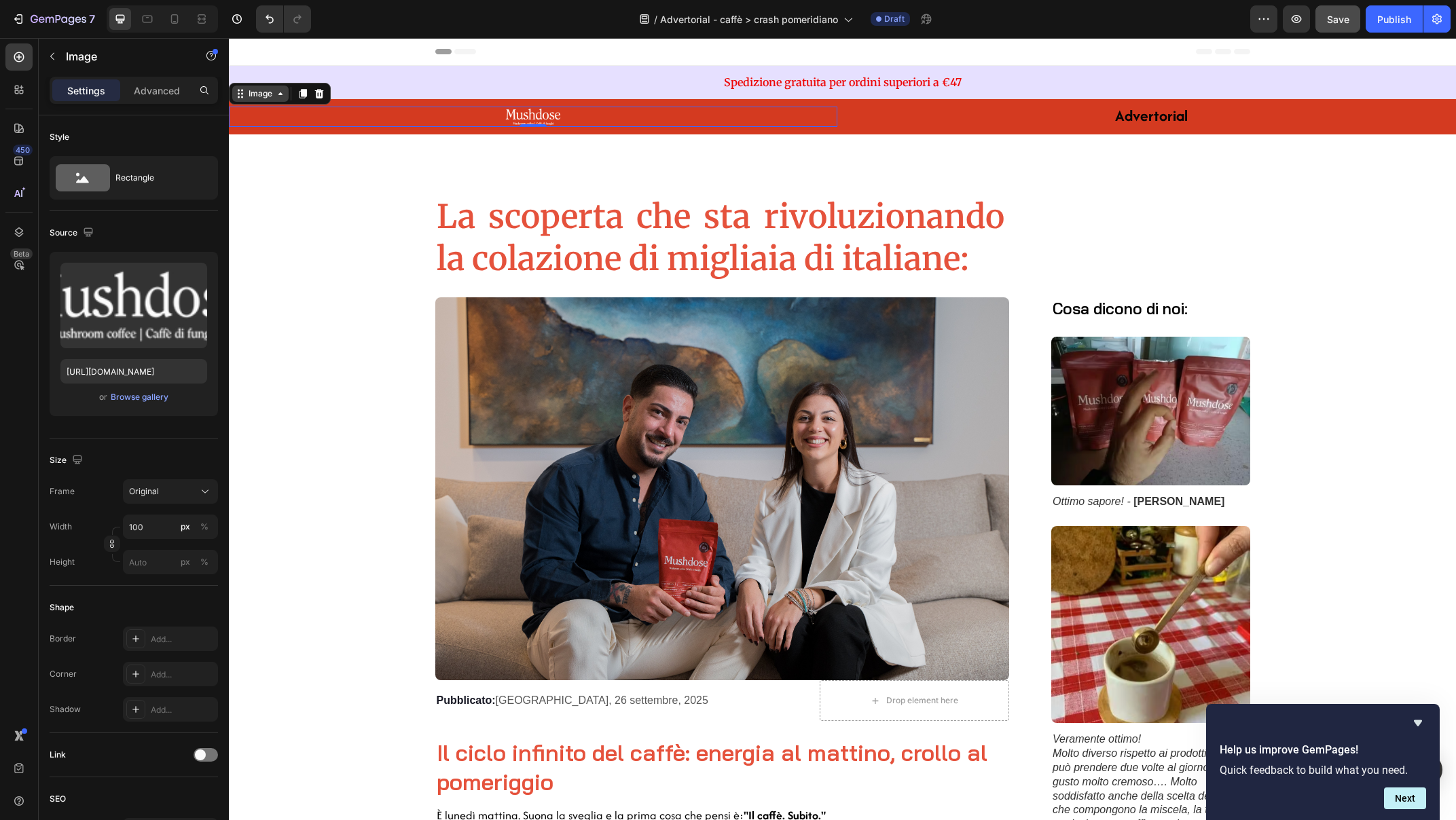
click at [267, 88] on div "Image" at bounding box center [260, 94] width 30 height 12
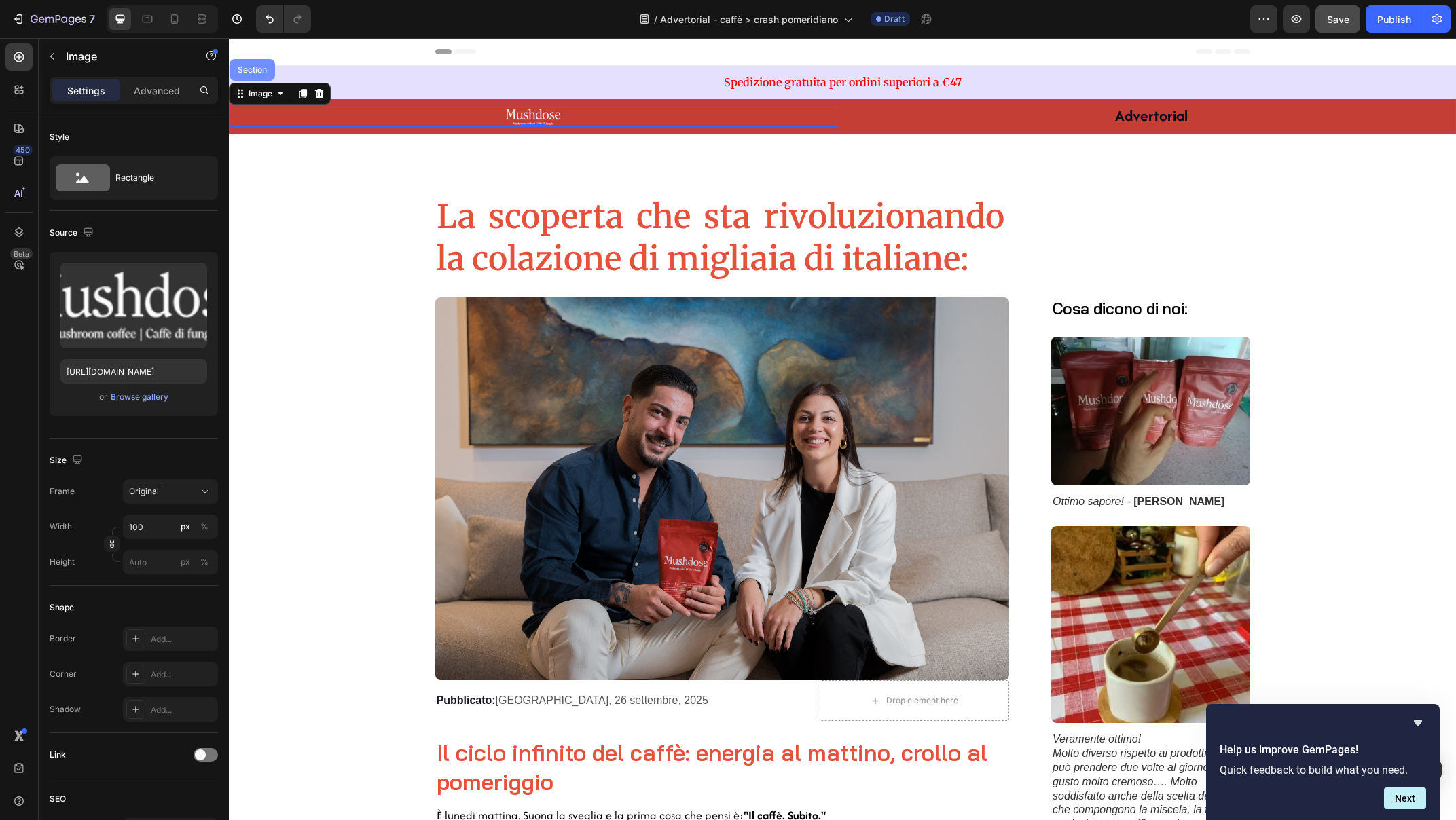
click at [264, 71] on div "Section" at bounding box center [252, 70] width 35 height 8
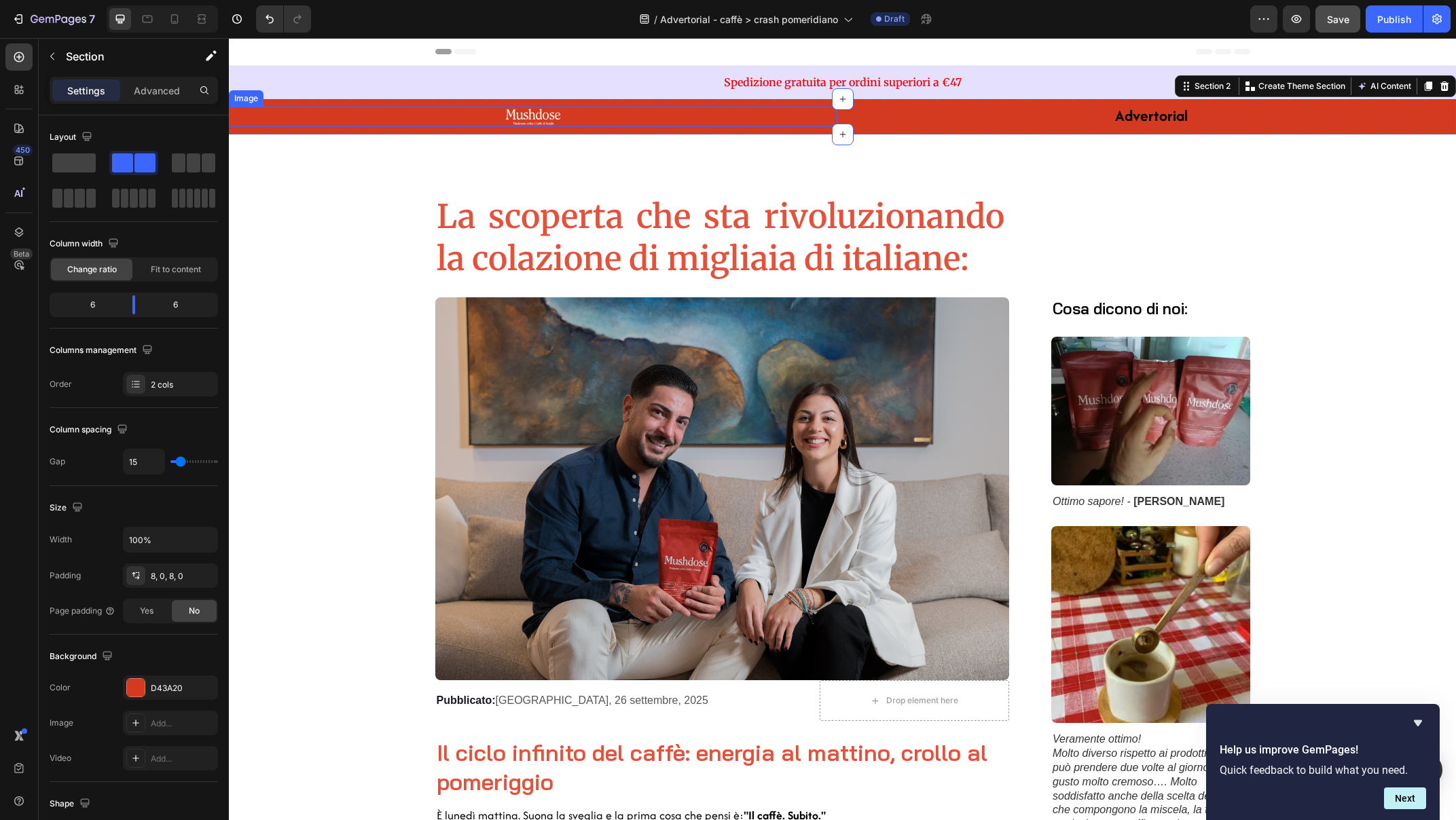
click at [518, 117] on img at bounding box center [533, 117] width 68 height 20
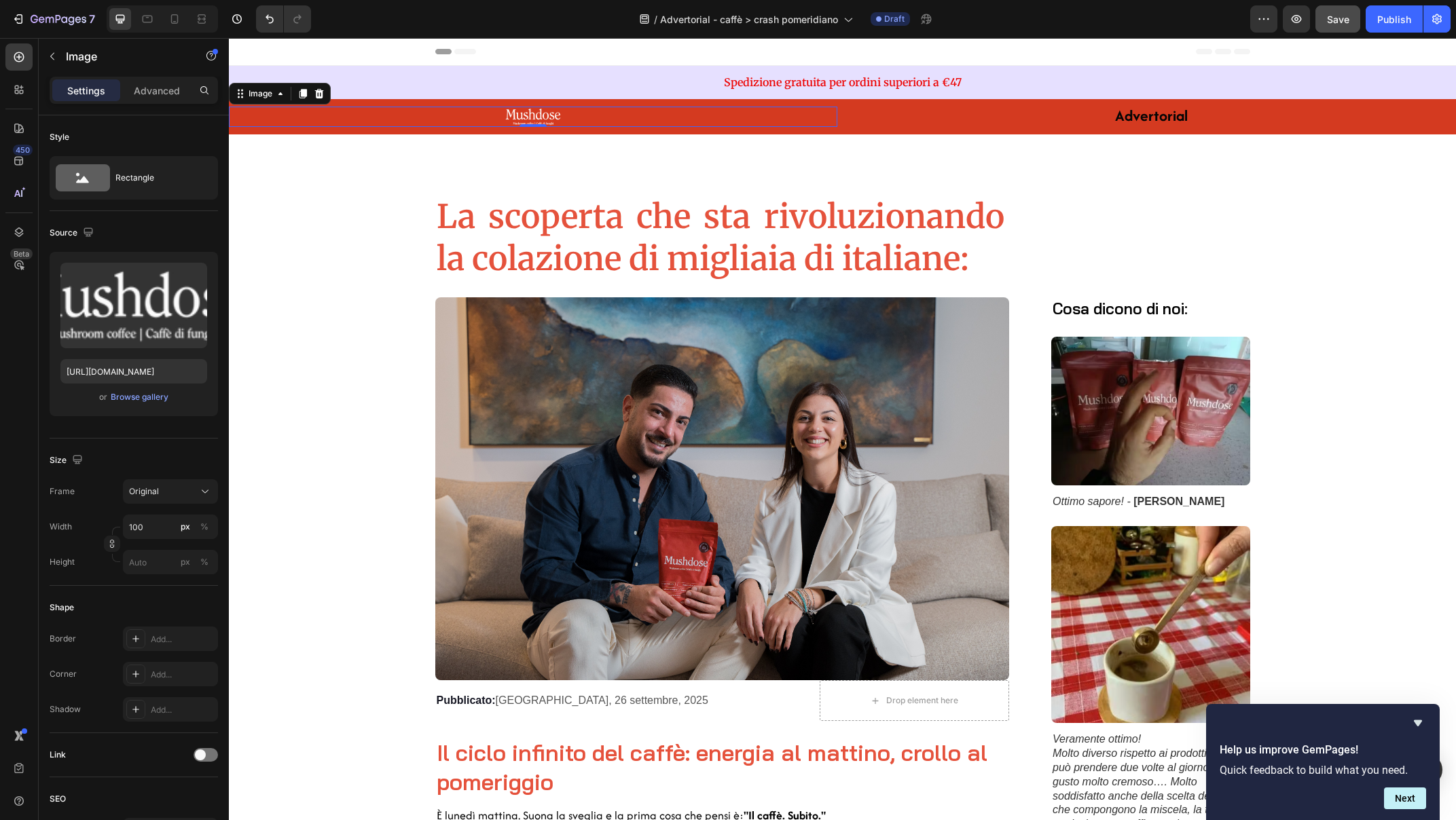
click at [523, 115] on img at bounding box center [533, 117] width 68 height 20
click at [550, 124] on img at bounding box center [533, 117] width 68 height 20
click at [531, 117] on img at bounding box center [533, 117] width 68 height 20
click at [263, 97] on div "Image" at bounding box center [260, 94] width 30 height 12
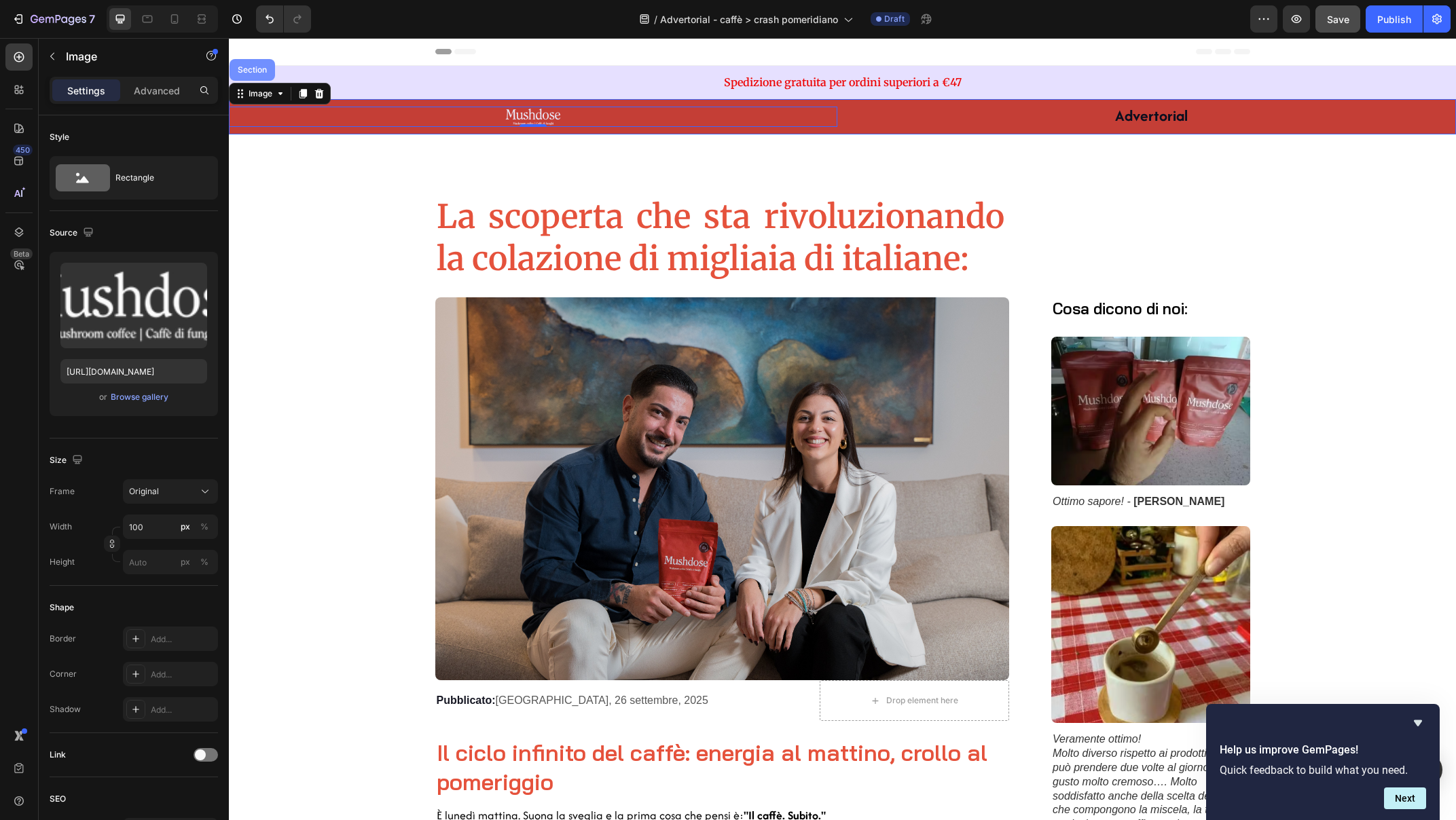
click at [252, 80] on div "Section" at bounding box center [253, 70] width 46 height 22
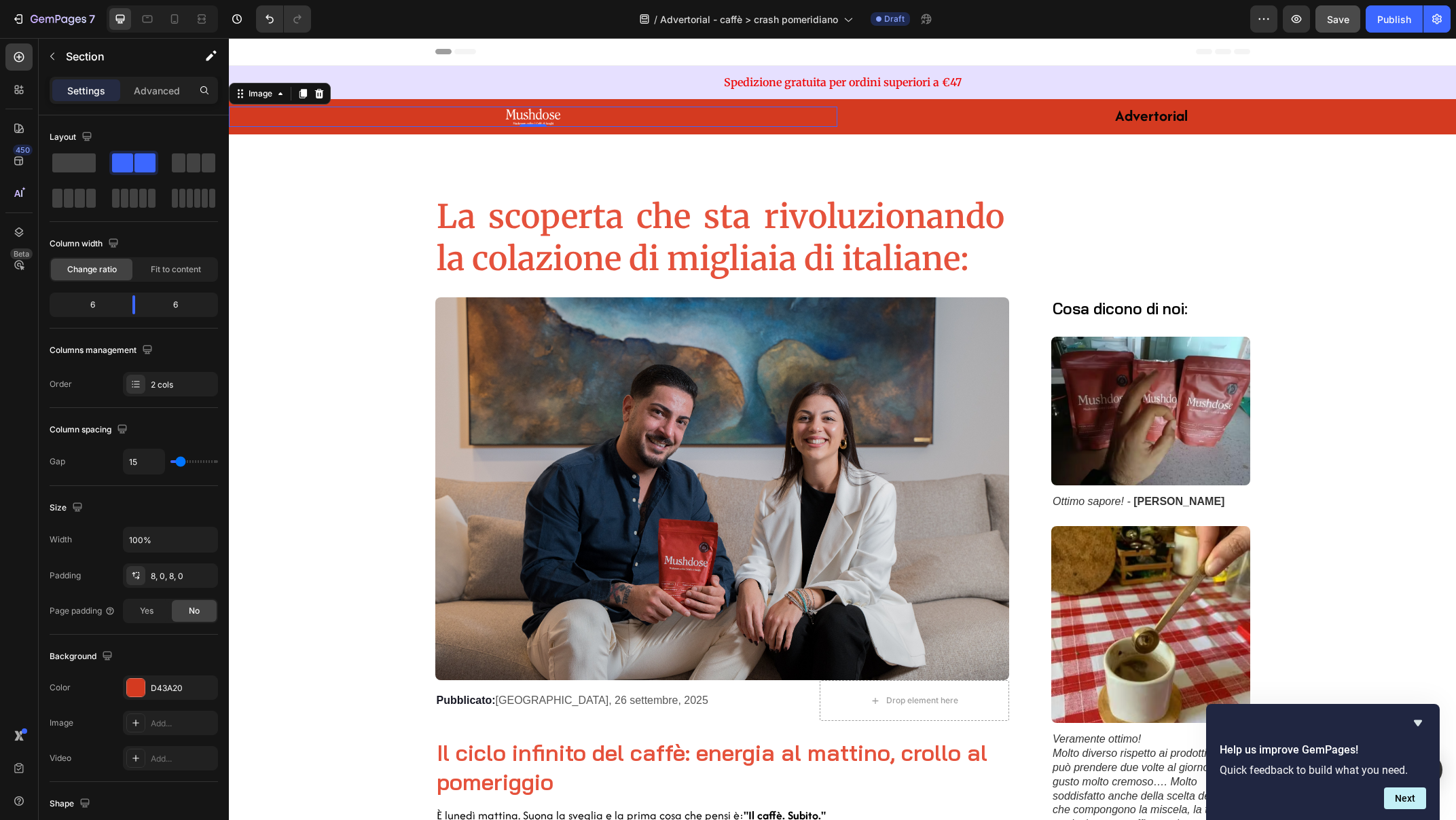
click at [494, 121] on div at bounding box center [533, 117] width 609 height 20
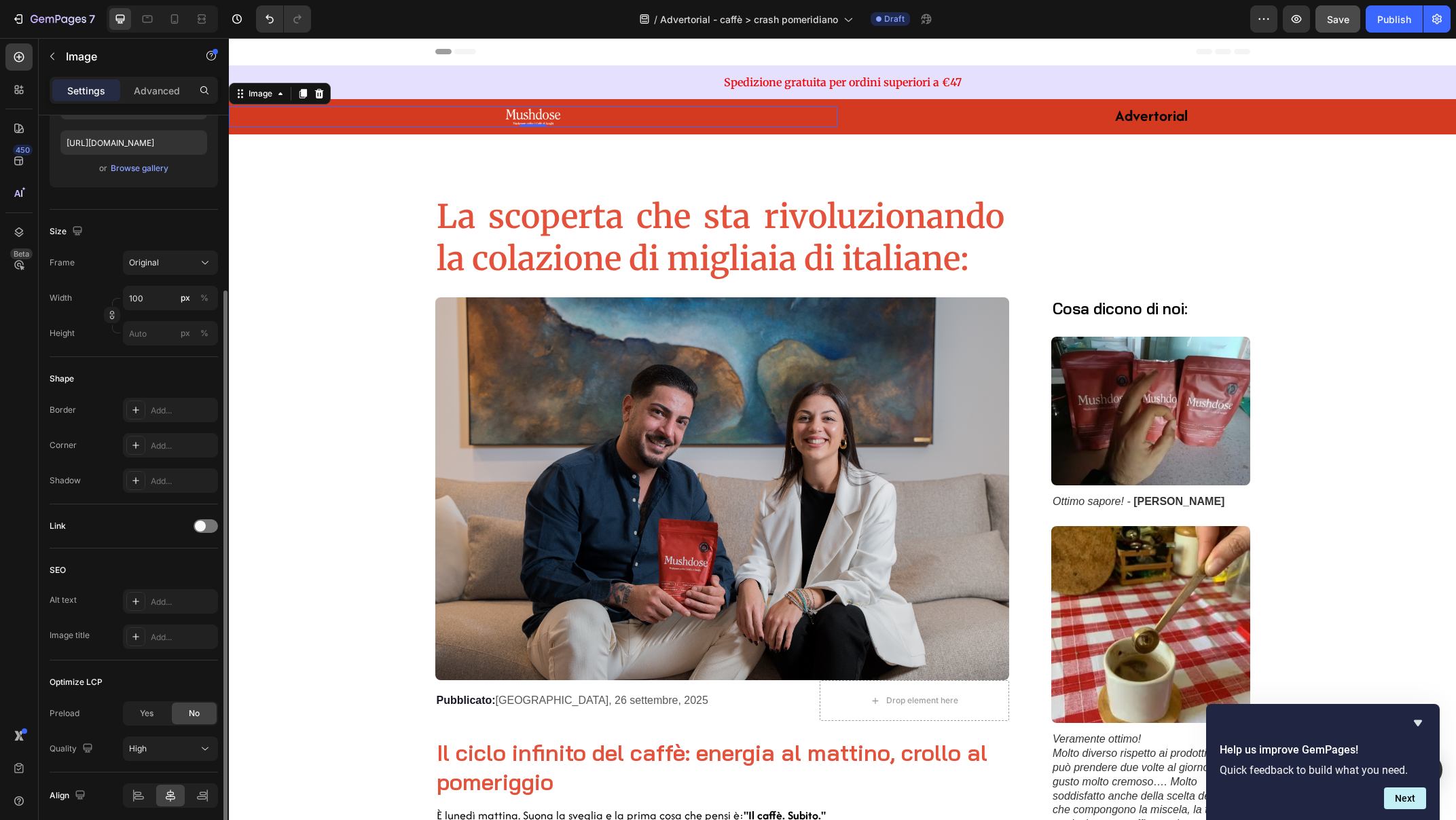
scroll to position [282, 0]
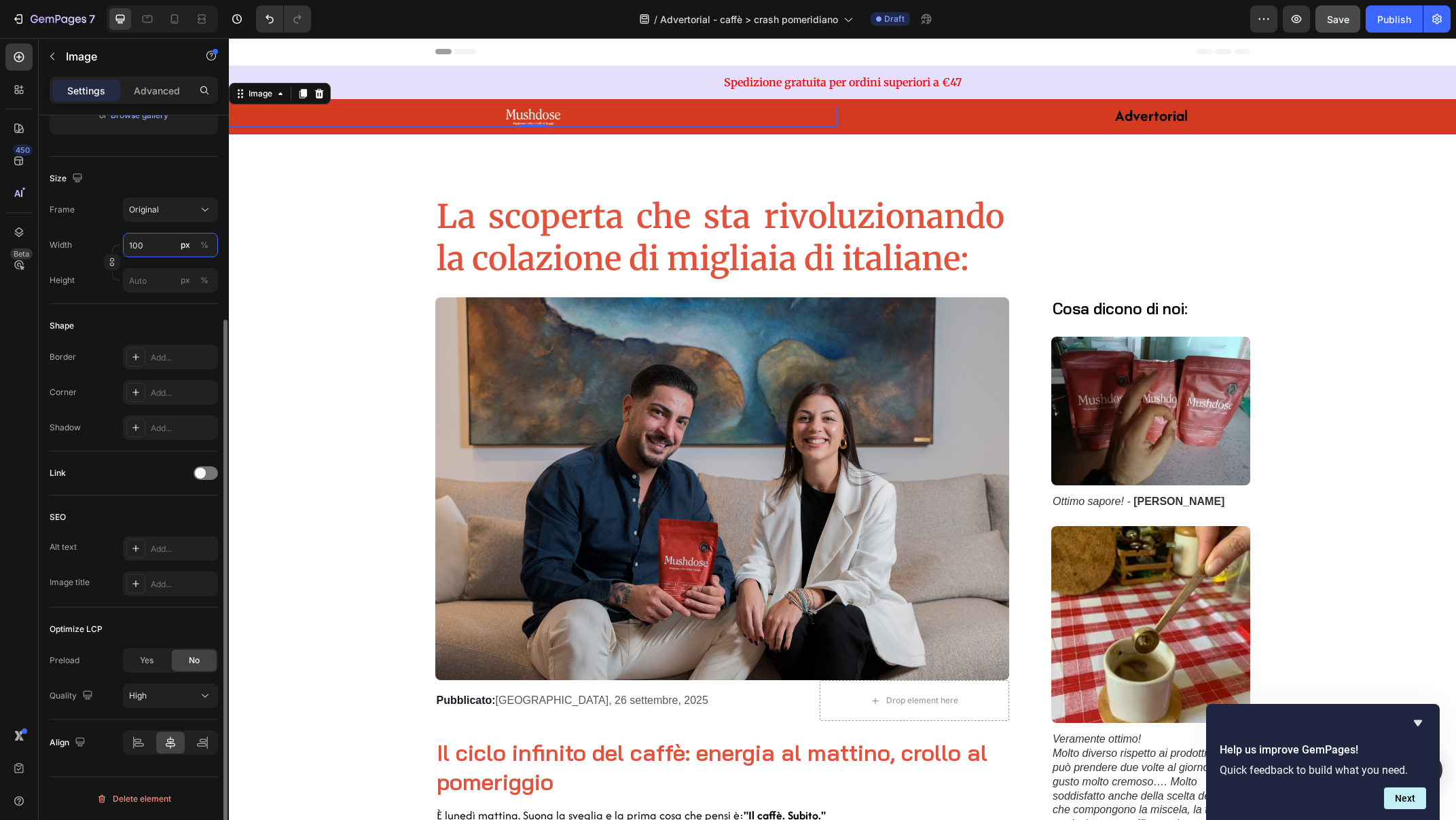
click at [136, 244] on input "100" at bounding box center [171, 245] width 95 height 24
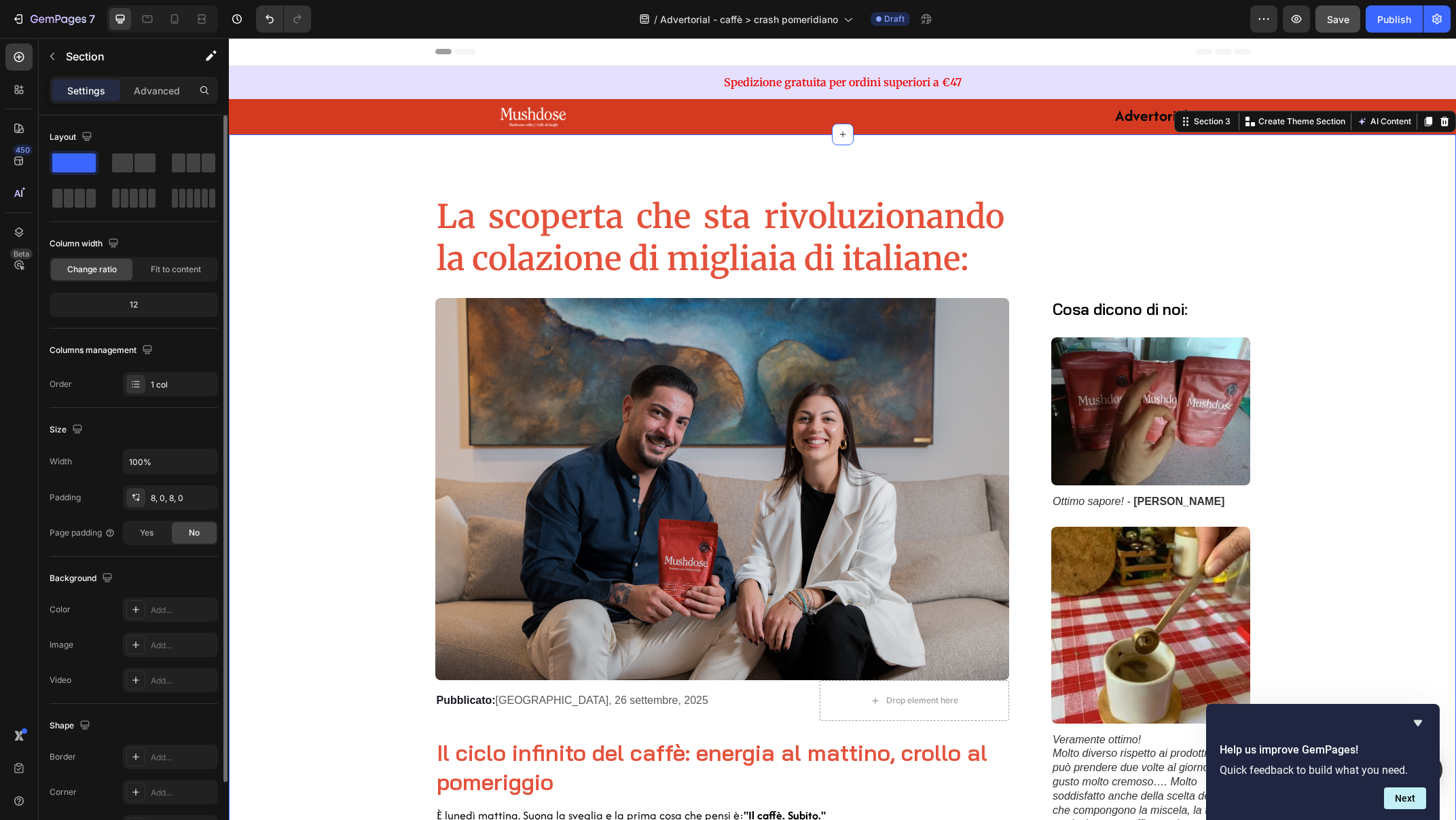
scroll to position [0, 0]
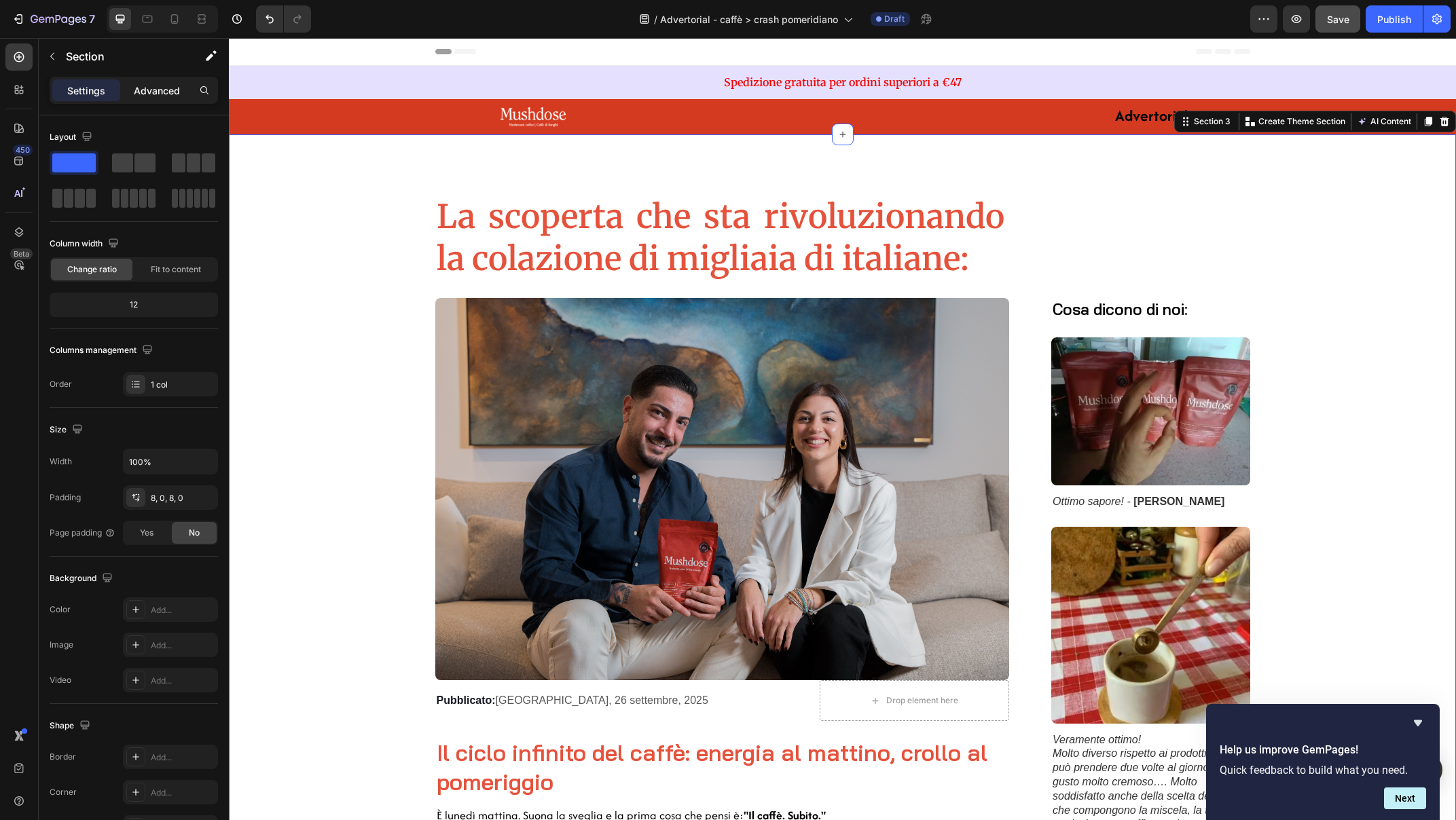
click at [153, 99] on div "Advanced" at bounding box center [157, 90] width 68 height 22
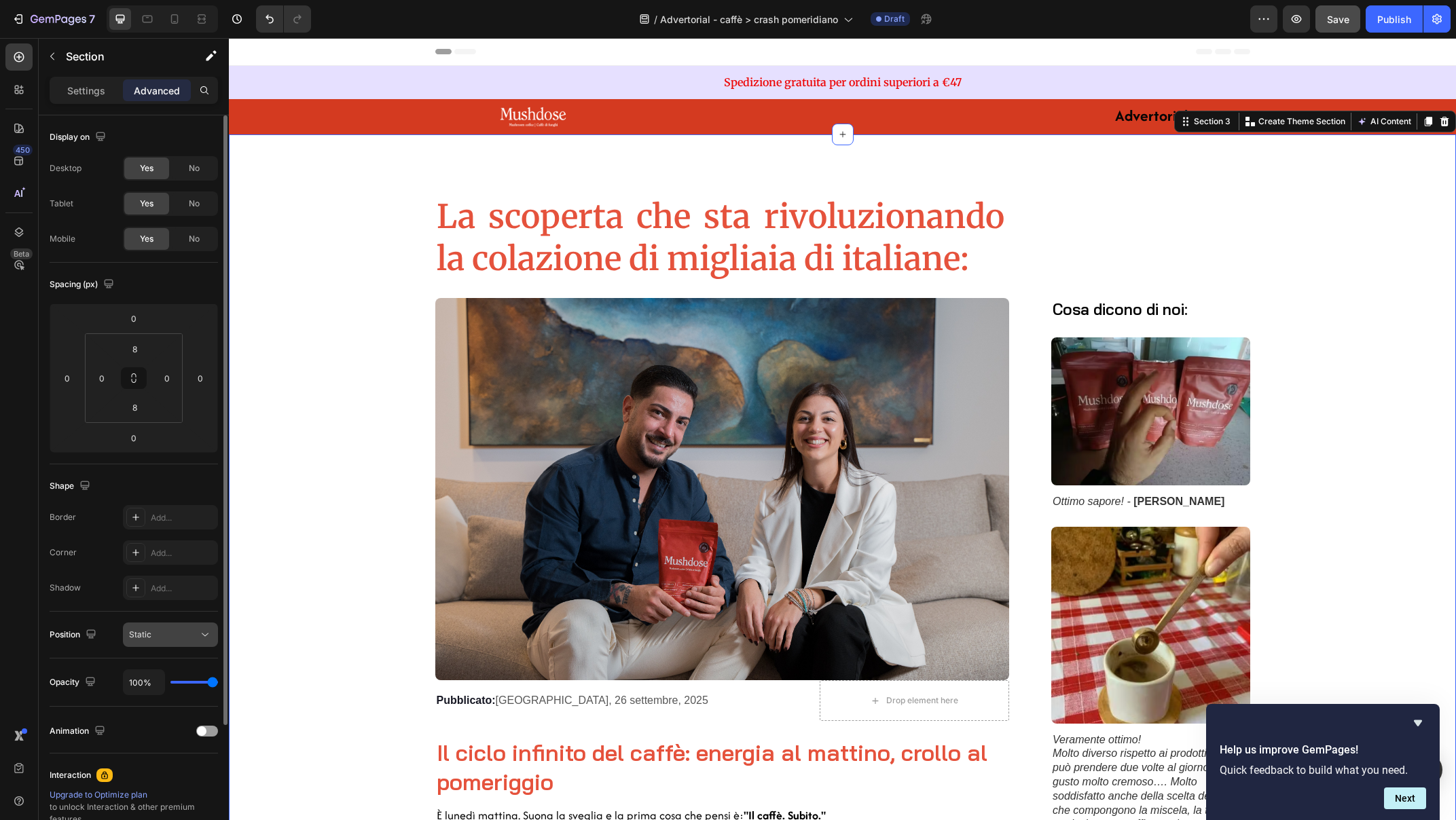
click at [179, 635] on div "Static" at bounding box center [164, 635] width 69 height 12
click at [211, 640] on icon at bounding box center [205, 635] width 14 height 14
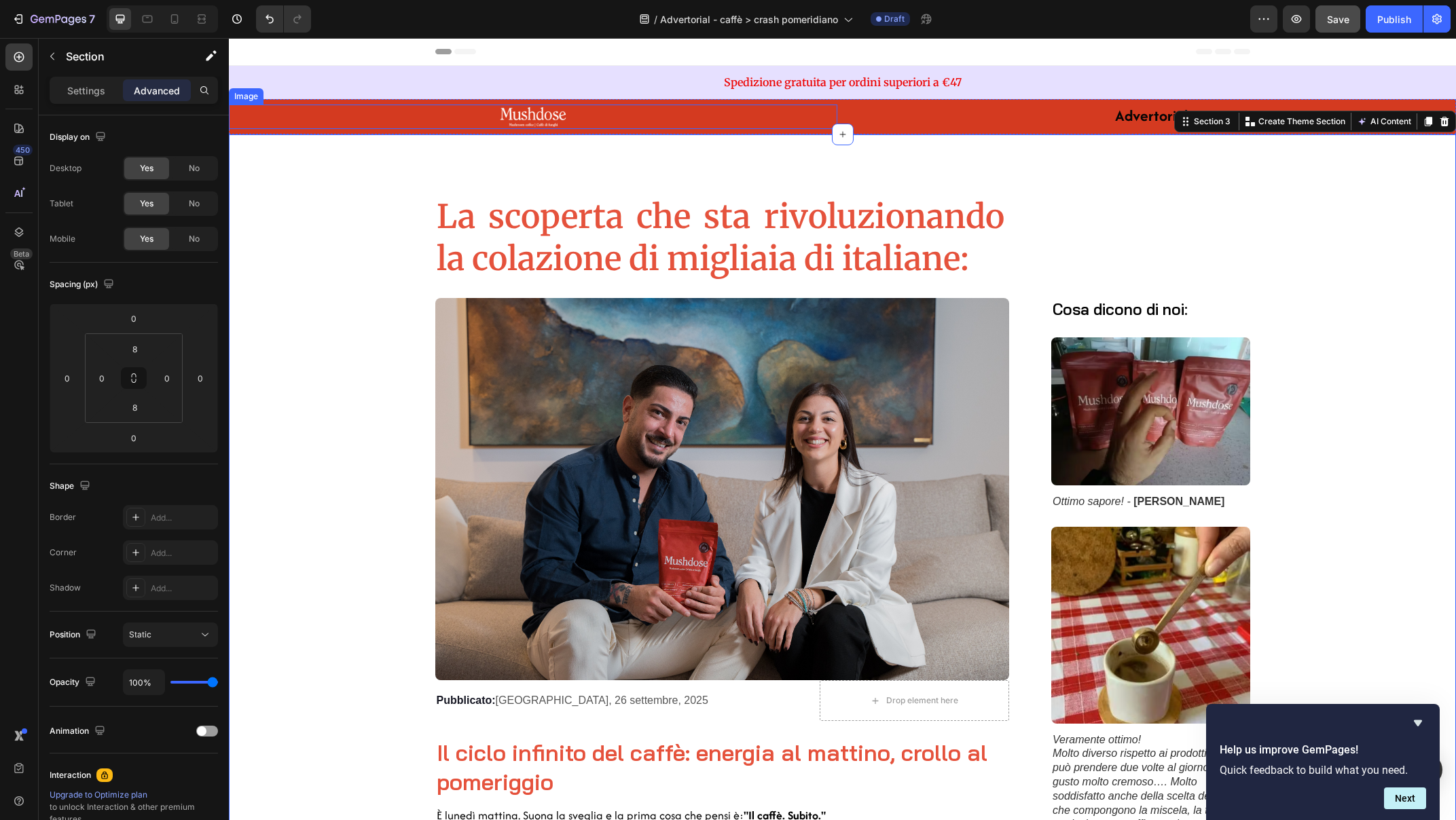
click at [525, 117] on img at bounding box center [533, 117] width 81 height 24
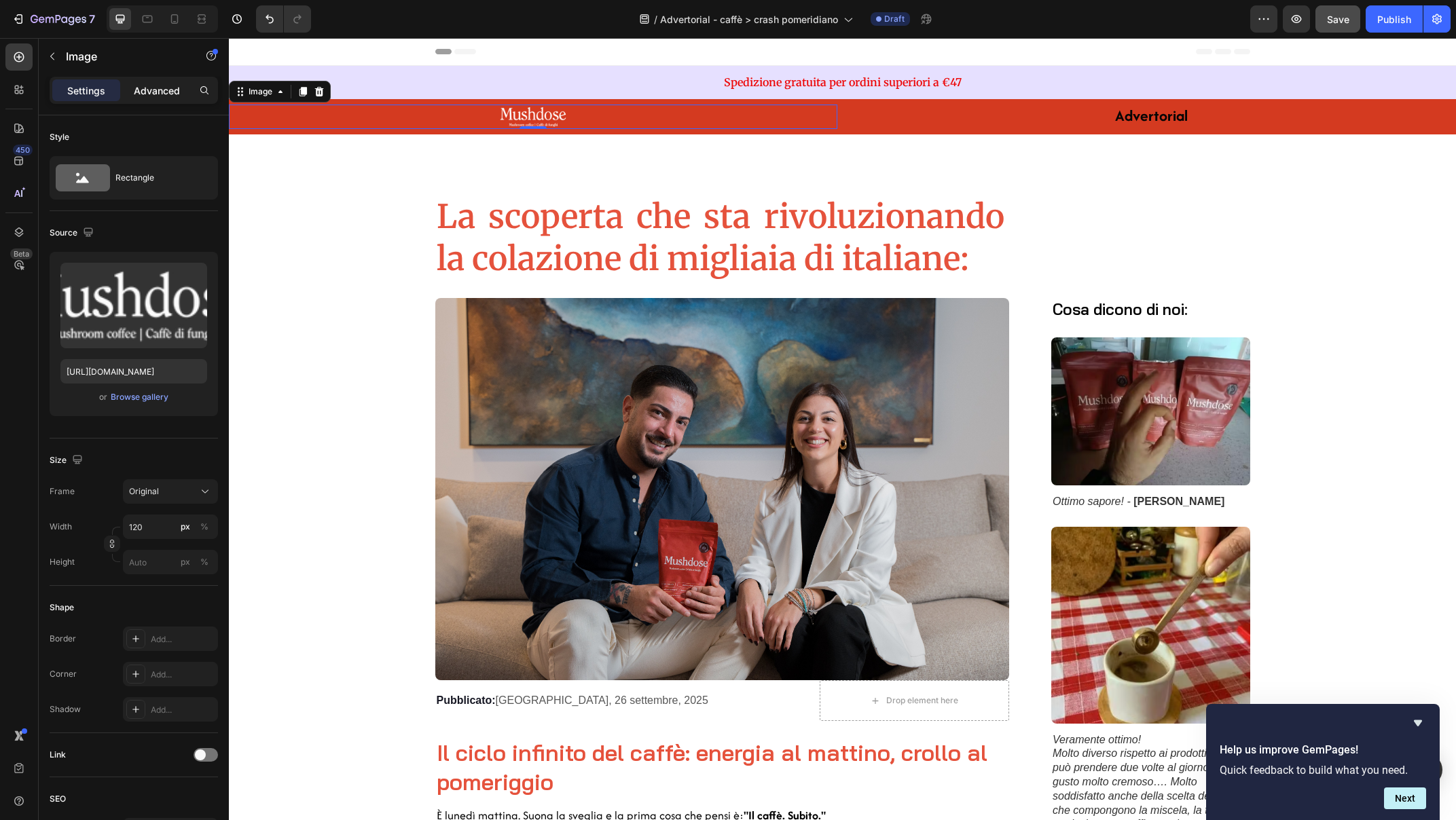
click at [156, 89] on p "Advanced" at bounding box center [156, 90] width 46 height 14
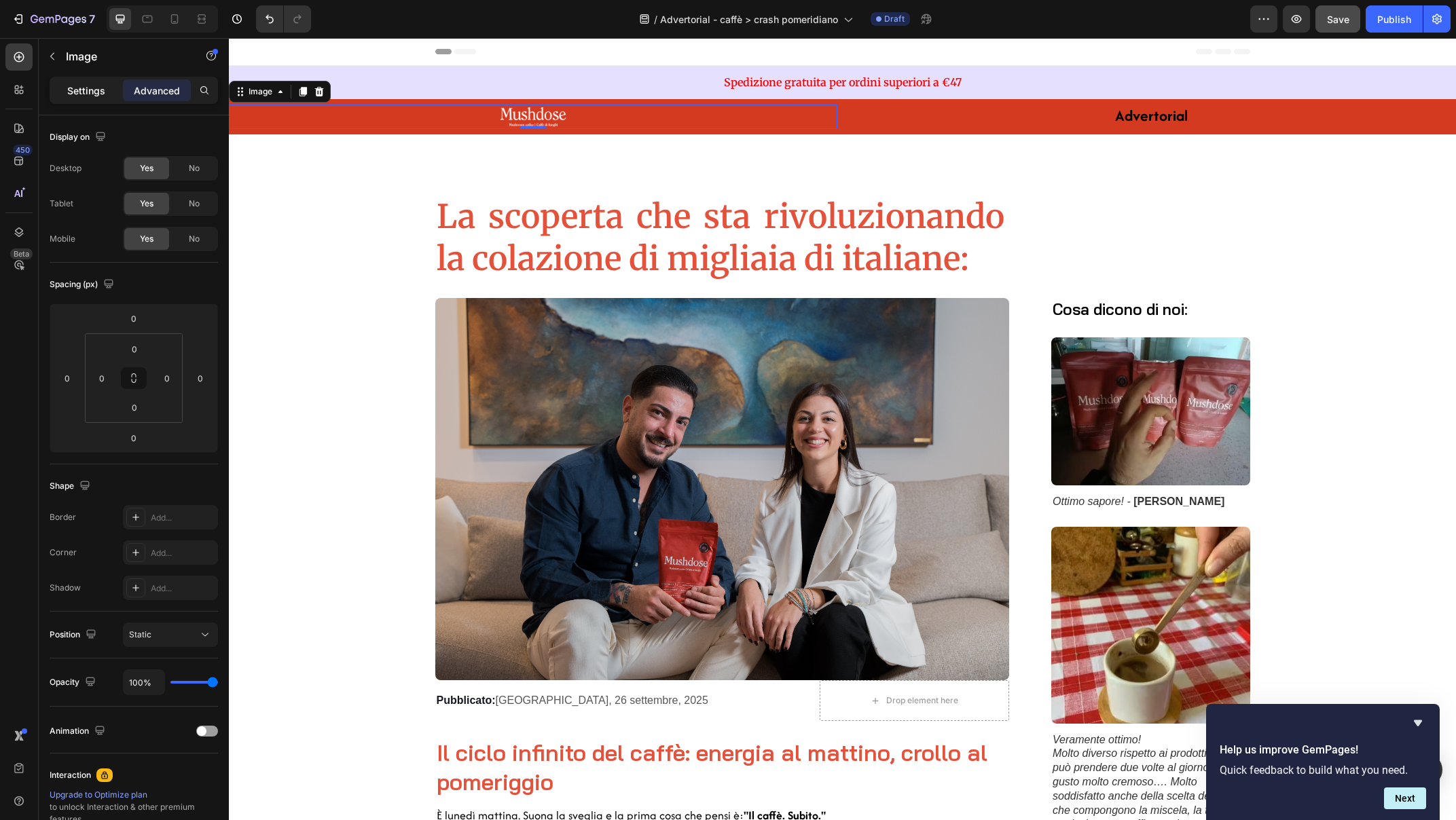
click at [90, 92] on p "Settings" at bounding box center [86, 90] width 38 height 14
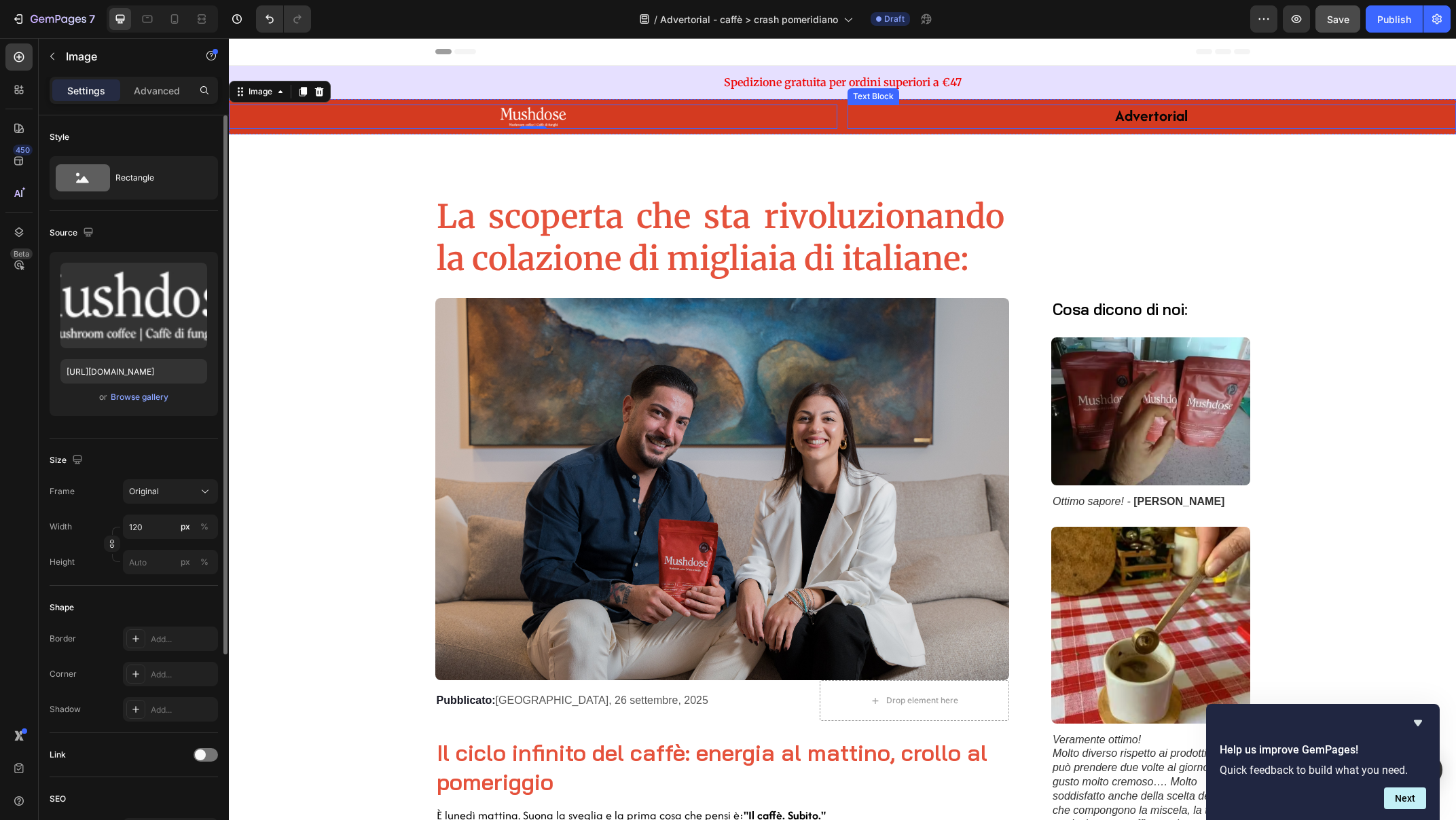
click at [885, 122] on p "Advertorial" at bounding box center [1151, 117] width 594 height 22
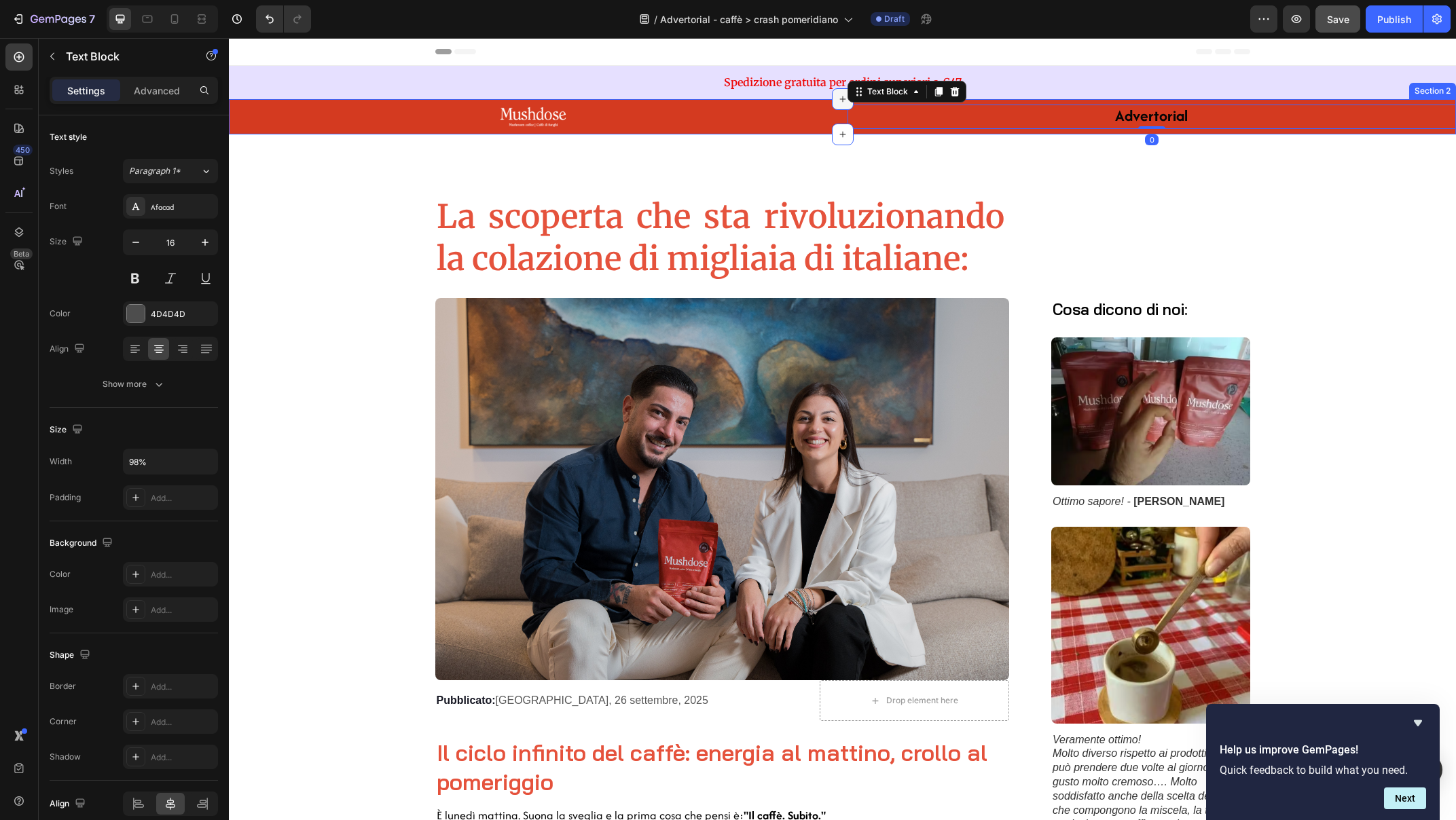
click at [835, 108] on div at bounding box center [843, 100] width 22 height 22
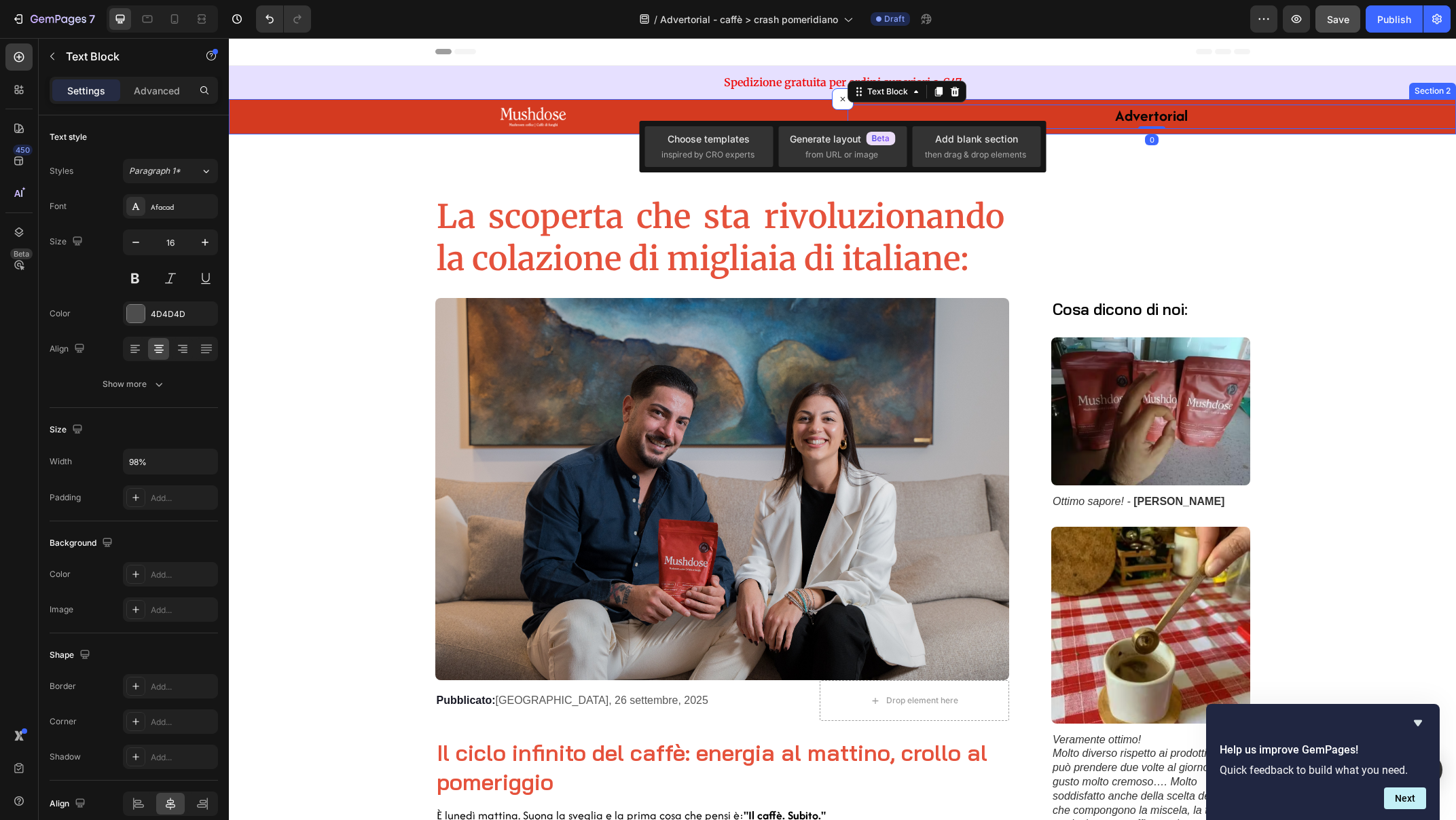
click at [833, 117] on div "Image Advertorial Text Block 0 Section 2" at bounding box center [842, 117] width 1227 height 35
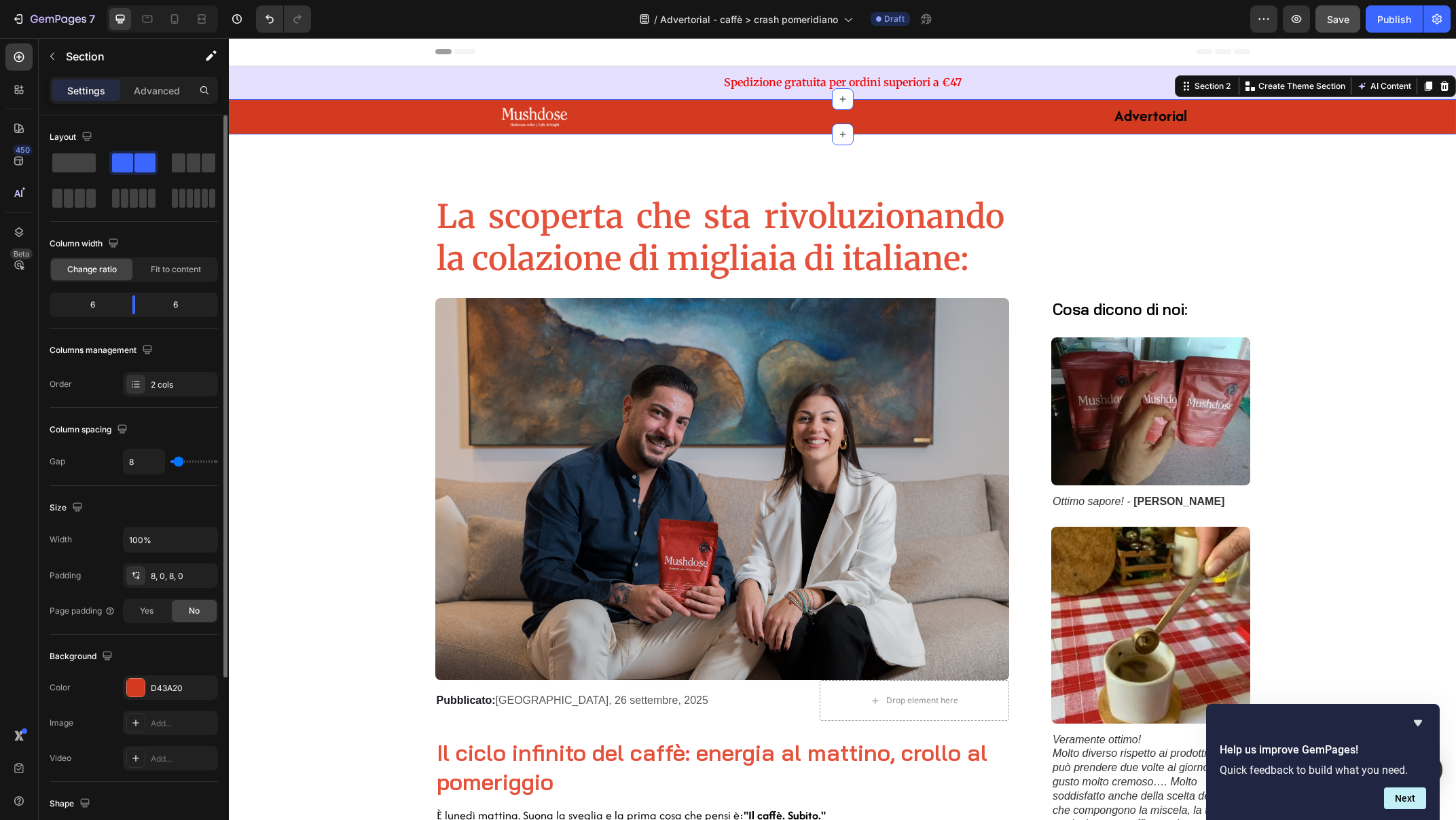
click at [178, 460] on input "range" at bounding box center [194, 461] width 47 height 3
click at [147, 85] on p "Advanced" at bounding box center [156, 90] width 46 height 14
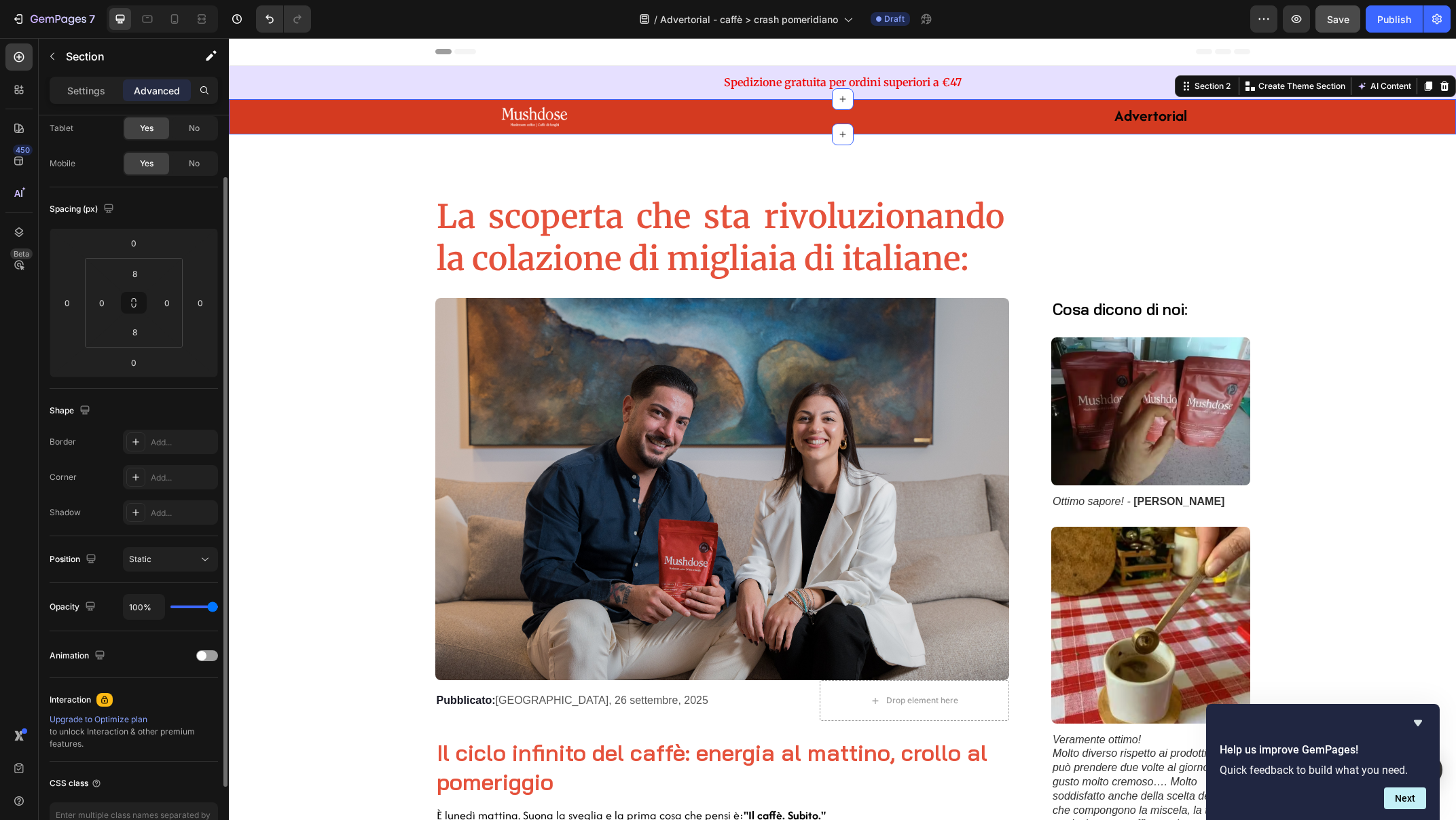
scroll to position [162, 0]
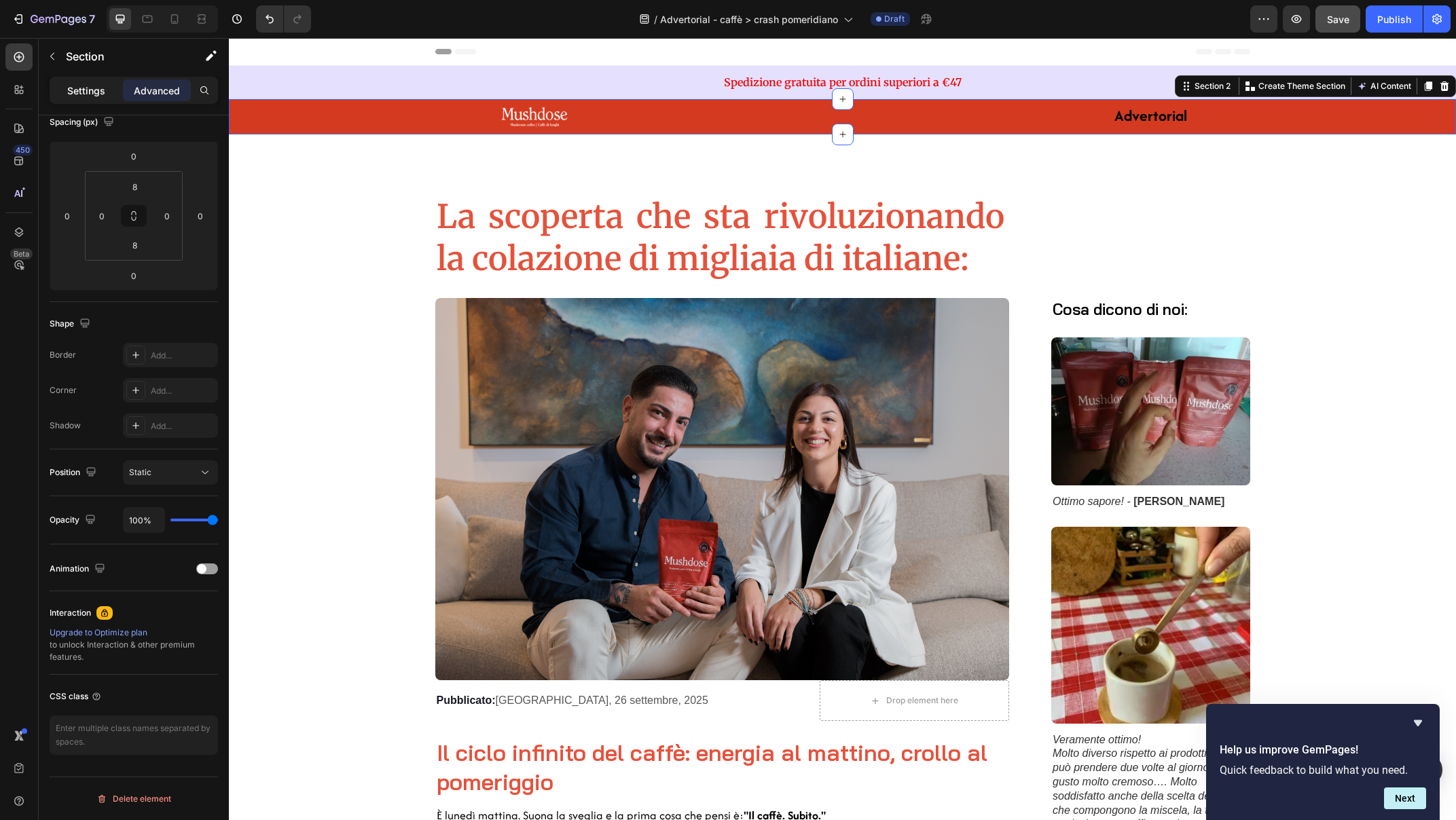
click at [87, 89] on p "Settings" at bounding box center [86, 90] width 38 height 14
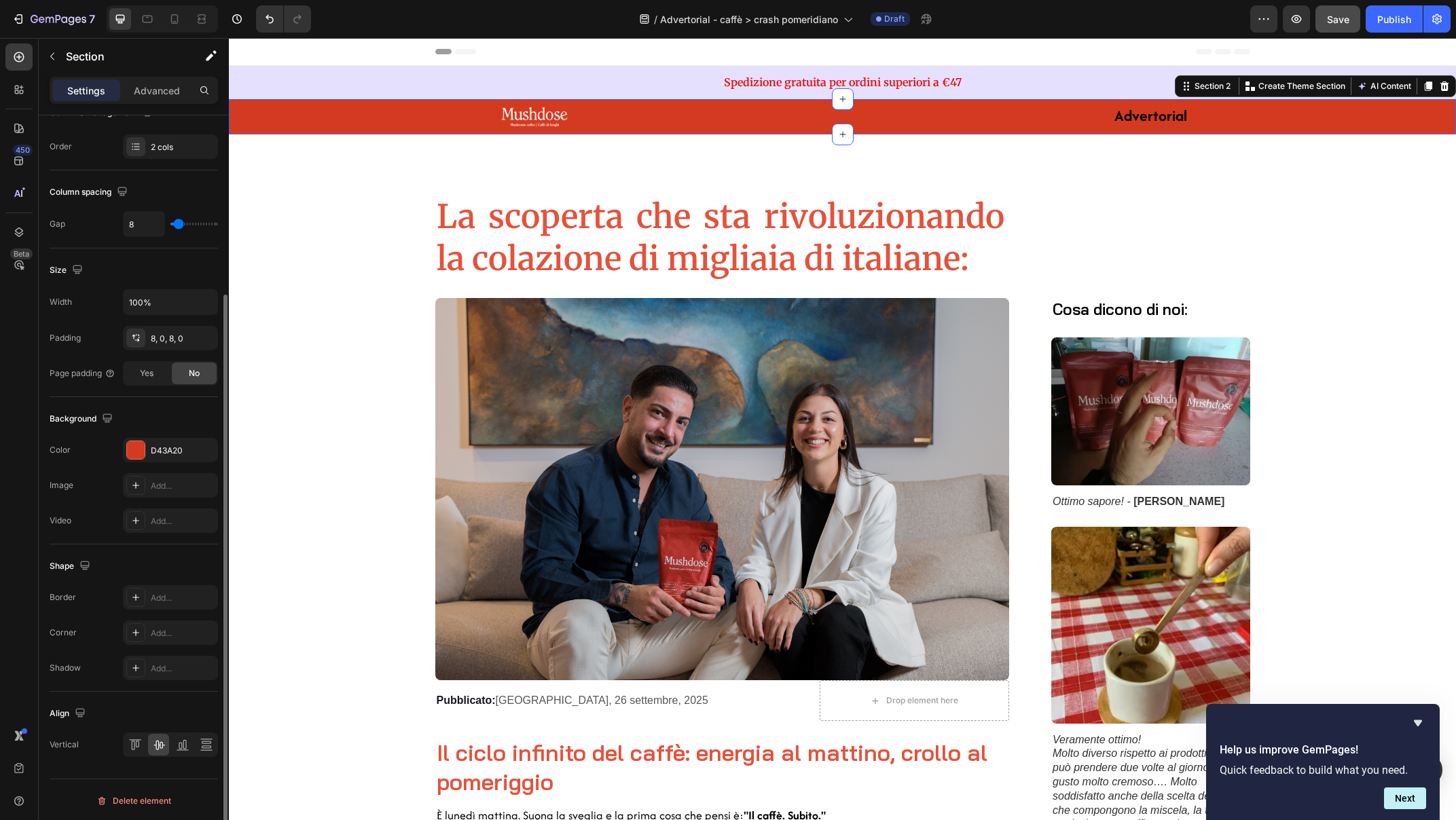
scroll to position [240, 0]
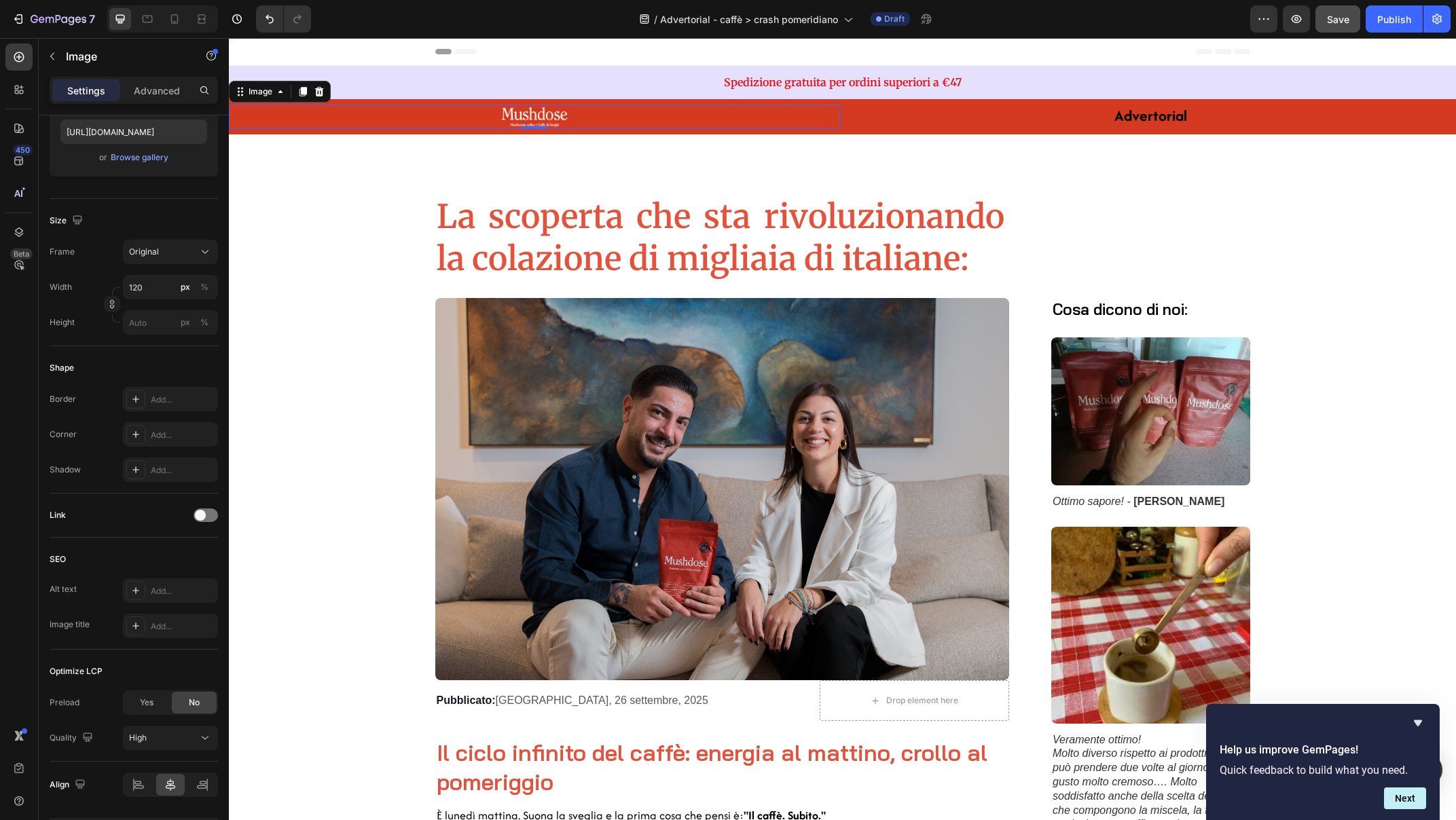
click at [524, 112] on img at bounding box center [535, 117] width 81 height 24
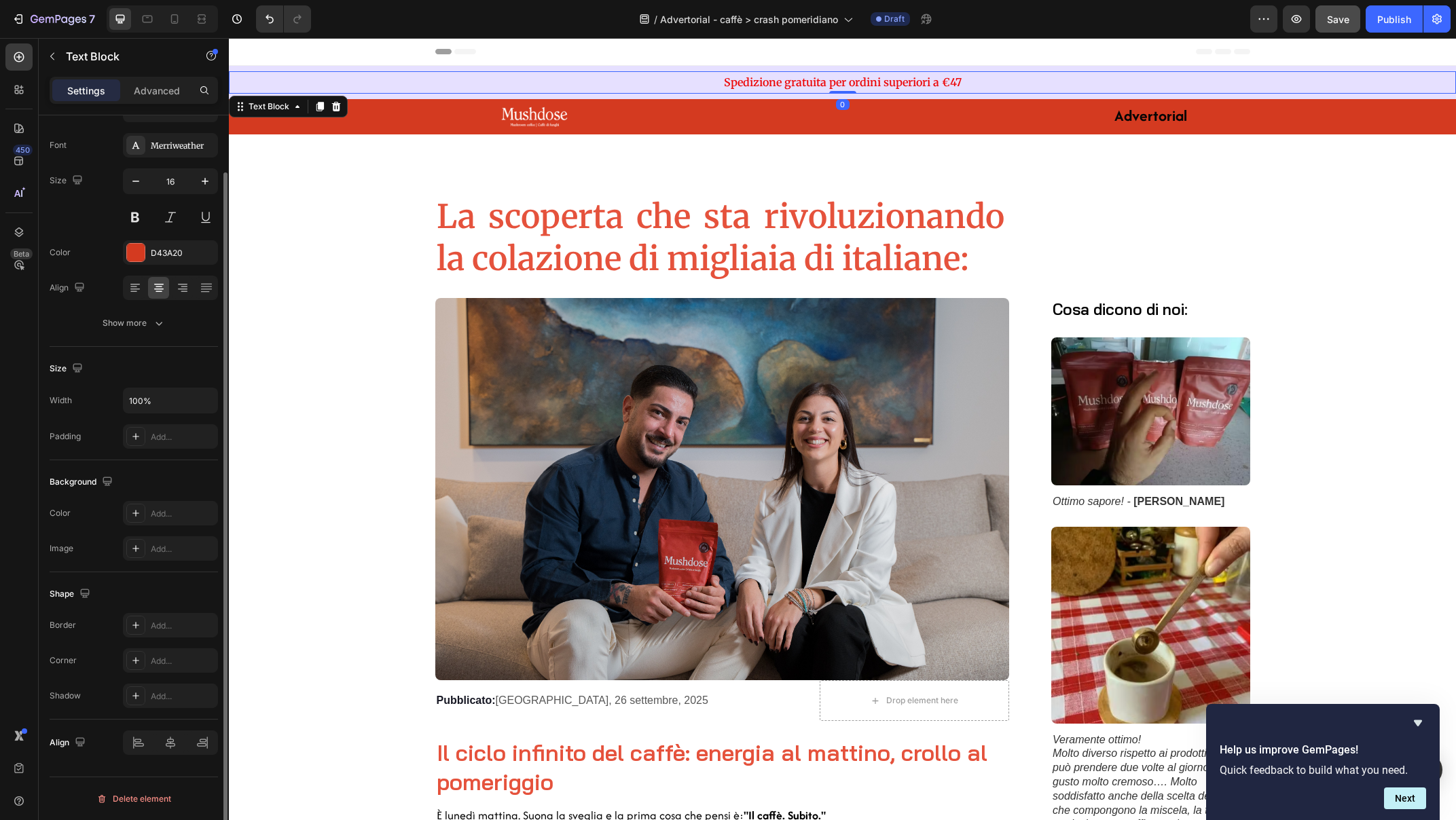
scroll to position [0, 0]
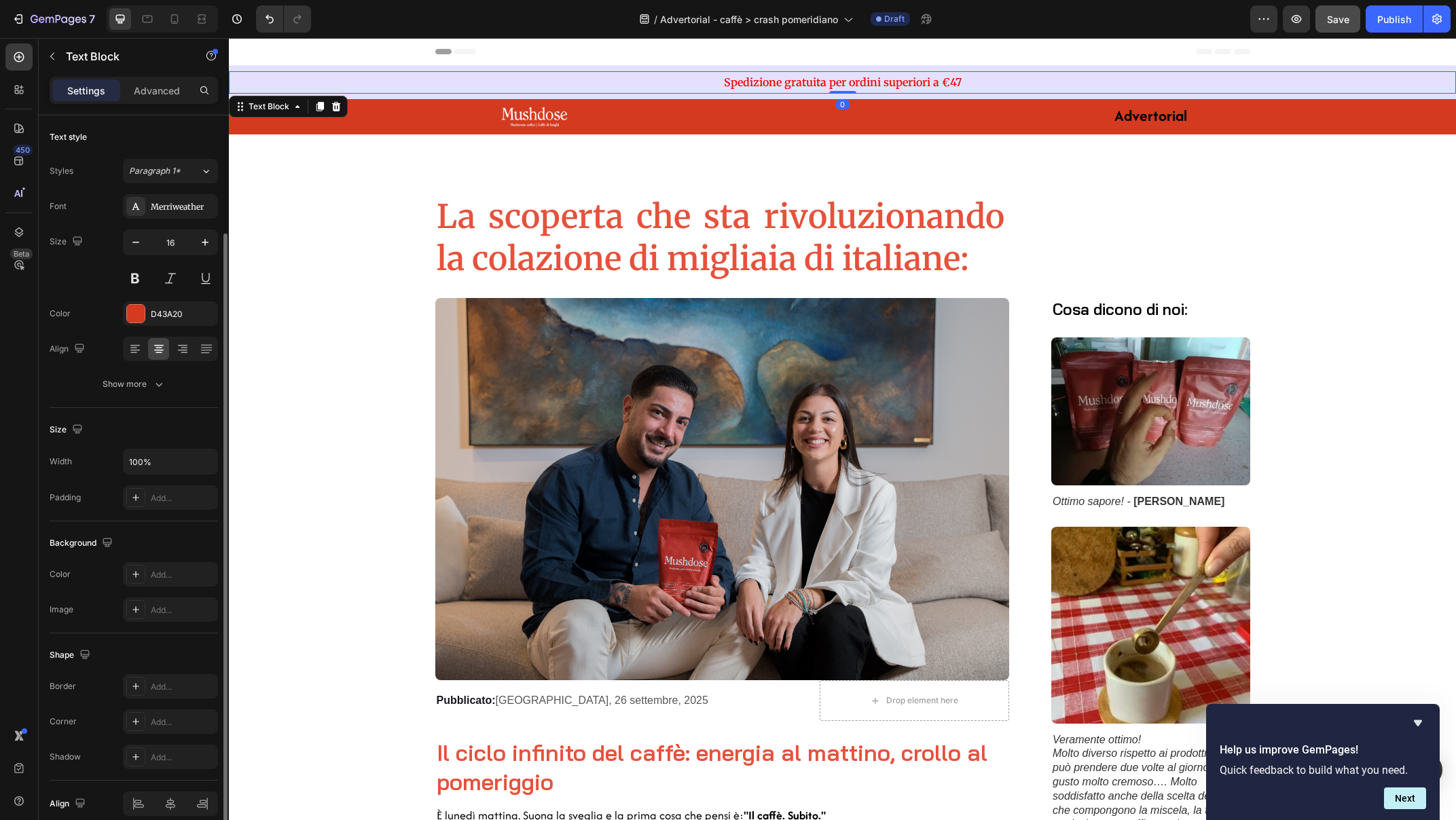
click at [689, 73] on p "Spedizione gratuita per ordini superiori a €47" at bounding box center [843, 82] width 1225 height 19
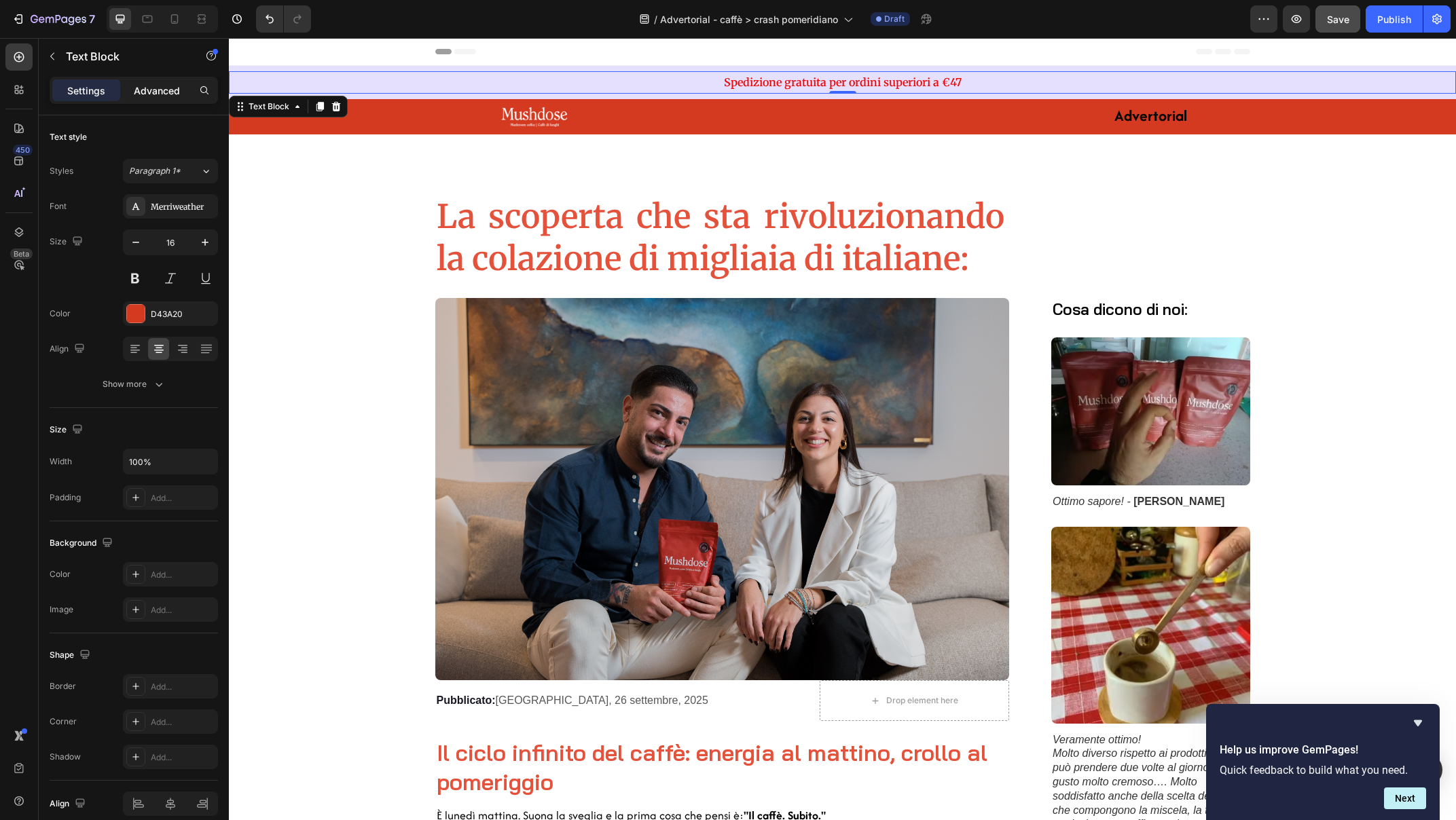
click at [158, 87] on p "Advanced" at bounding box center [156, 90] width 46 height 14
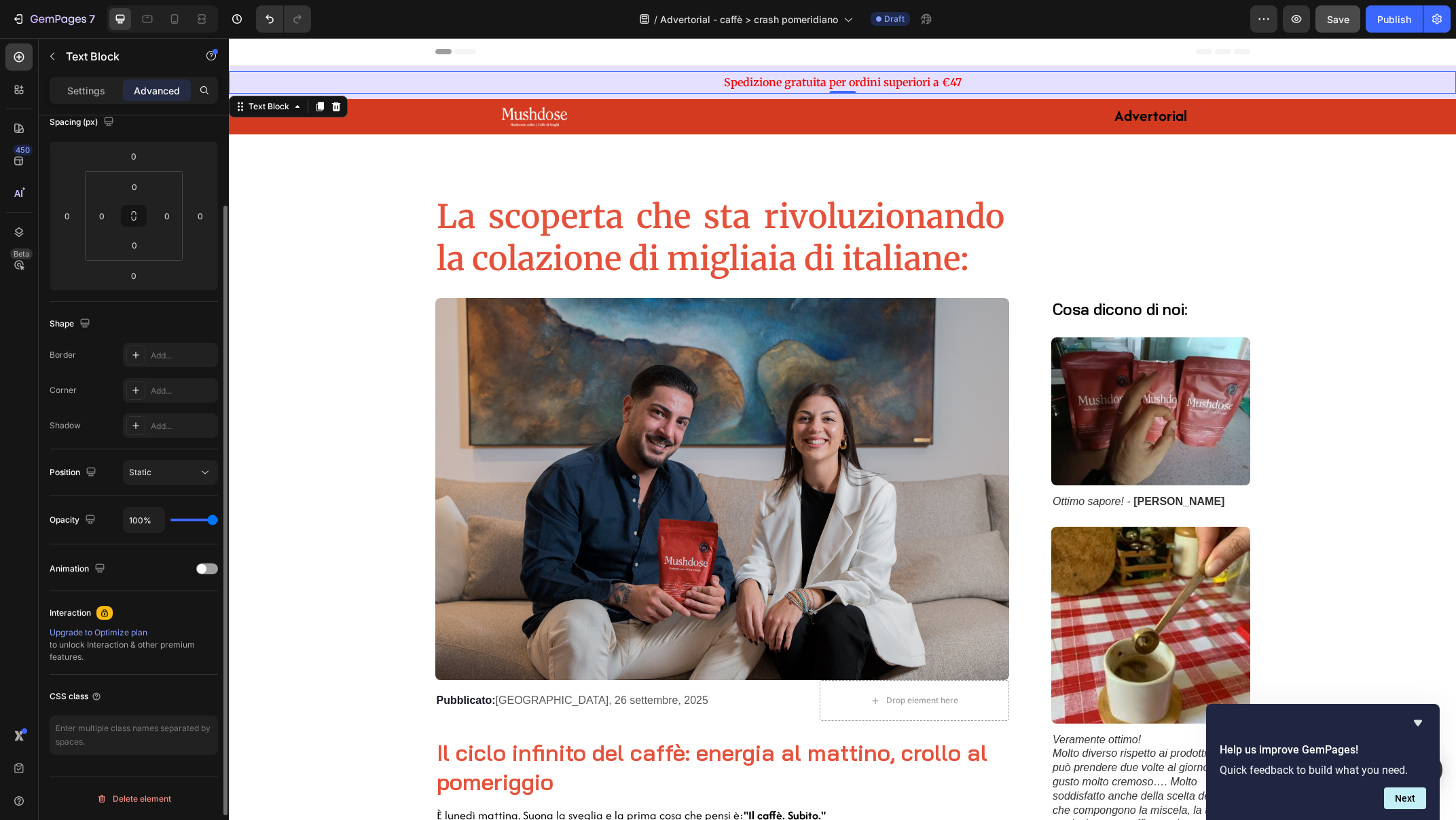
scroll to position [68, 0]
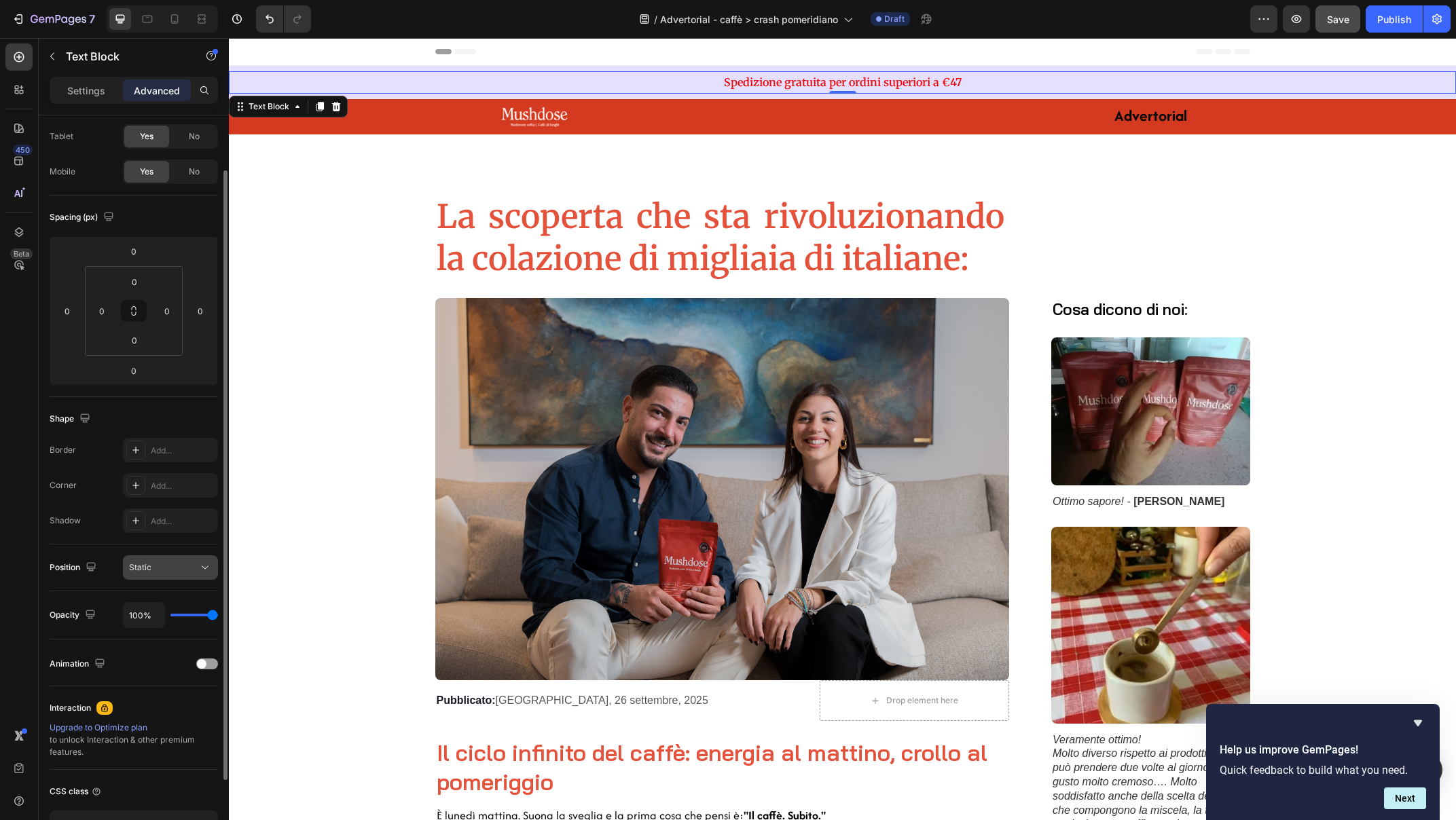
click at [175, 571] on div "Static" at bounding box center [164, 567] width 69 height 12
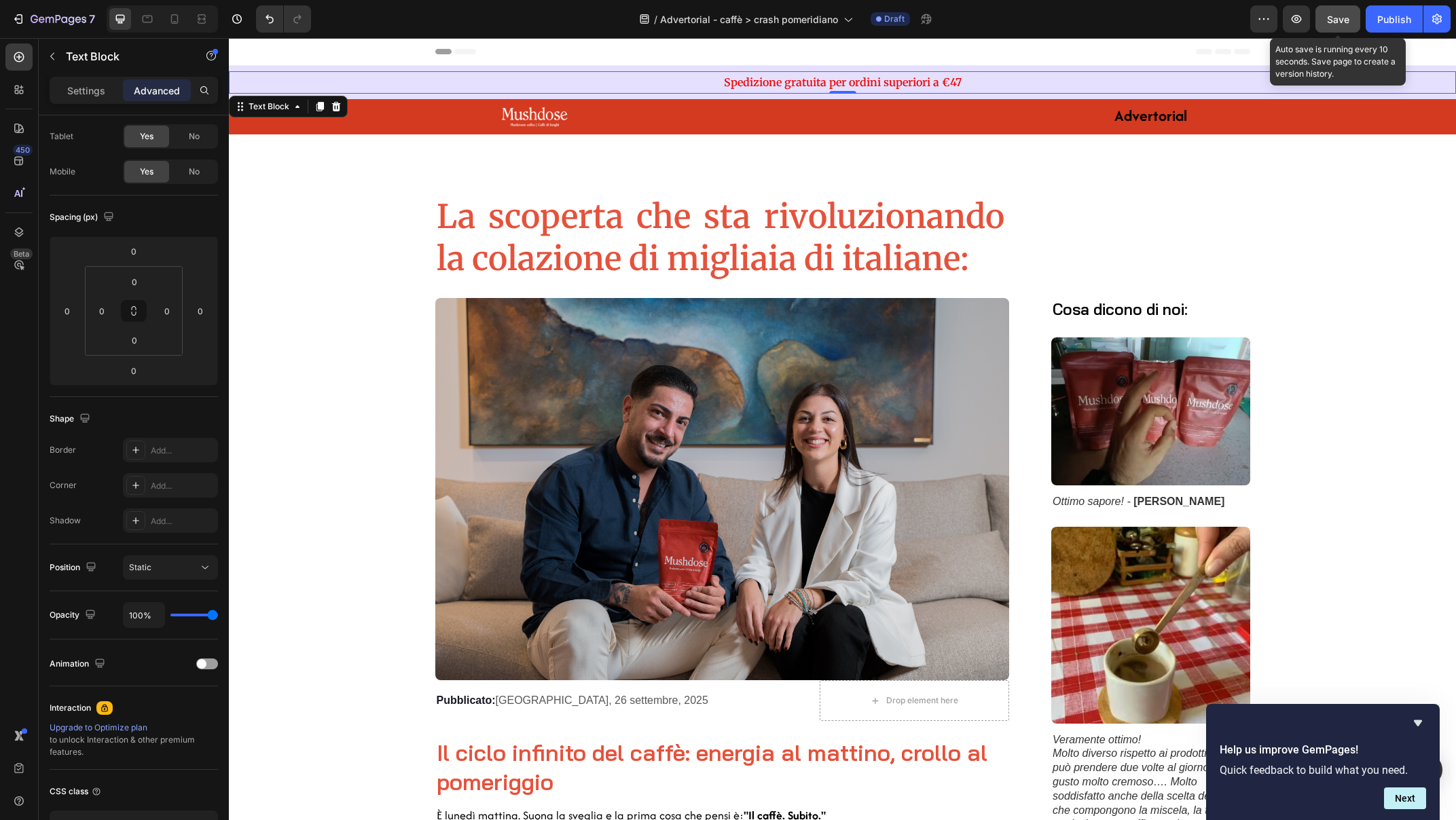
click at [1331, 19] on span "Save" at bounding box center [1338, 19] width 23 height 12
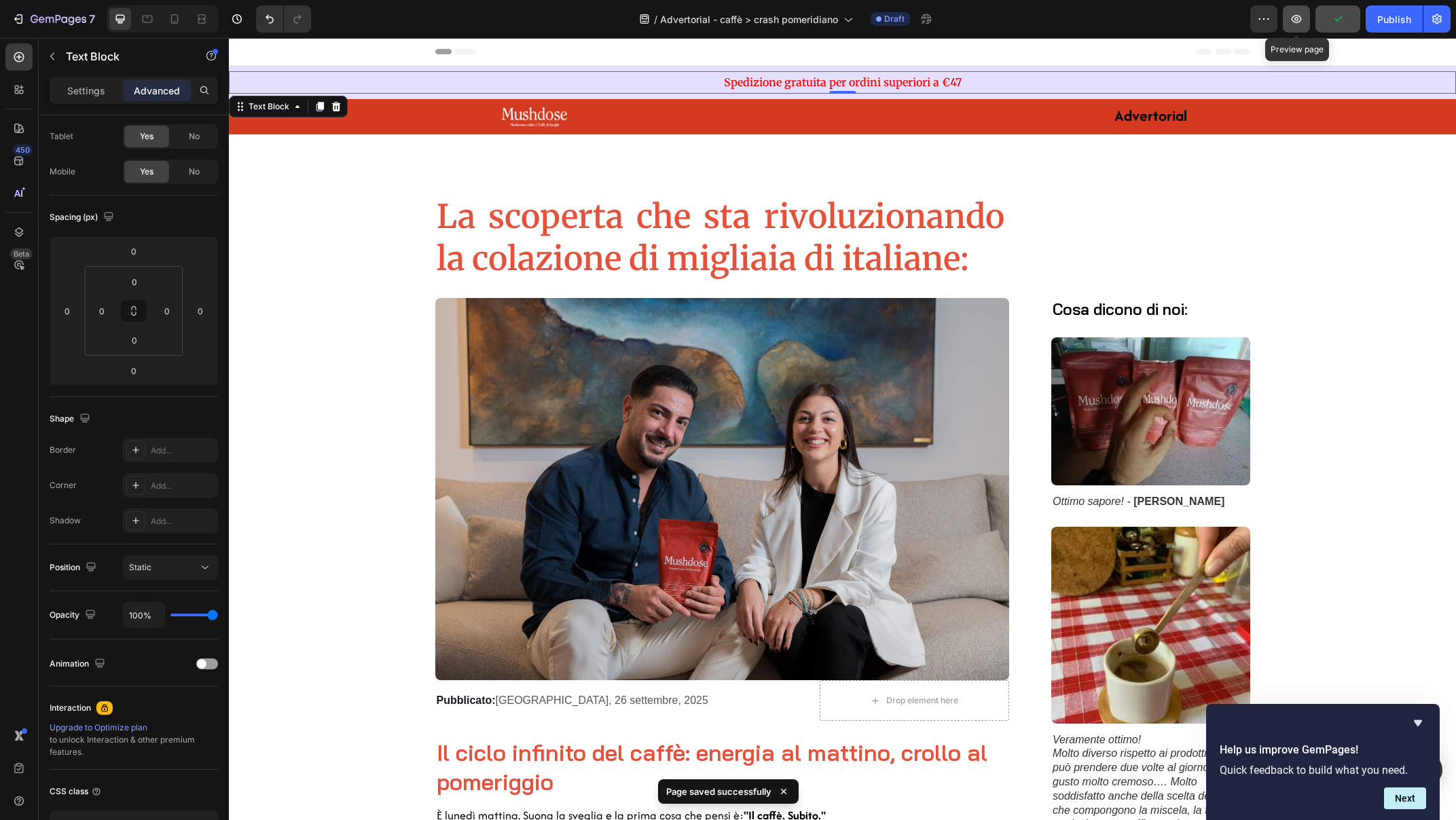
click at [1305, 17] on button "button" at bounding box center [1296, 19] width 27 height 27
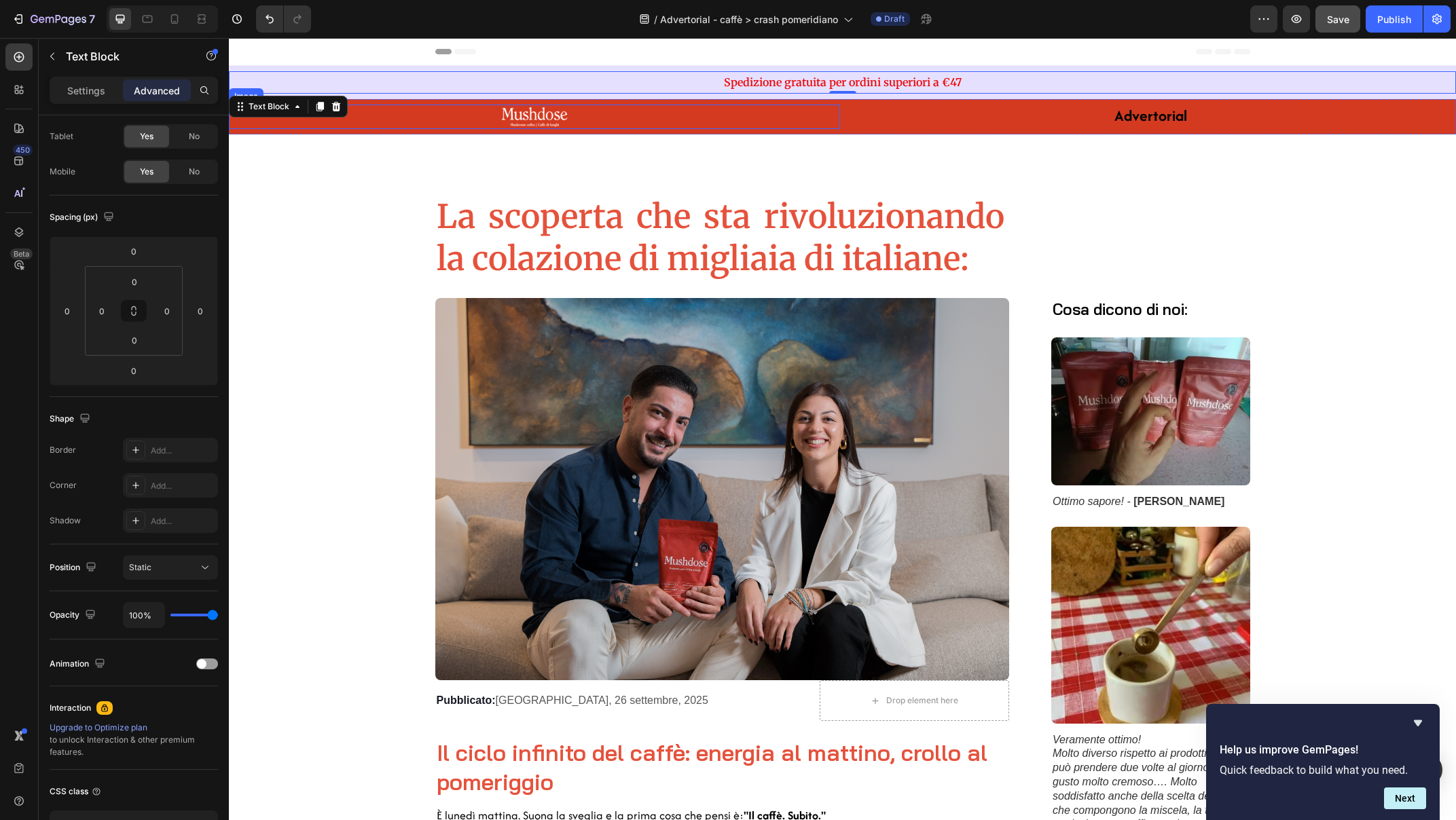
click at [522, 124] on img at bounding box center [535, 117] width 81 height 24
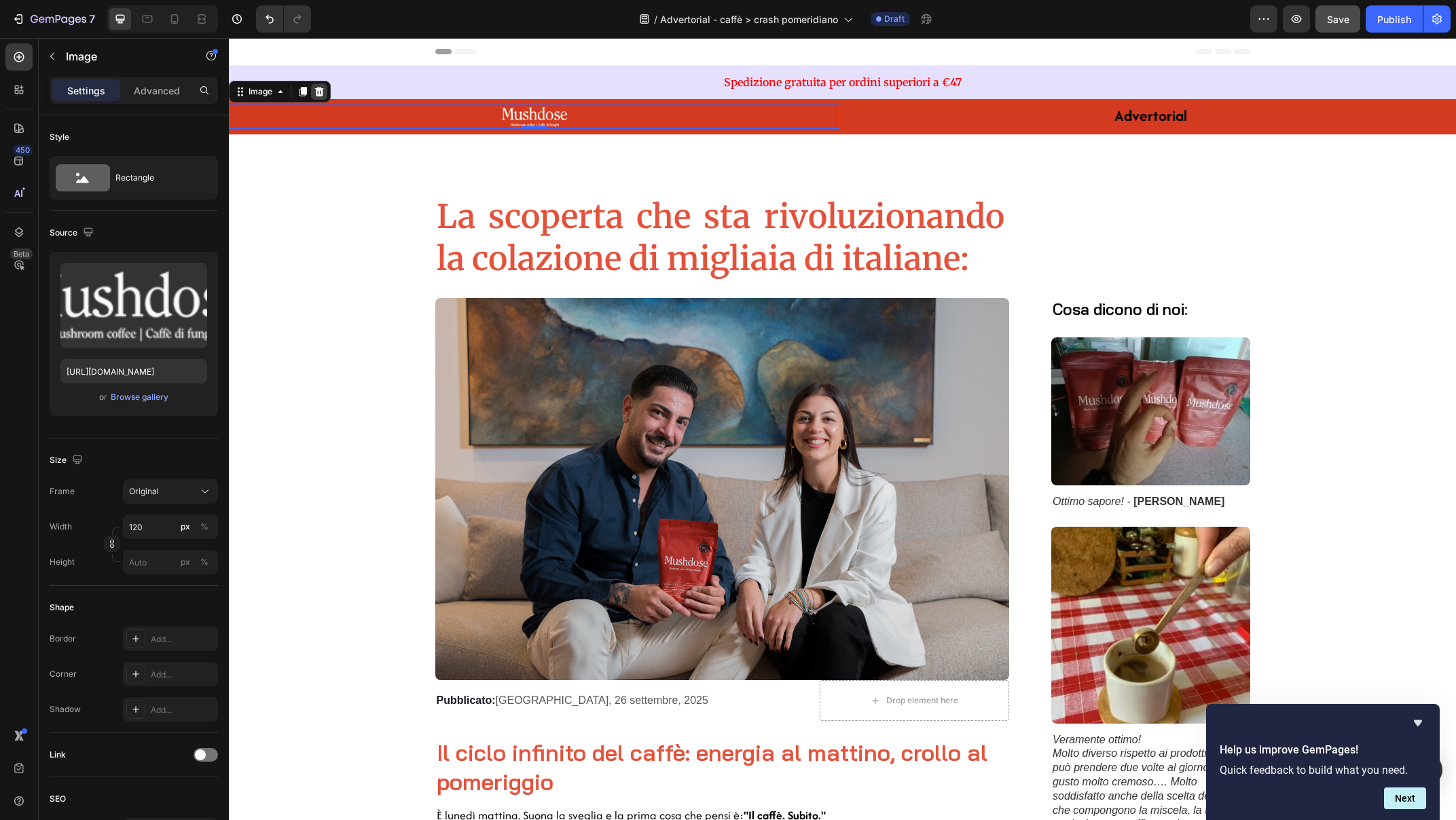
click at [321, 93] on icon at bounding box center [319, 91] width 11 height 11
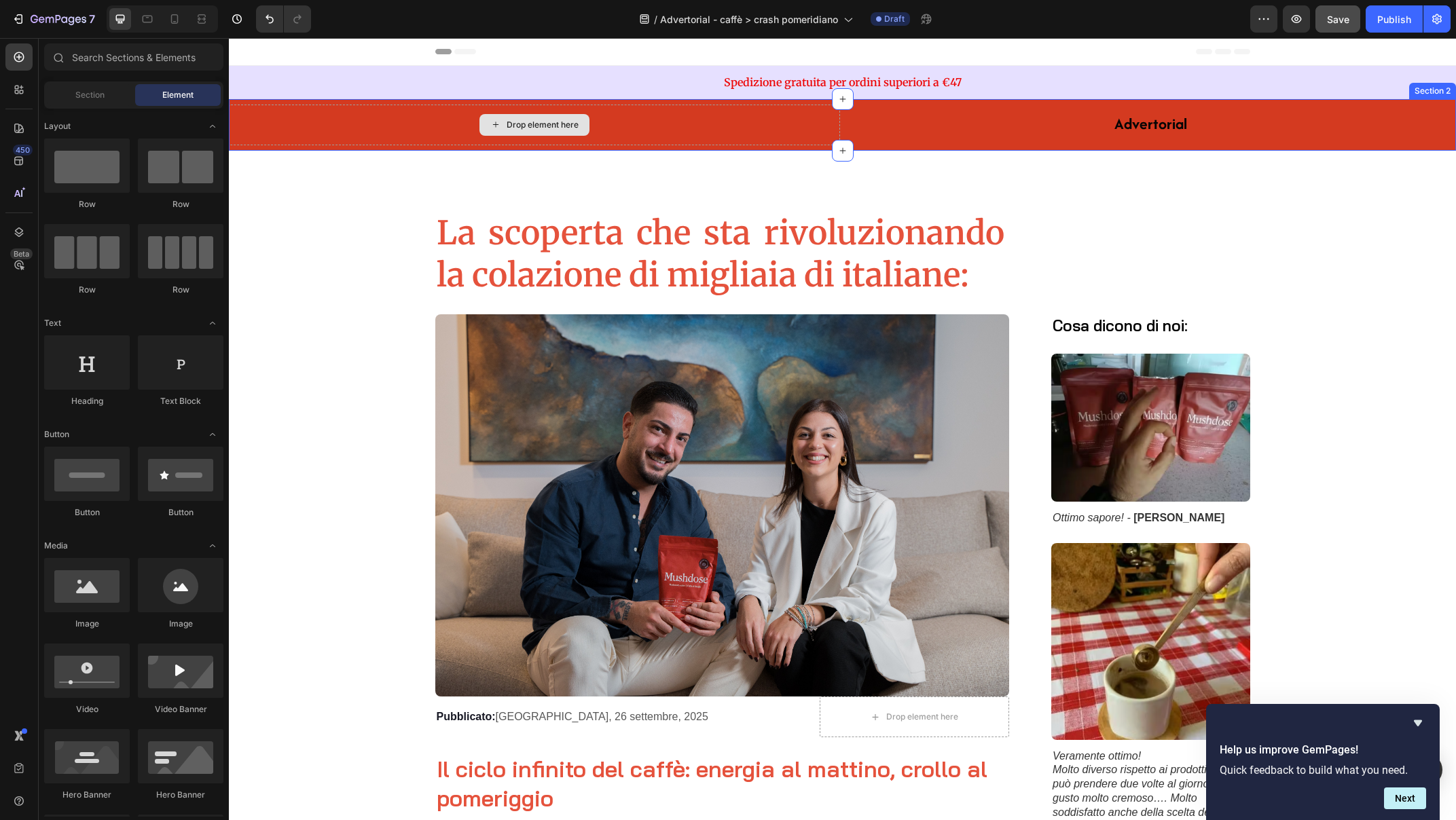
click at [492, 121] on icon at bounding box center [496, 125] width 11 height 12
click at [491, 127] on icon at bounding box center [496, 125] width 11 height 12
click at [491, 126] on icon at bounding box center [496, 125] width 11 height 12
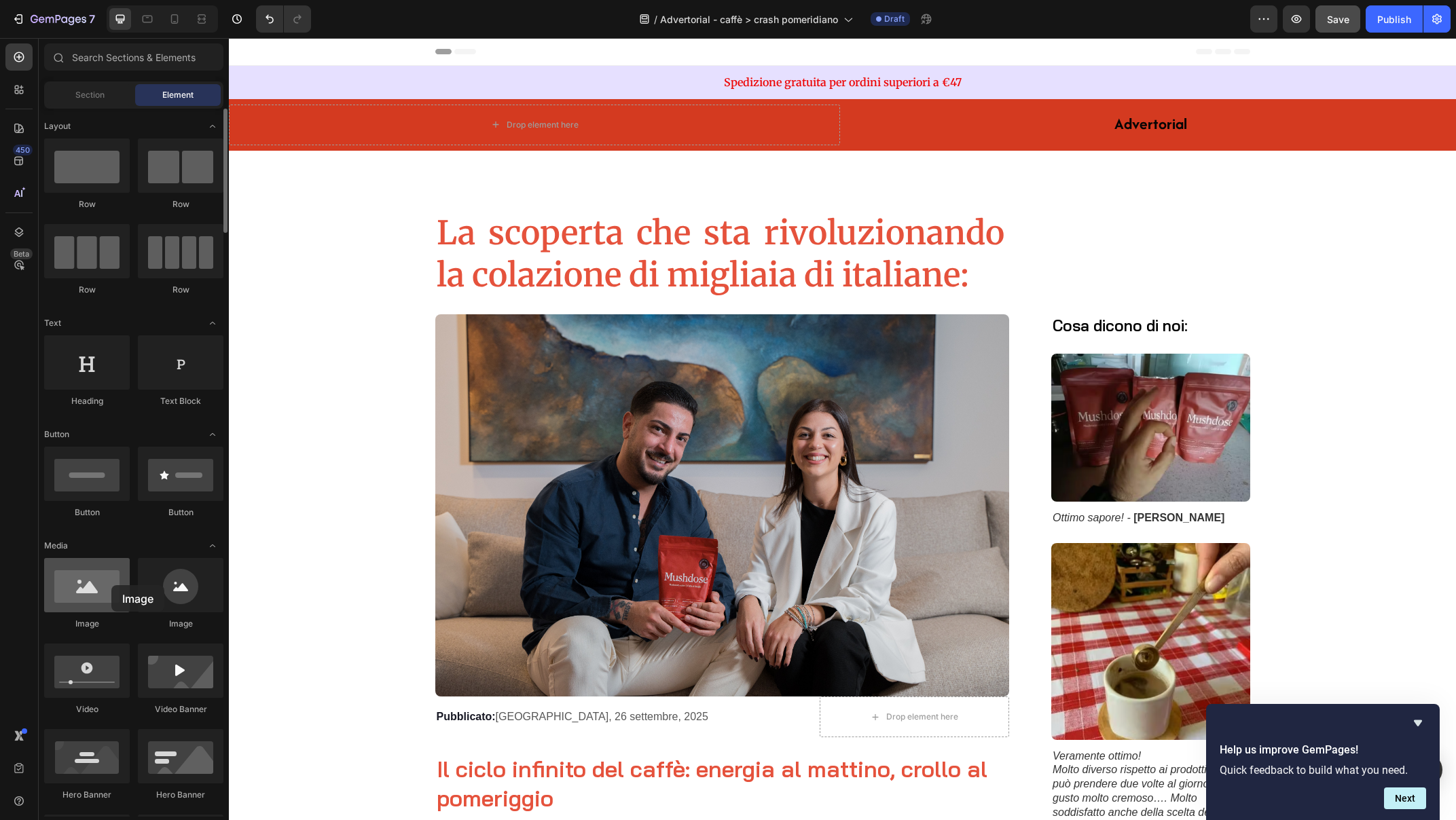
click at [111, 585] on div at bounding box center [86, 585] width 85 height 54
click at [77, 596] on div at bounding box center [86, 585] width 85 height 54
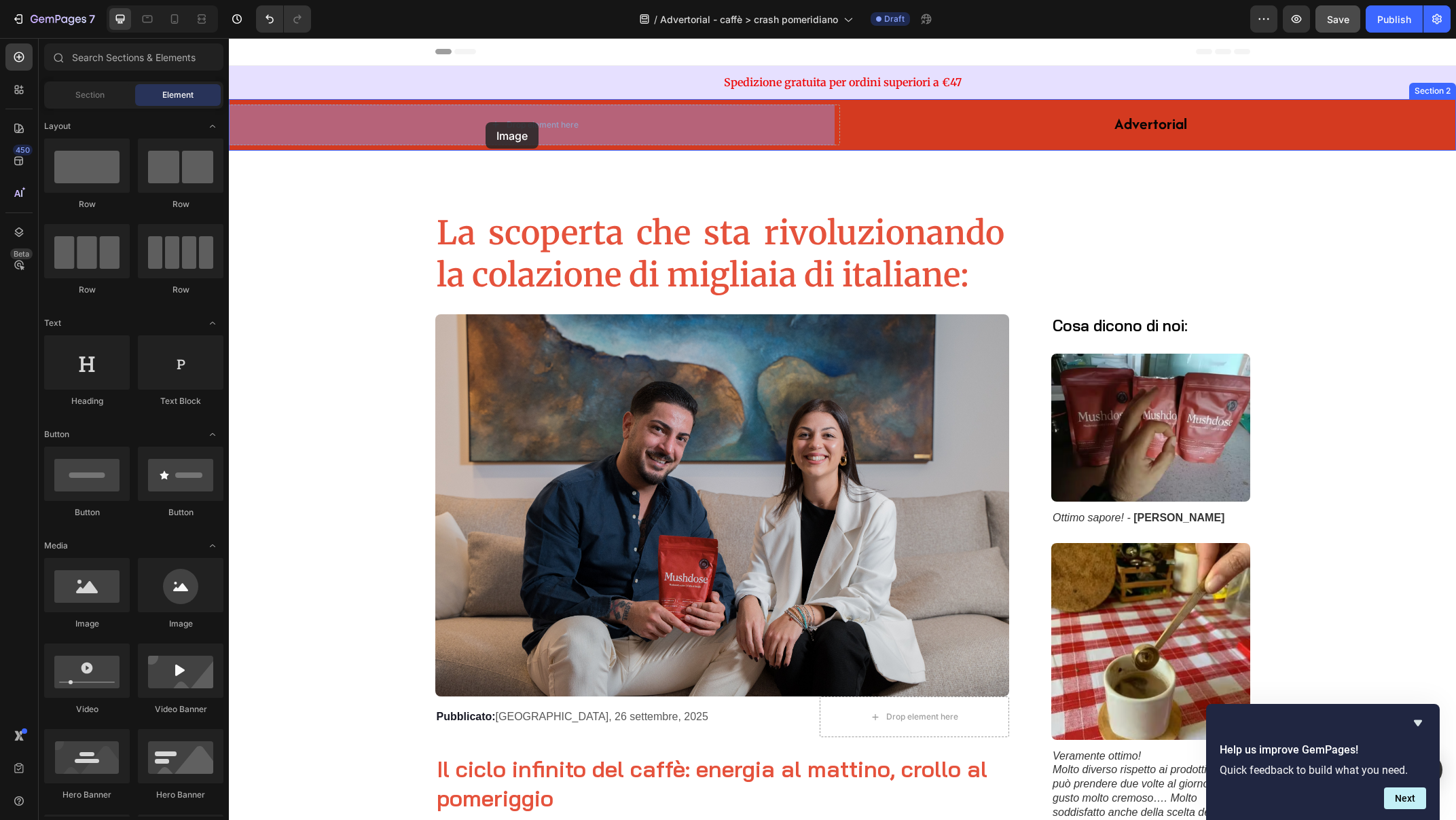
drag, startPoint x: 306, startPoint y: 631, endPoint x: 486, endPoint y: 122, distance: 539.9
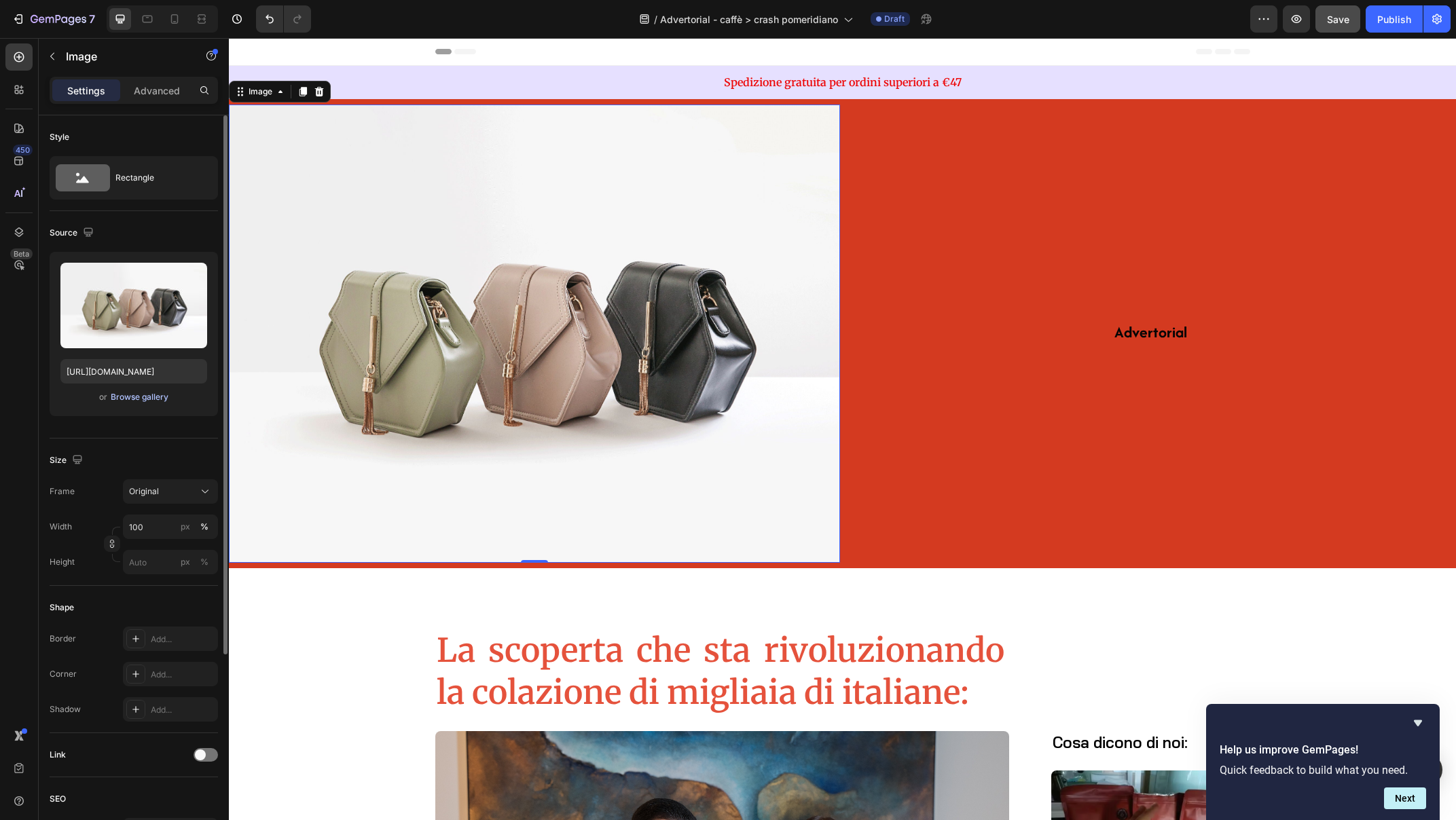
click at [130, 399] on div "Browse gallery" at bounding box center [139, 397] width 57 height 12
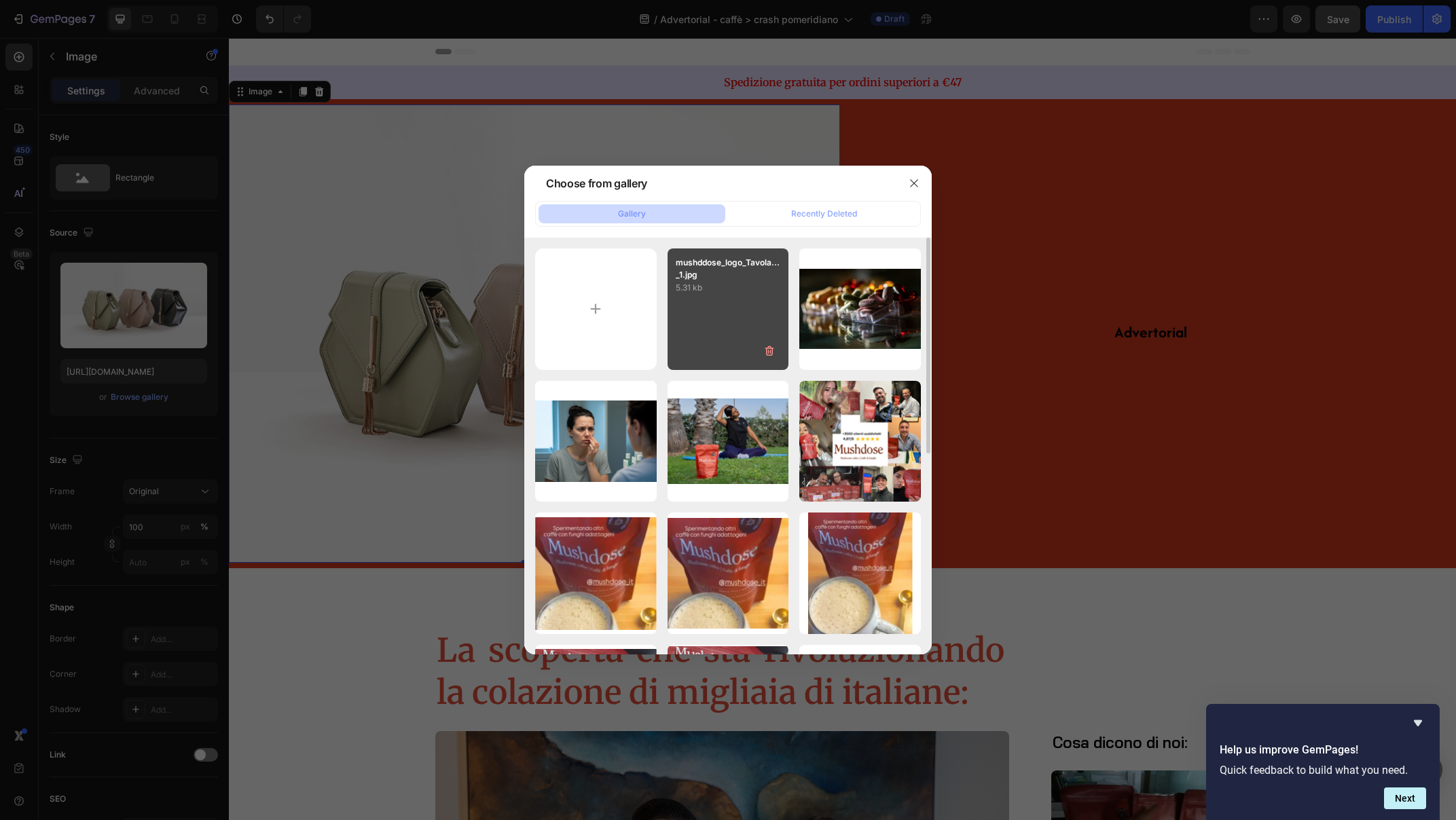
click at [727, 307] on div "mushddose_logo_Tavola..._1.jpg 5.31 kb" at bounding box center [728, 309] width 122 height 122
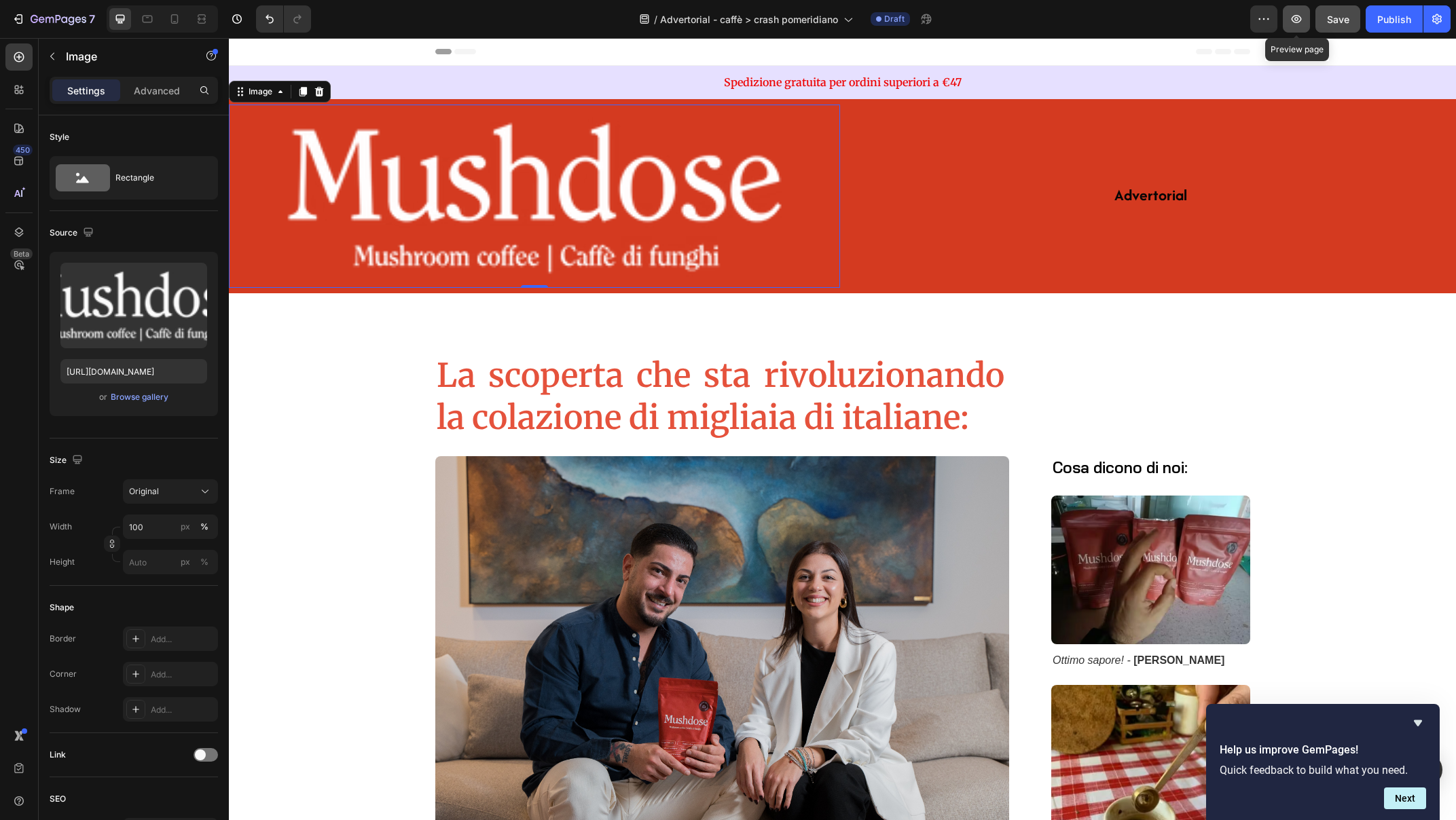
click at [1296, 16] on icon "button" at bounding box center [1296, 19] width 14 height 14
click at [321, 91] on icon at bounding box center [319, 91] width 11 height 11
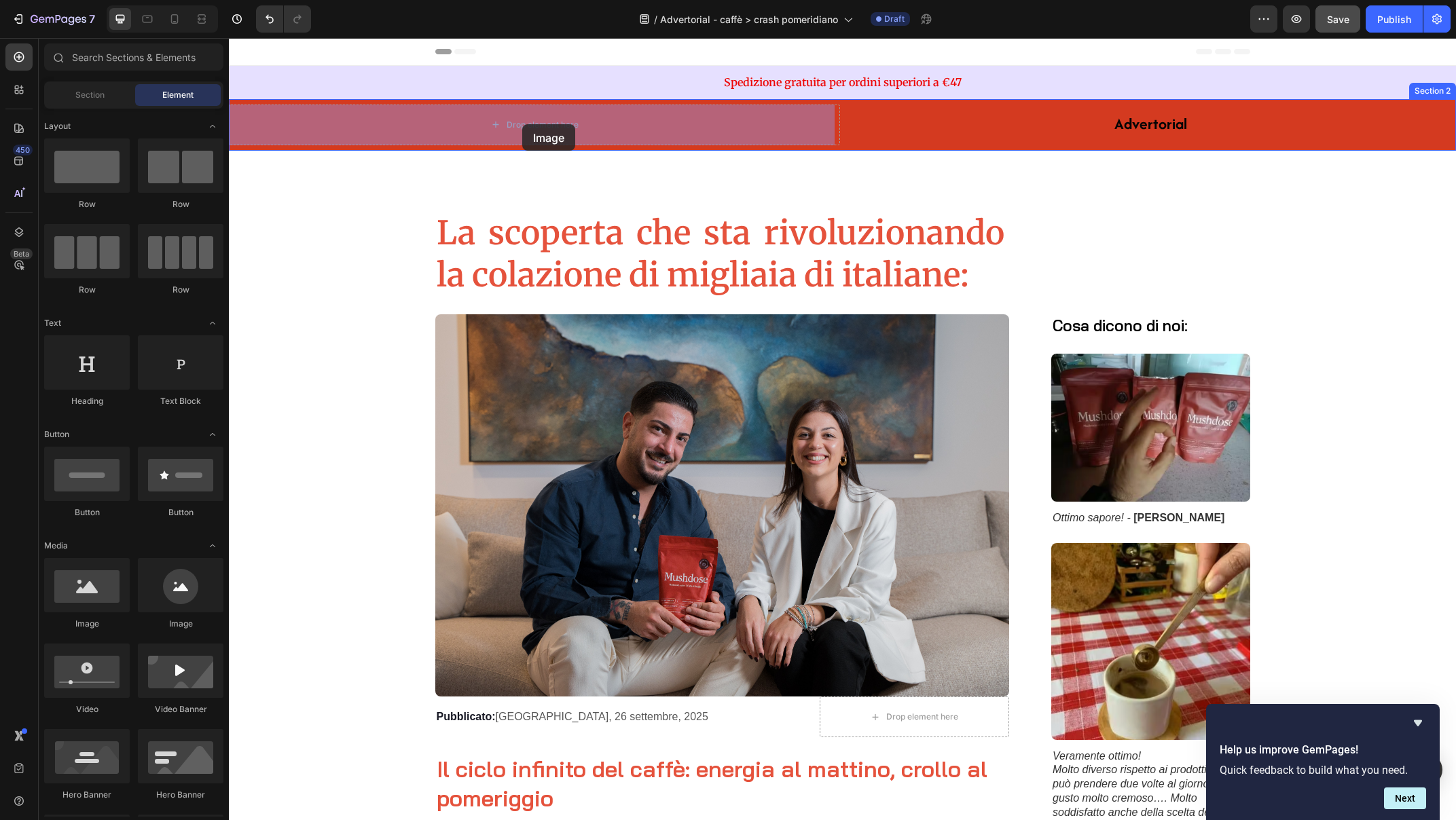
drag, startPoint x: 327, startPoint y: 618, endPoint x: 522, endPoint y: 124, distance: 531.1
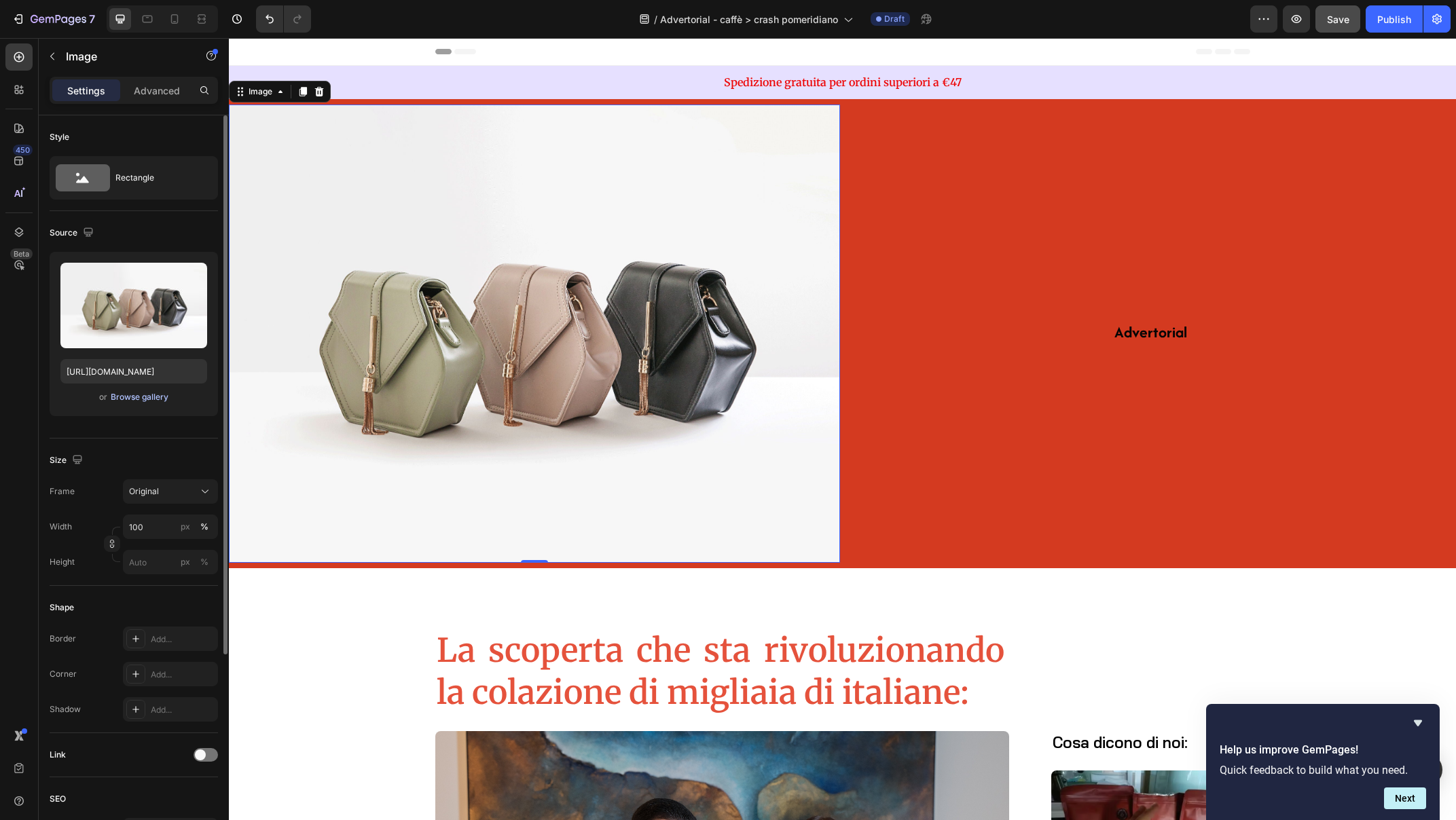
click at [158, 397] on div "Browse gallery" at bounding box center [139, 397] width 57 height 12
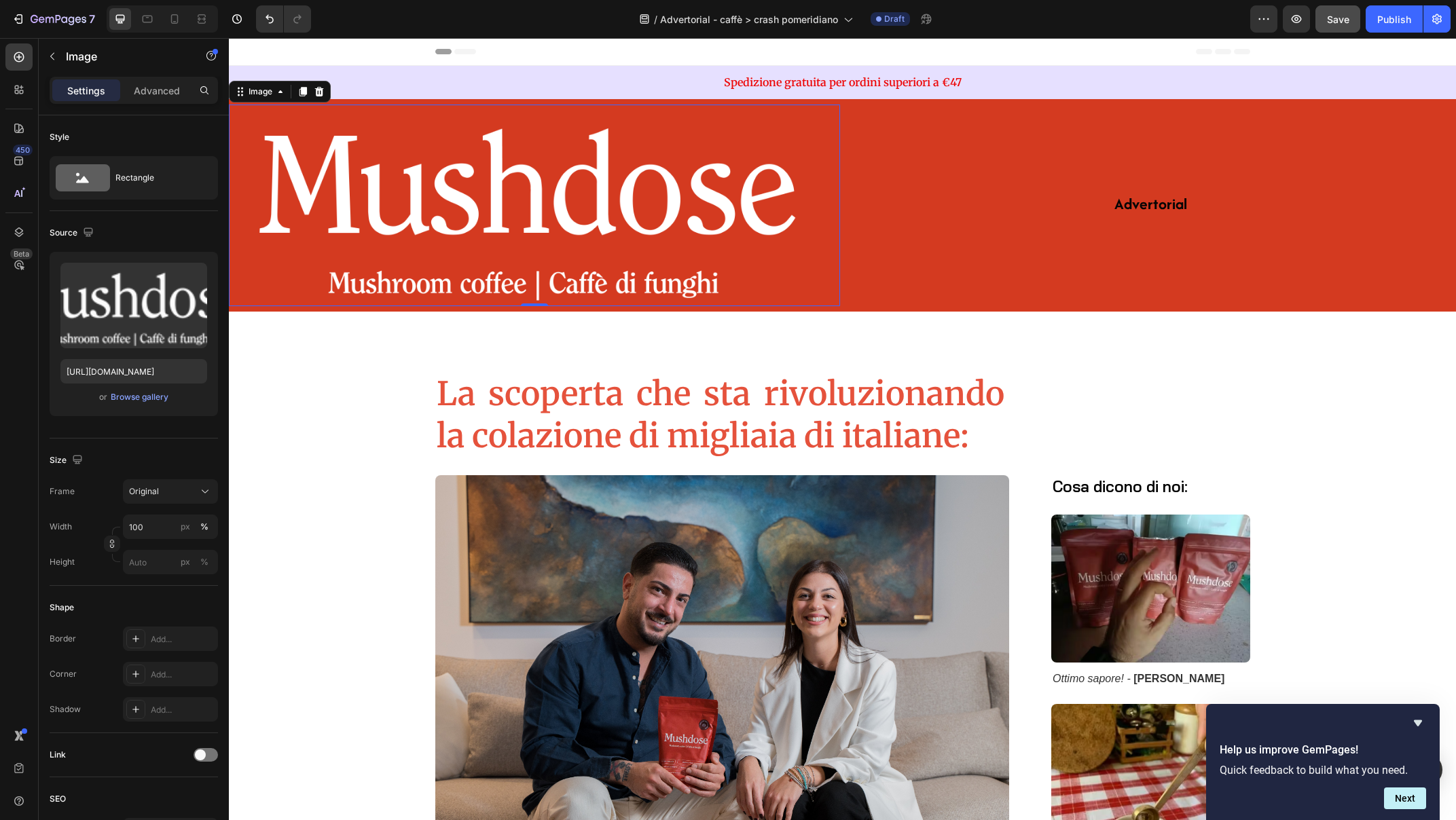
click at [659, 193] on img at bounding box center [535, 205] width 611 height 202
click at [1299, 12] on icon "button" at bounding box center [1296, 19] width 14 height 14
click at [390, 190] on img at bounding box center [535, 205] width 611 height 202
click at [147, 93] on p "Advanced" at bounding box center [156, 90] width 46 height 14
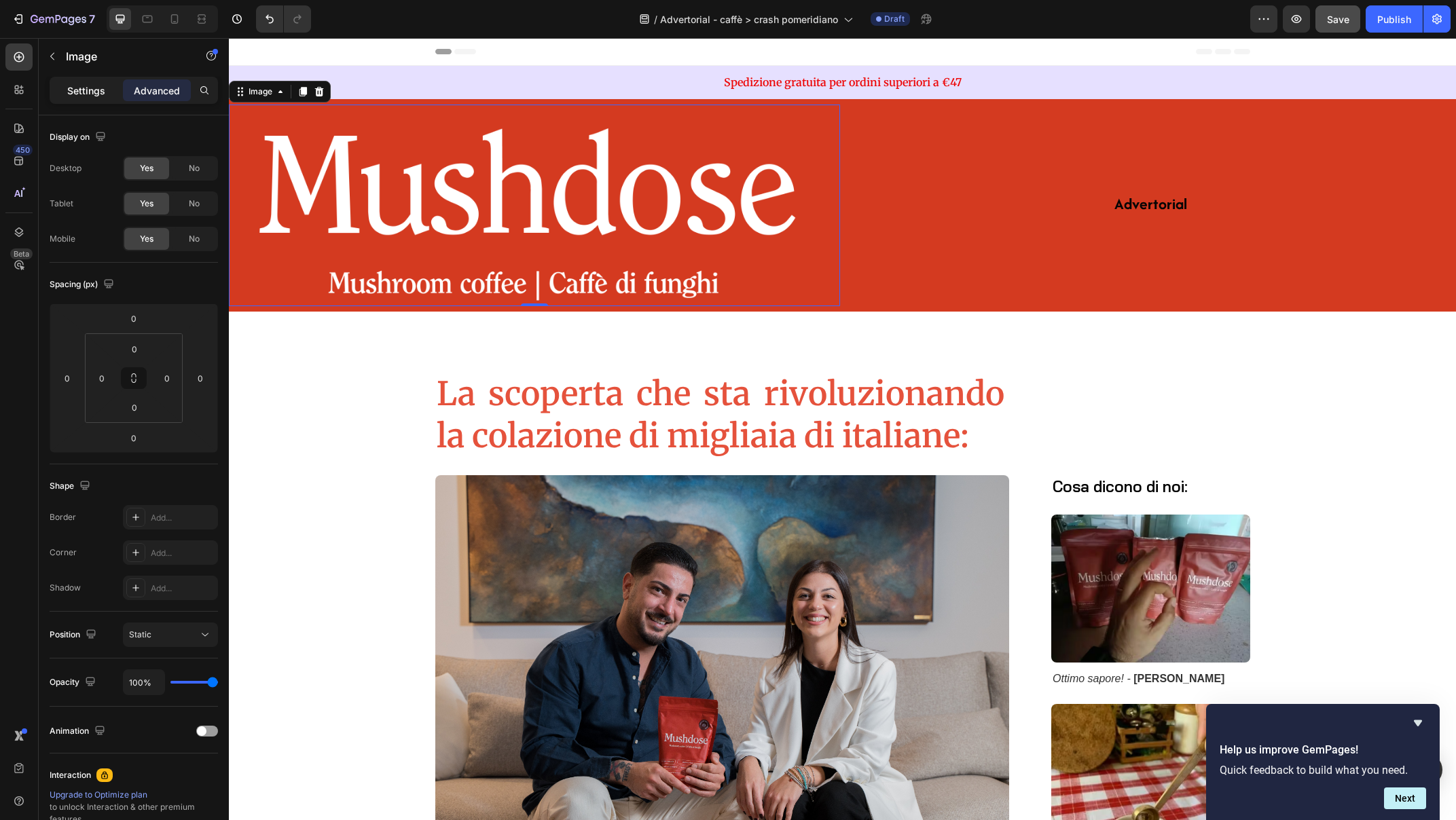
click at [81, 95] on p "Settings" at bounding box center [86, 90] width 38 height 14
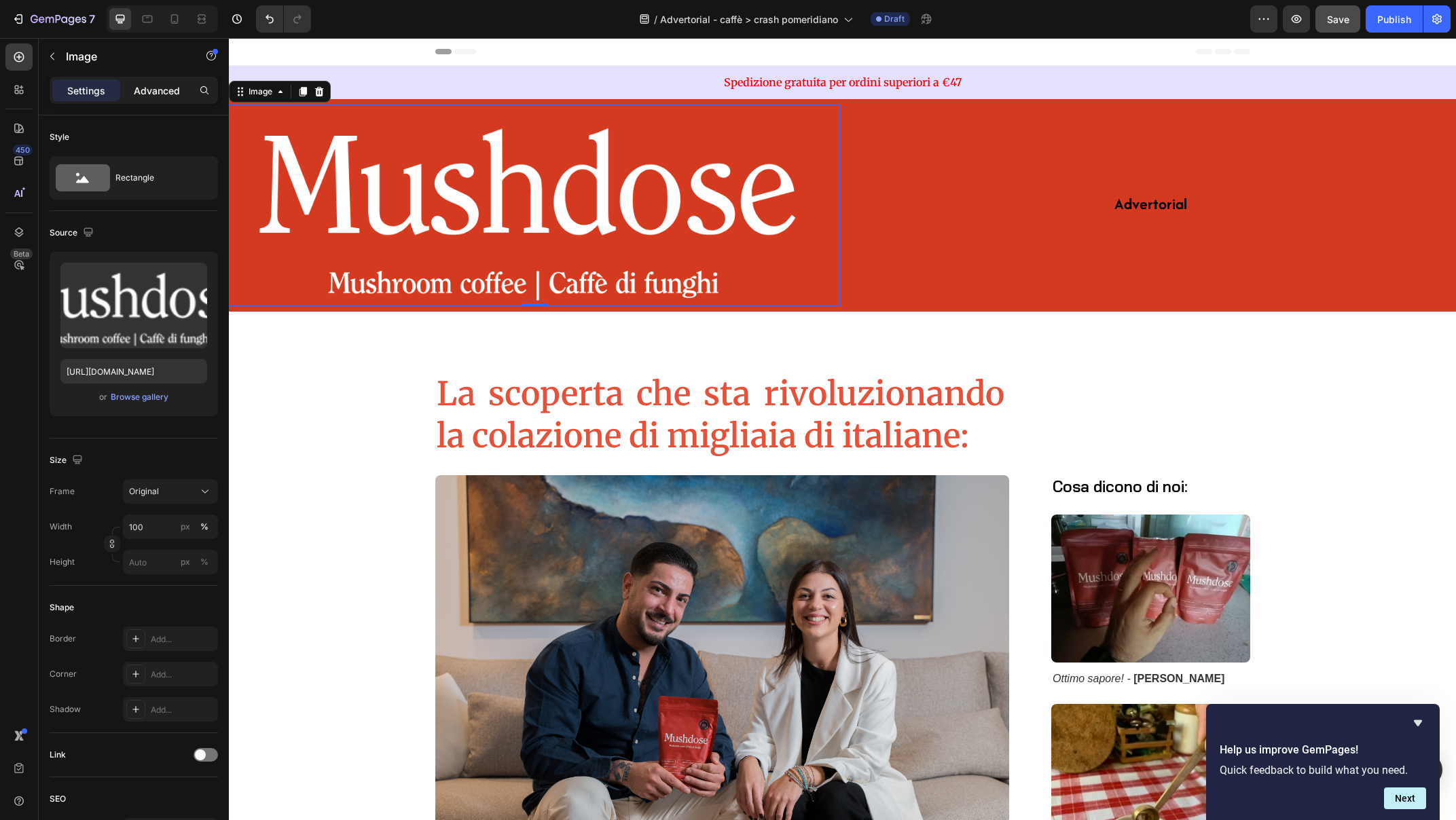
click at [142, 92] on p "Advanced" at bounding box center [156, 90] width 46 height 14
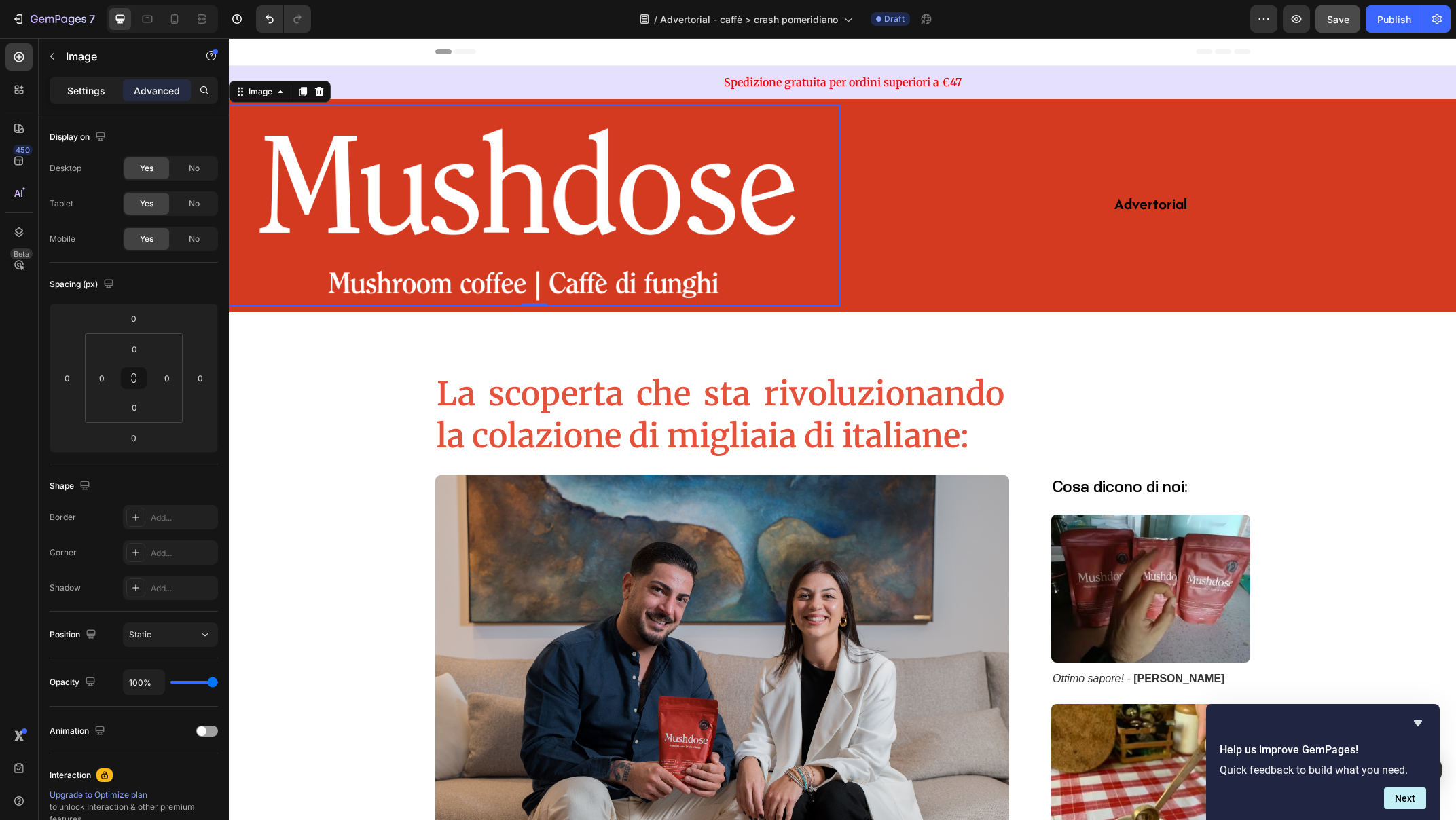
click at [85, 91] on p "Settings" at bounding box center [86, 90] width 38 height 14
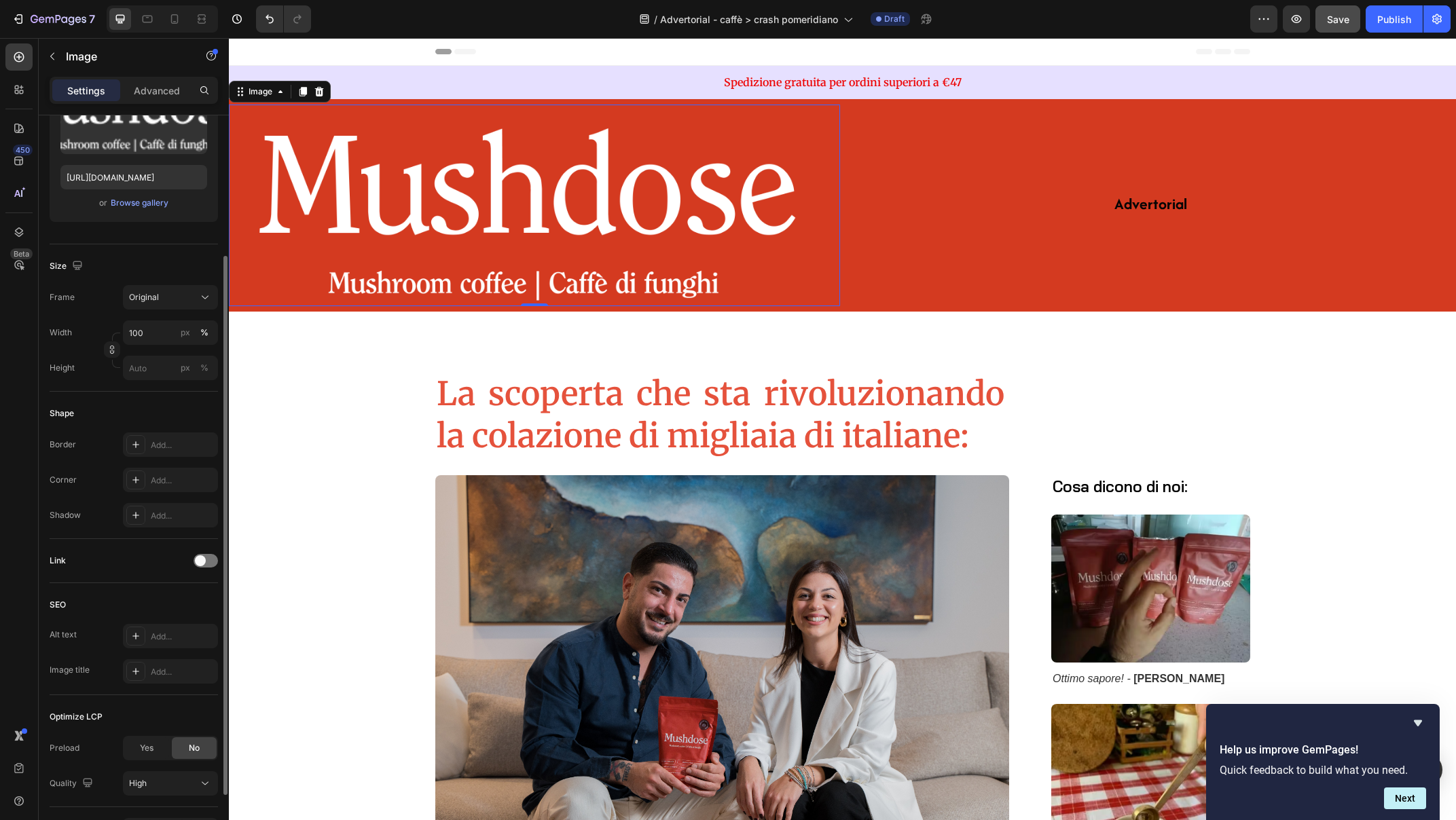
scroll to position [114, 0]
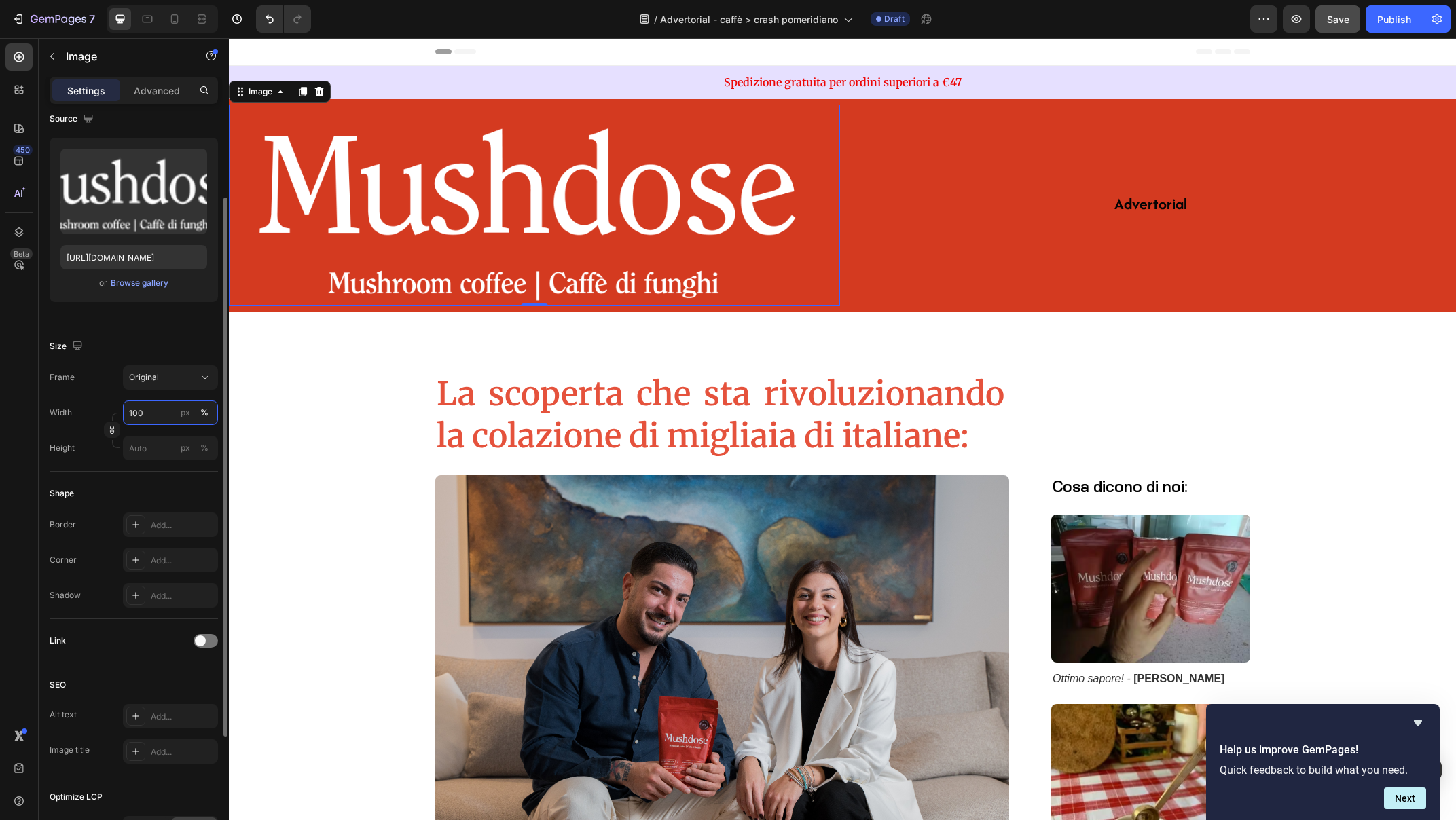
click at [135, 411] on input "100" at bounding box center [171, 412] width 95 height 24
click at [153, 414] on input "120" at bounding box center [171, 412] width 95 height 24
drag, startPoint x: 149, startPoint y: 412, endPoint x: 130, endPoint y: 411, distance: 19.0
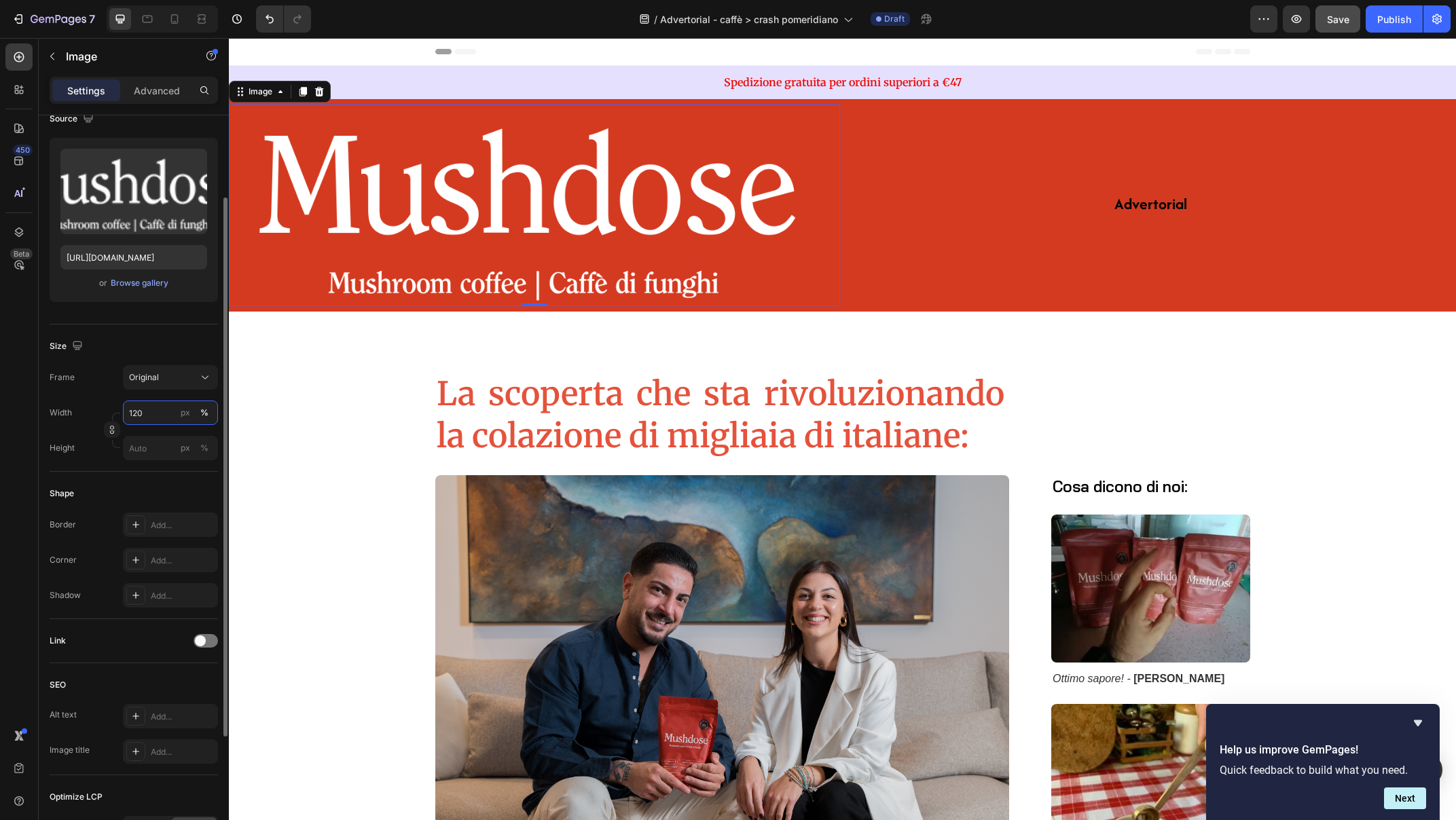
click at [130, 411] on input "120" at bounding box center [171, 412] width 95 height 24
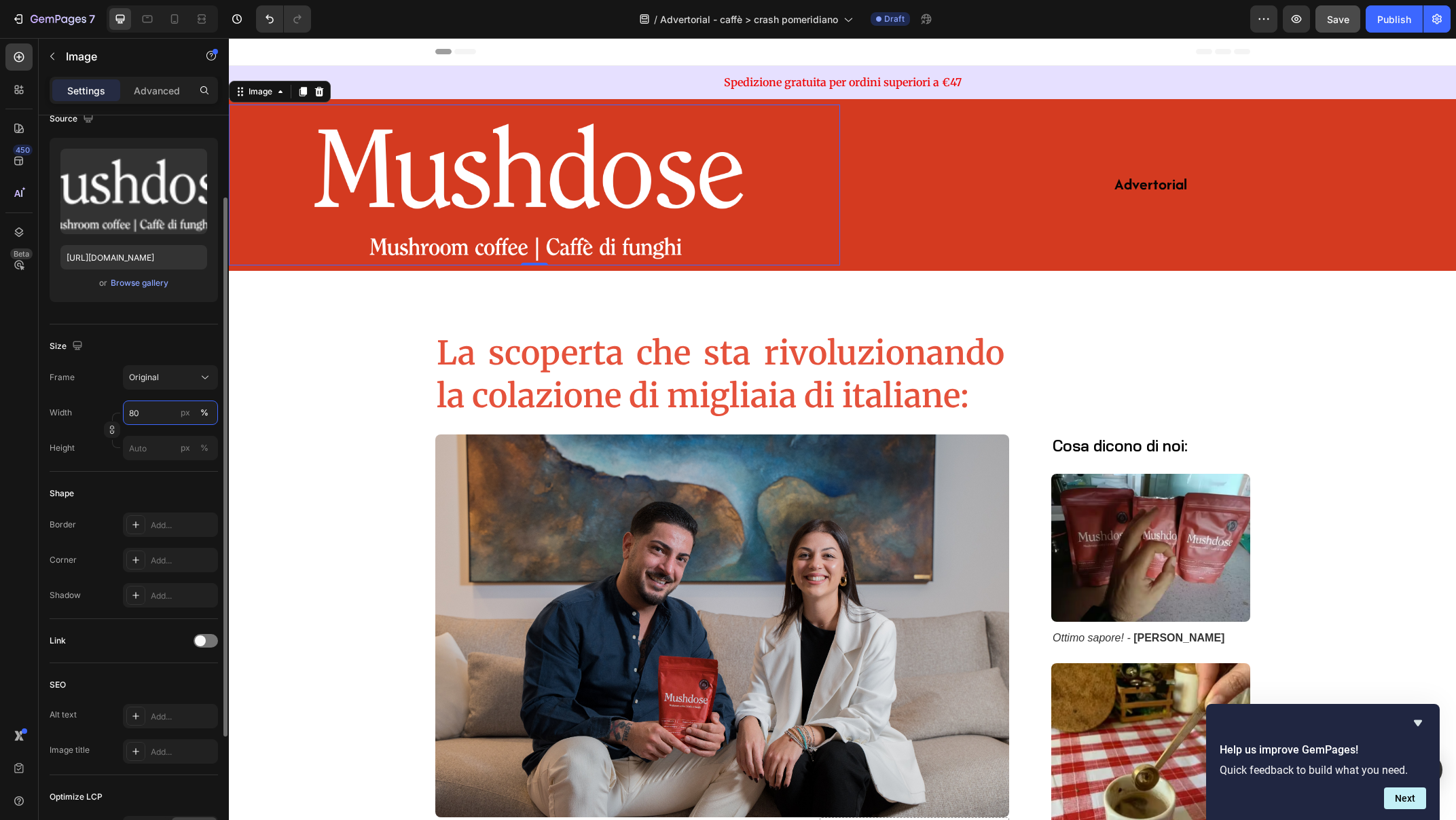
scroll to position [227, 0]
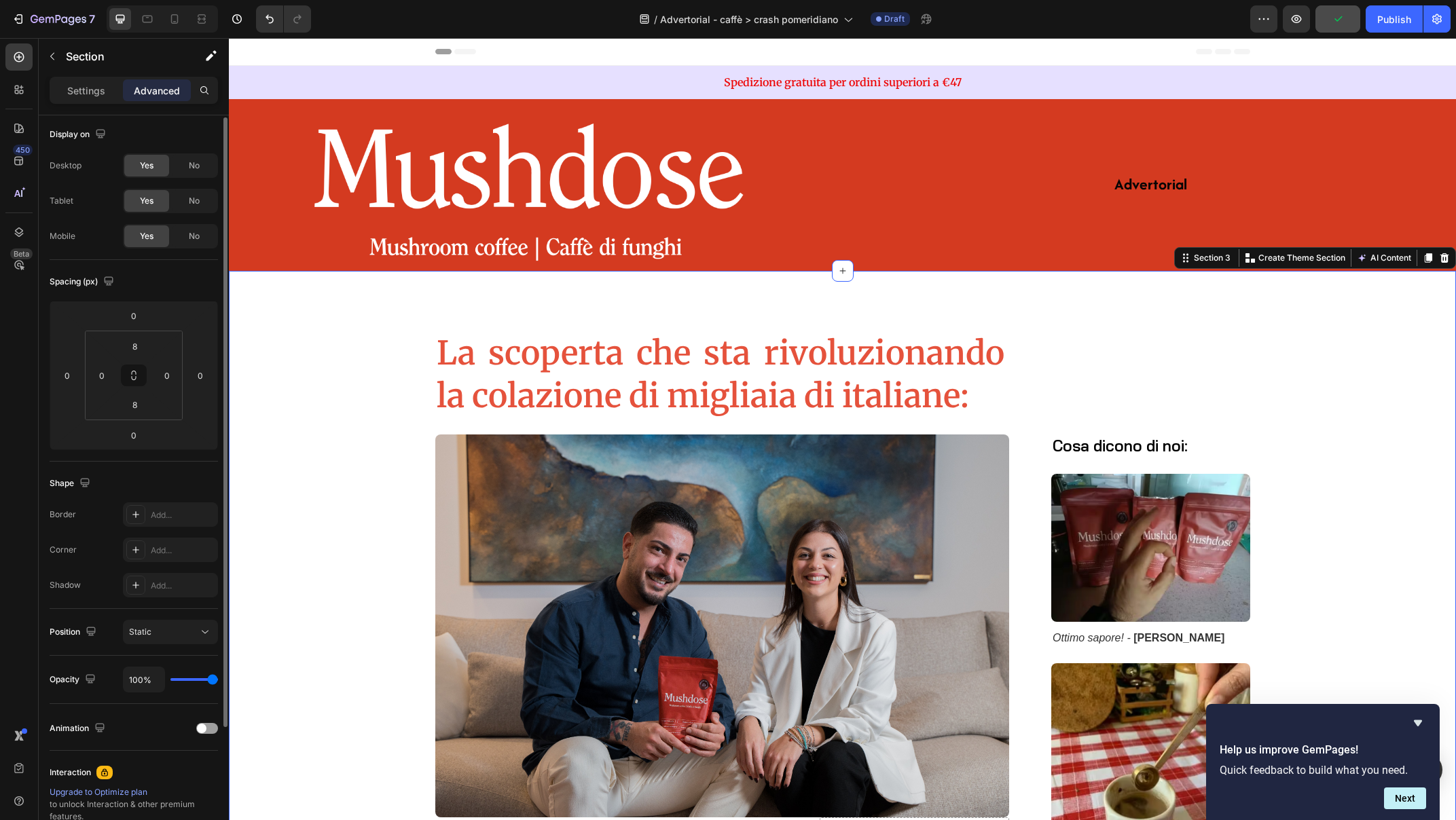
scroll to position [5, 0]
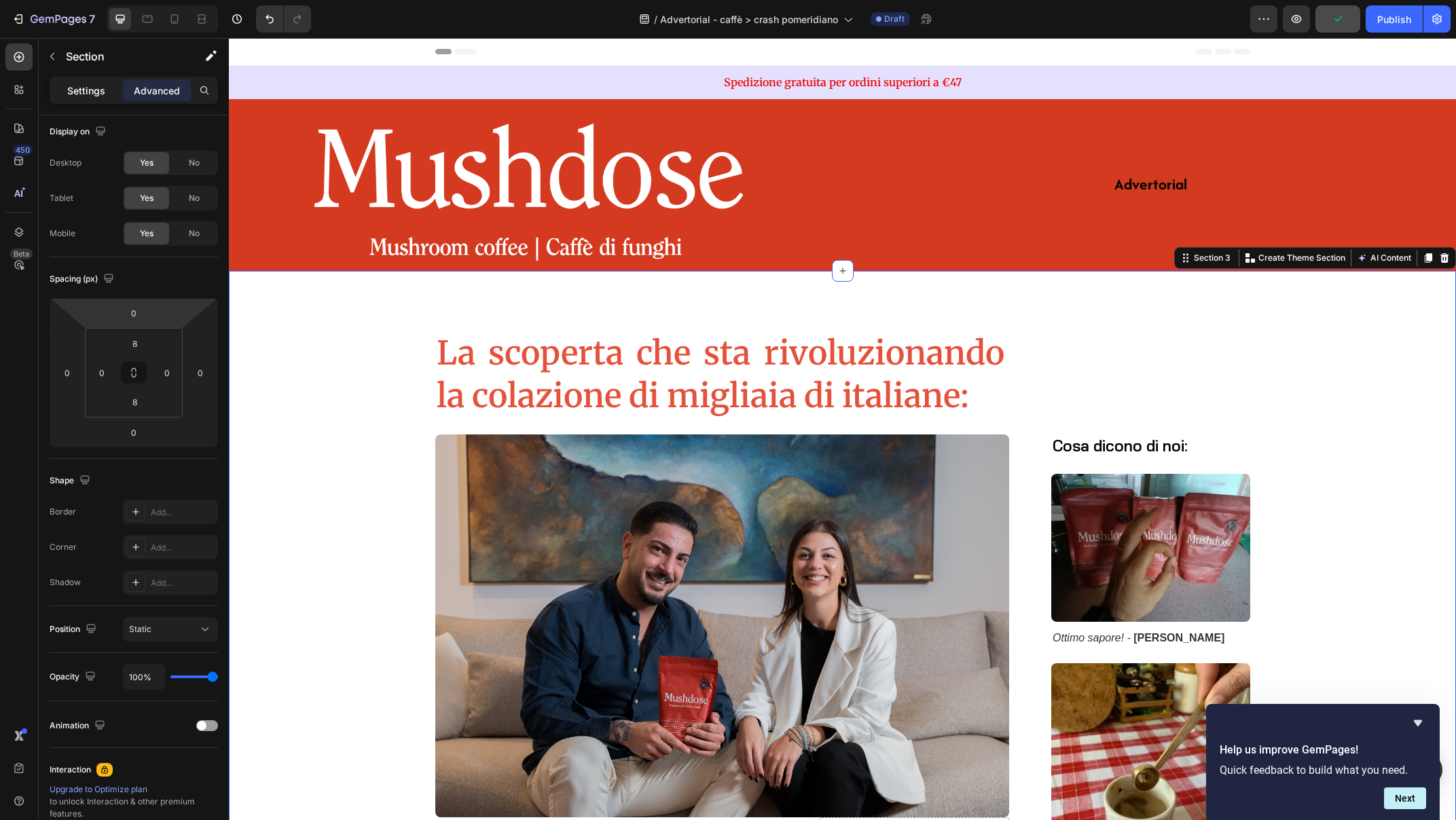
click at [79, 84] on p "Settings" at bounding box center [86, 90] width 38 height 14
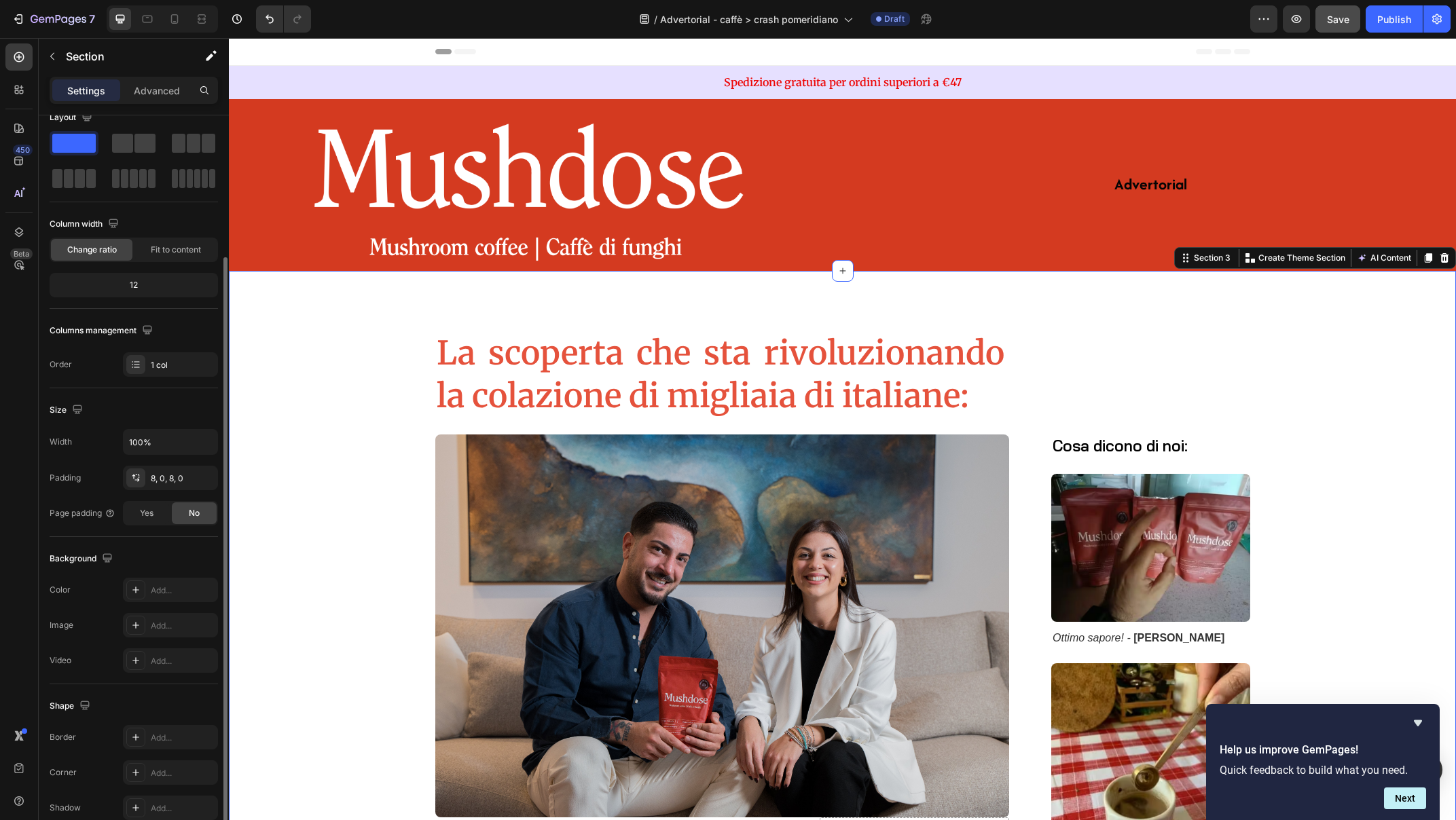
scroll to position [85, 0]
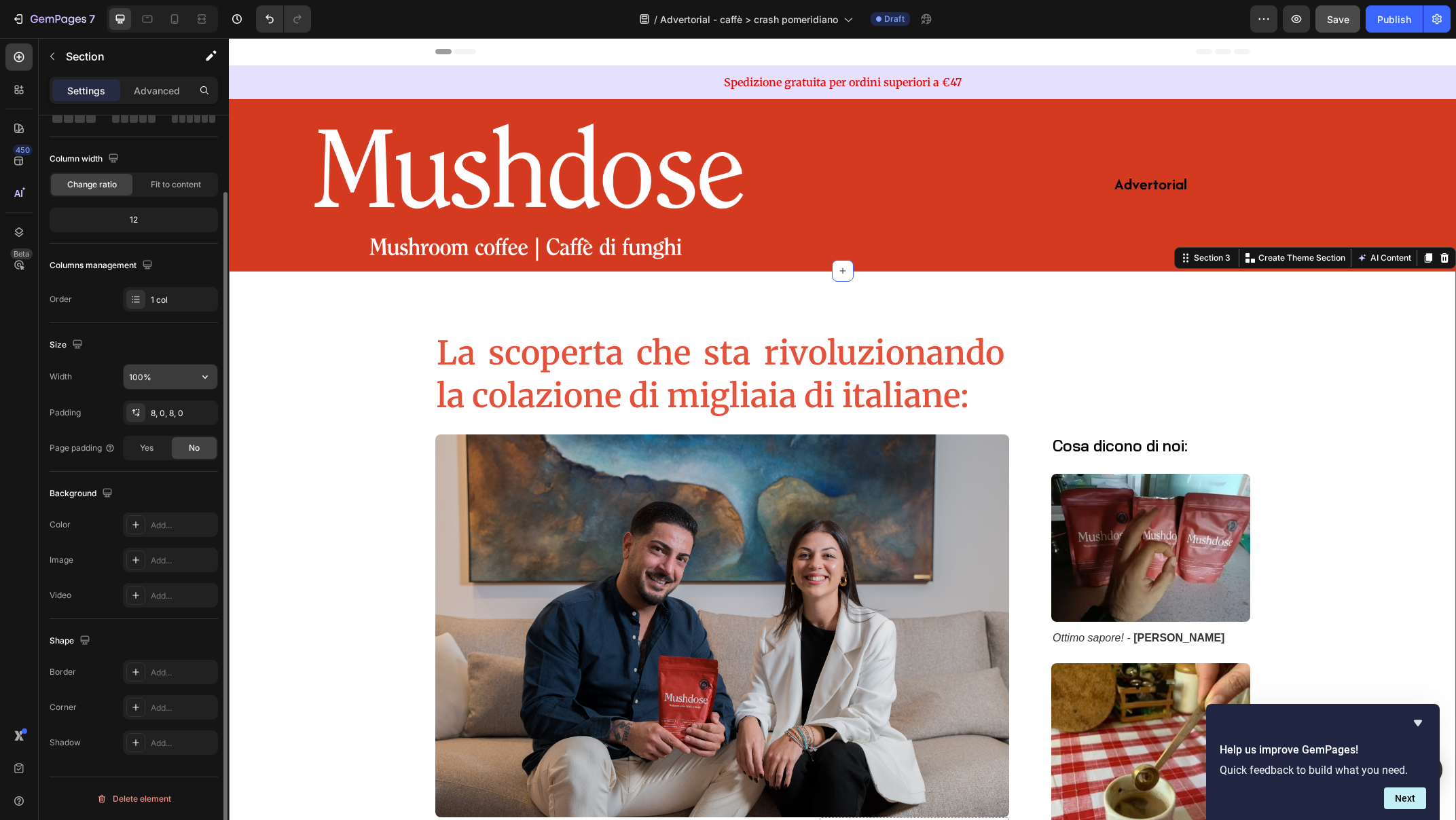
click at [187, 377] on input "100%" at bounding box center [170, 377] width 94 height 24
click at [210, 378] on icon "button" at bounding box center [205, 377] width 14 height 14
click at [130, 376] on input "100%" at bounding box center [170, 377] width 94 height 24
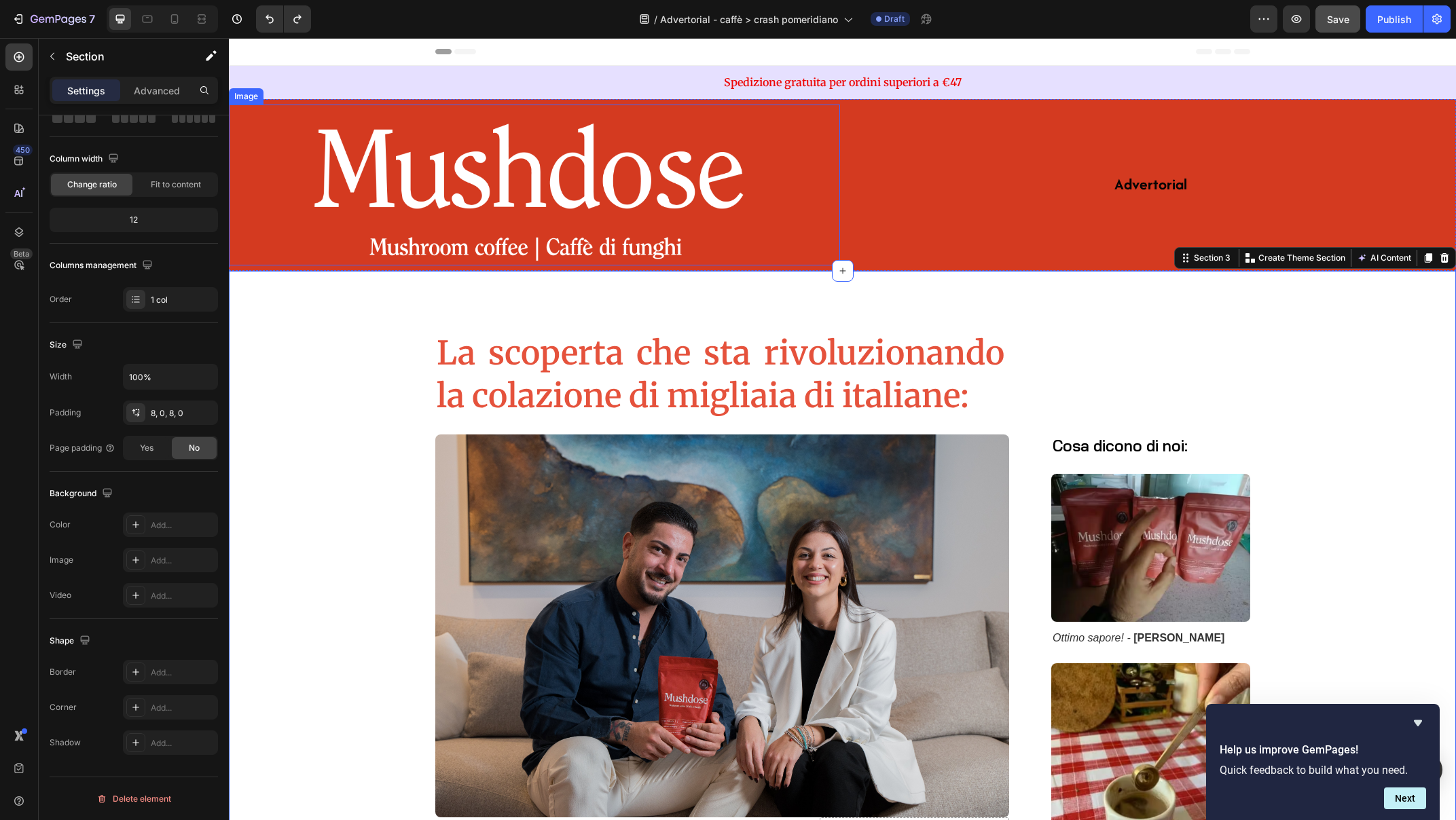
click at [443, 155] on img at bounding box center [534, 185] width 489 height 161
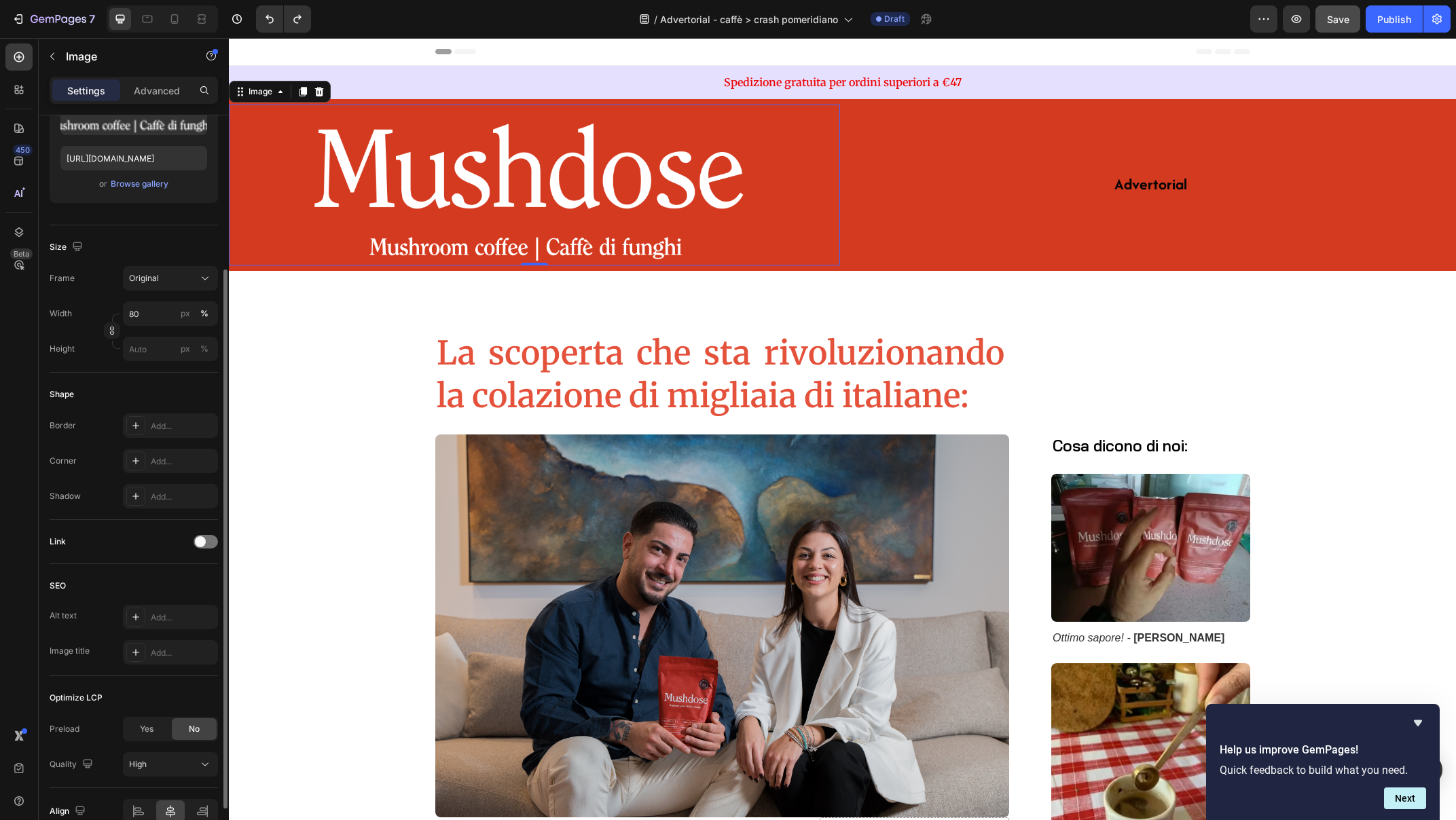
scroll to position [122, 0]
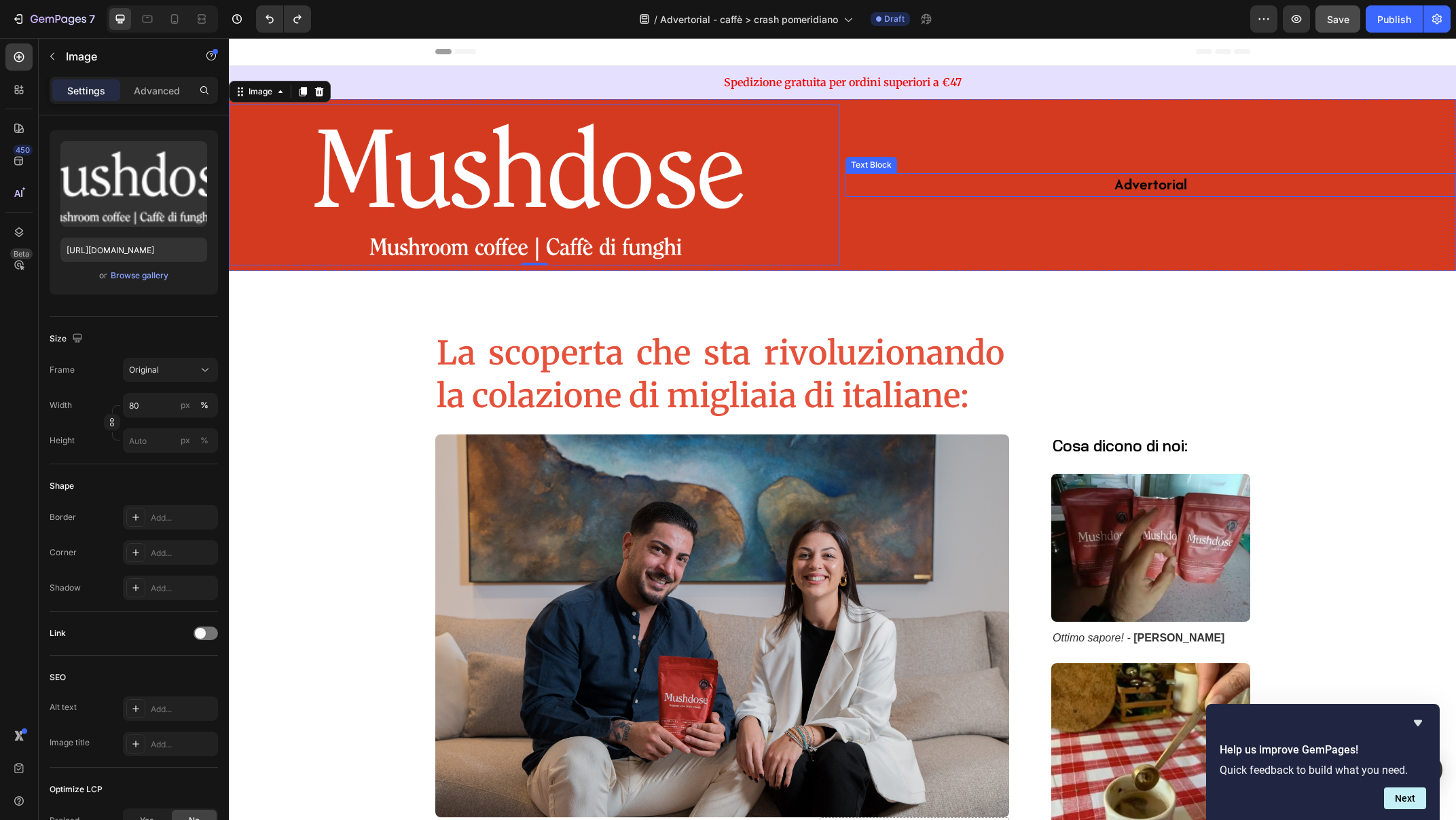
click at [868, 175] on p "Advertorial" at bounding box center [1151, 186] width 596 height 22
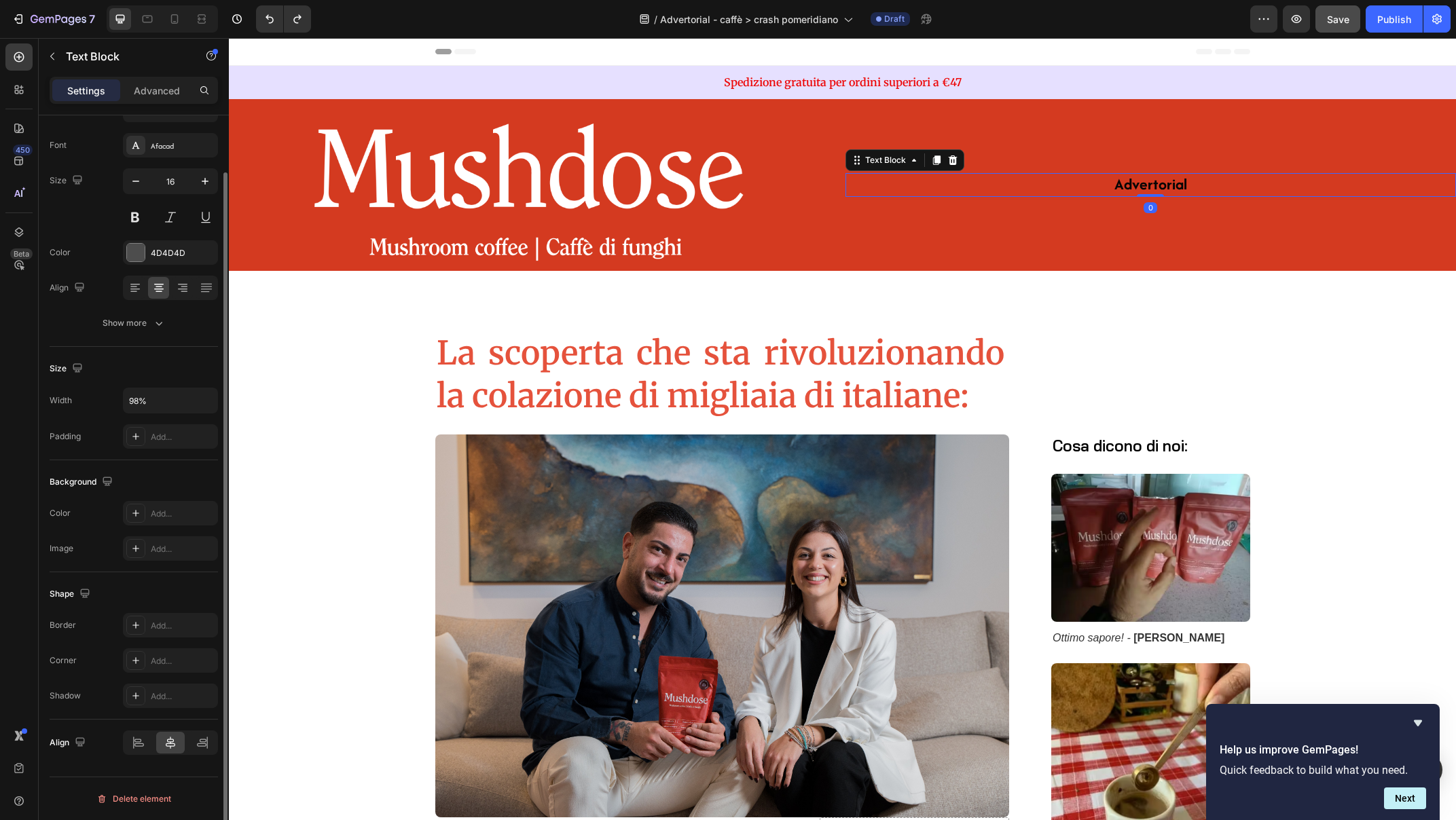
scroll to position [0, 0]
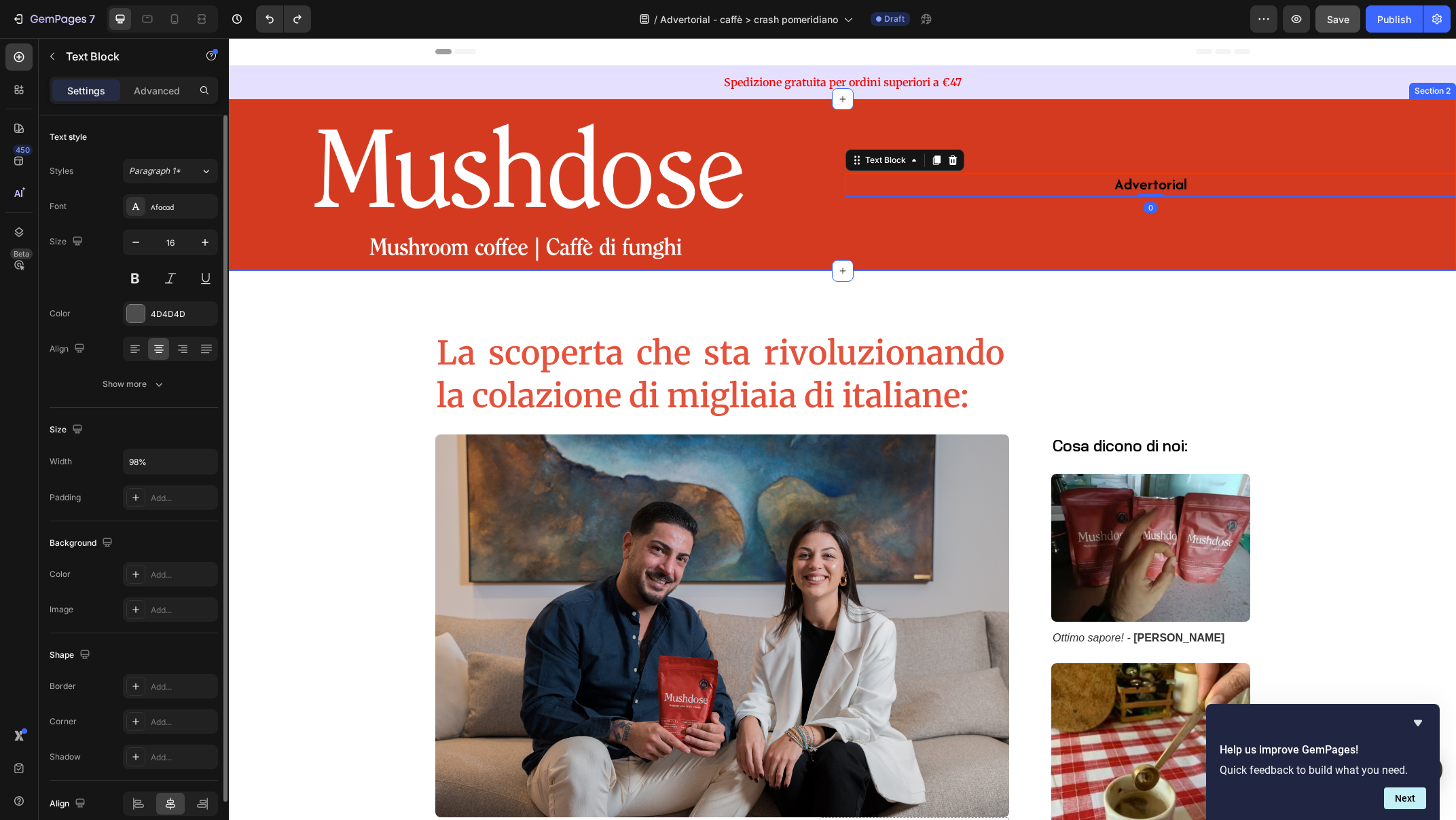
click at [861, 231] on div "Advertorial Text Block 0" at bounding box center [1151, 185] width 611 height 161
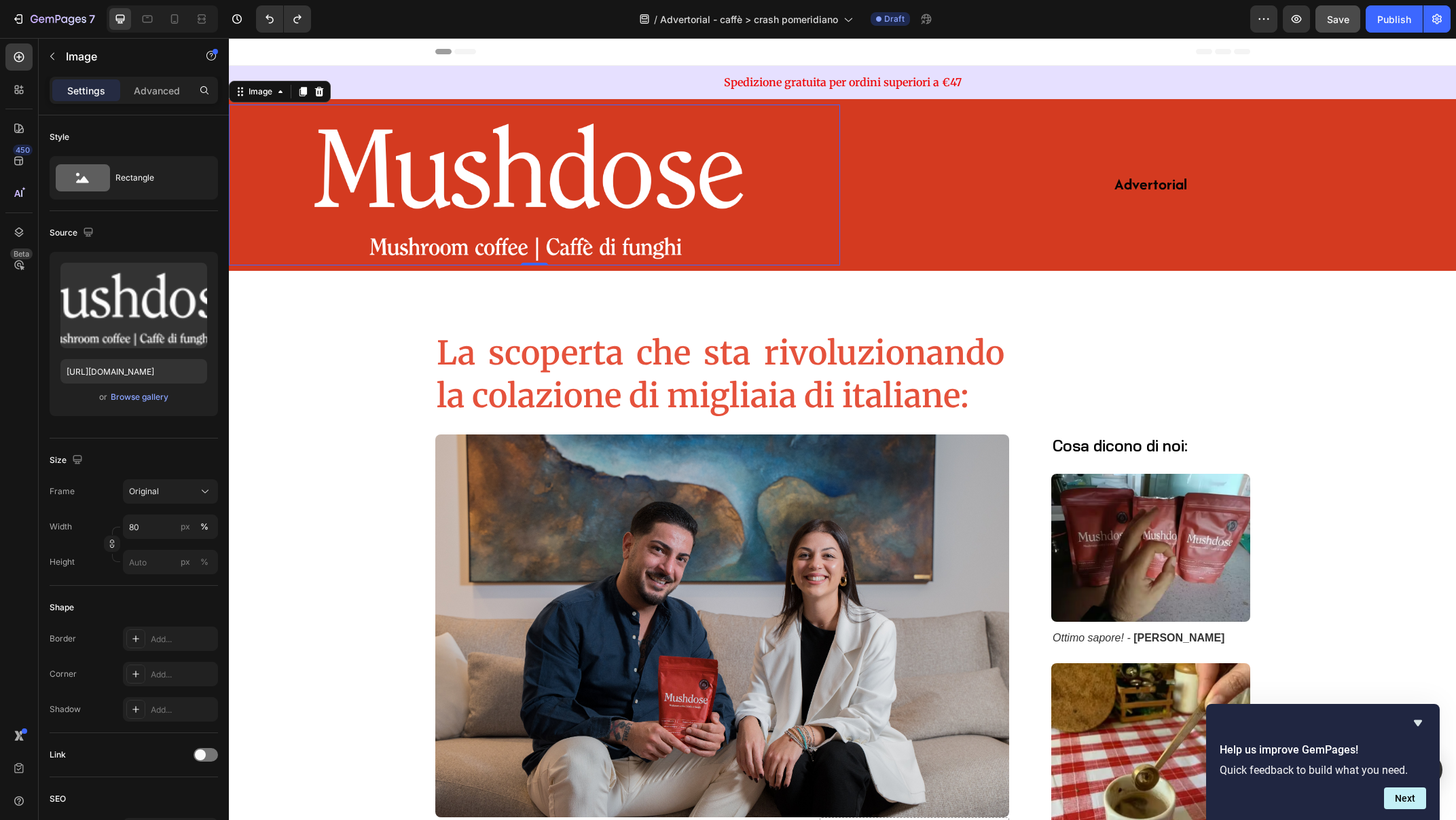
click at [418, 160] on img at bounding box center [534, 185] width 489 height 161
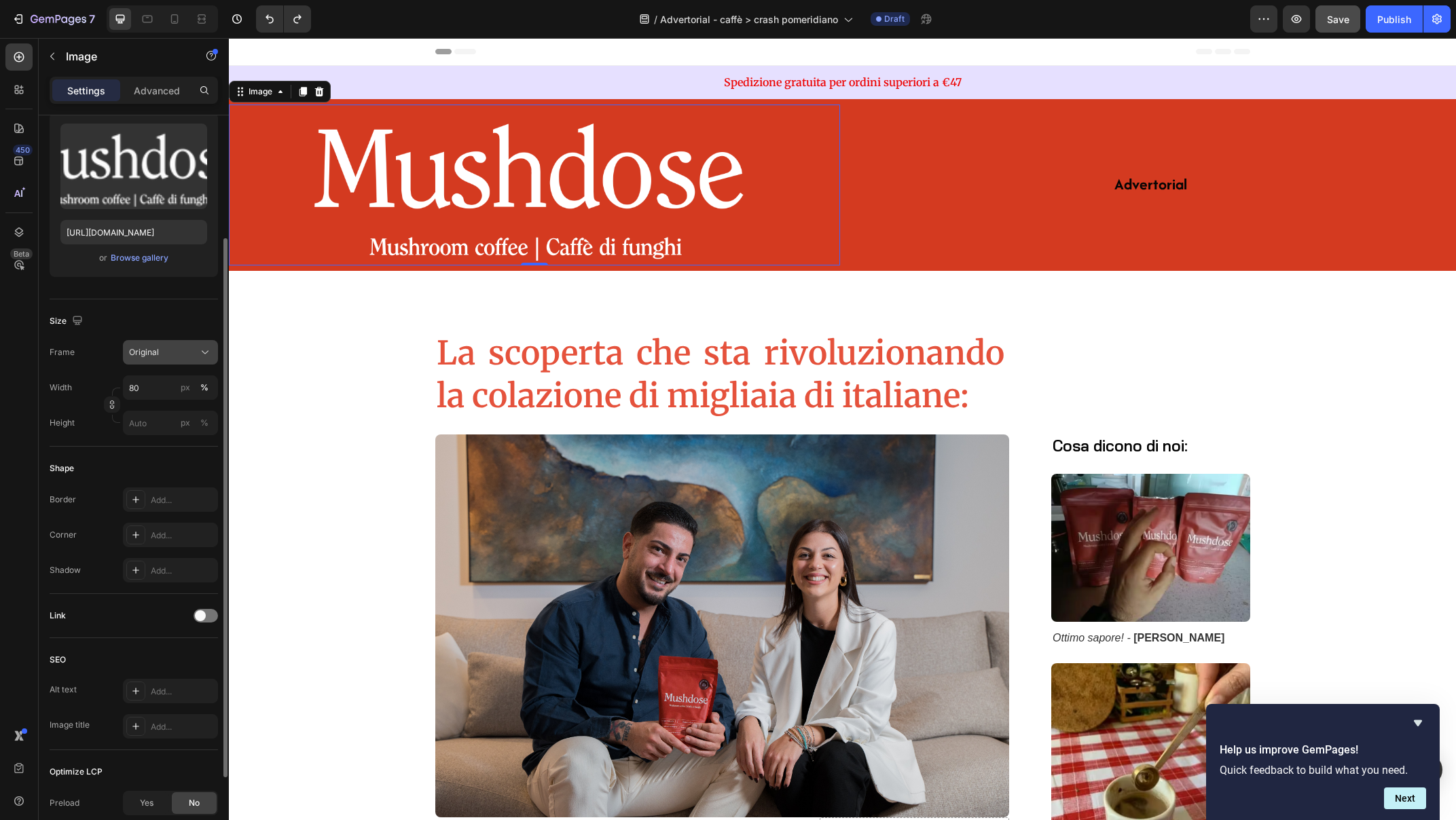
scroll to position [106, 0]
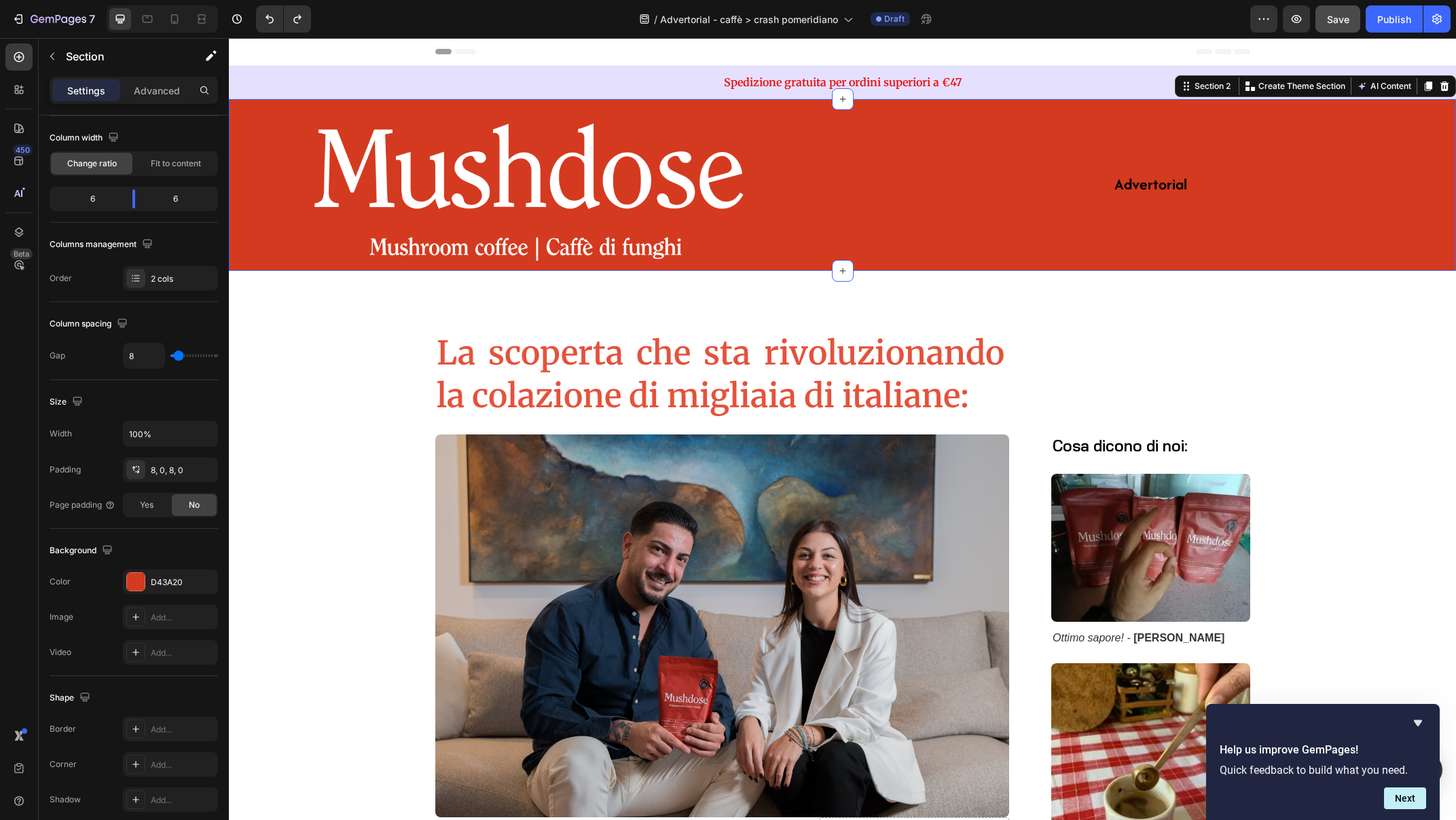
click at [845, 136] on div "Advertorial Text Block" at bounding box center [1151, 185] width 611 height 161
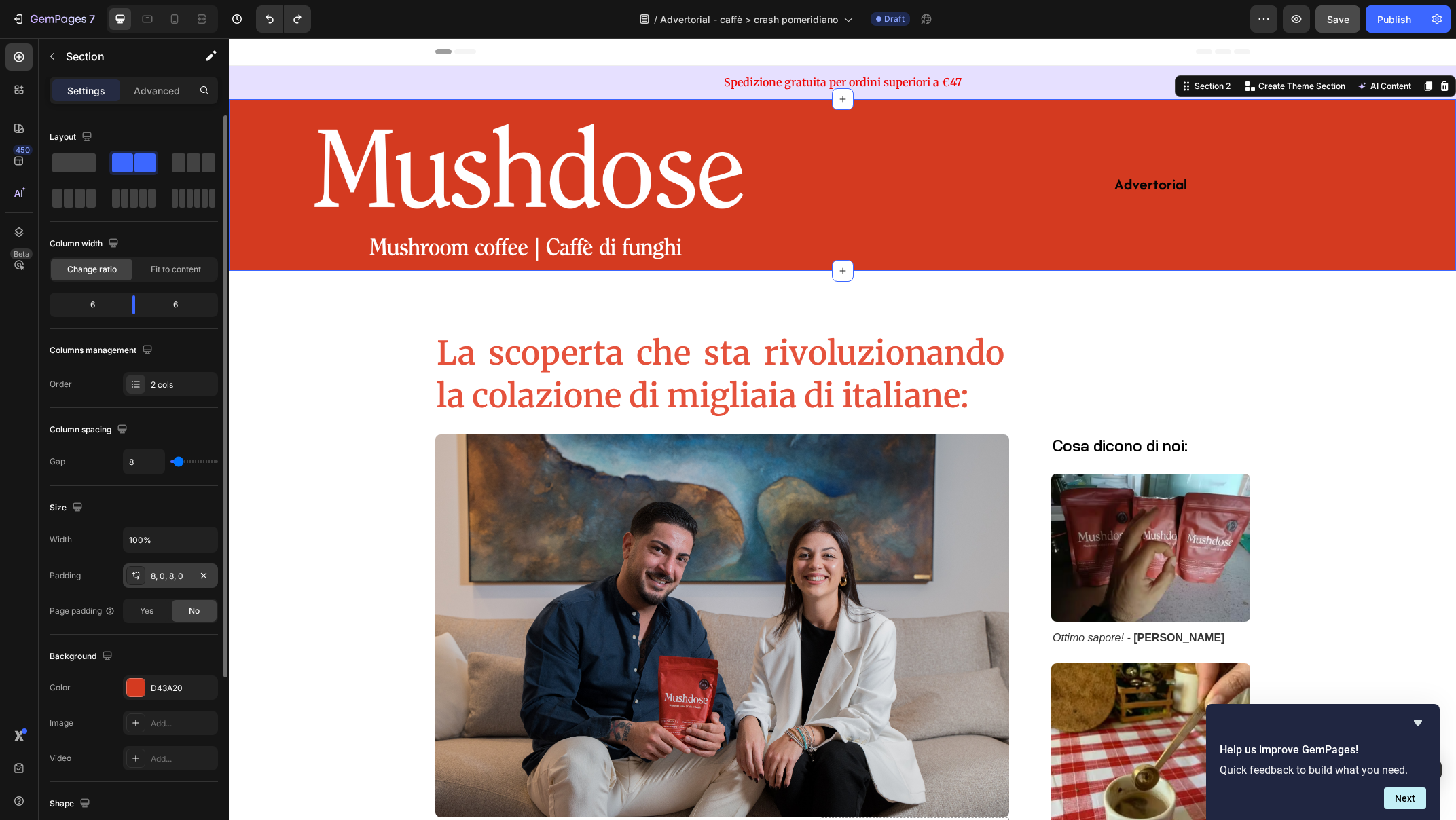
click at [152, 578] on div "8, 0, 8, 0" at bounding box center [171, 576] width 40 height 12
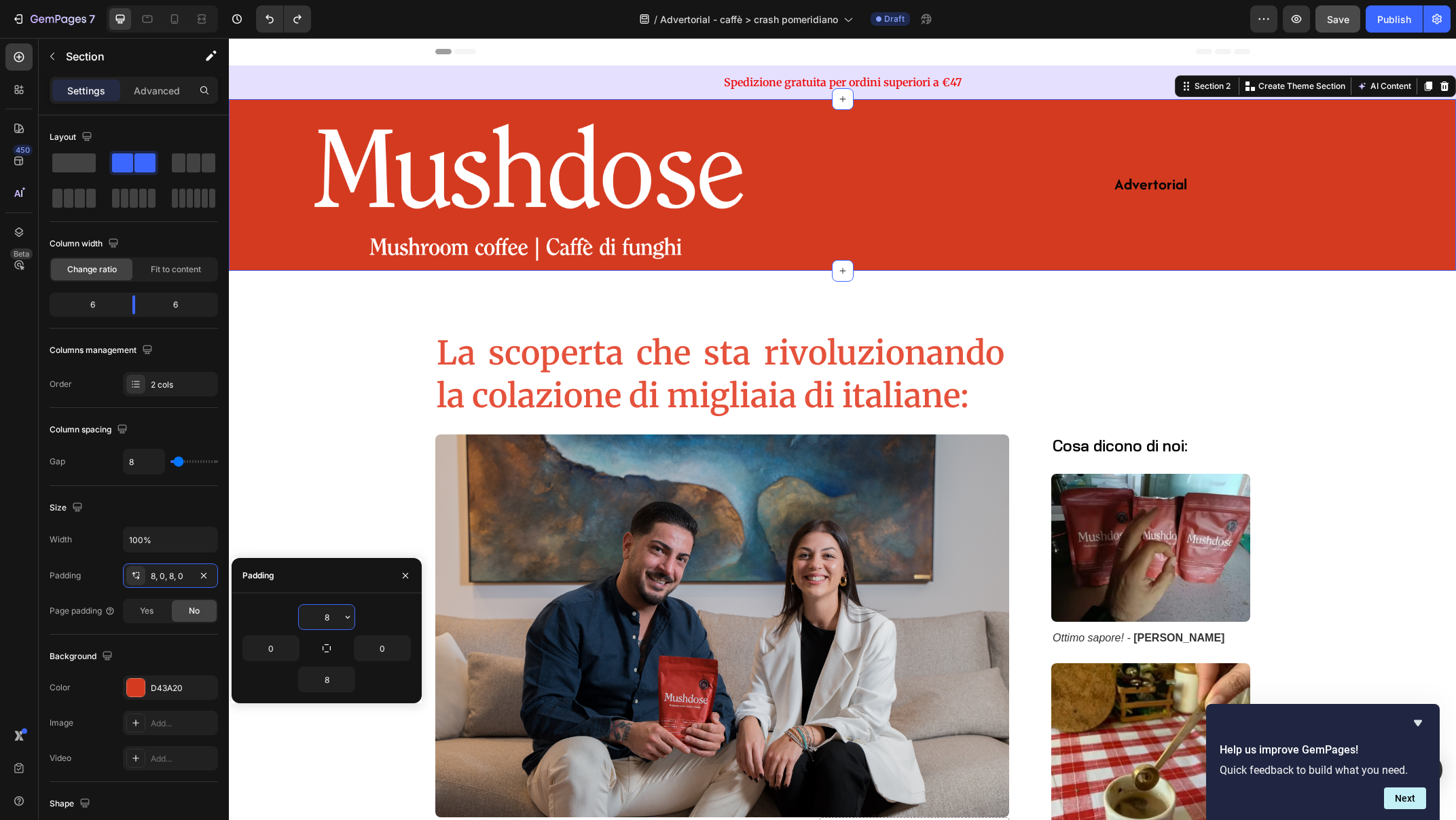
click at [327, 616] on input "8" at bounding box center [327, 616] width 56 height 24
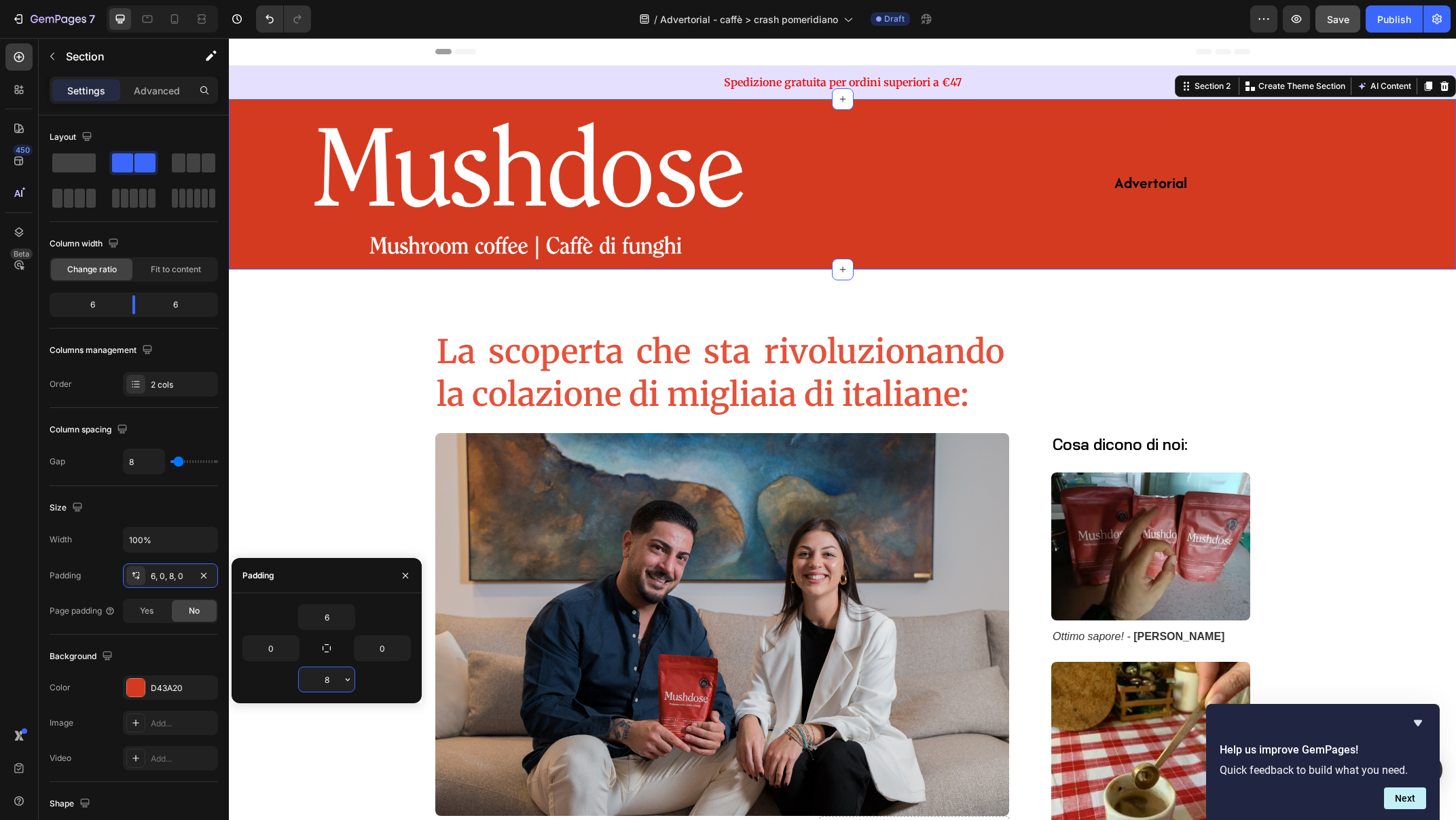
click at [326, 680] on input "8" at bounding box center [327, 679] width 56 height 24
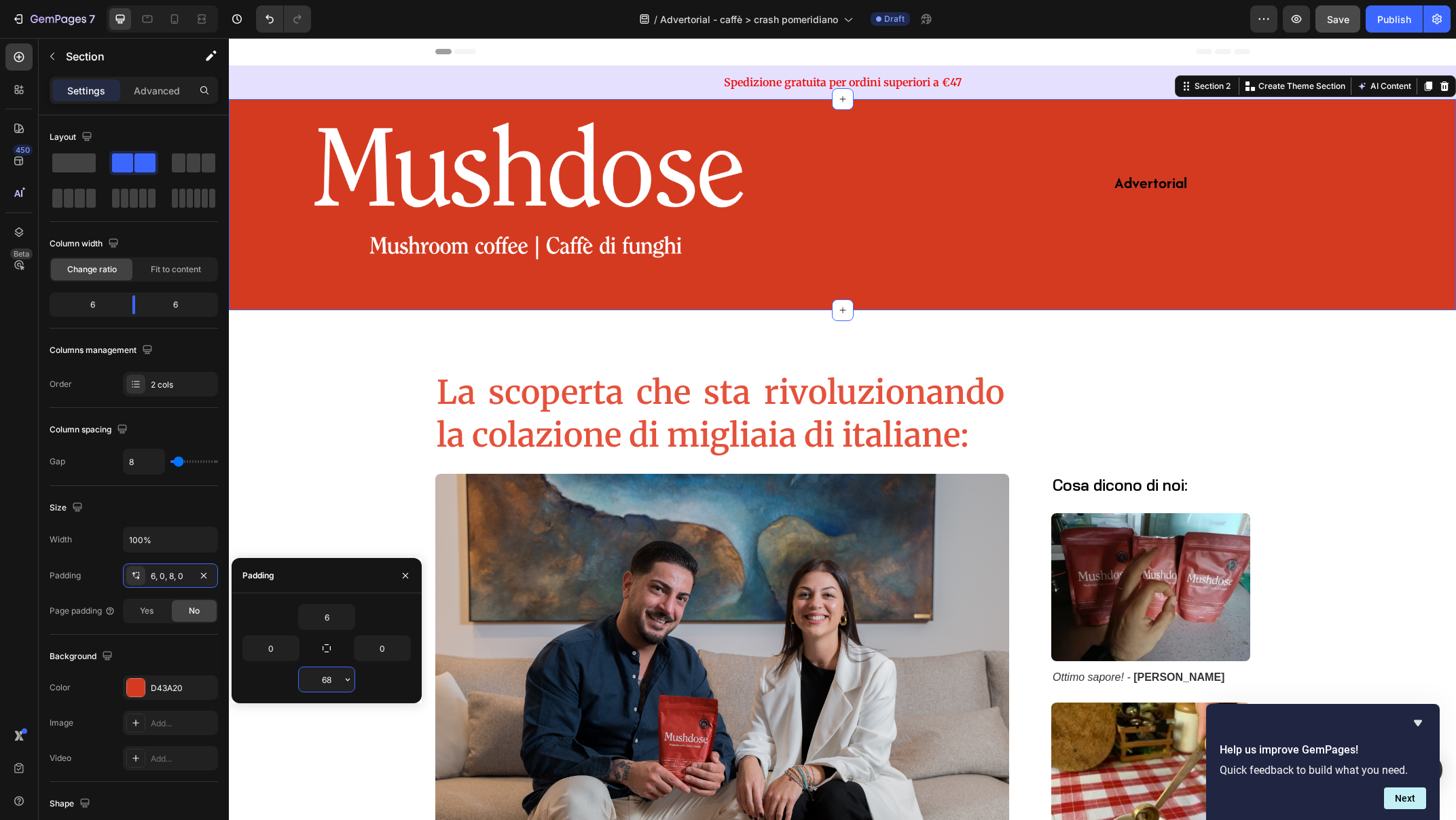
click at [328, 676] on input "68" at bounding box center [327, 679] width 56 height 24
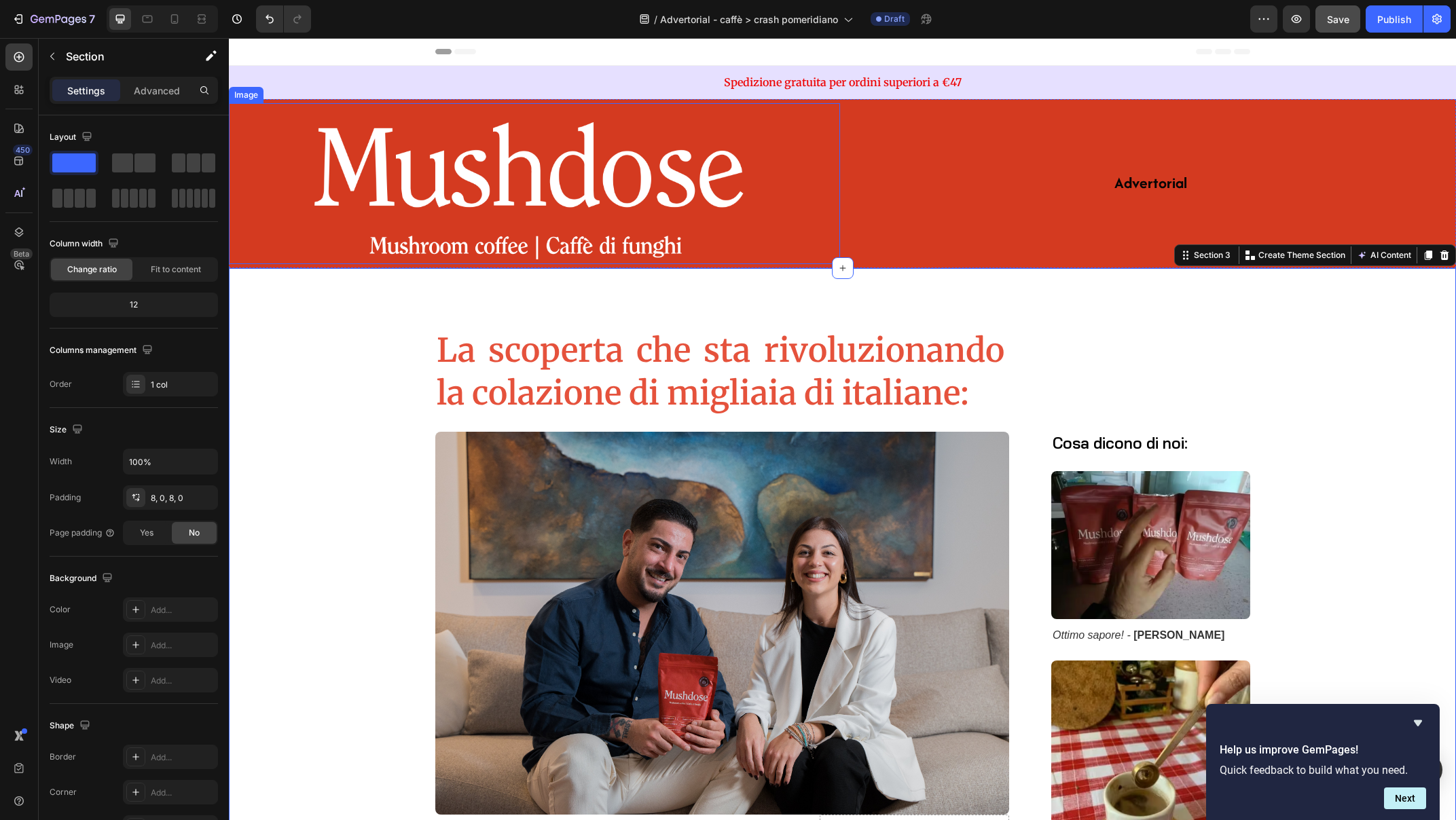
click at [774, 246] on img at bounding box center [534, 183] width 489 height 161
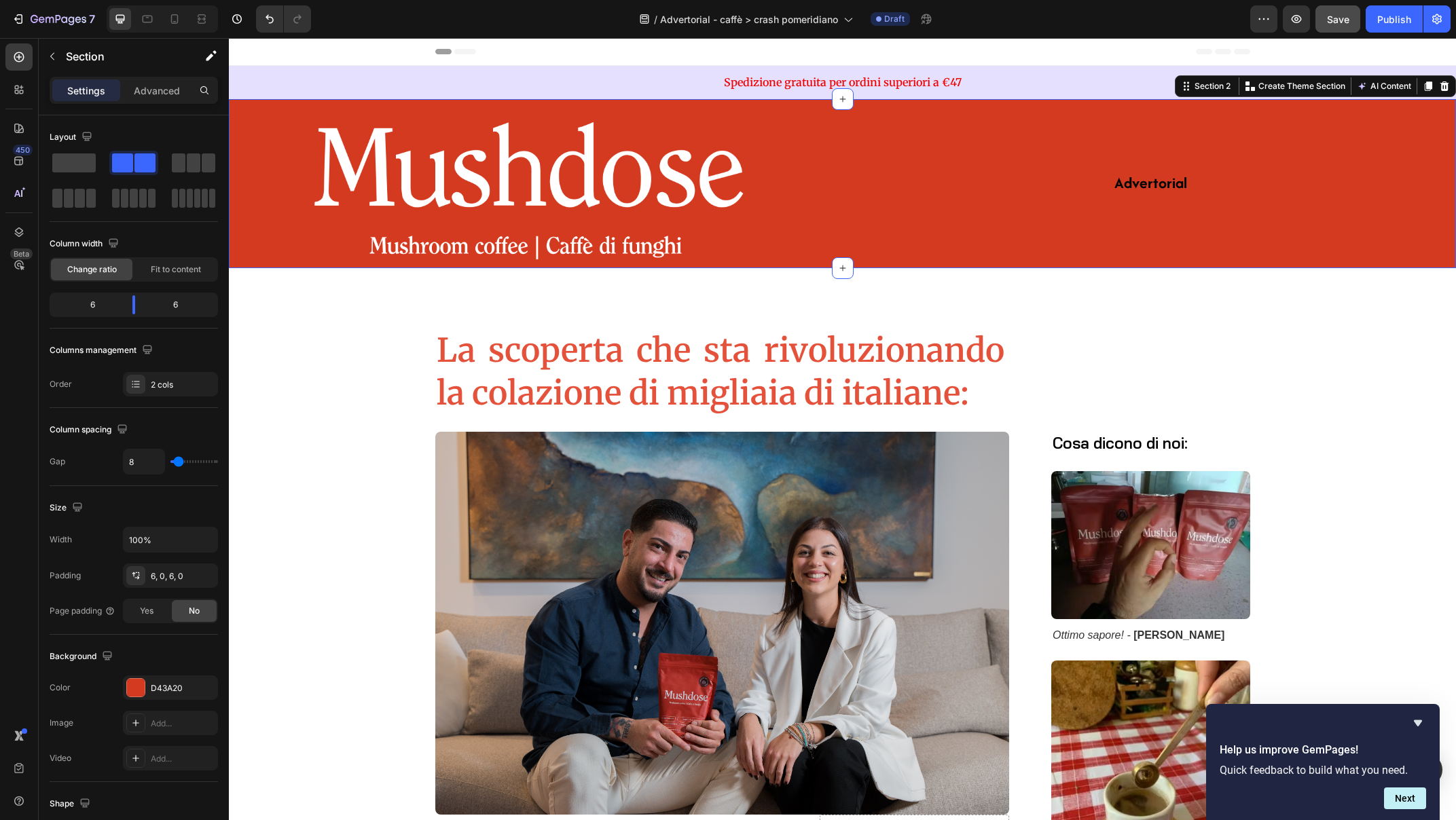
click at [846, 218] on div "Advertorial Text Block" at bounding box center [1151, 183] width 611 height 161
click at [1192, 88] on div "Section 2" at bounding box center [1212, 86] width 41 height 12
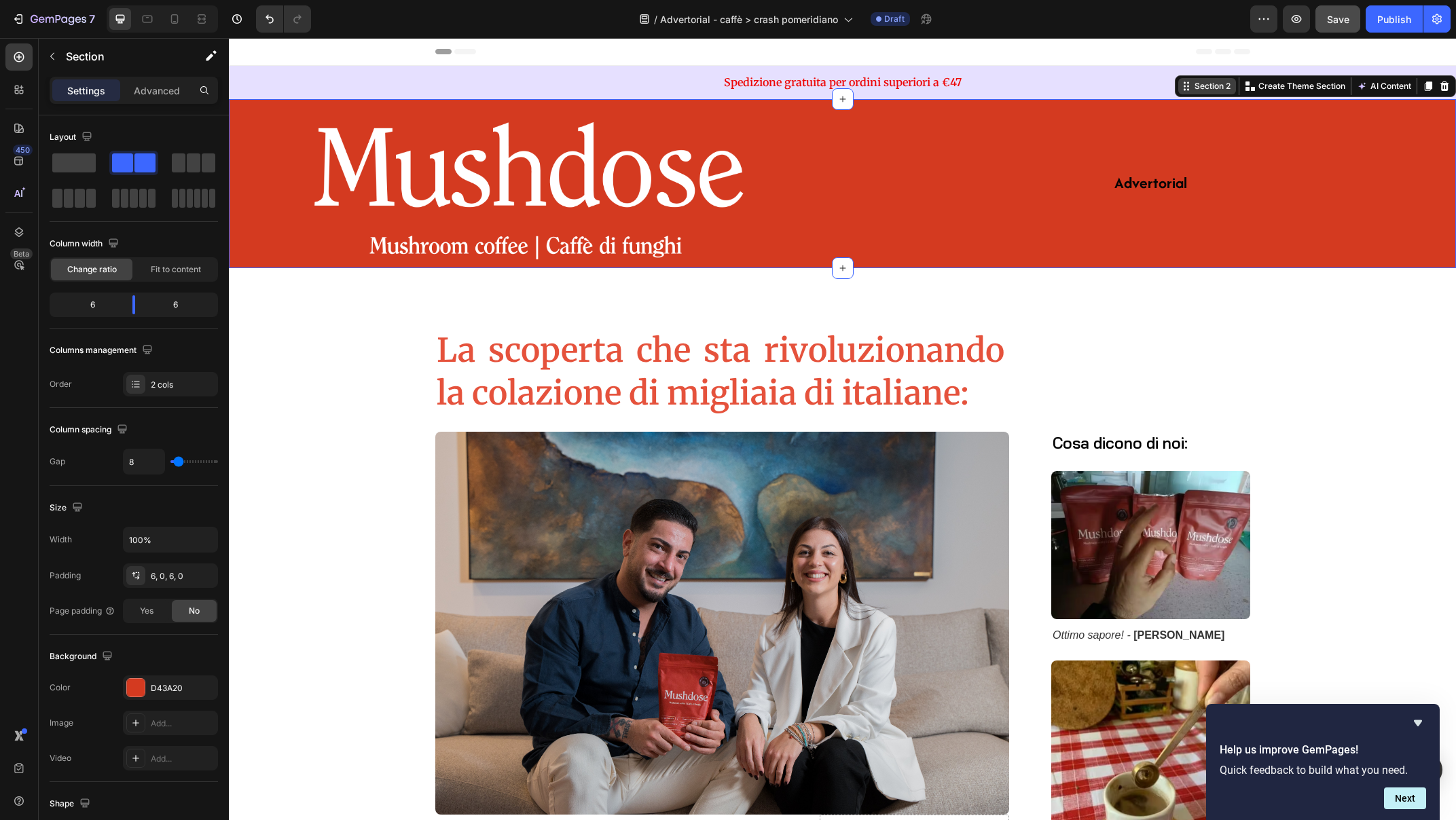
click at [1192, 88] on div "Section 2" at bounding box center [1212, 86] width 41 height 12
click at [568, 161] on img at bounding box center [534, 183] width 489 height 161
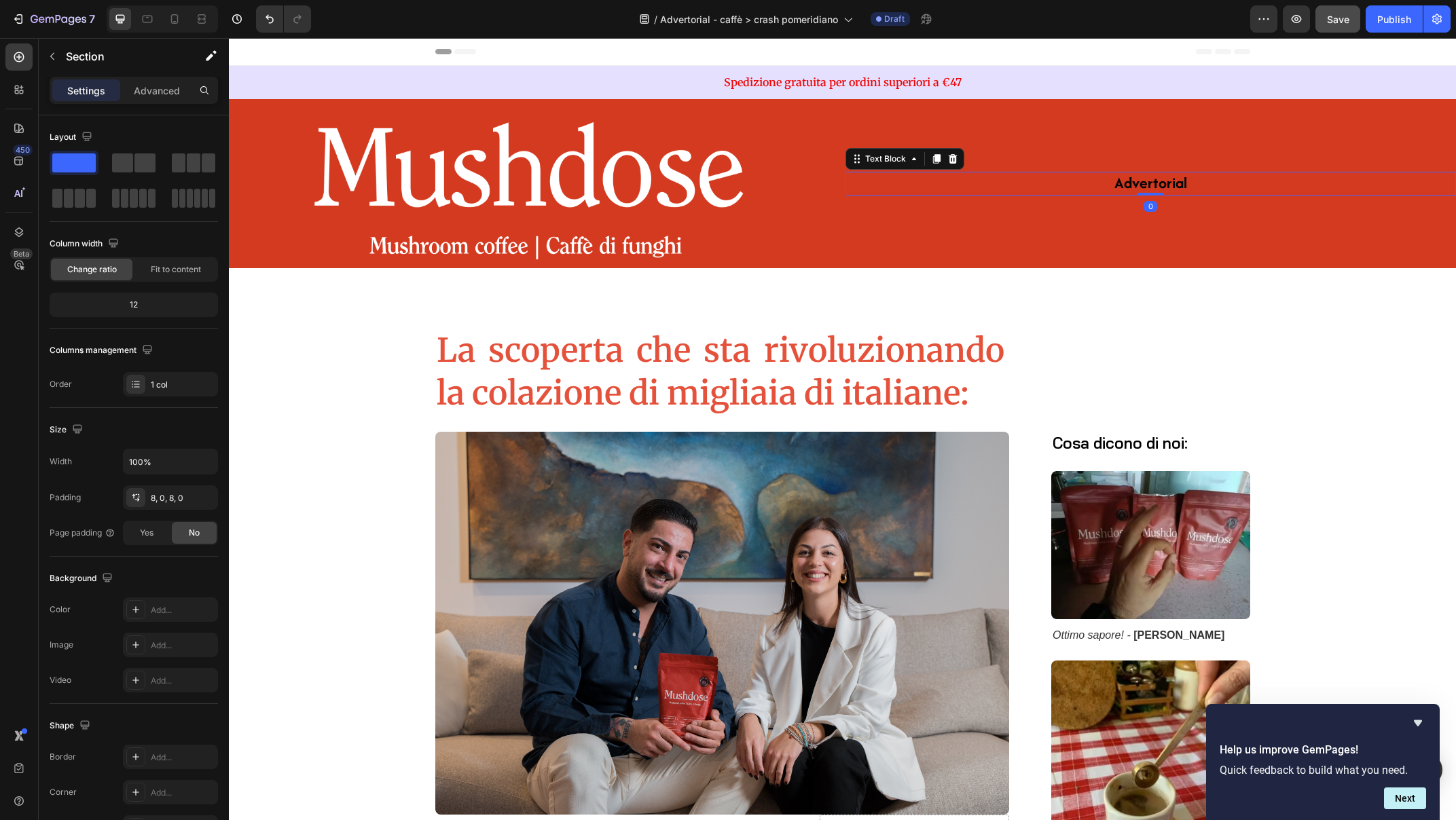
click at [853, 177] on p "Advertorial" at bounding box center [1151, 184] width 596 height 22
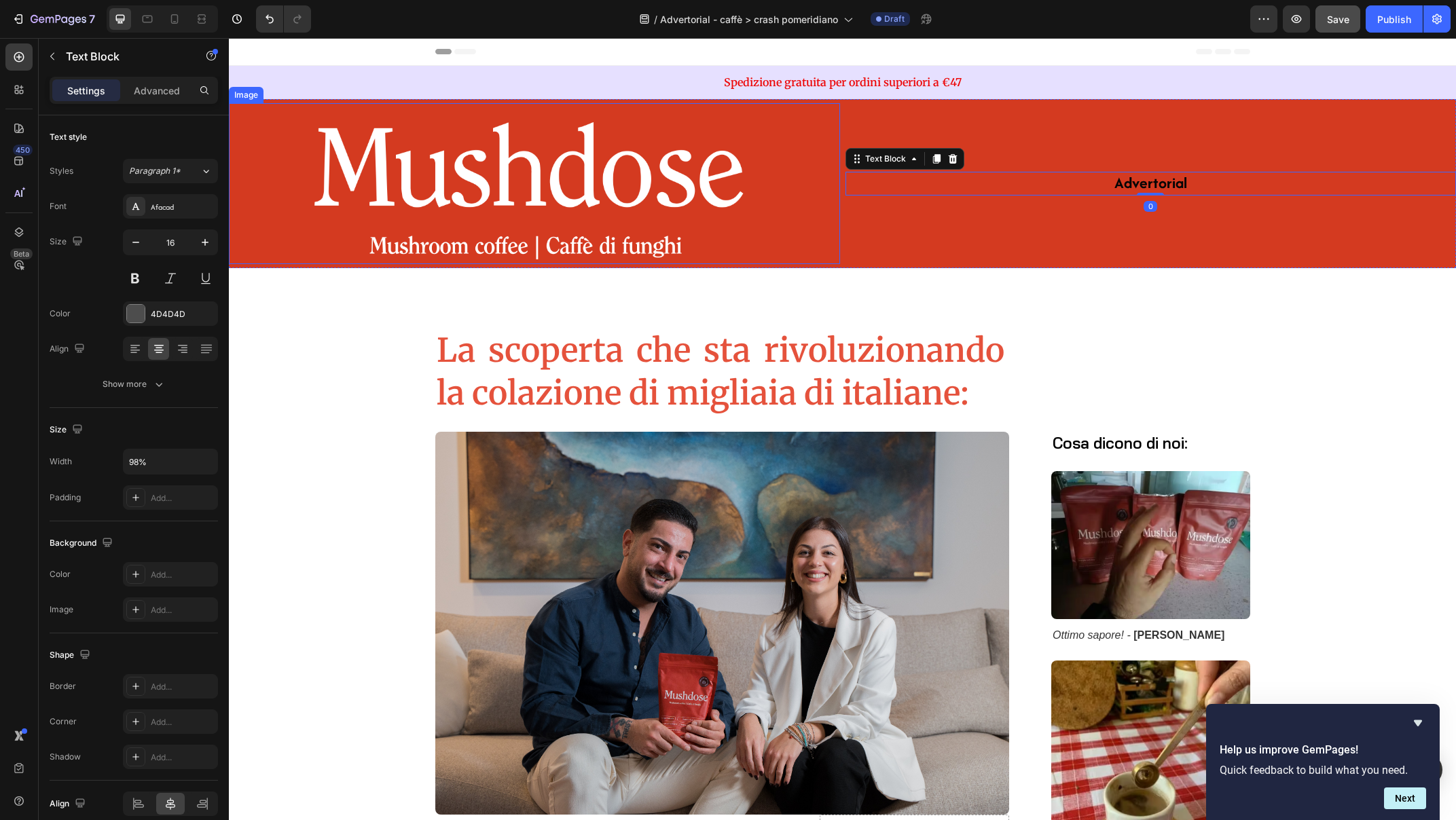
click at [791, 224] on div at bounding box center [535, 183] width 611 height 161
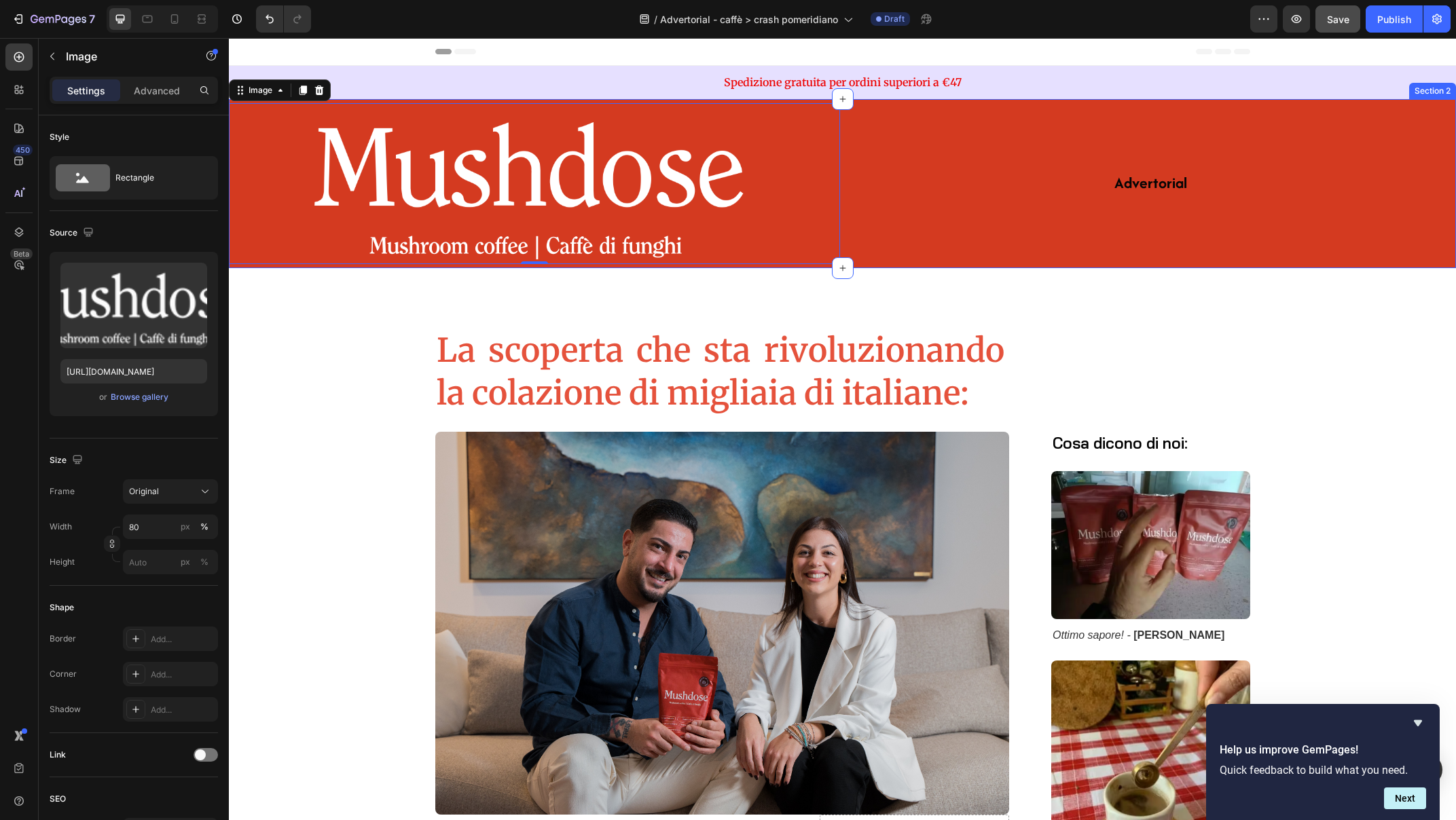
click at [845, 120] on div "Advertorial Text Block" at bounding box center [1151, 183] width 611 height 161
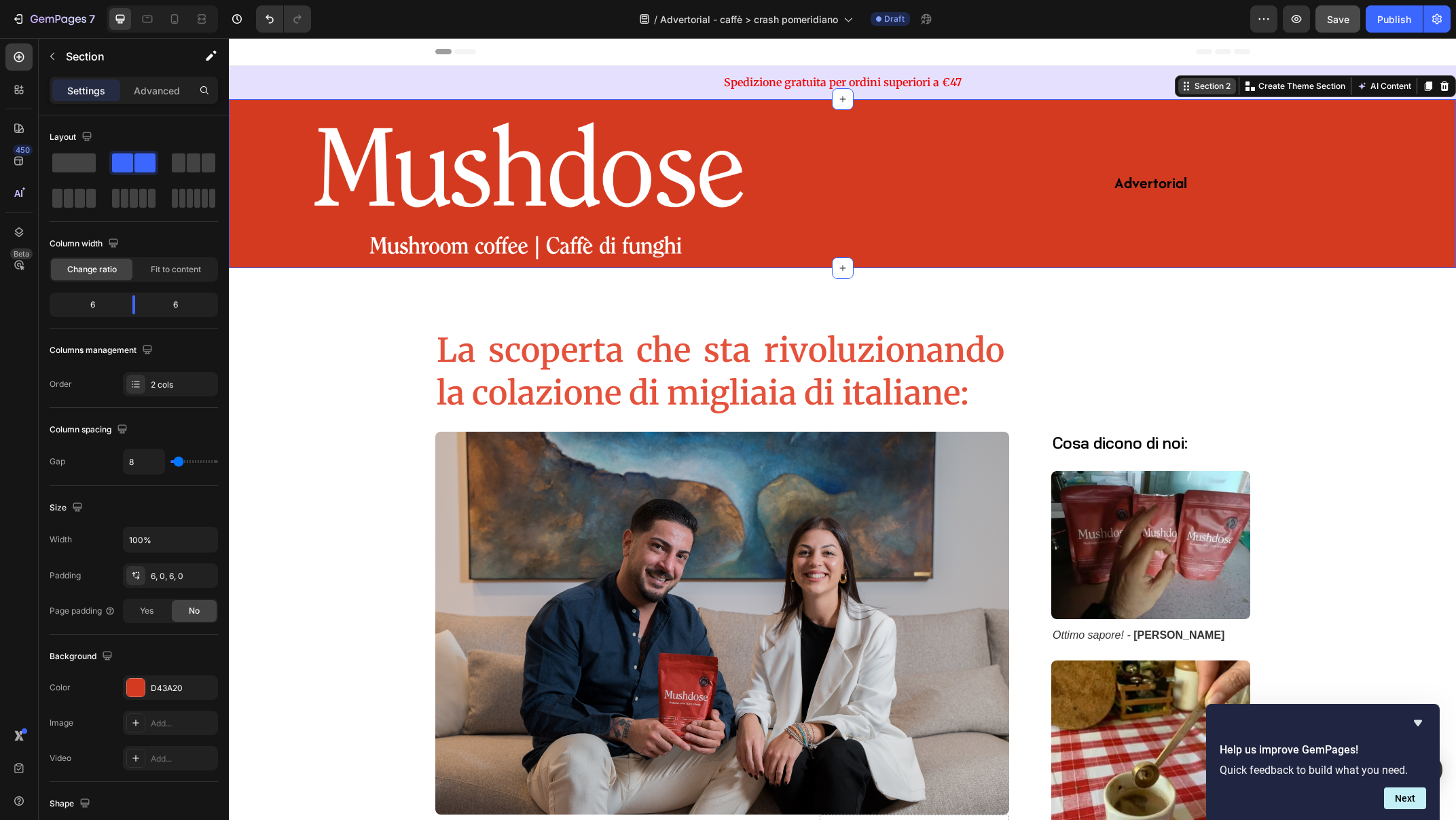
click at [1206, 85] on div "Section 2" at bounding box center [1212, 86] width 41 height 12
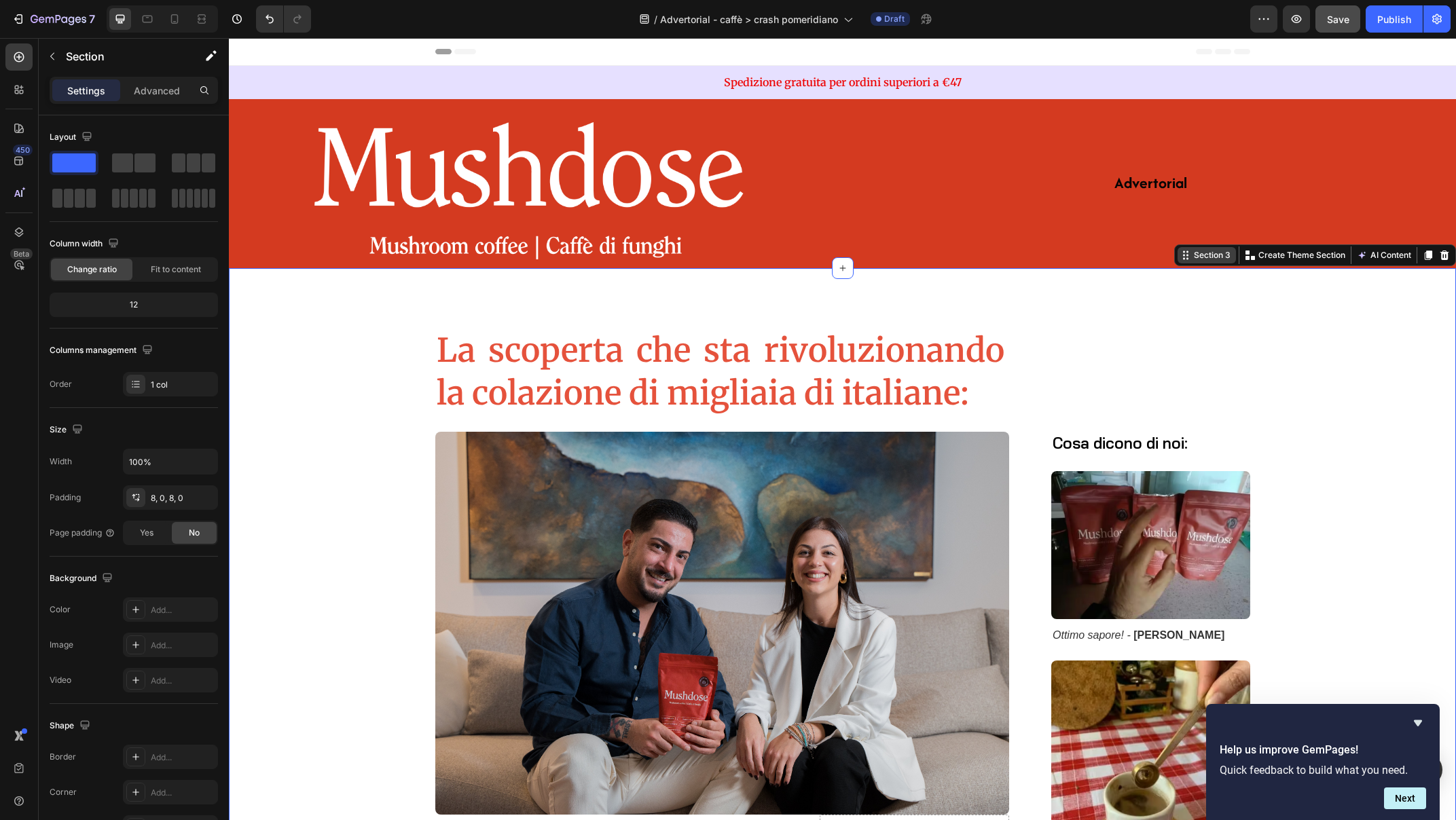
click at [1202, 258] on div "Section 3" at bounding box center [1212, 255] width 42 height 12
click at [975, 186] on p "Advertorial" at bounding box center [1151, 184] width 596 height 22
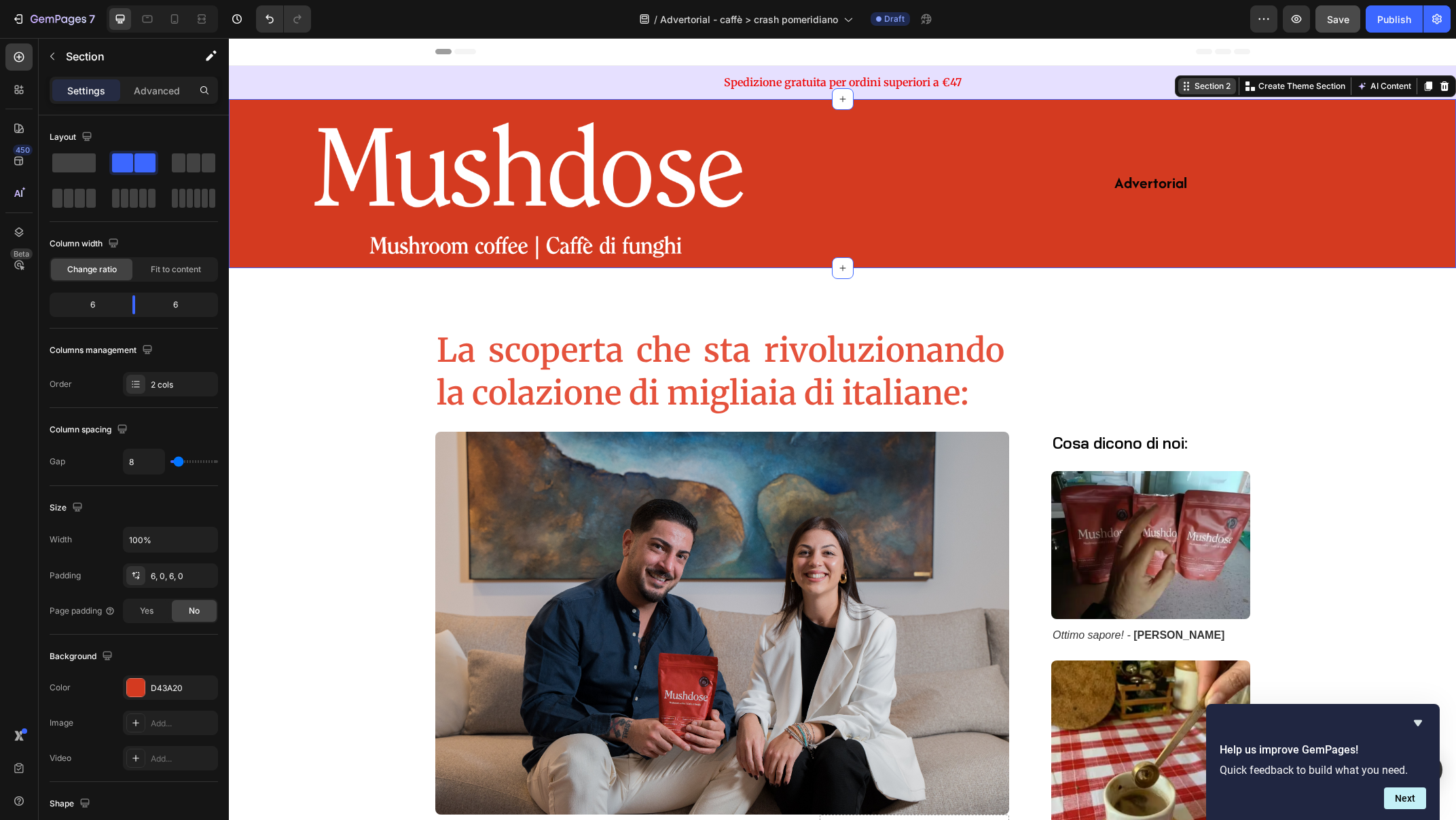
click at [1421, 92] on div "Section 2 Create Theme Section AI Content Write with GemAI What would you like …" at bounding box center [1315, 86] width 281 height 22
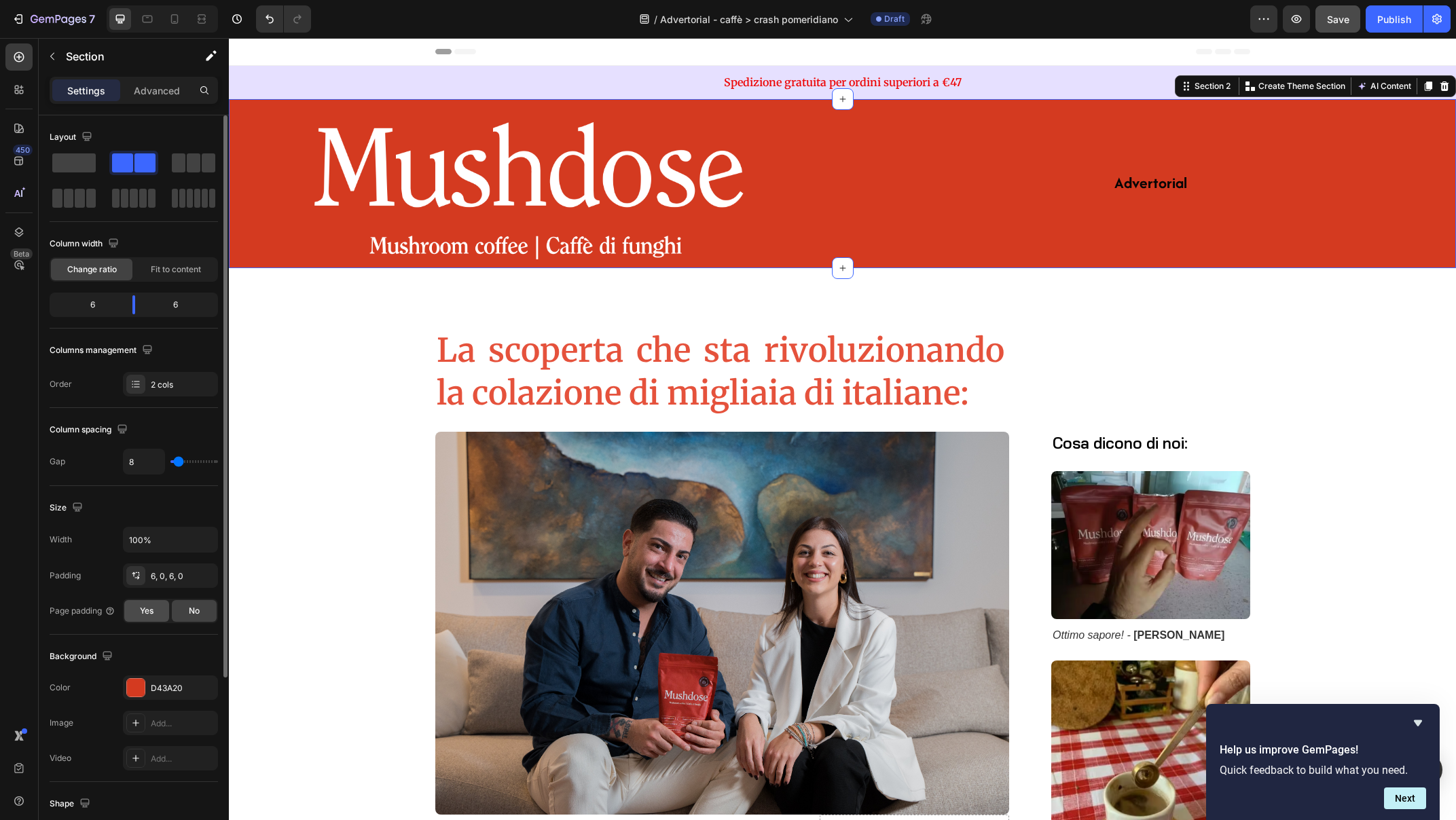
click at [144, 613] on span "Yes" at bounding box center [147, 611] width 14 height 12
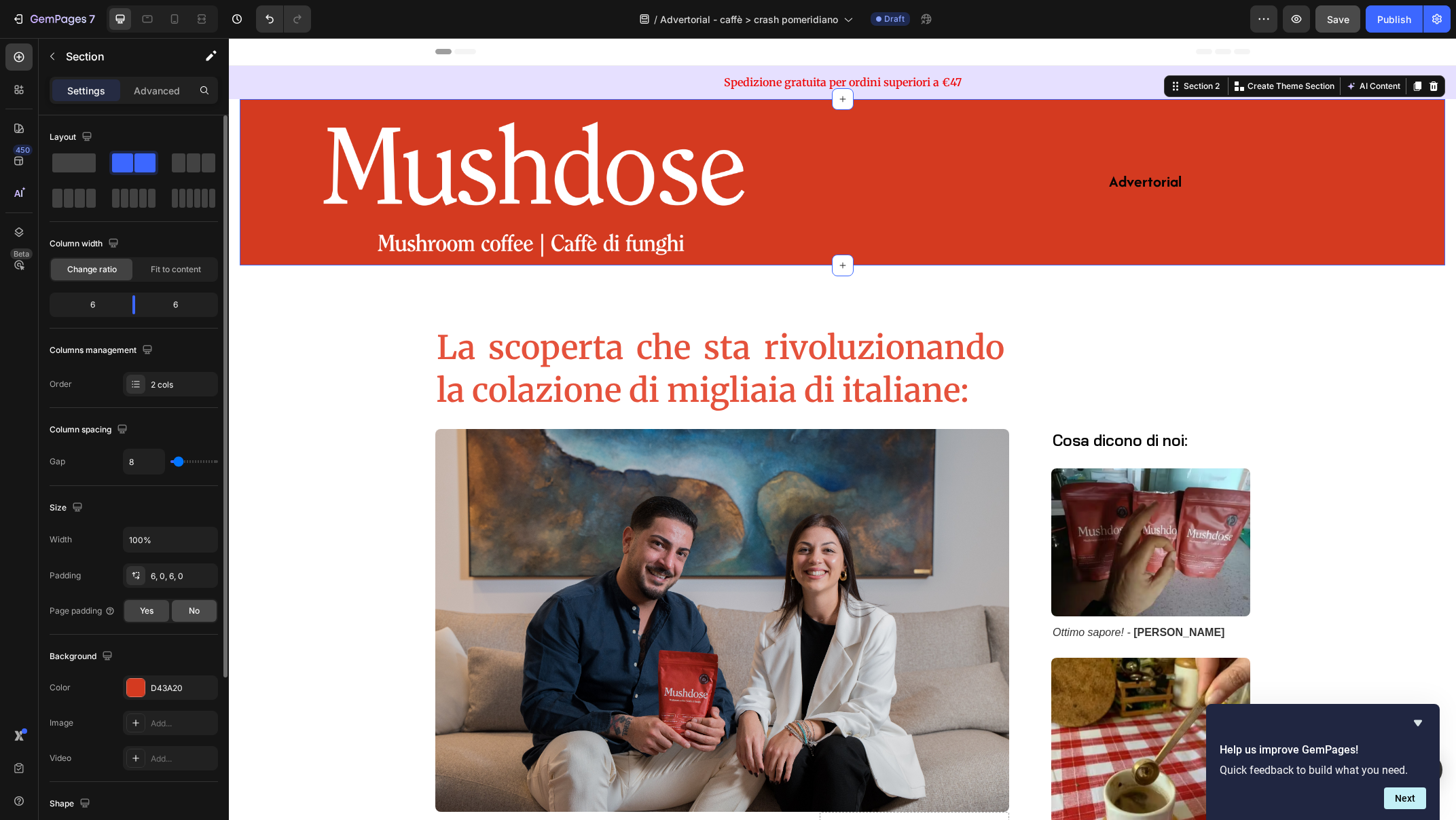
click at [193, 613] on span "No" at bounding box center [194, 611] width 11 height 12
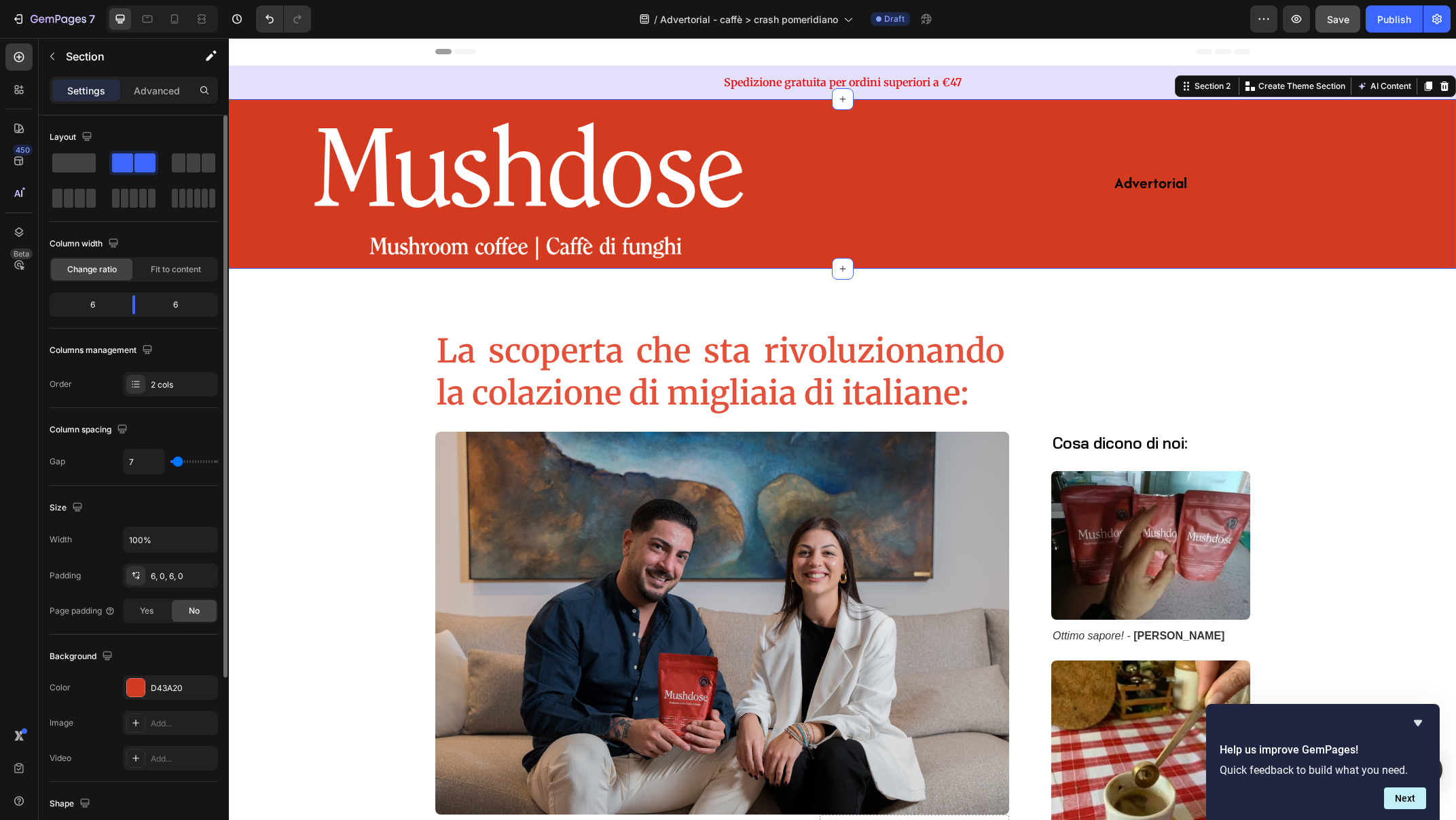
click at [178, 463] on input "range" at bounding box center [194, 461] width 47 height 3
click at [203, 540] on icon "button" at bounding box center [205, 540] width 14 height 14
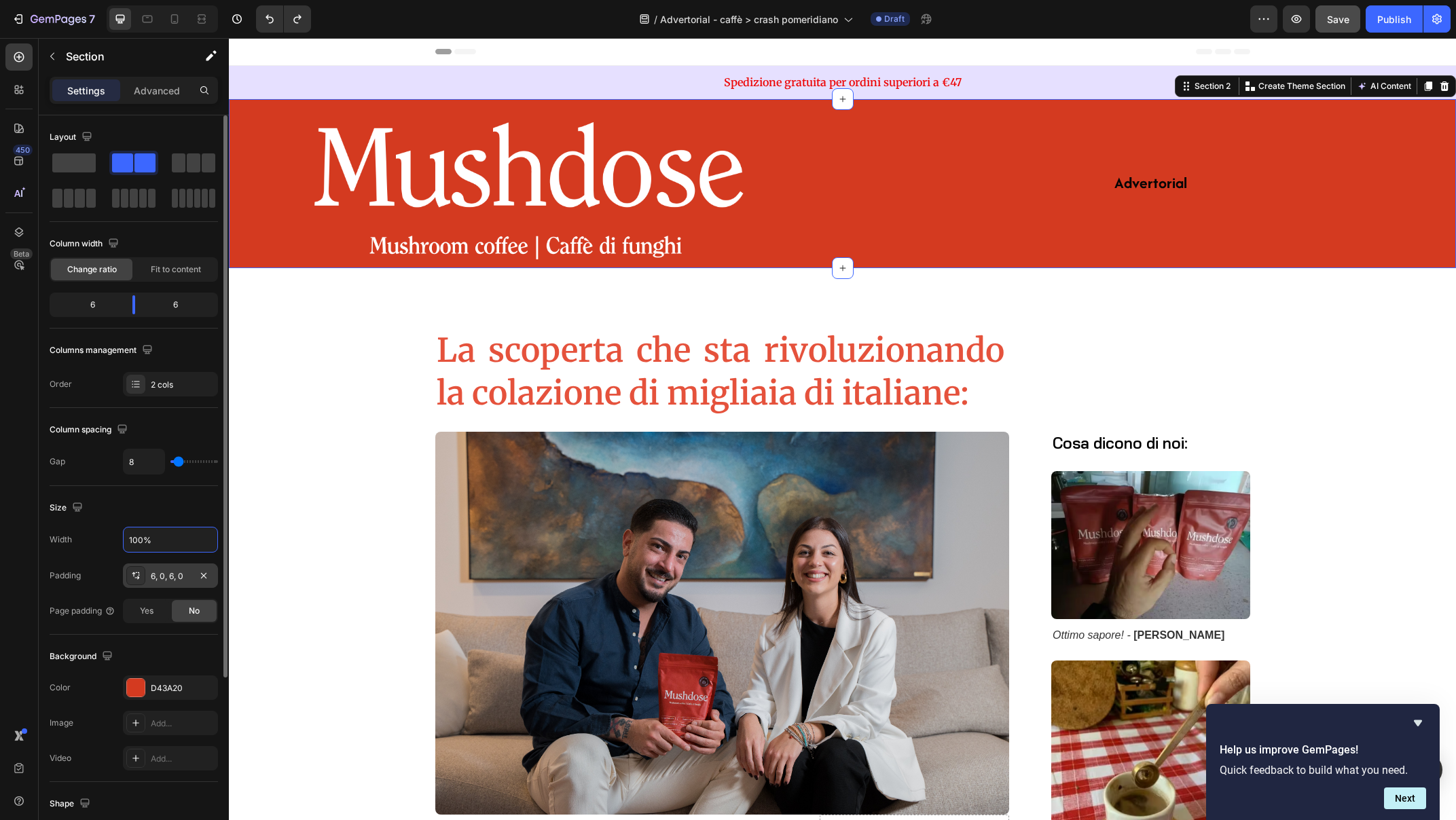
click at [137, 575] on icon at bounding box center [135, 575] width 11 height 11
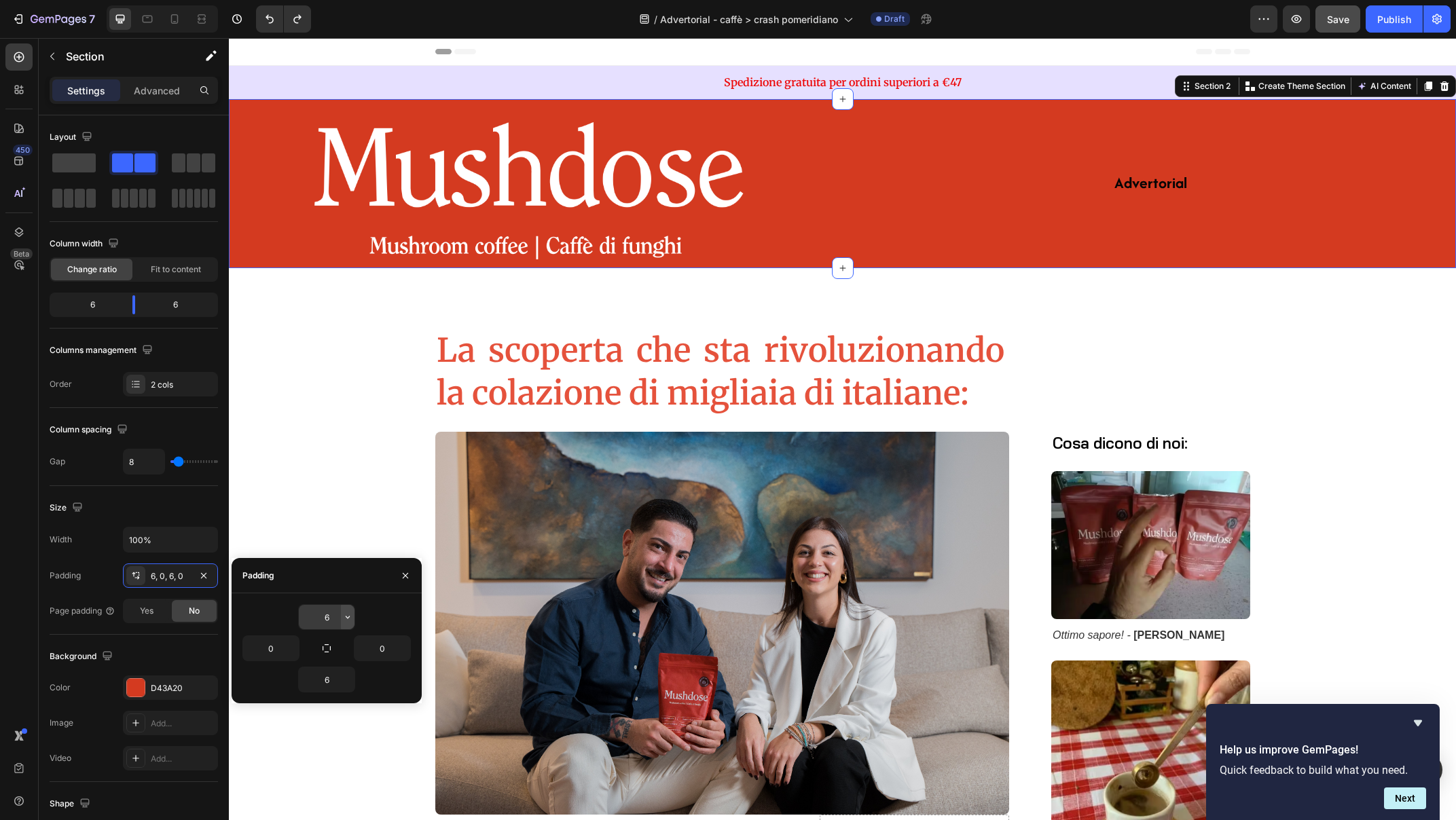
click at [348, 617] on icon "button" at bounding box center [347, 616] width 4 height 3
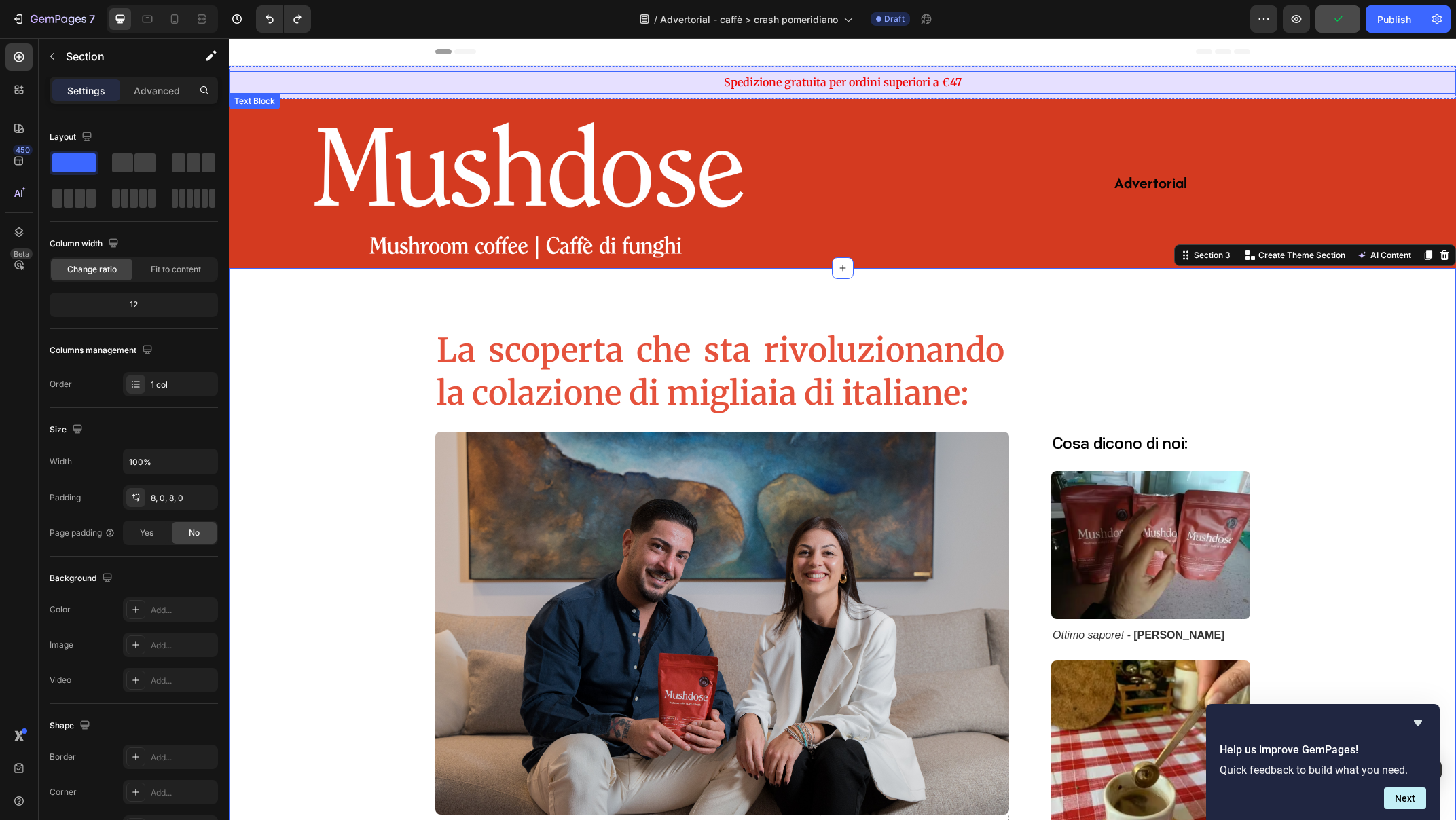
click at [527, 90] on p "Spedizione gratuita per ordini superiori a €47" at bounding box center [843, 82] width 1225 height 19
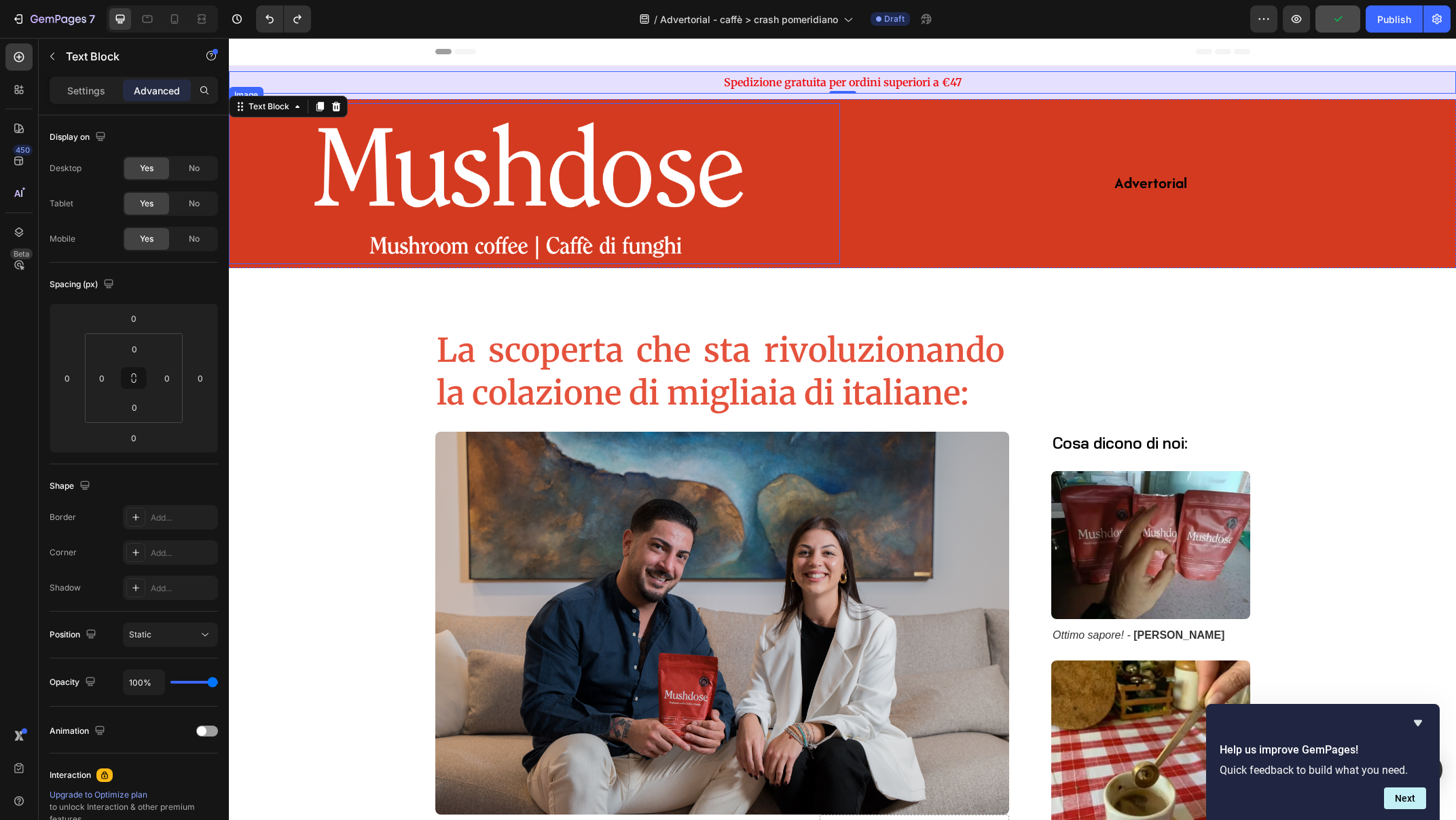
click at [507, 152] on img at bounding box center [534, 183] width 489 height 161
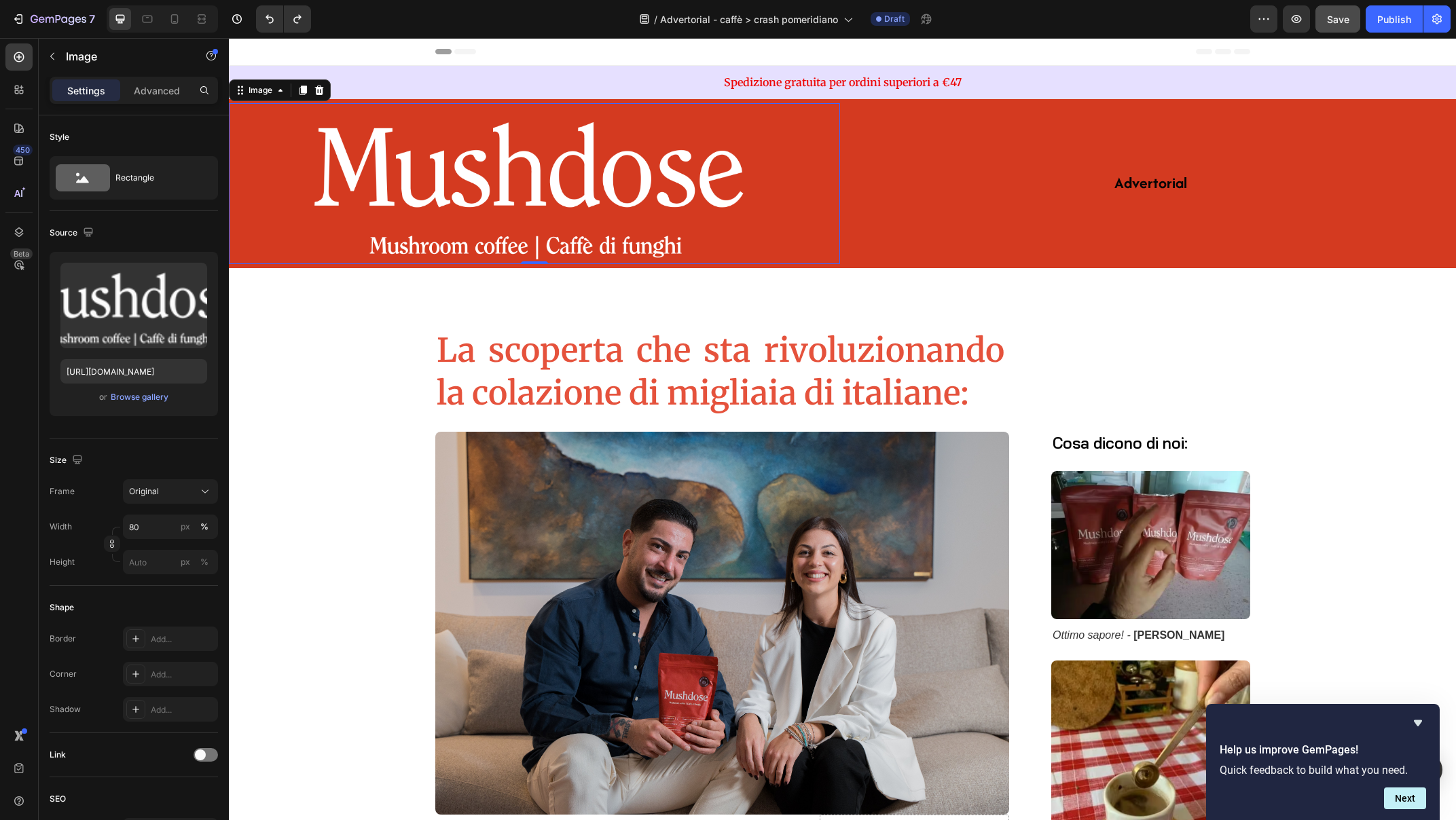
click at [536, 185] on img at bounding box center [534, 183] width 489 height 161
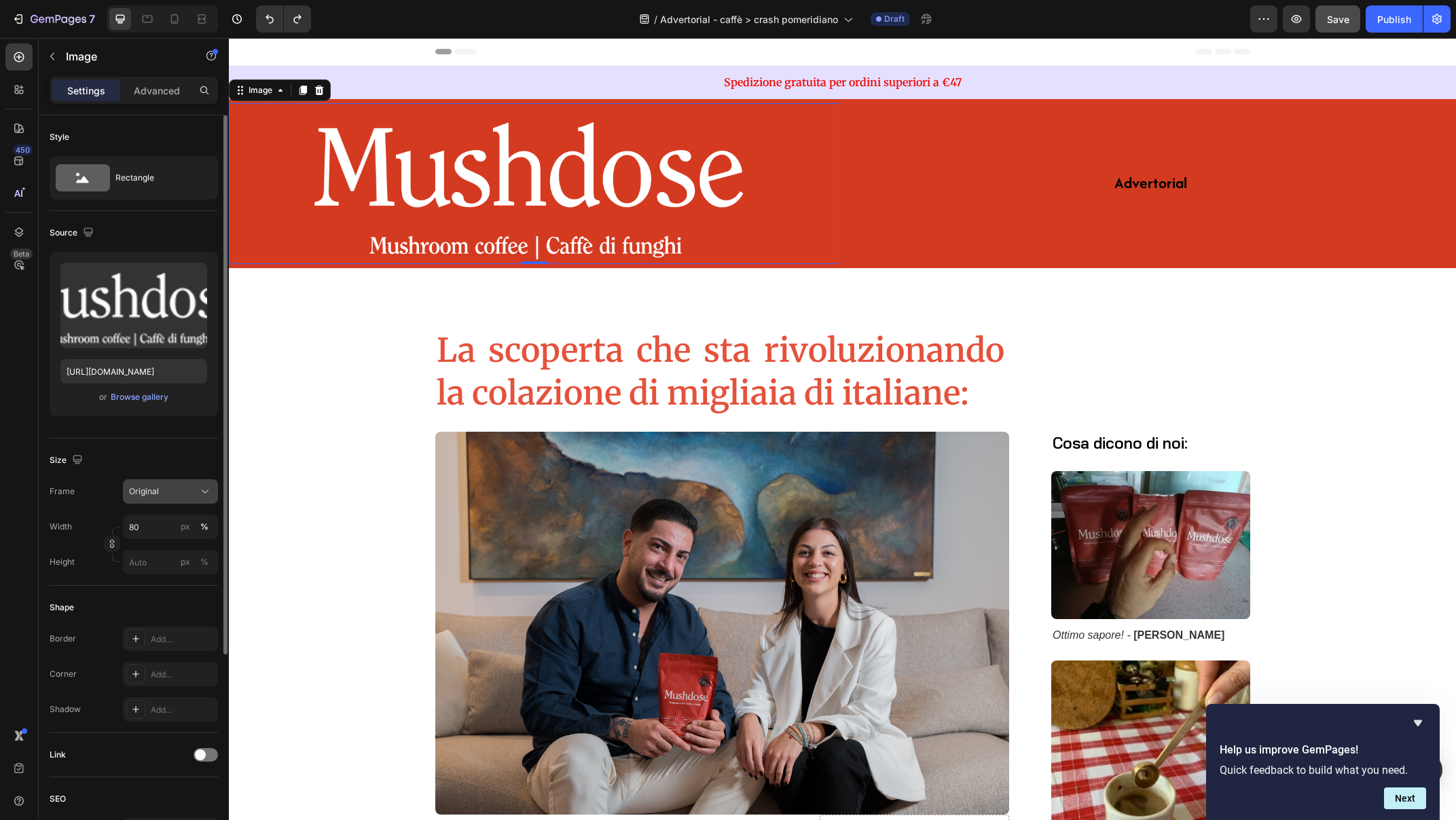
click at [147, 497] on div "Original" at bounding box center [171, 491] width 83 height 14
click at [147, 570] on span "Horizontal" at bounding box center [148, 577] width 40 height 14
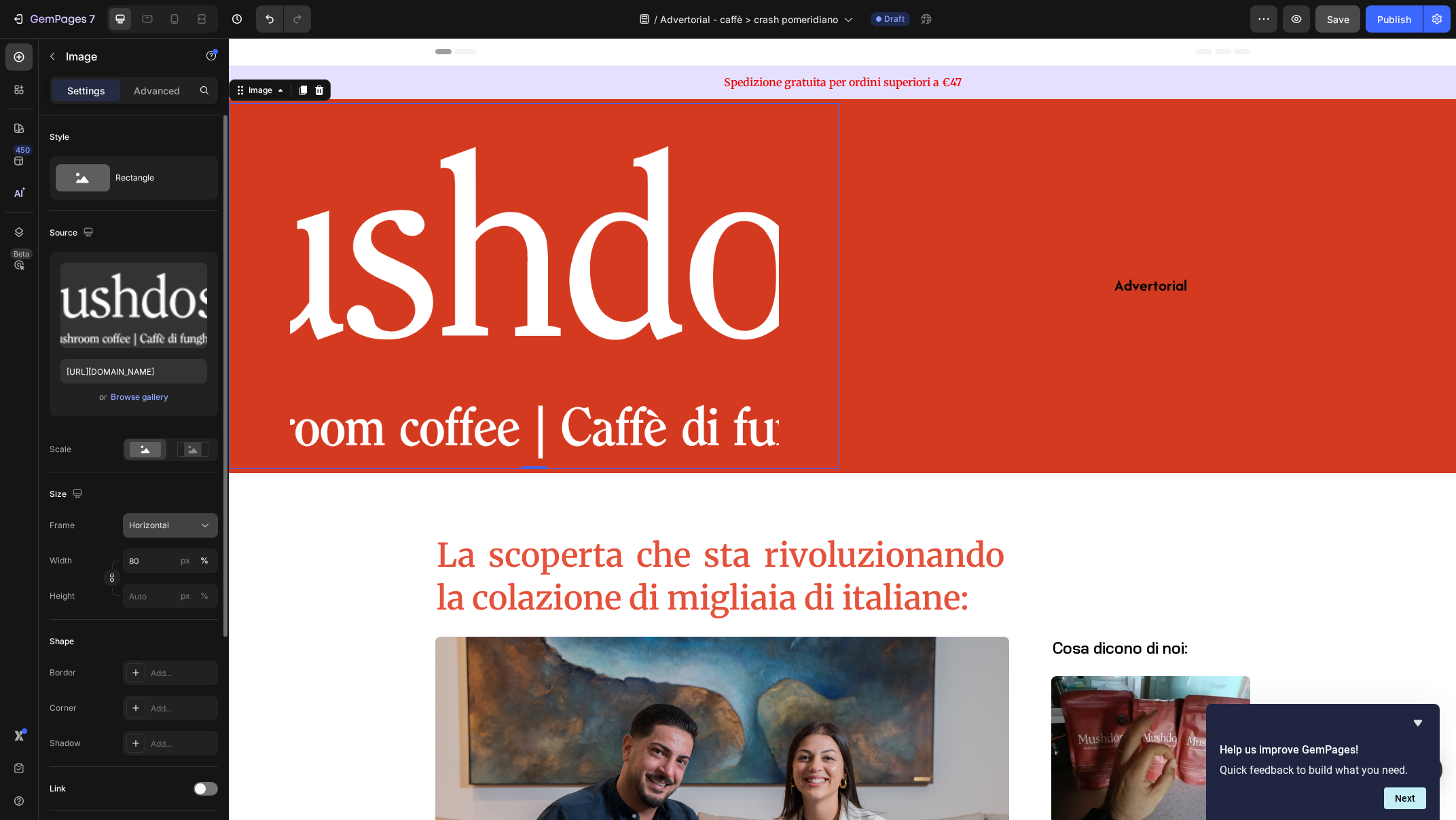
click at [174, 525] on div "Horizontal" at bounding box center [162, 525] width 67 height 12
click at [158, 633] on span "Original" at bounding box center [143, 635] width 30 height 12
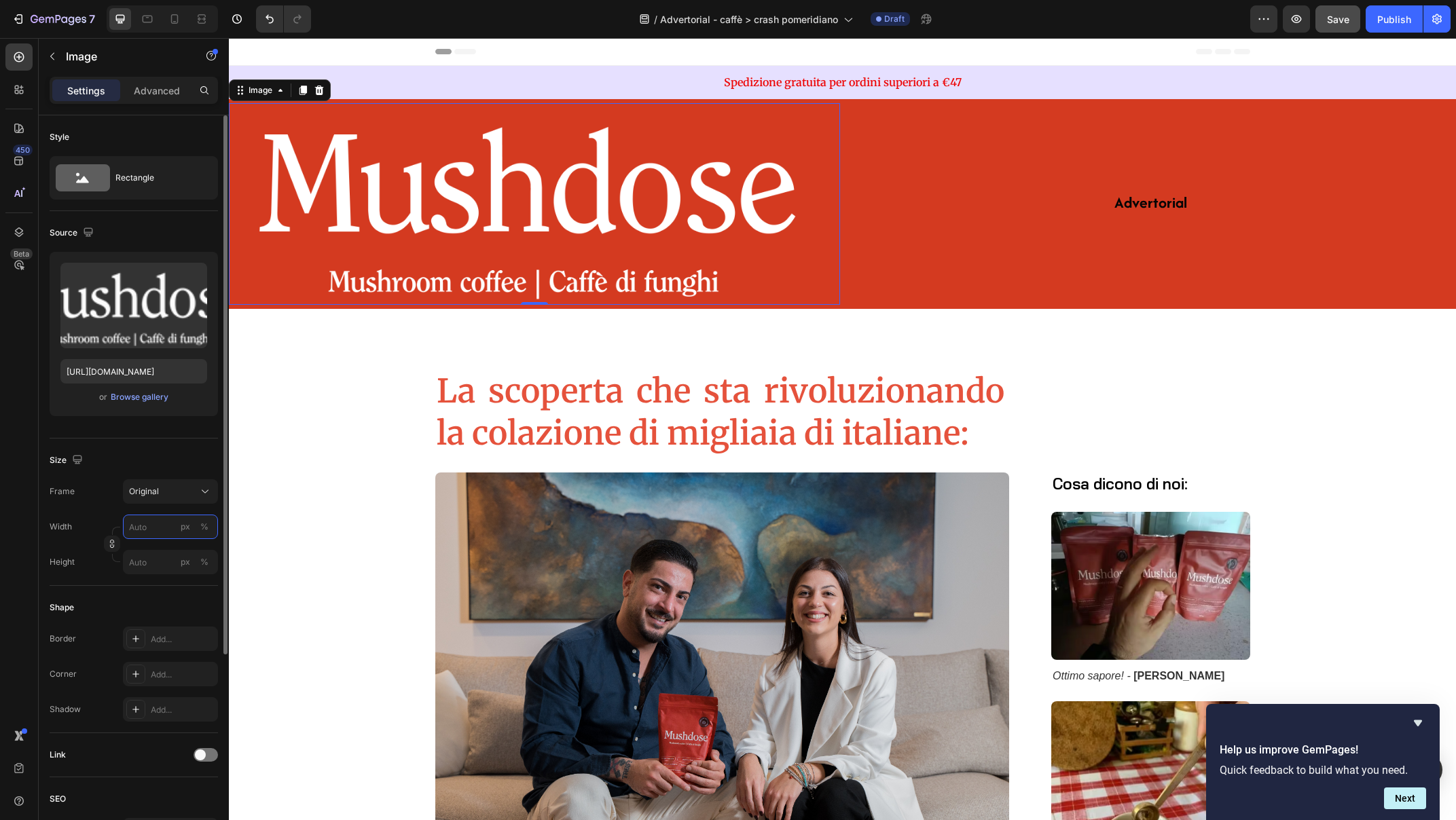
click at [140, 527] on input "px %" at bounding box center [171, 527] width 95 height 24
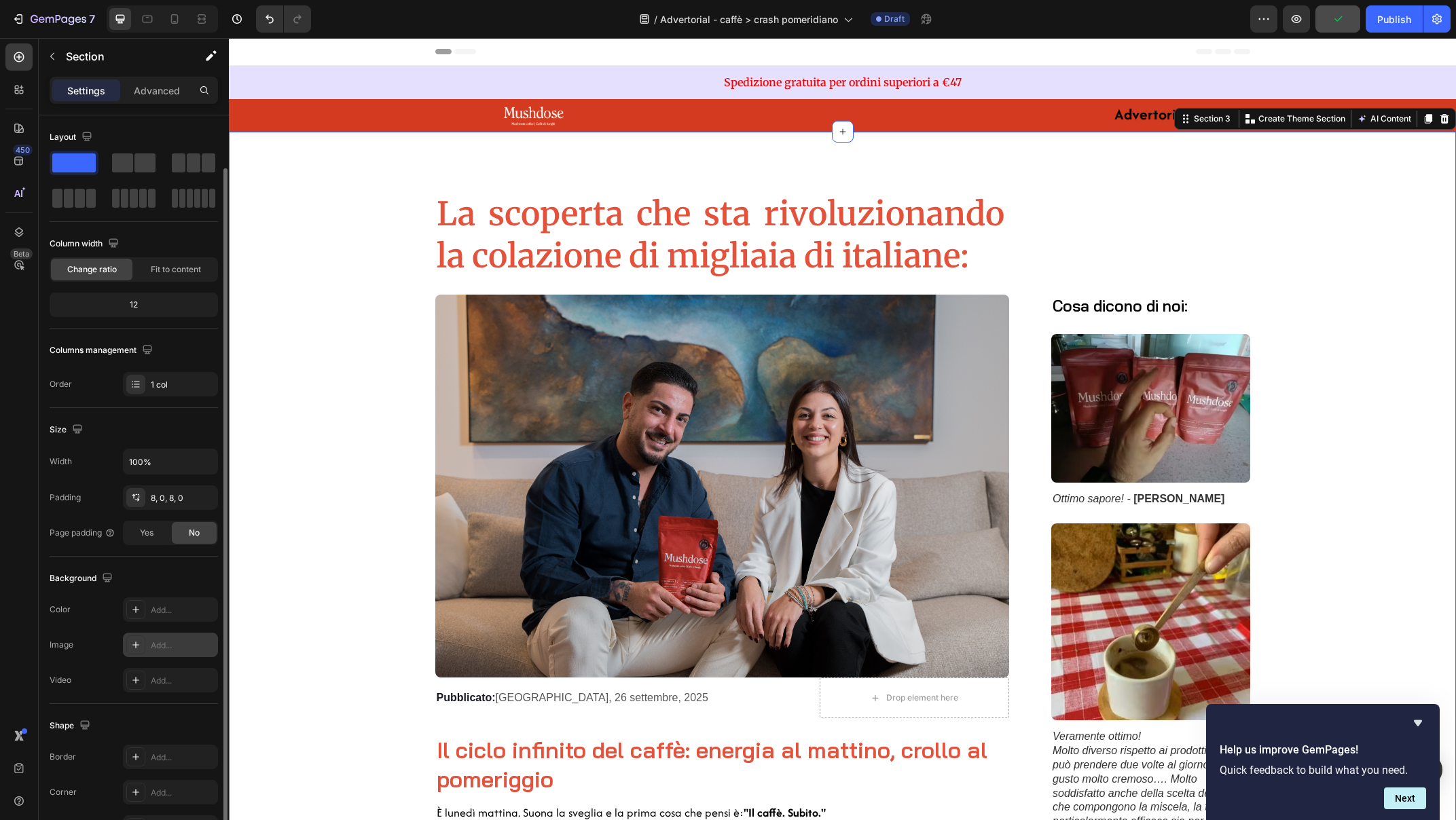
scroll to position [85, 0]
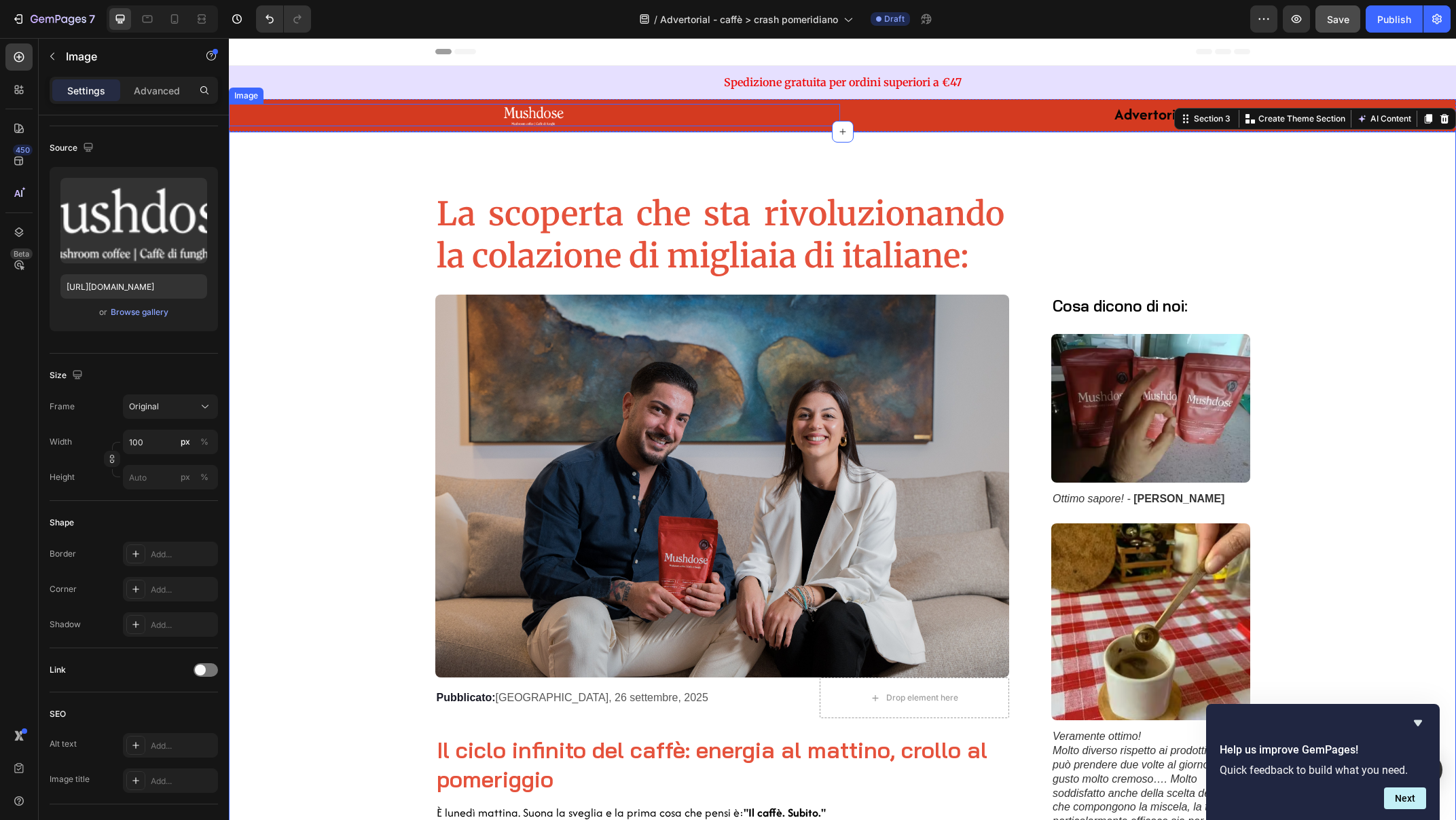
click at [514, 111] on img at bounding box center [535, 115] width 68 height 23
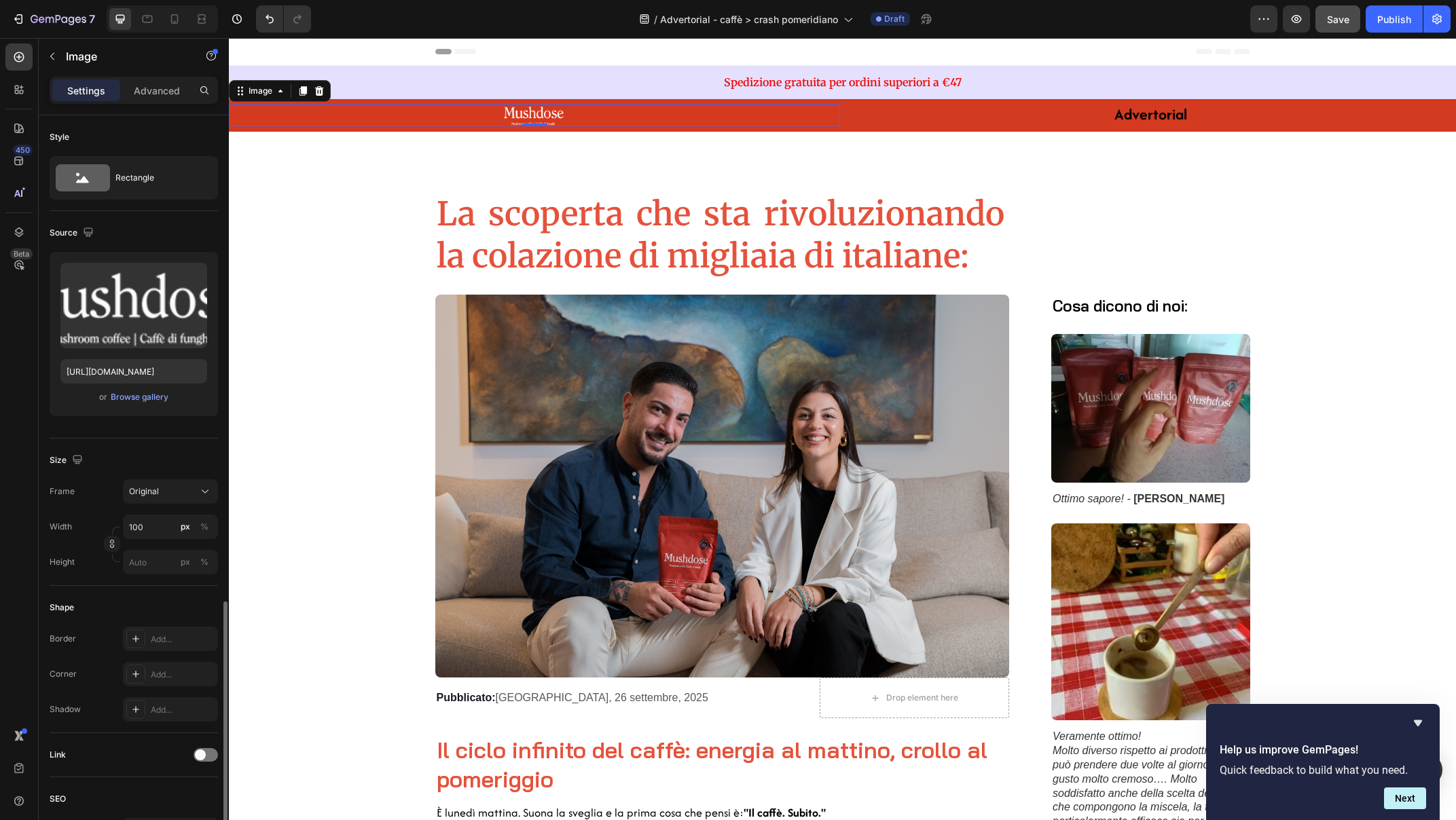
scroll to position [282, 0]
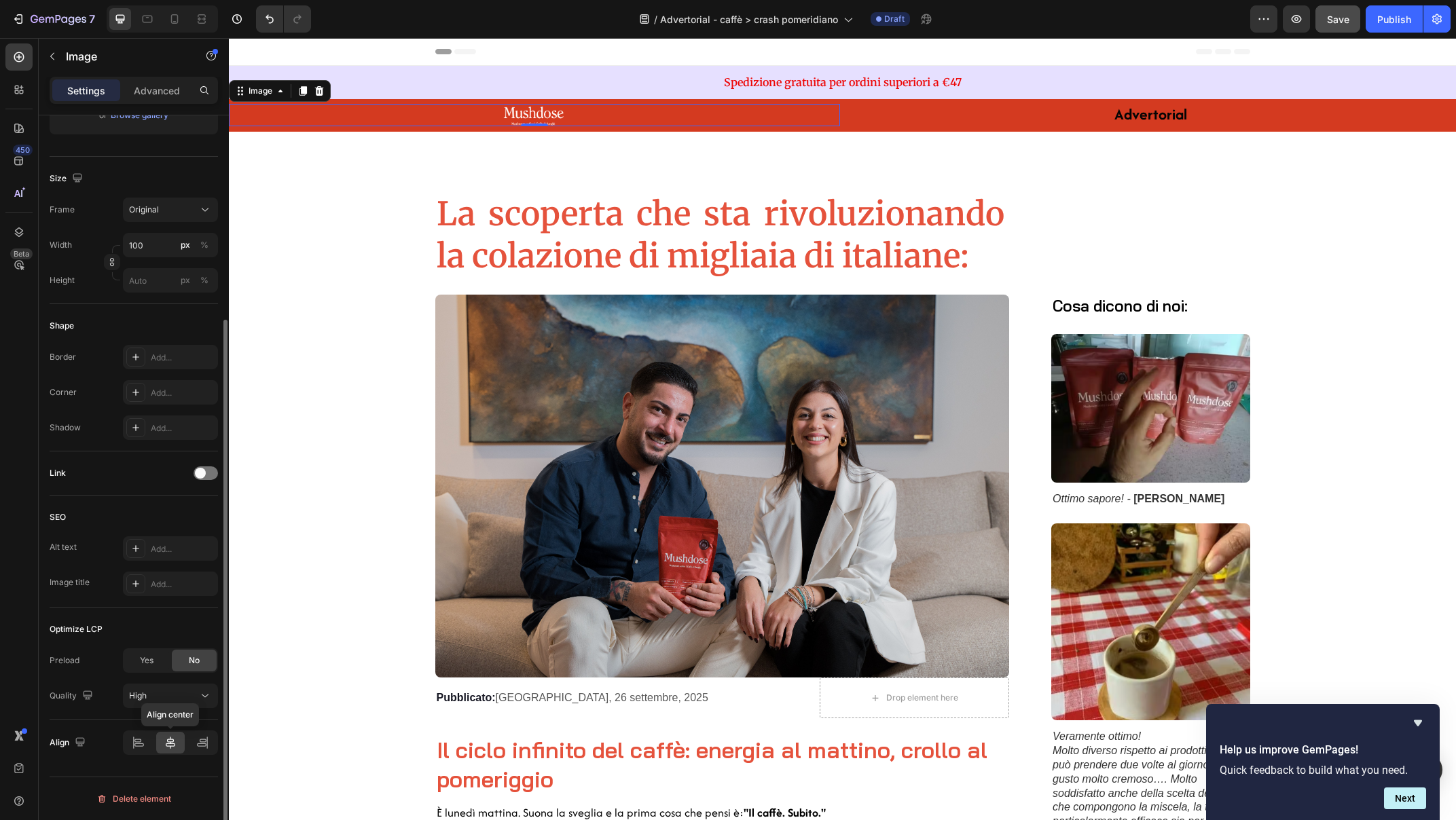
click at [164, 742] on icon at bounding box center [171, 743] width 14 height 14
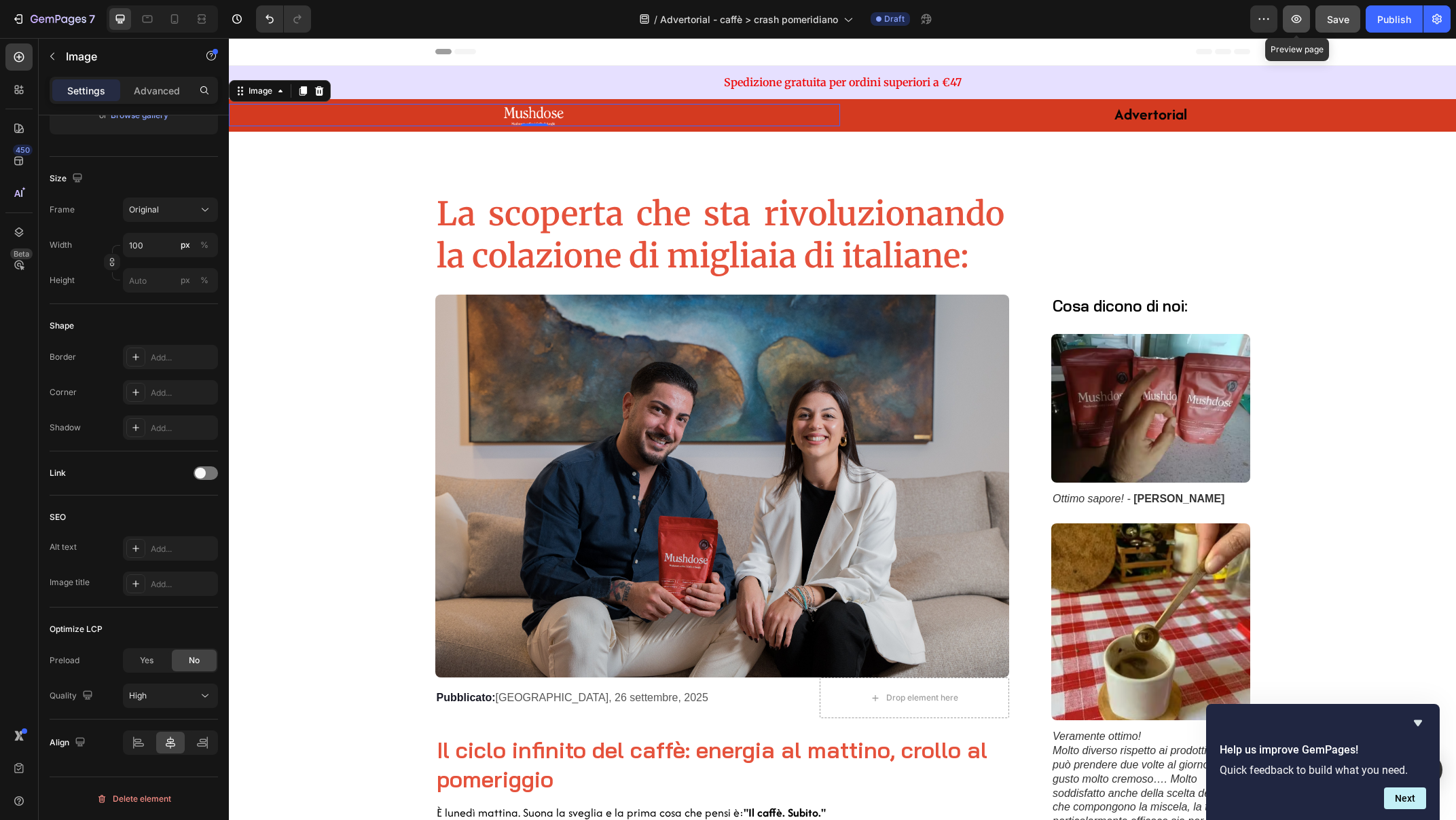
click at [1291, 15] on icon "button" at bounding box center [1296, 19] width 14 height 14
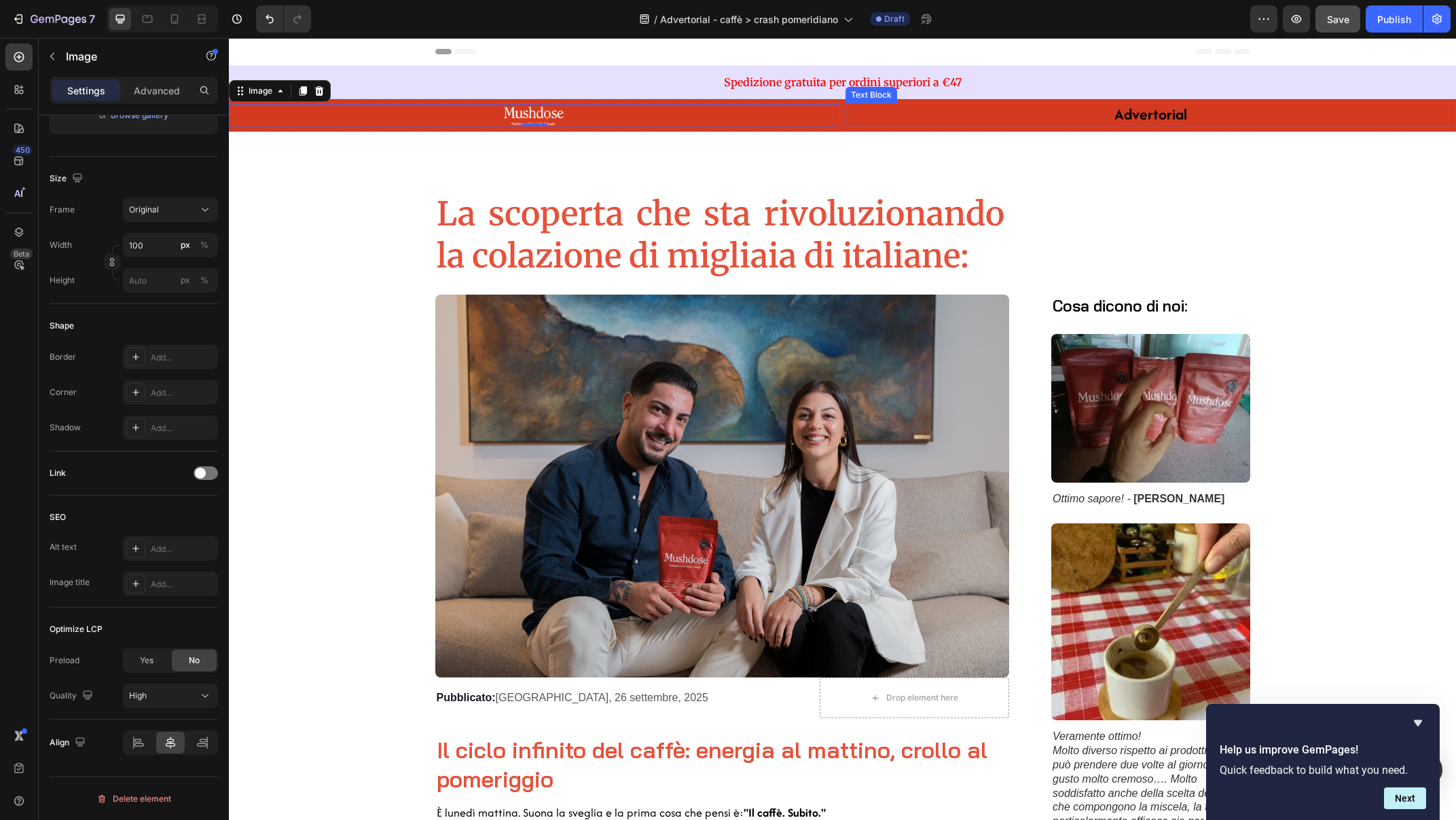
click at [1149, 107] on strong "Advertorial" at bounding box center [1151, 114] width 73 height 22
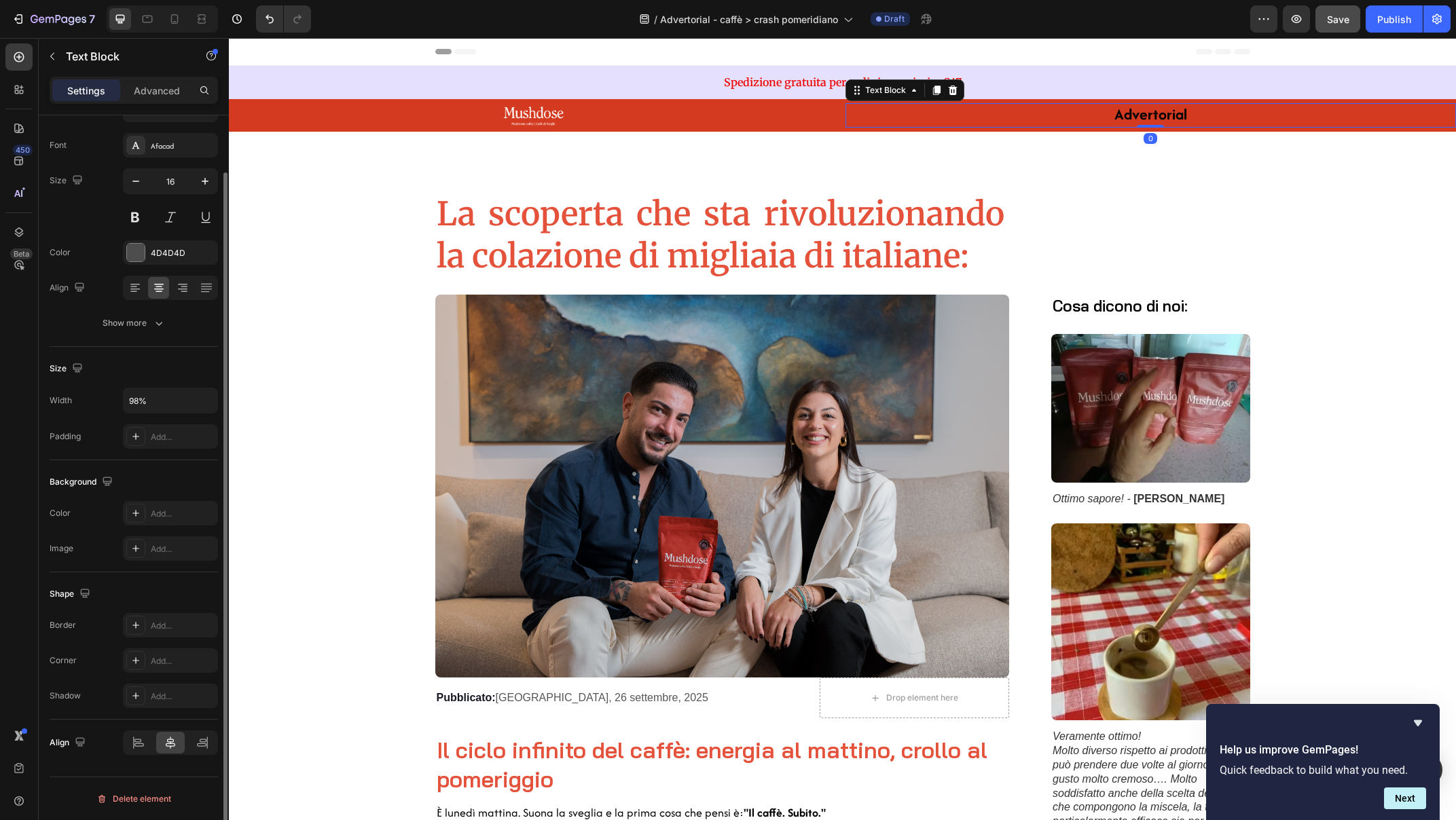
scroll to position [0, 0]
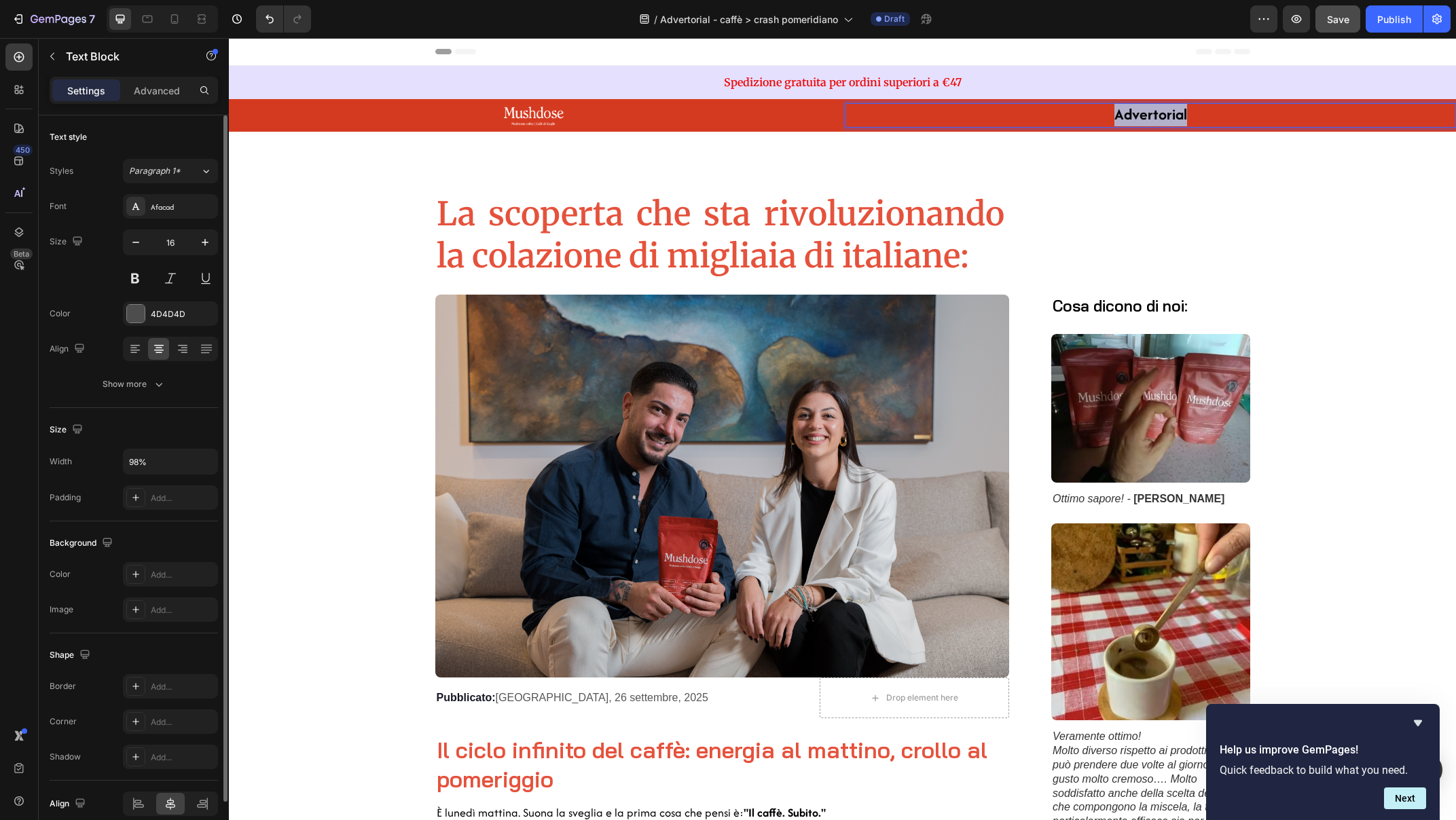
click at [1146, 115] on strong "Advertorial" at bounding box center [1151, 114] width 73 height 22
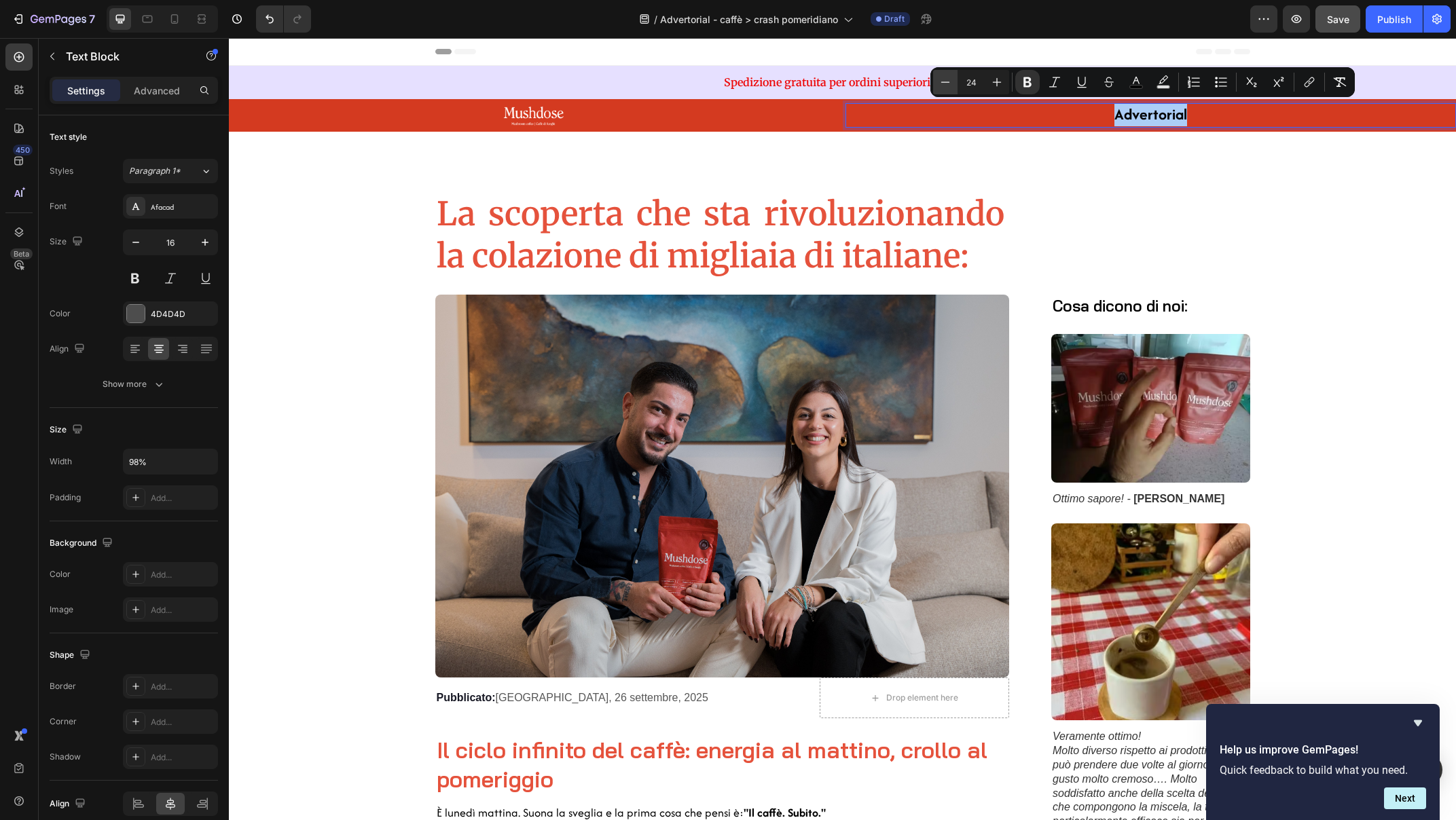
click at [945, 81] on icon "Editor contextual toolbar" at bounding box center [945, 82] width 14 height 14
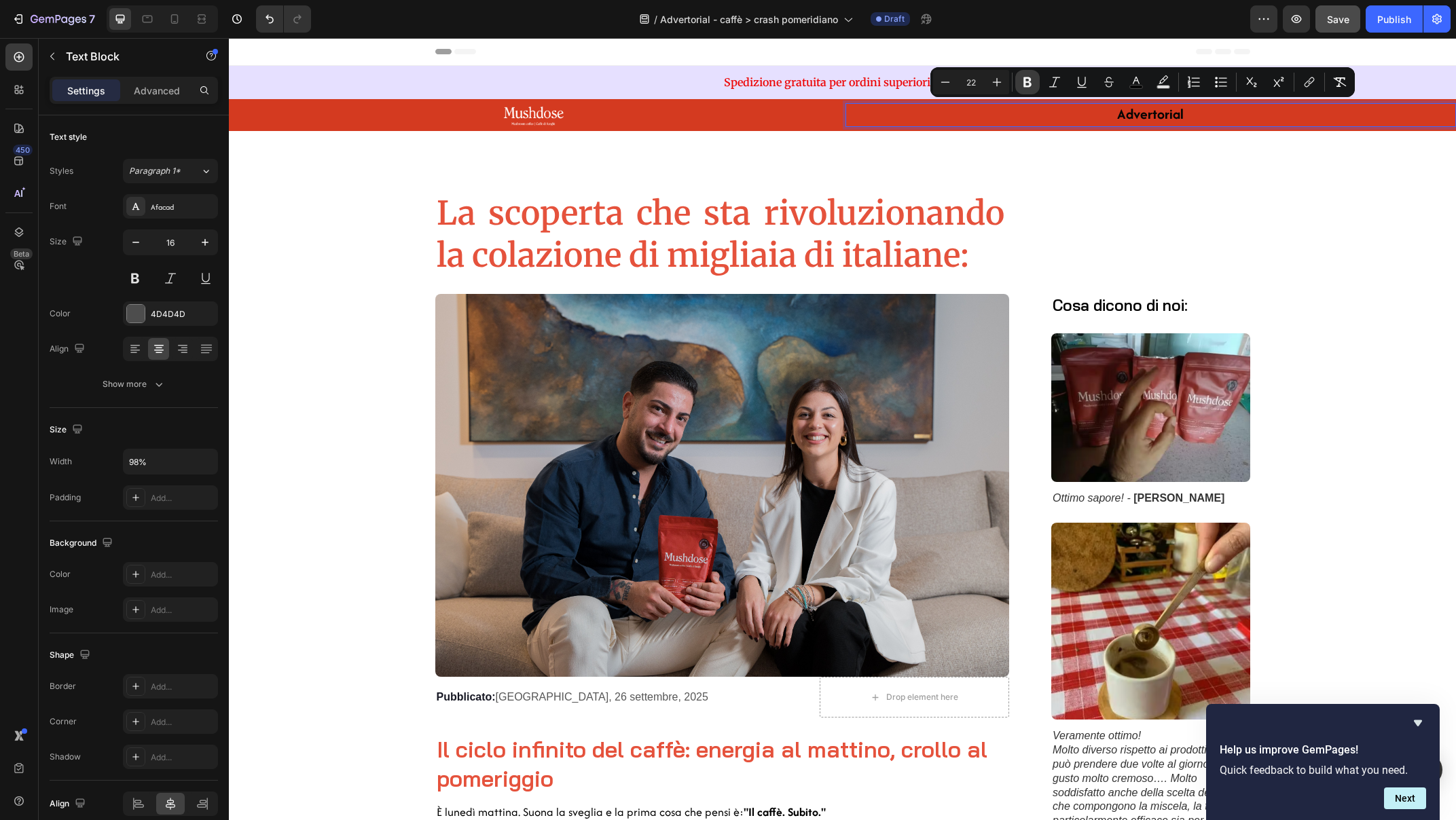
click at [1021, 80] on icon "Editor contextual toolbar" at bounding box center [1028, 82] width 14 height 14
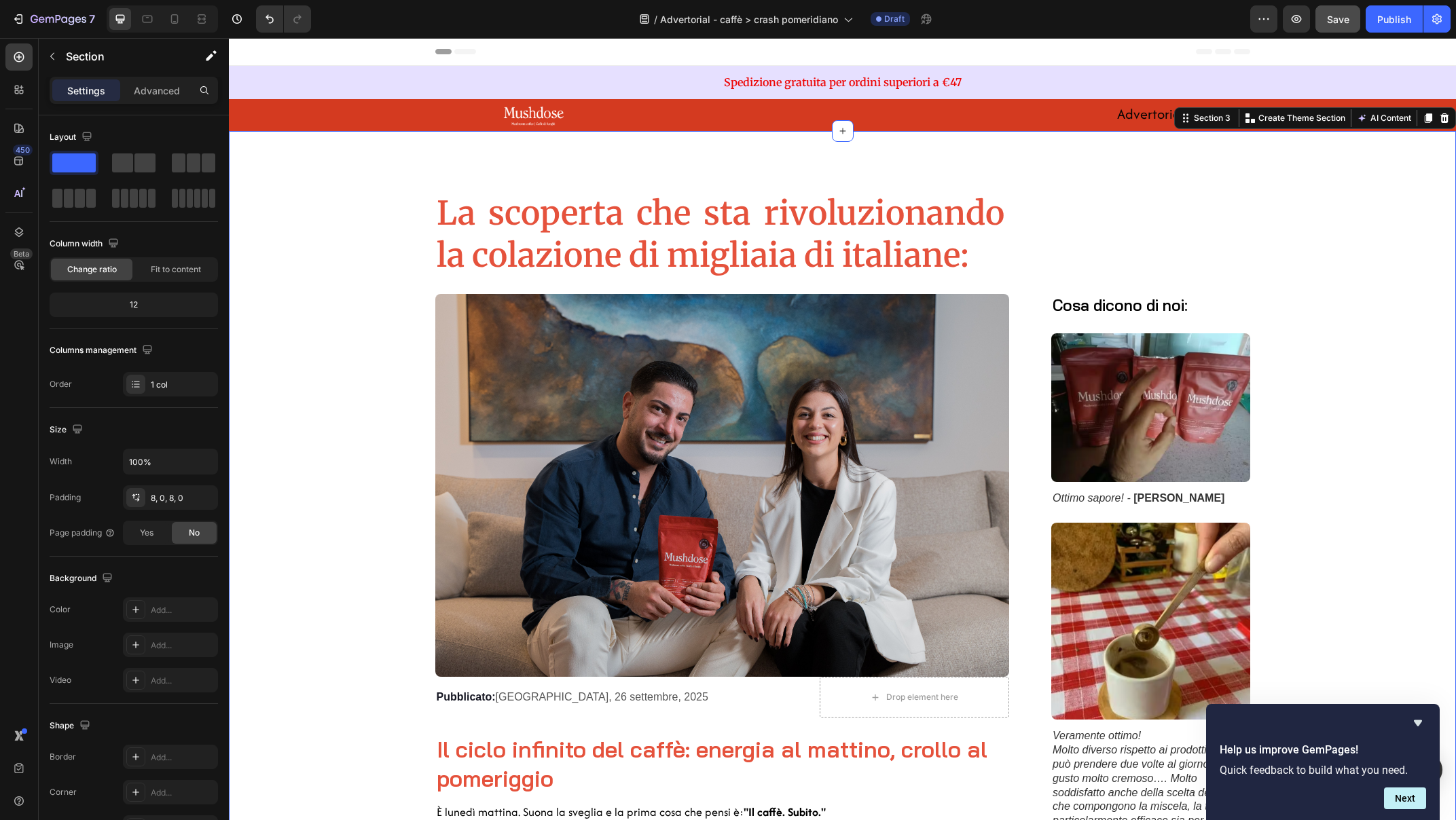
click at [1325, 28] on button "Save" at bounding box center [1338, 19] width 45 height 27
click at [1296, 15] on icon "button" at bounding box center [1296, 19] width 14 height 14
